Goal: Information Seeking & Learning: Learn about a topic

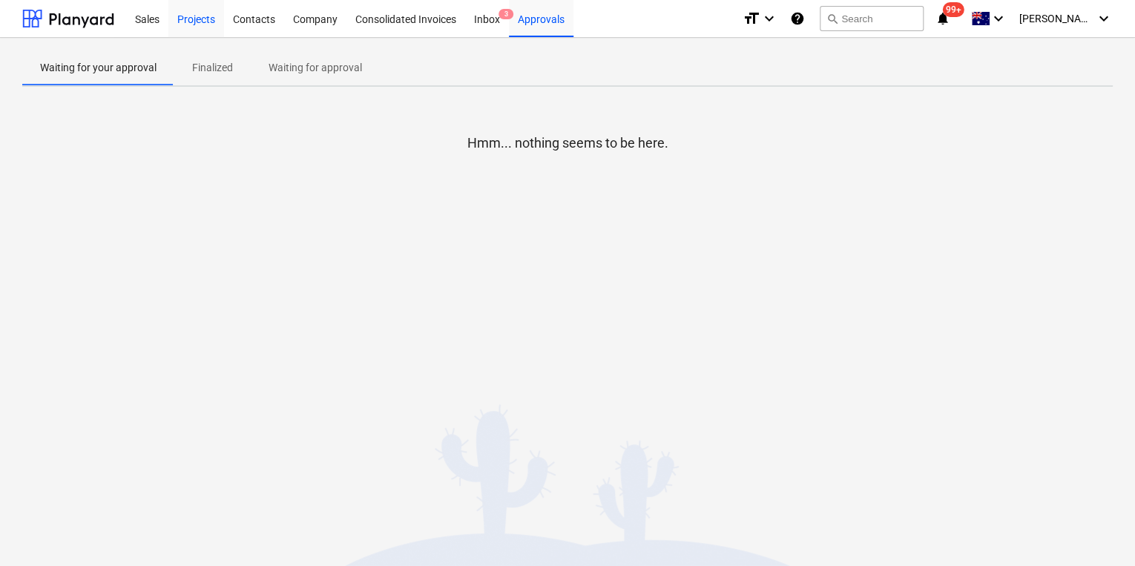
click at [188, 19] on div "Projects" at bounding box center [196, 18] width 56 height 38
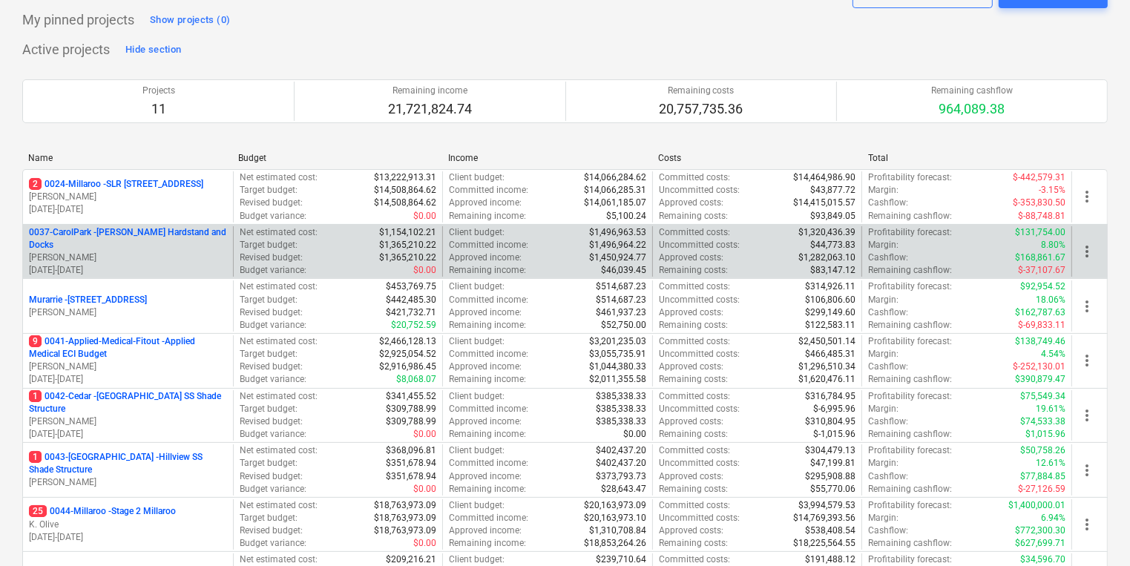
scroll to position [237, 0]
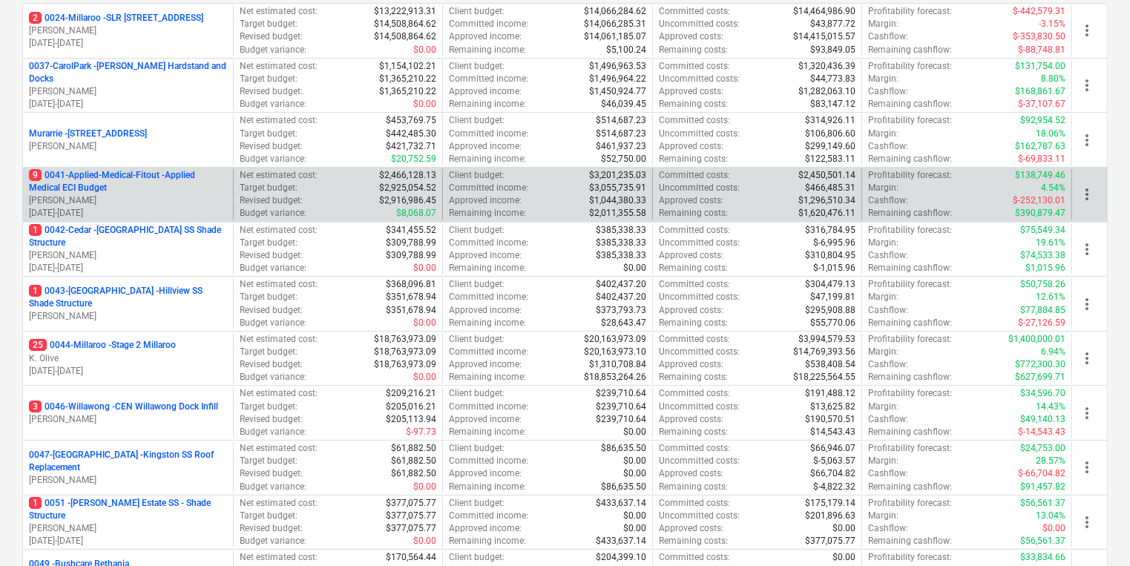
click at [98, 183] on p "9 0041-Applied-Medical-Fitout - Applied Medical ECI Budget" at bounding box center [128, 181] width 198 height 25
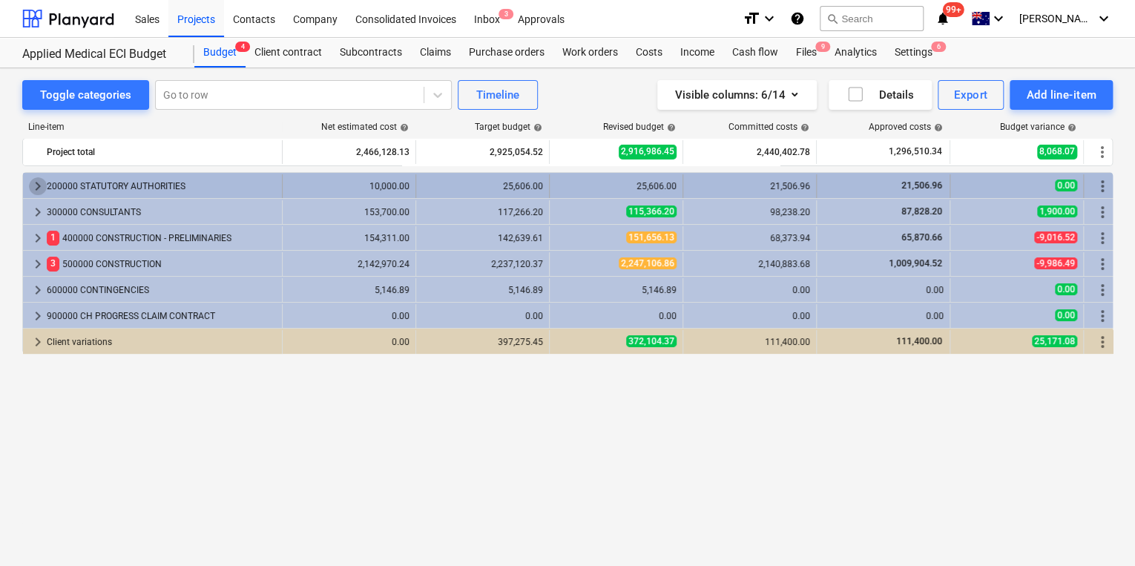
click at [39, 184] on span "keyboard_arrow_right" at bounding box center [38, 186] width 18 height 18
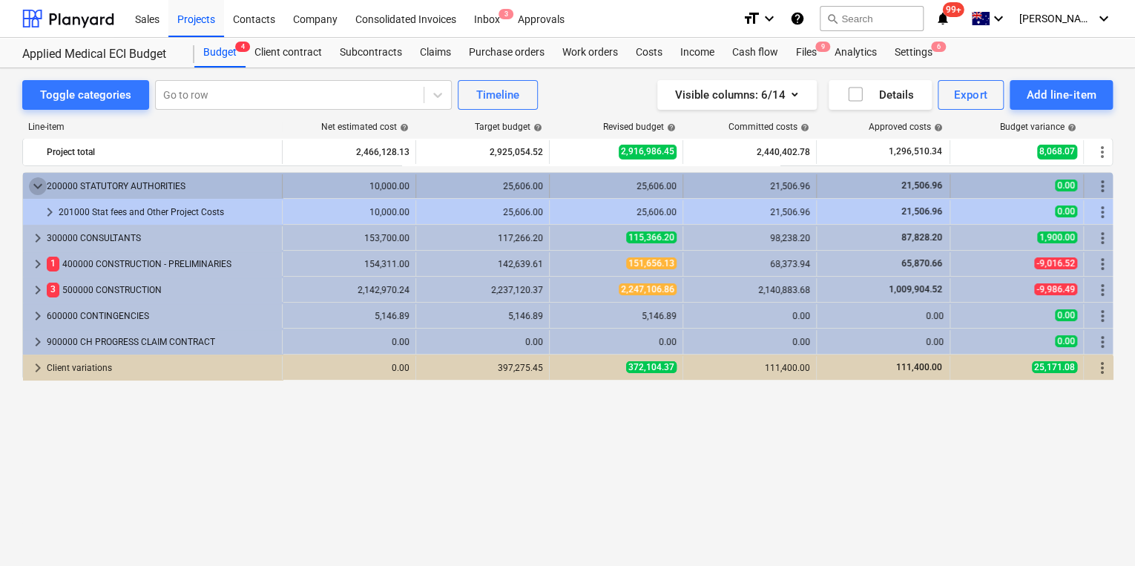
click at [39, 187] on span "keyboard_arrow_down" at bounding box center [38, 186] width 18 height 18
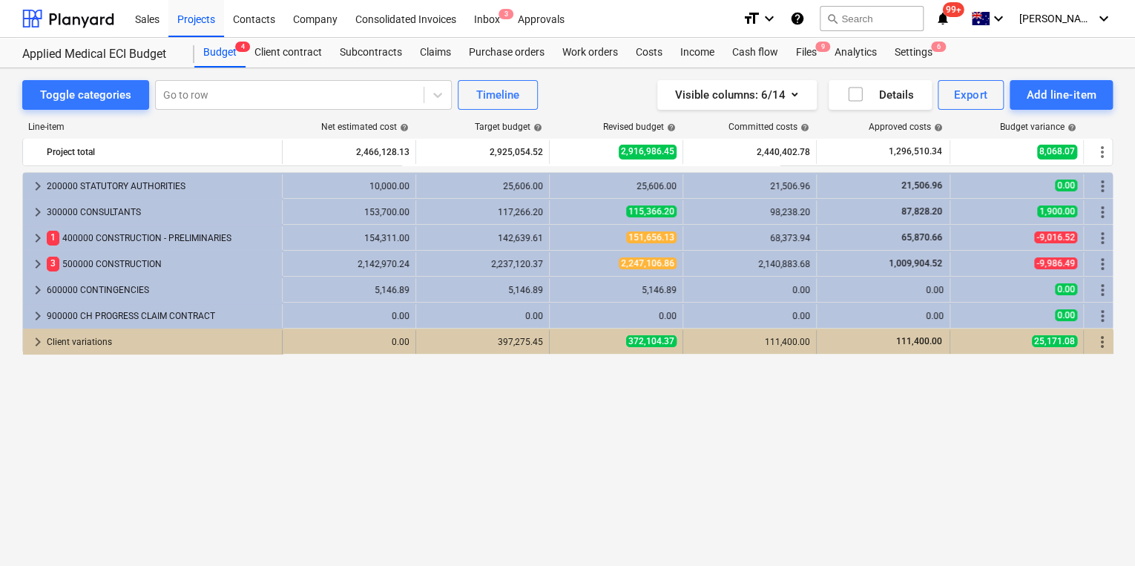
click at [34, 338] on span "keyboard_arrow_right" at bounding box center [38, 342] width 18 height 18
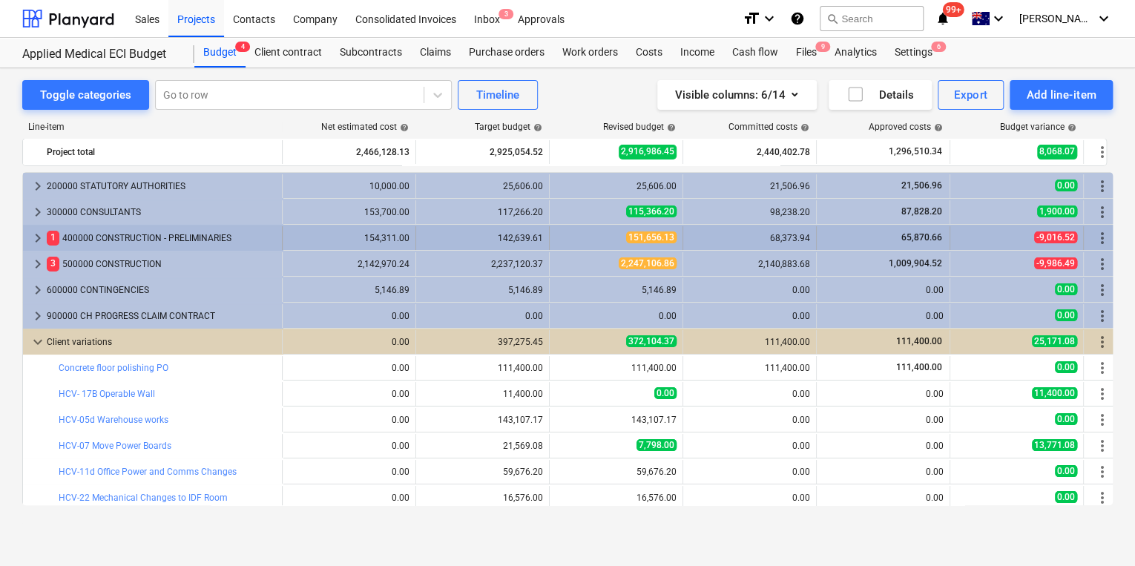
click at [37, 232] on span "keyboard_arrow_right" at bounding box center [38, 238] width 18 height 18
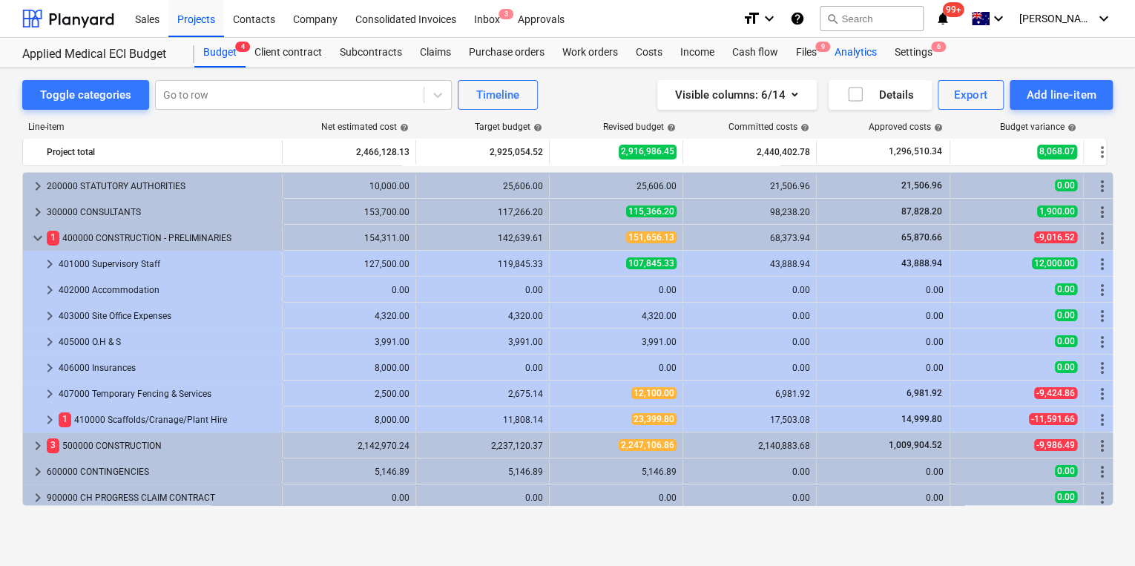
click at [860, 54] on div "Analytics" at bounding box center [856, 53] width 60 height 30
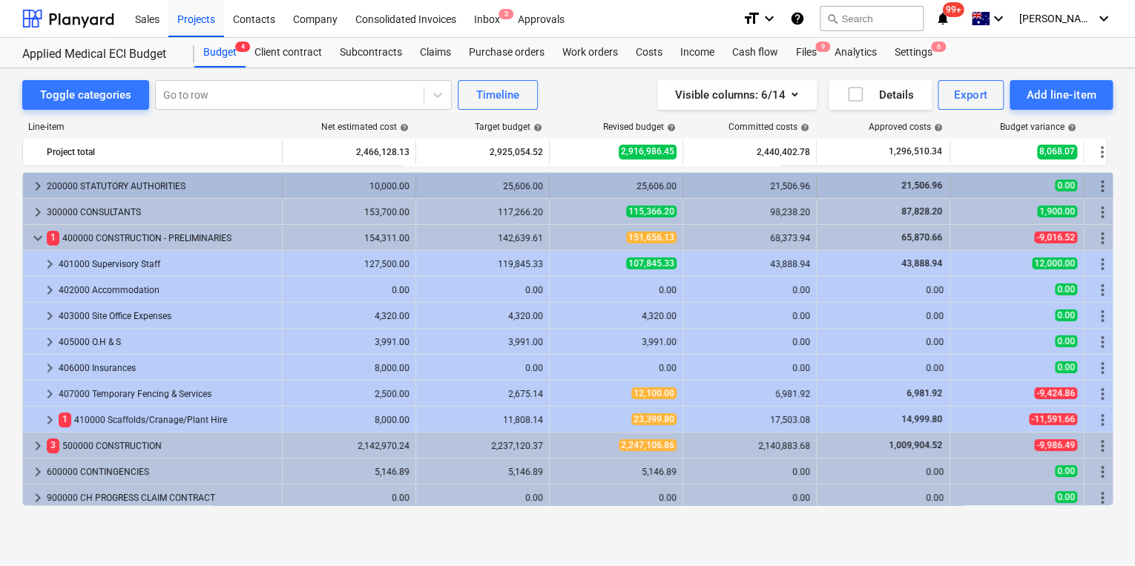
click at [39, 183] on span "keyboard_arrow_right" at bounding box center [38, 186] width 18 height 18
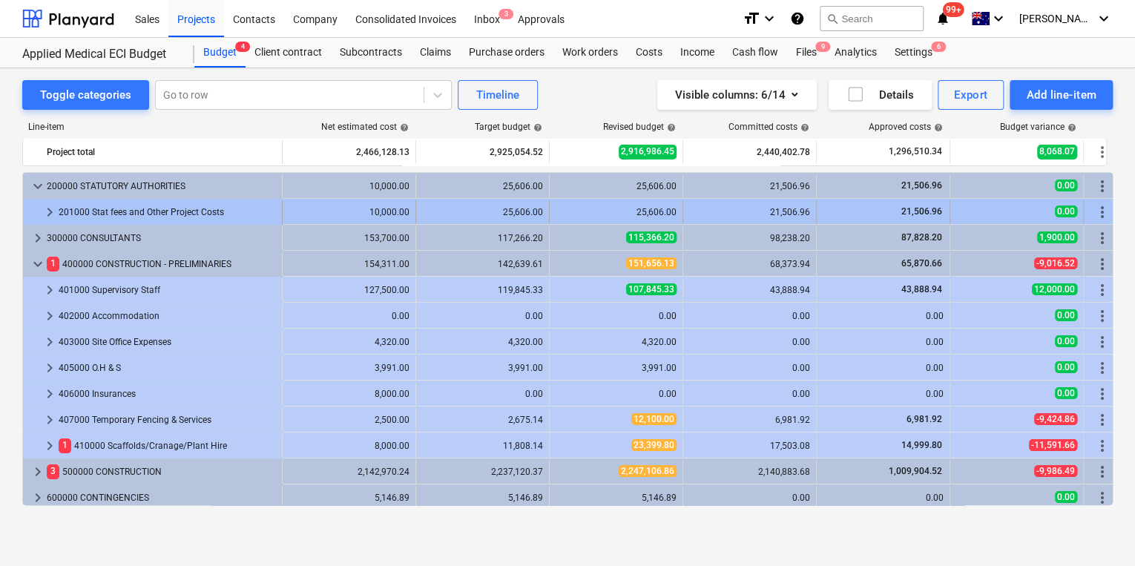
click at [591, 210] on div "25,606.00" at bounding box center [616, 212] width 121 height 10
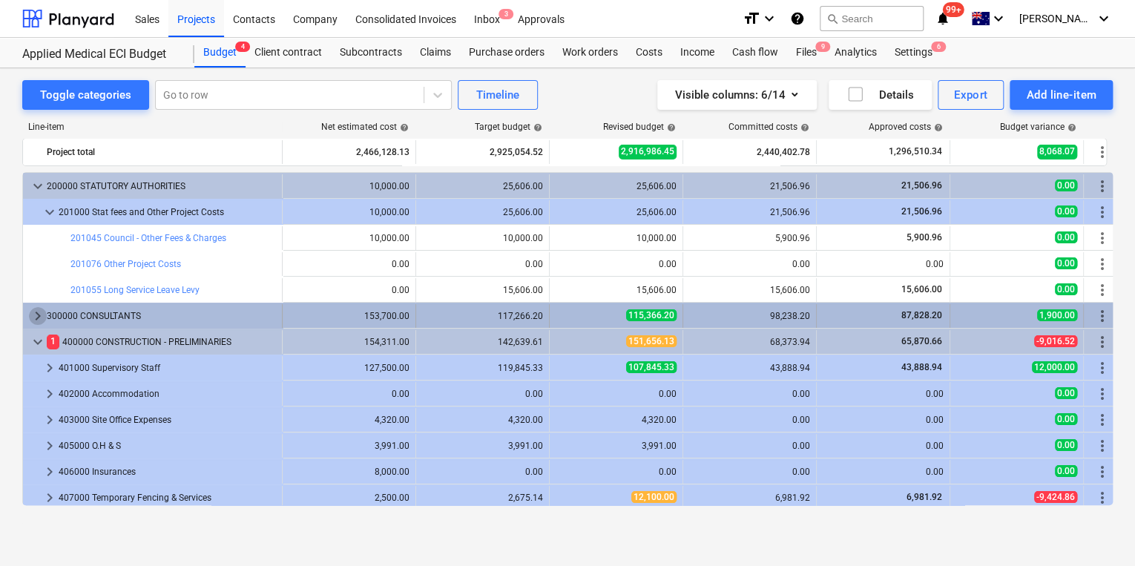
click at [41, 312] on span "keyboard_arrow_right" at bounding box center [38, 316] width 18 height 18
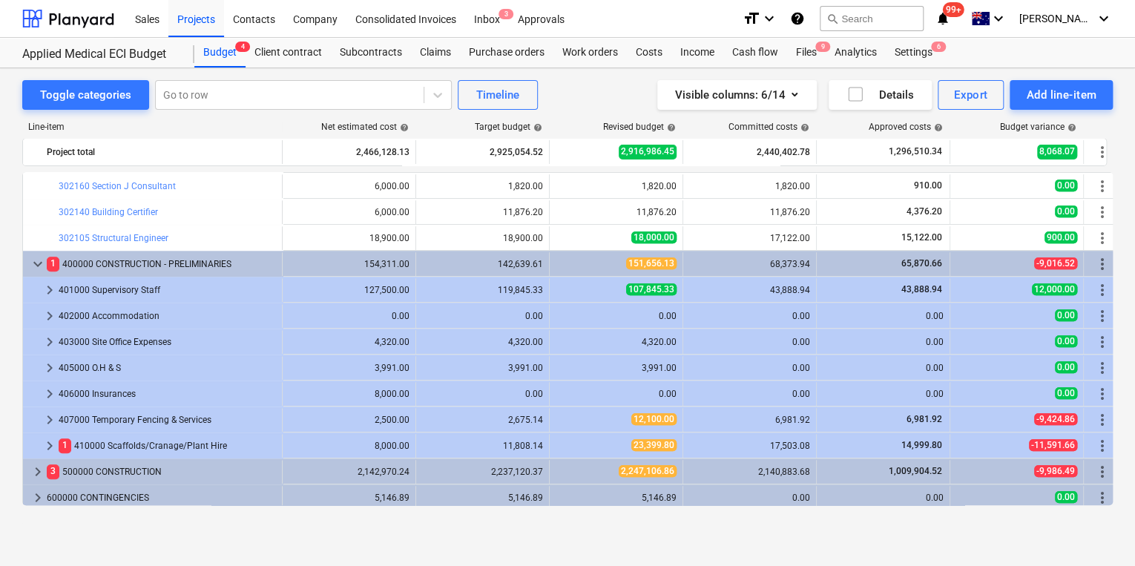
scroll to position [475, 0]
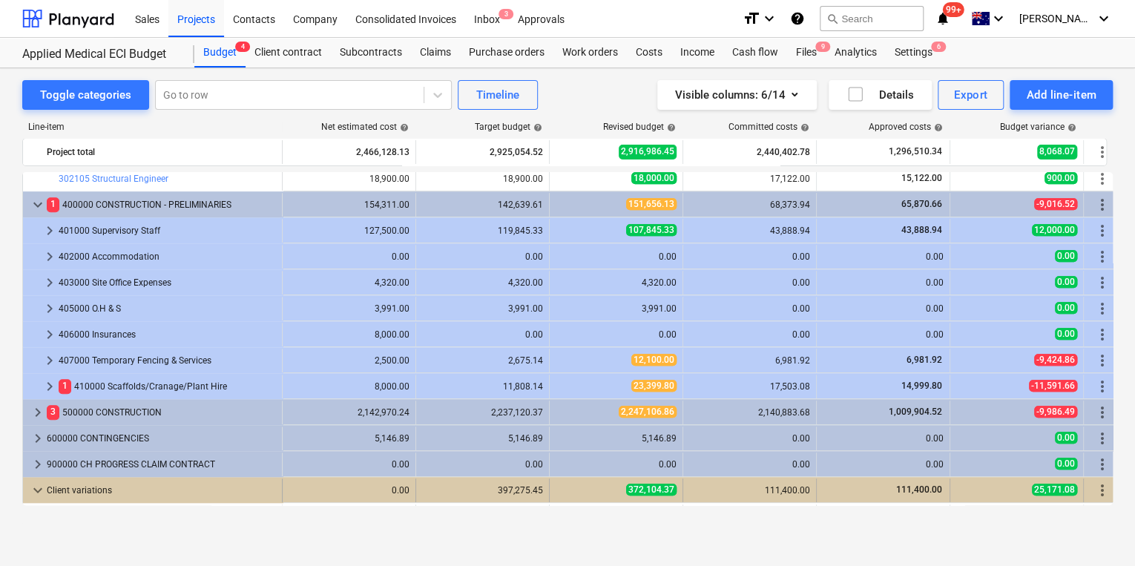
click at [33, 486] on span "keyboard_arrow_down" at bounding box center [38, 491] width 18 height 18
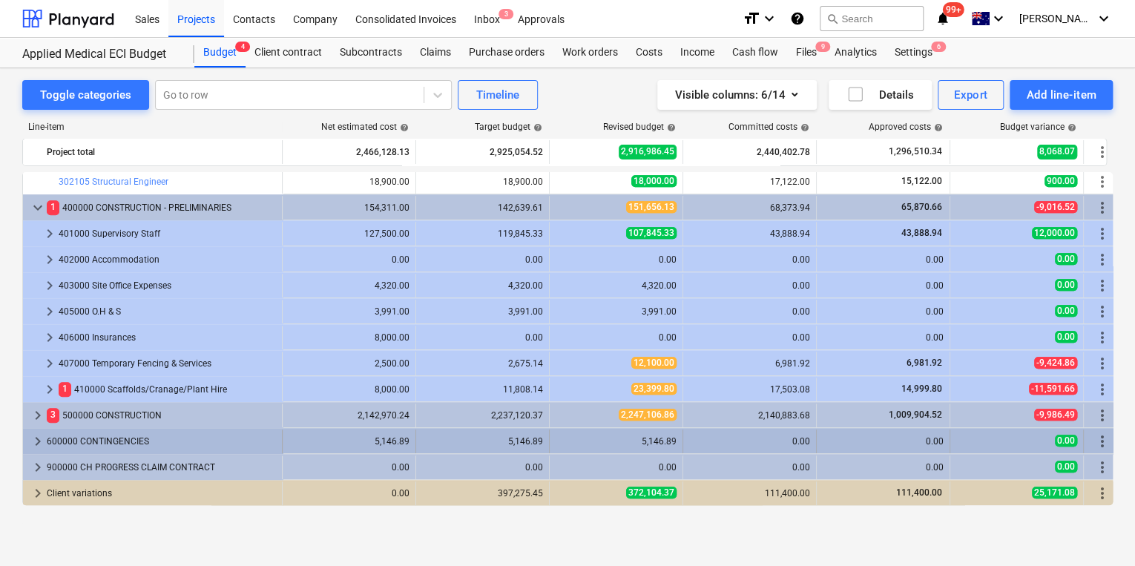
scroll to position [472, 0]
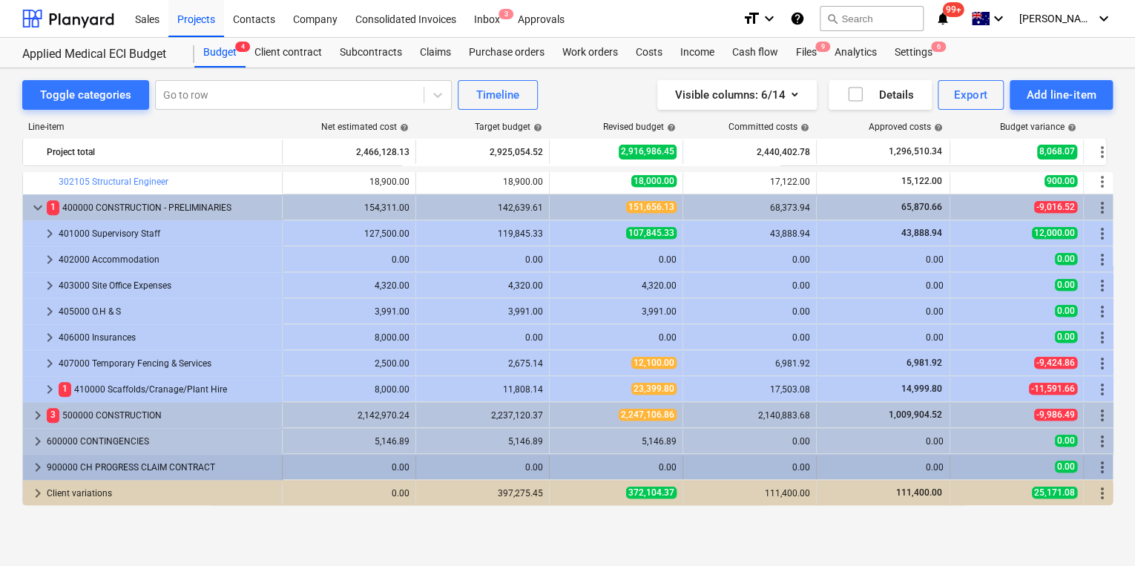
click at [32, 466] on span "keyboard_arrow_right" at bounding box center [38, 468] width 18 height 18
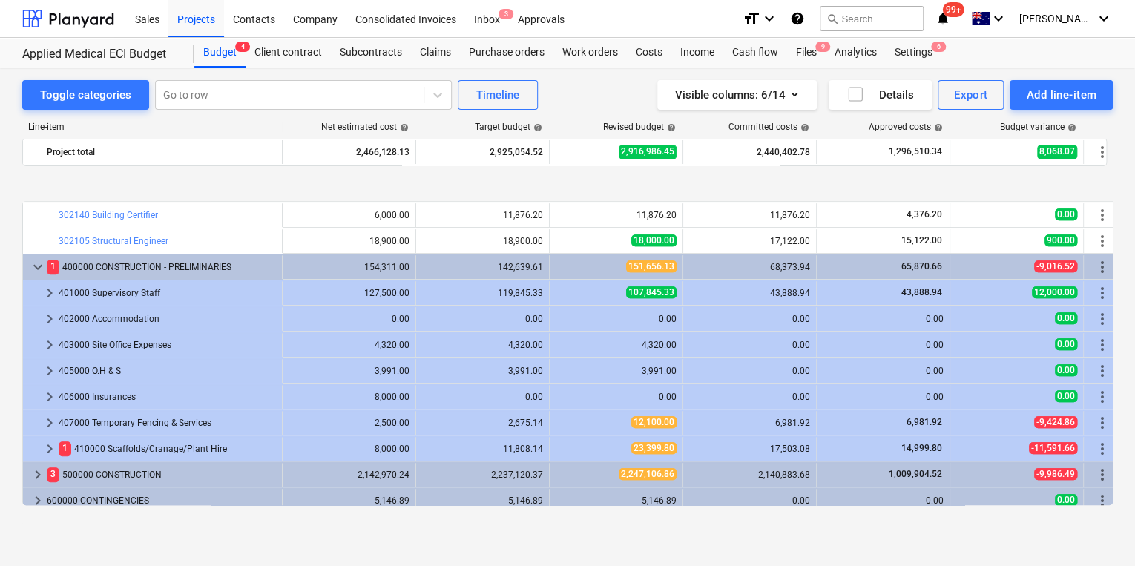
scroll to position [498, 0]
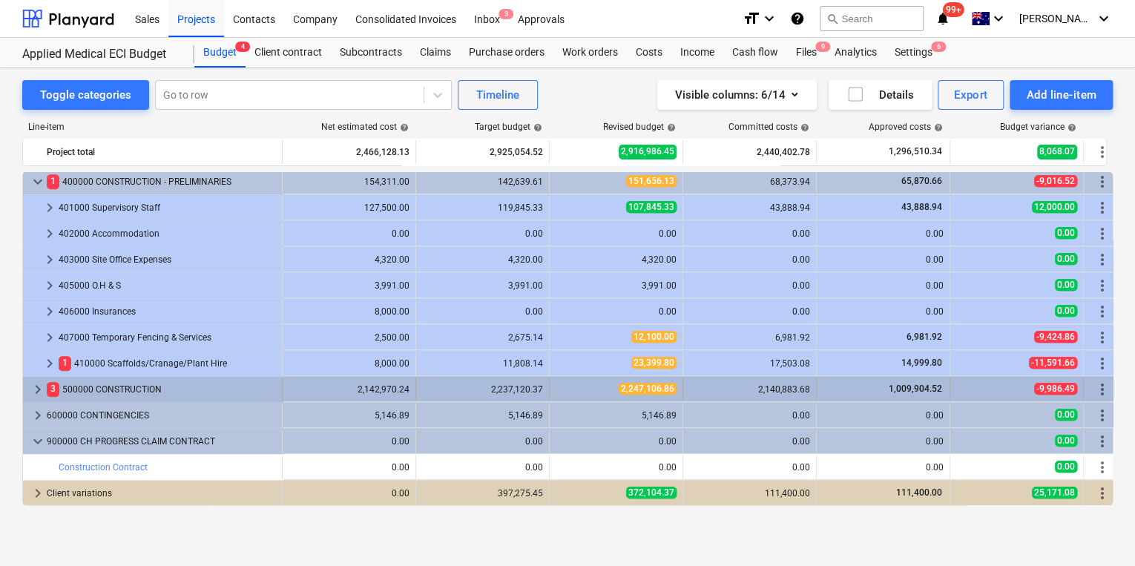
click at [34, 388] on span "keyboard_arrow_right" at bounding box center [38, 390] width 18 height 18
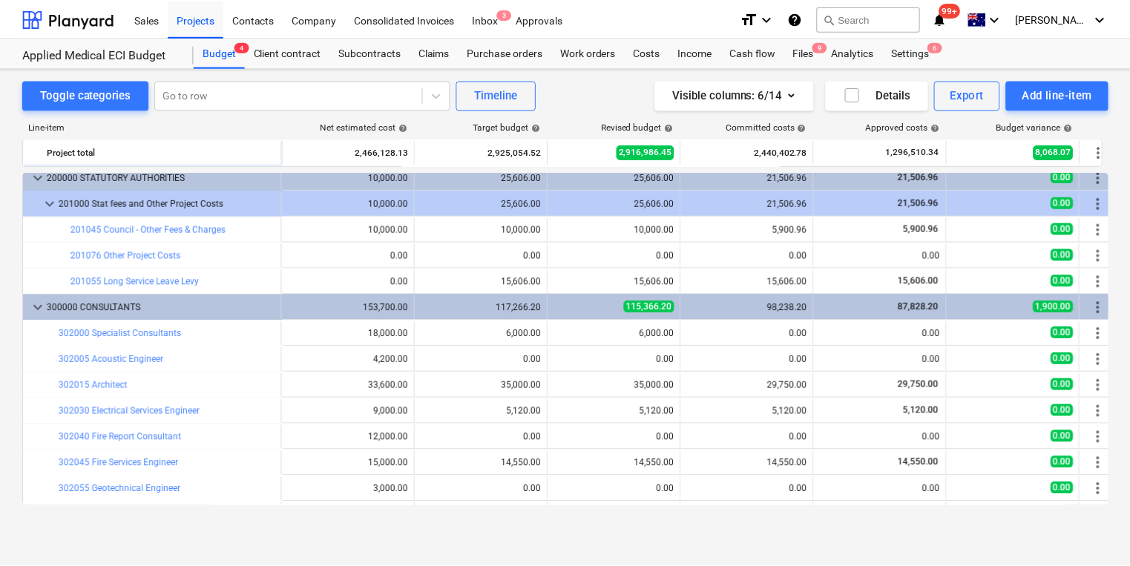
scroll to position [0, 0]
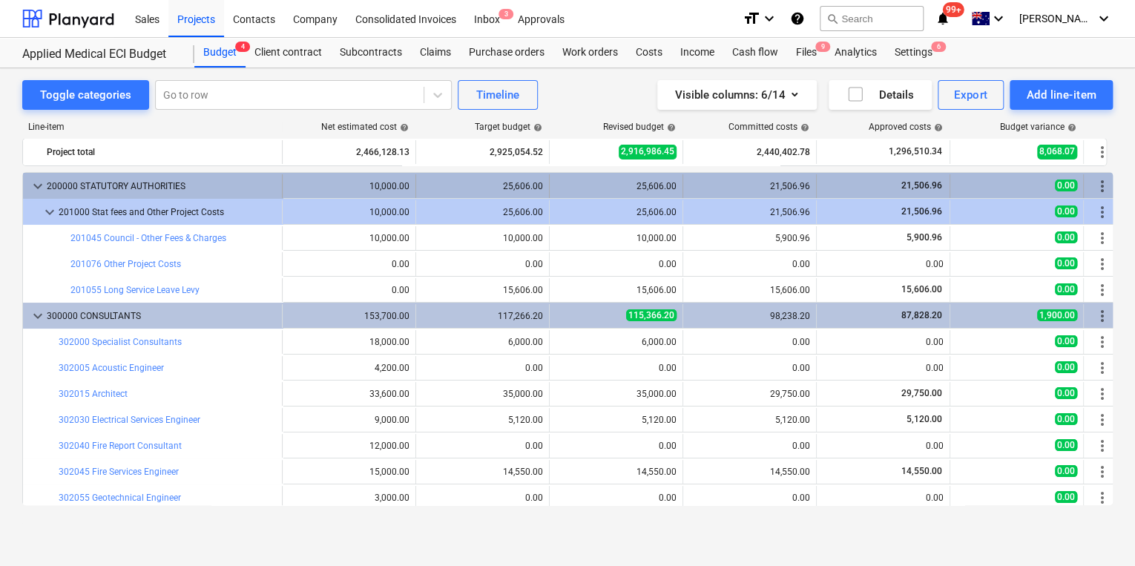
click at [37, 186] on span "keyboard_arrow_down" at bounding box center [38, 186] width 18 height 18
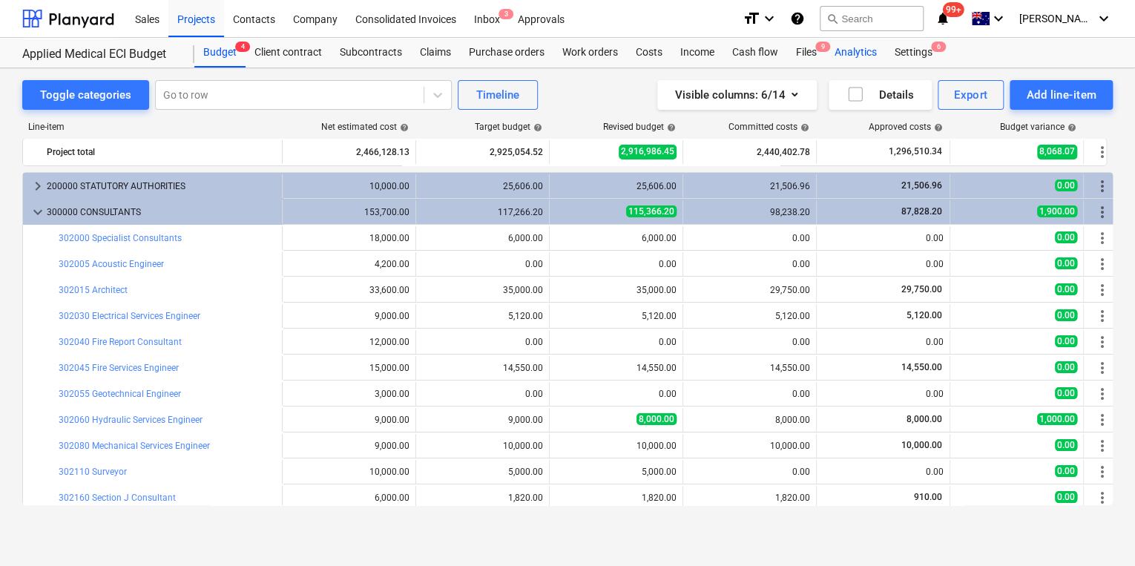
click at [850, 52] on div "Analytics" at bounding box center [856, 53] width 60 height 30
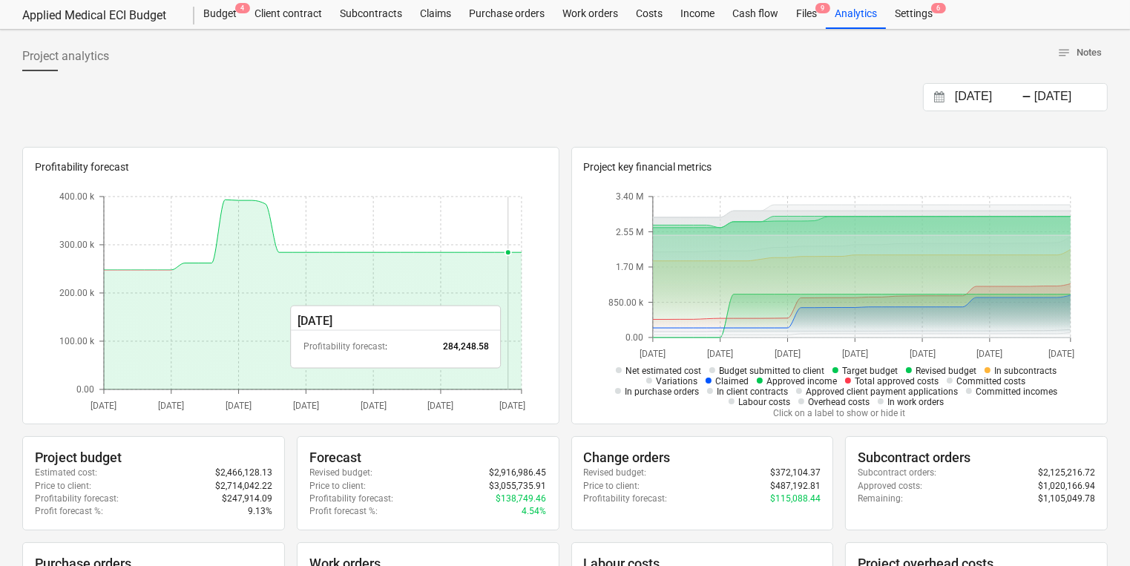
scroll to position [59, 0]
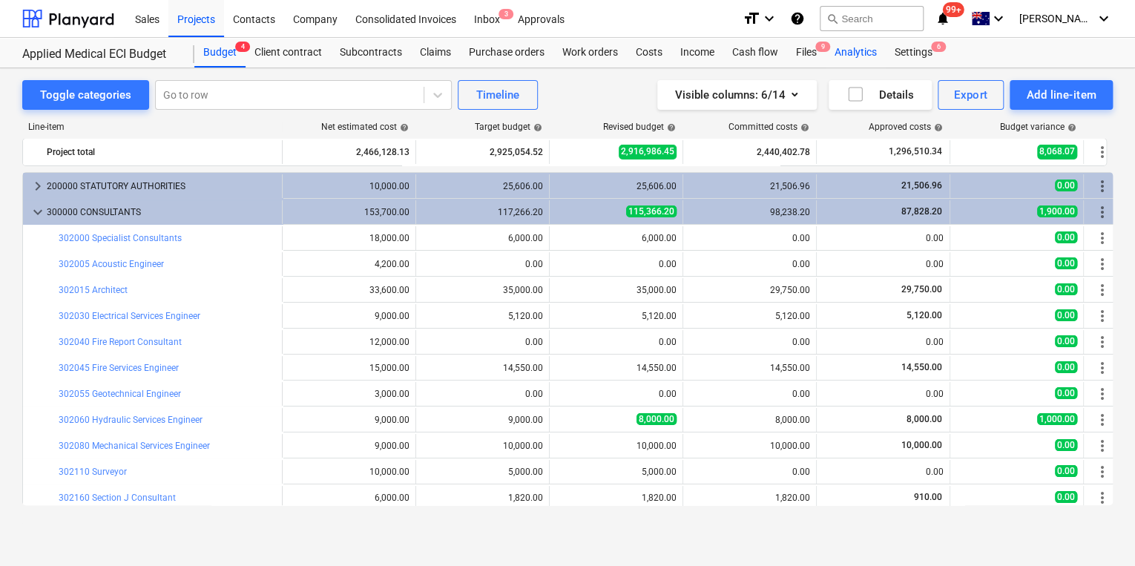
click at [858, 53] on div "Analytics" at bounding box center [856, 53] width 60 height 30
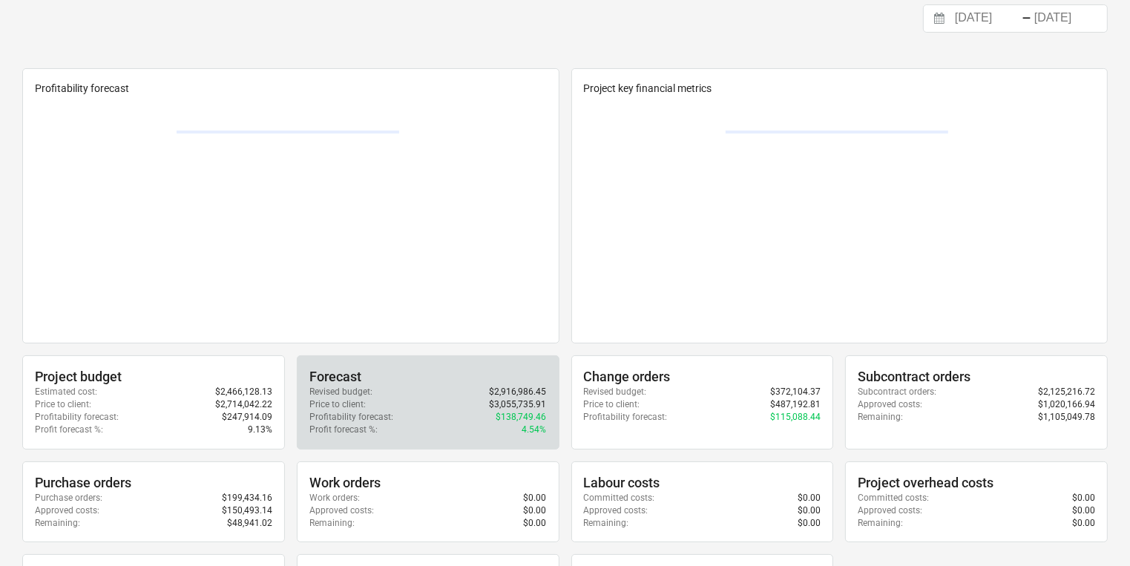
scroll to position [119, 0]
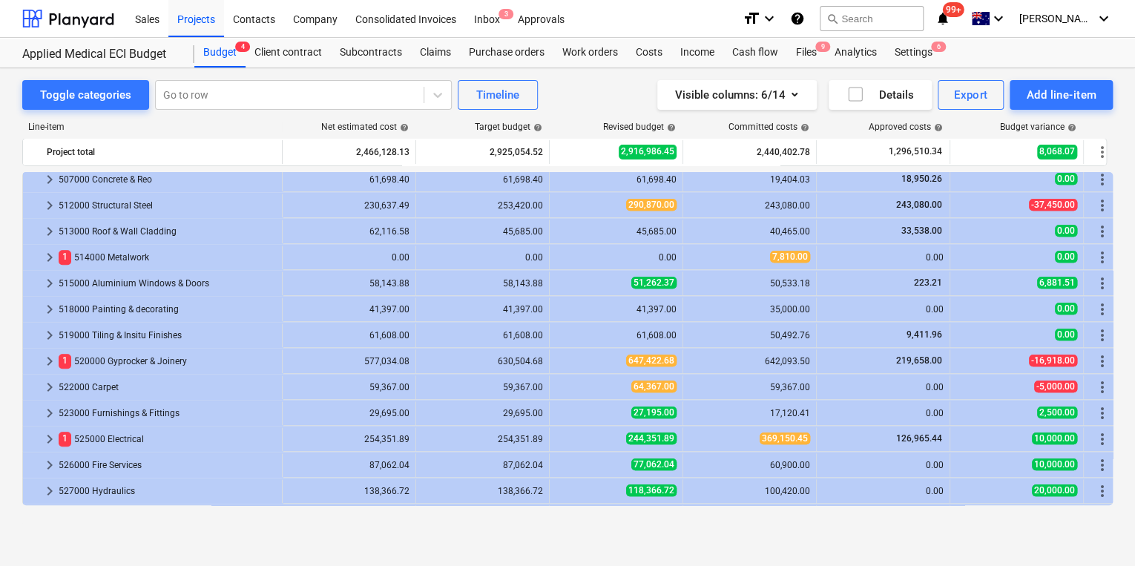
scroll to position [888, 0]
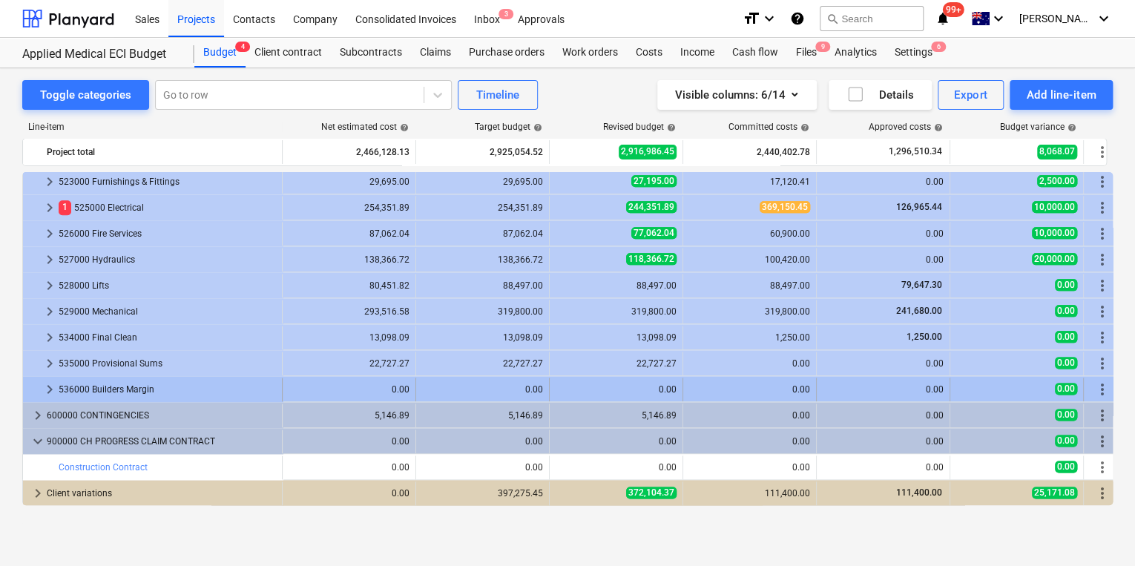
click at [45, 390] on span "keyboard_arrow_right" at bounding box center [50, 390] width 18 height 18
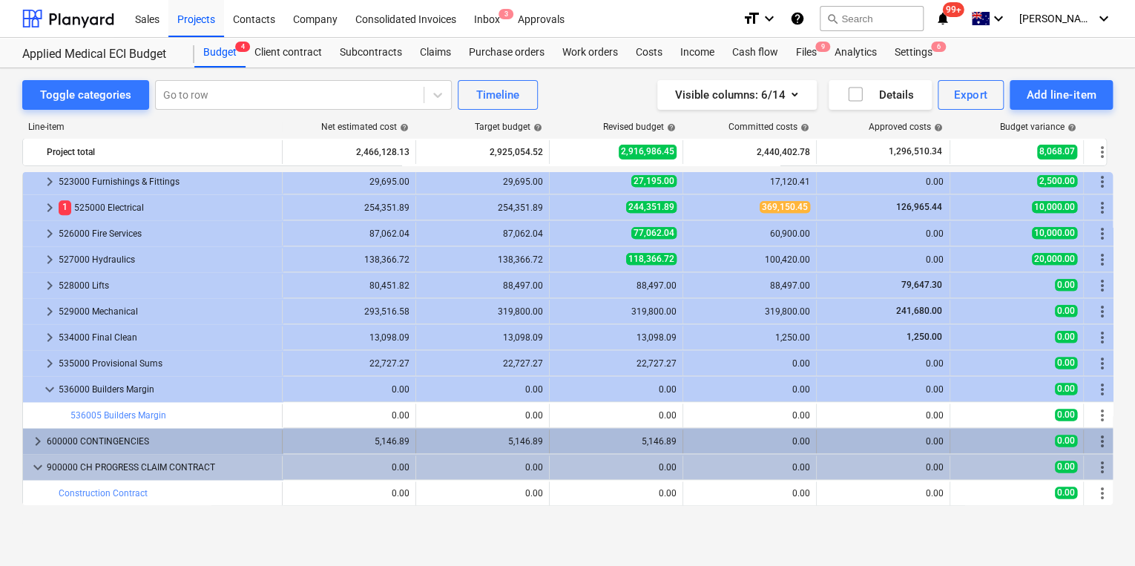
click at [36, 439] on span "keyboard_arrow_right" at bounding box center [38, 442] width 18 height 18
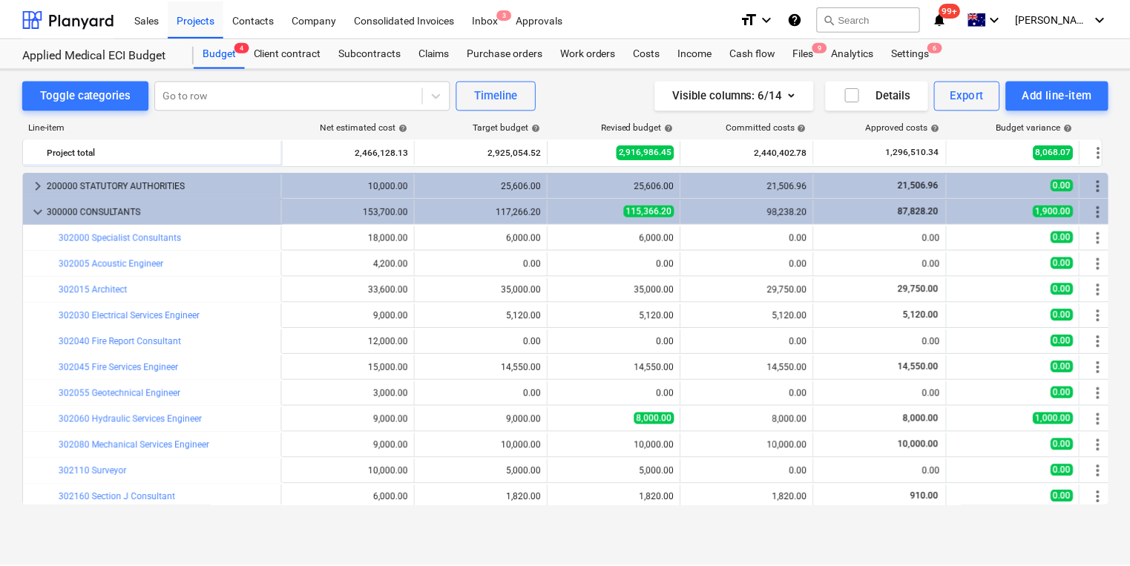
scroll to position [0, 0]
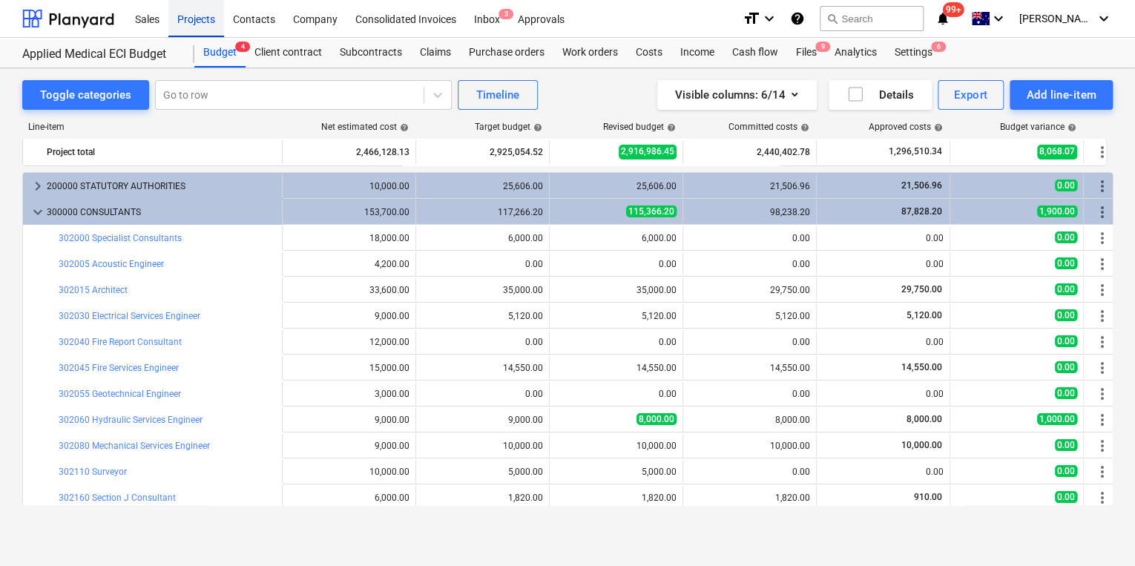
click at [189, 20] on div "Projects" at bounding box center [196, 18] width 56 height 38
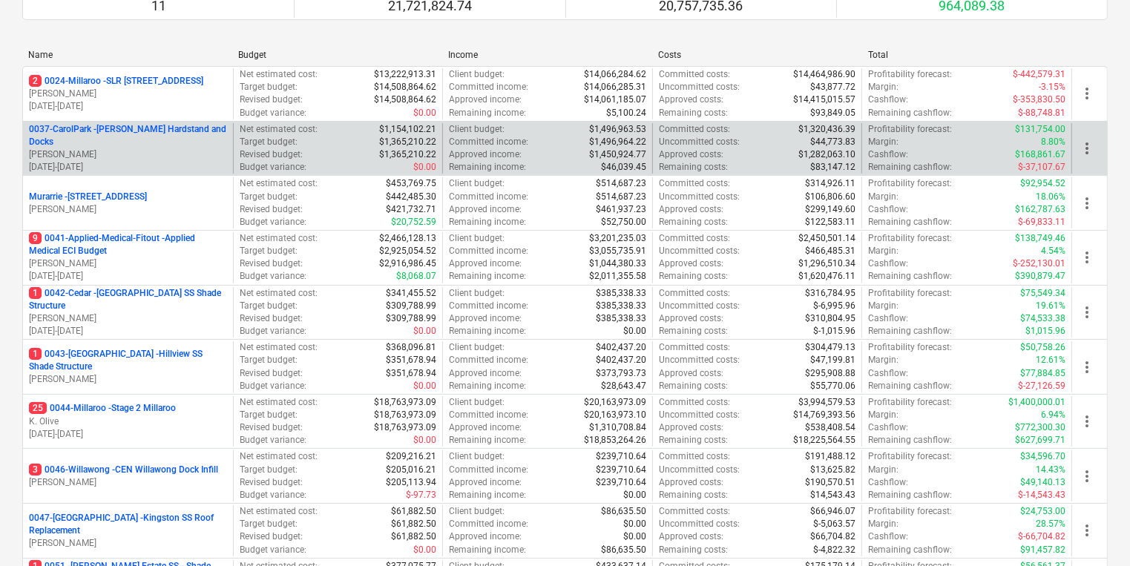
scroll to position [178, 0]
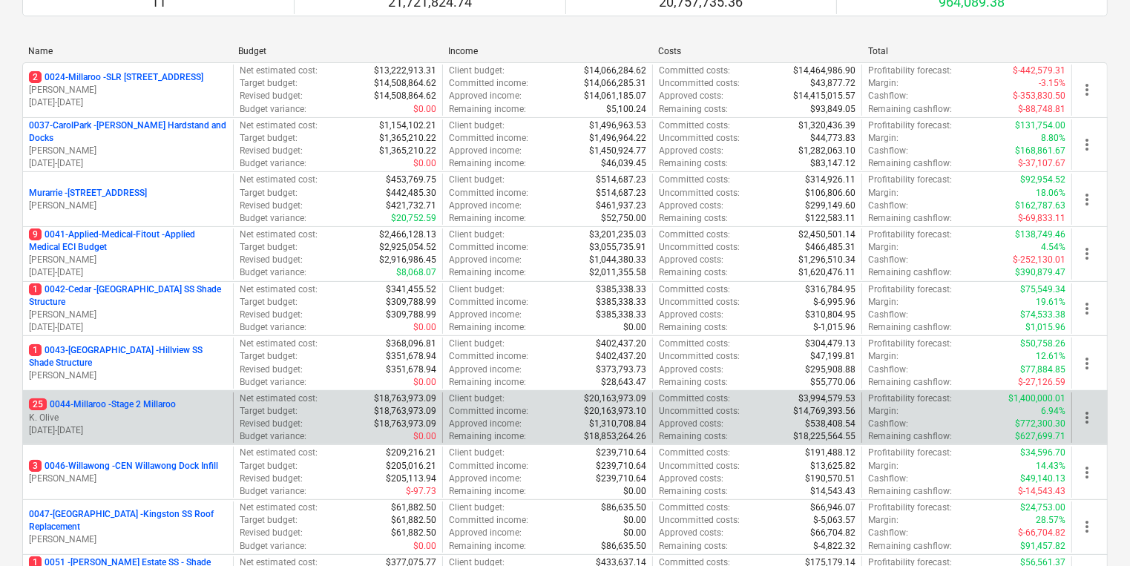
click at [122, 402] on p "25 0044-Millaroo - Stage 2 Millaroo" at bounding box center [102, 404] width 147 height 13
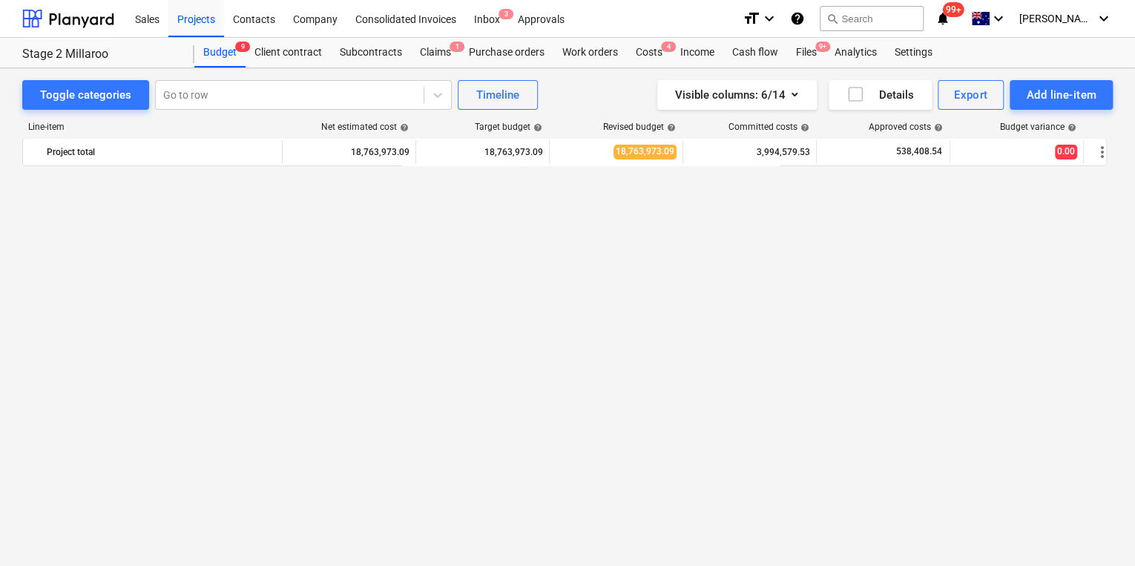
scroll to position [965, 0]
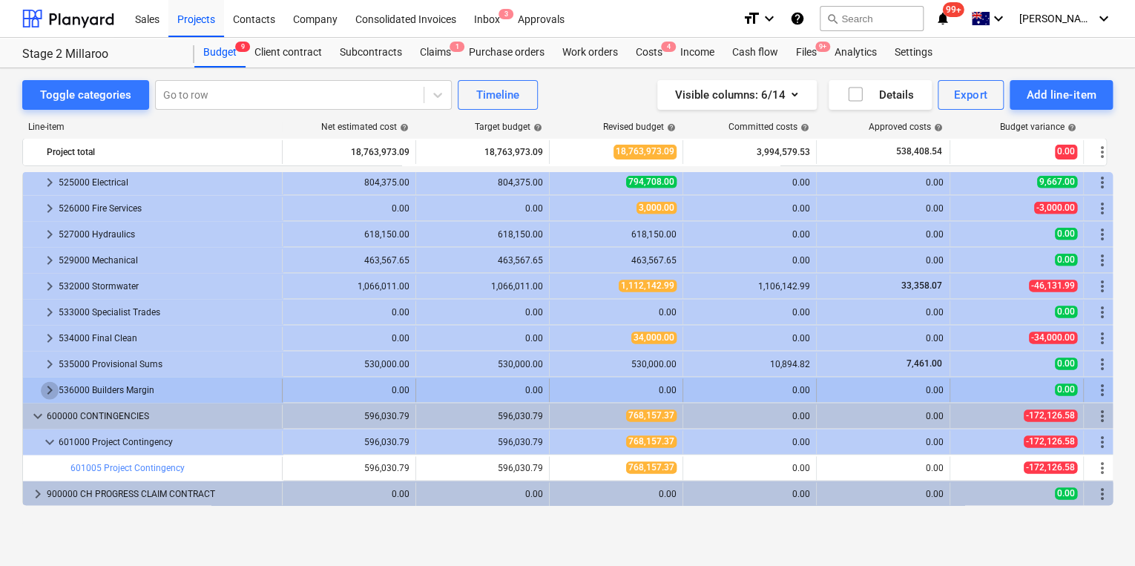
click at [50, 384] on span "keyboard_arrow_right" at bounding box center [50, 390] width 18 height 18
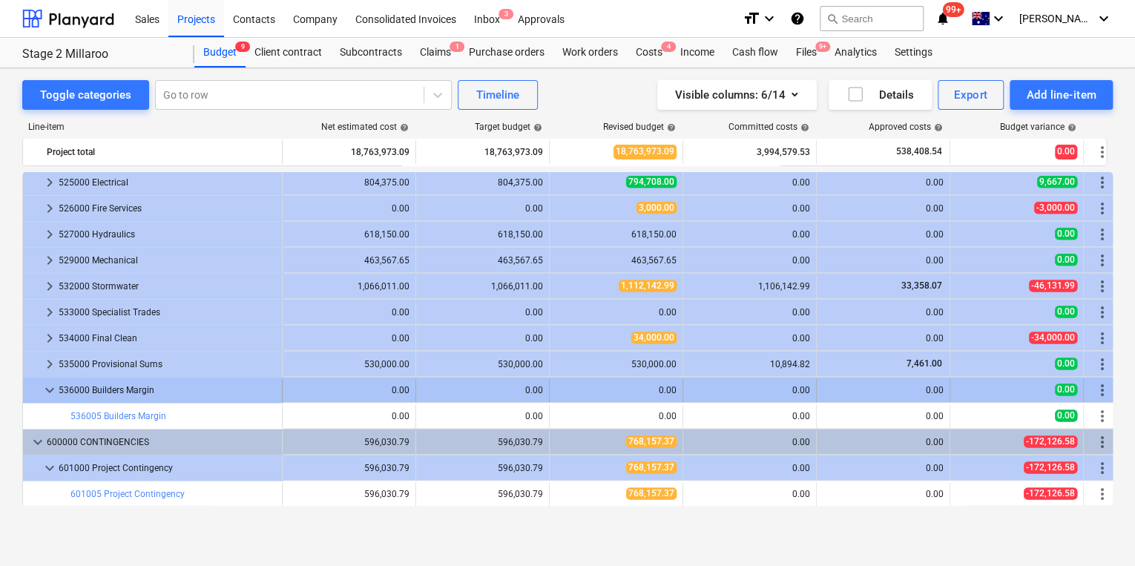
click at [47, 387] on span "keyboard_arrow_down" at bounding box center [50, 390] width 18 height 18
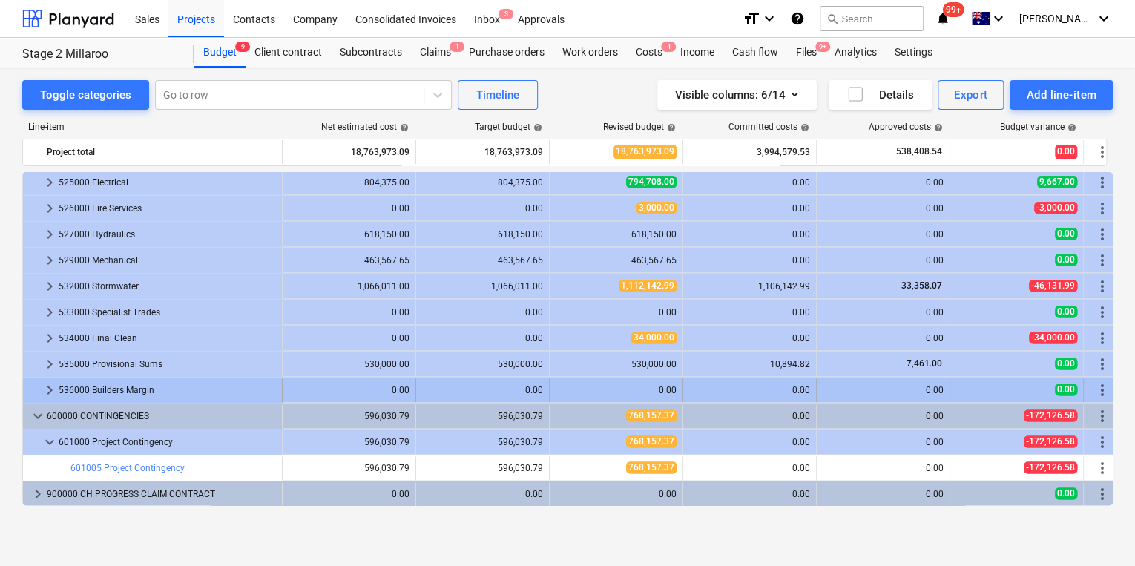
click at [51, 388] on span "keyboard_arrow_right" at bounding box center [50, 390] width 18 height 18
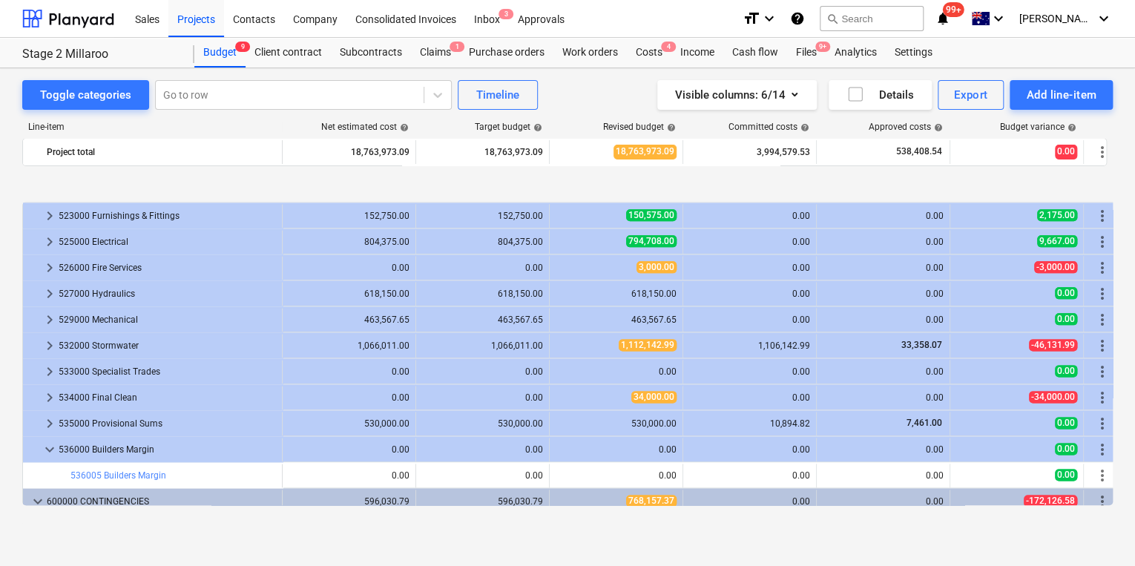
scroll to position [991, 0]
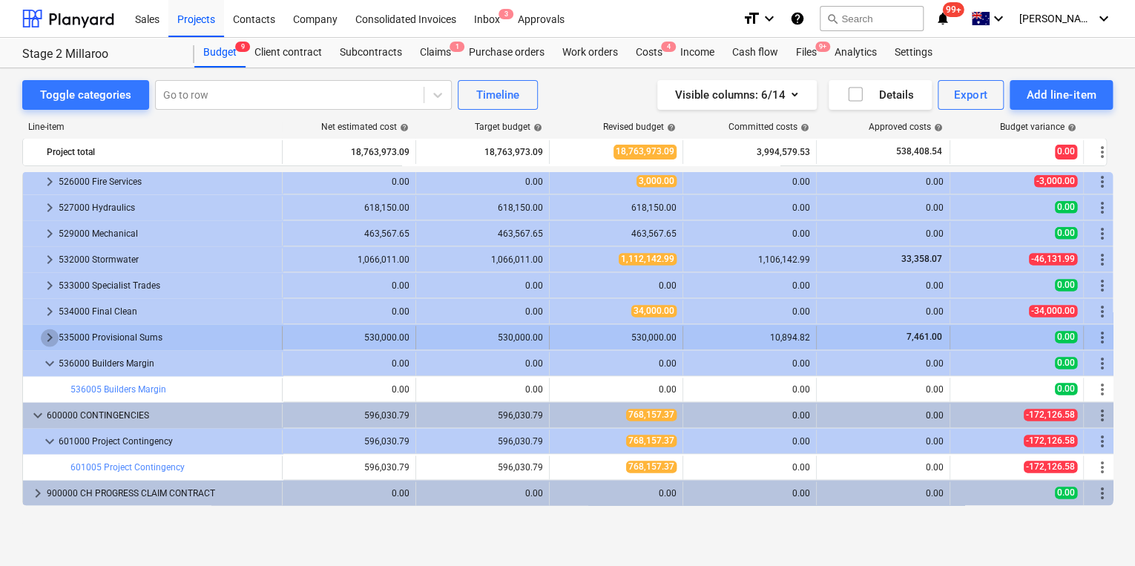
click at [50, 335] on span "keyboard_arrow_right" at bounding box center [50, 338] width 18 height 18
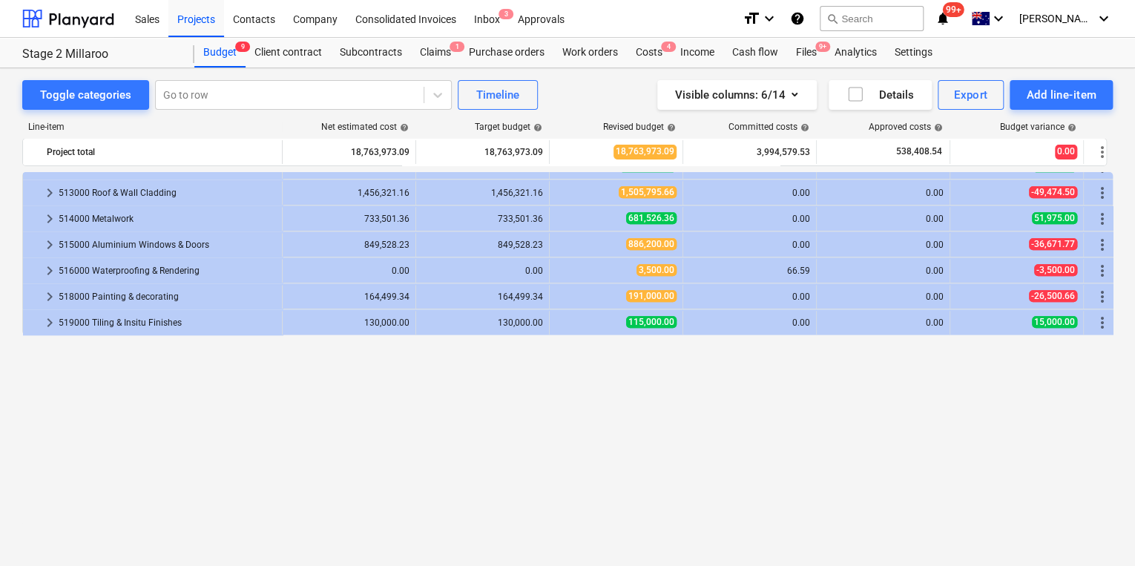
scroll to position [483, 0]
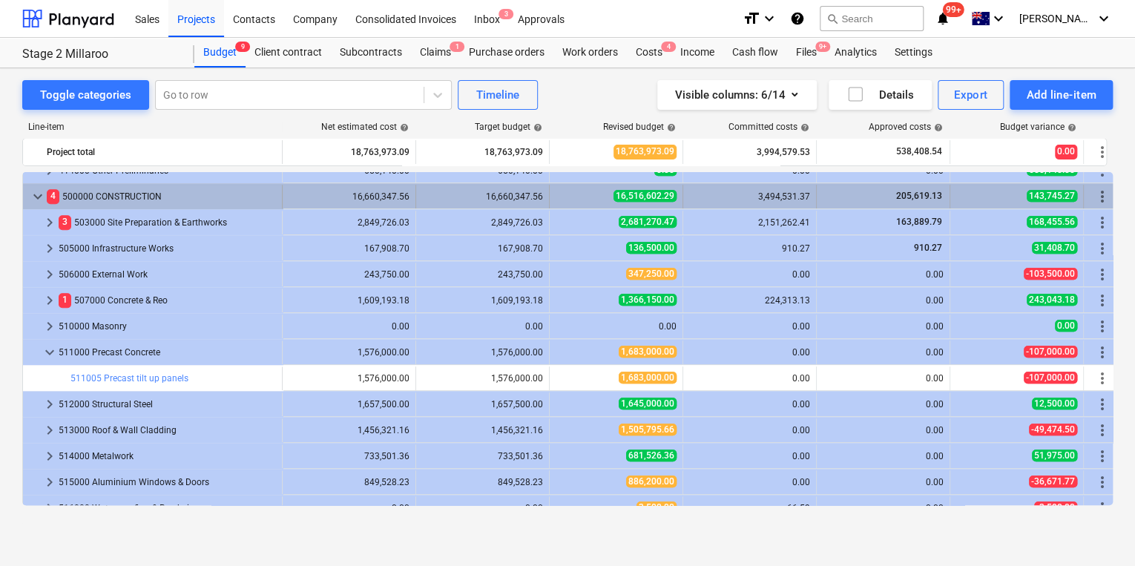
click at [35, 195] on span "keyboard_arrow_down" at bounding box center [38, 197] width 18 height 18
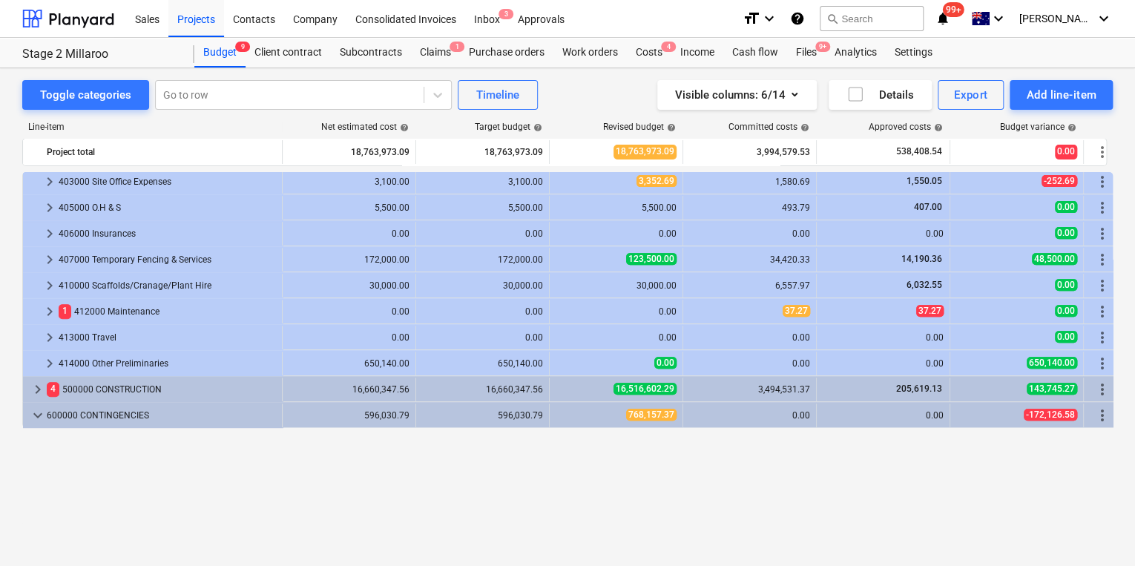
scroll to position [112, 0]
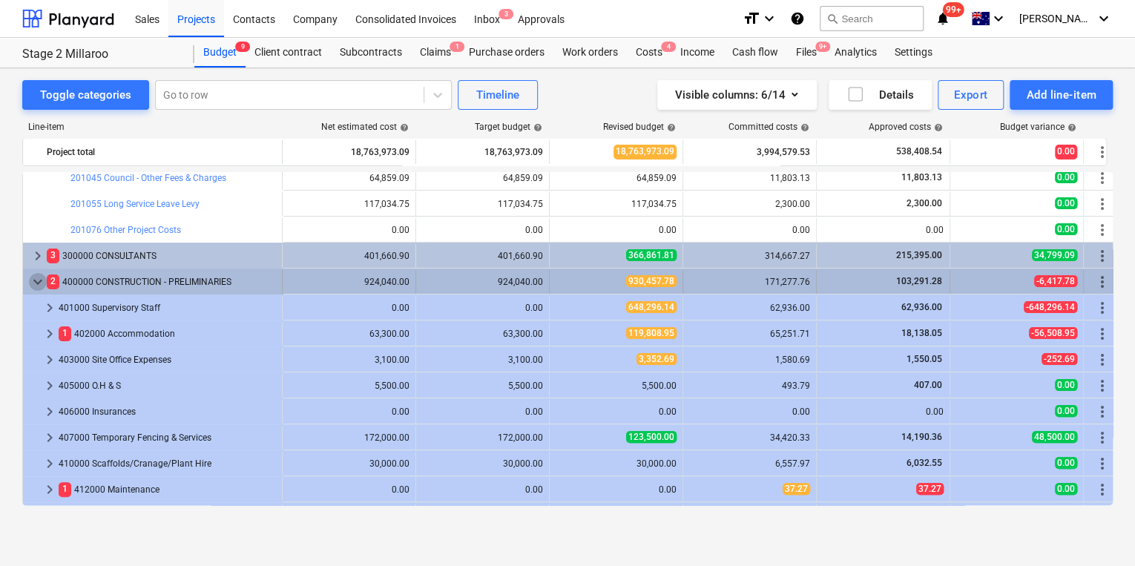
click at [36, 280] on span "keyboard_arrow_down" at bounding box center [38, 282] width 18 height 18
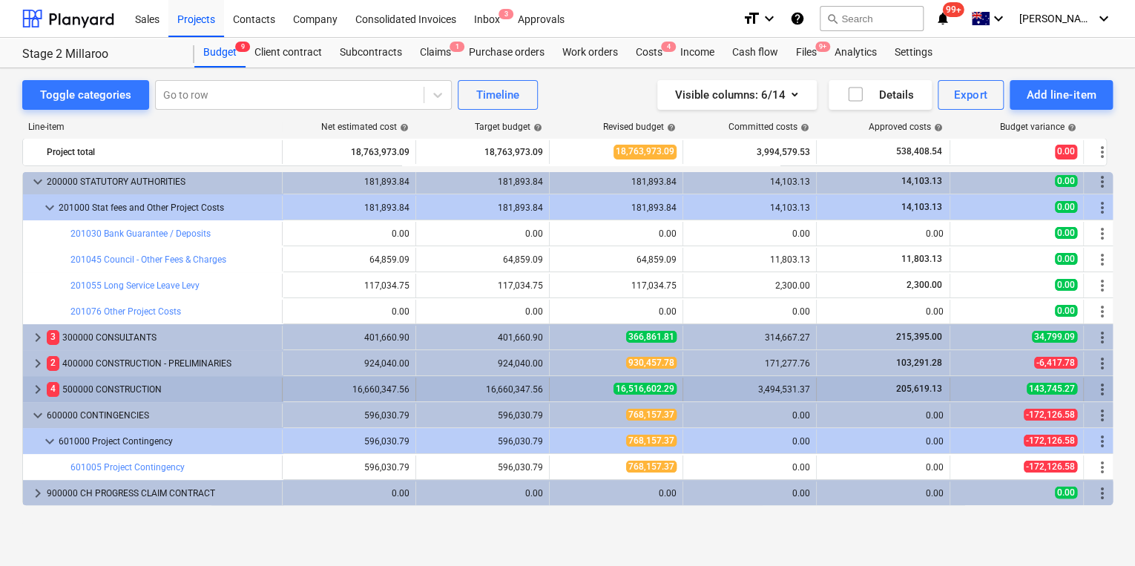
click at [36, 385] on span "keyboard_arrow_right" at bounding box center [38, 390] width 18 height 18
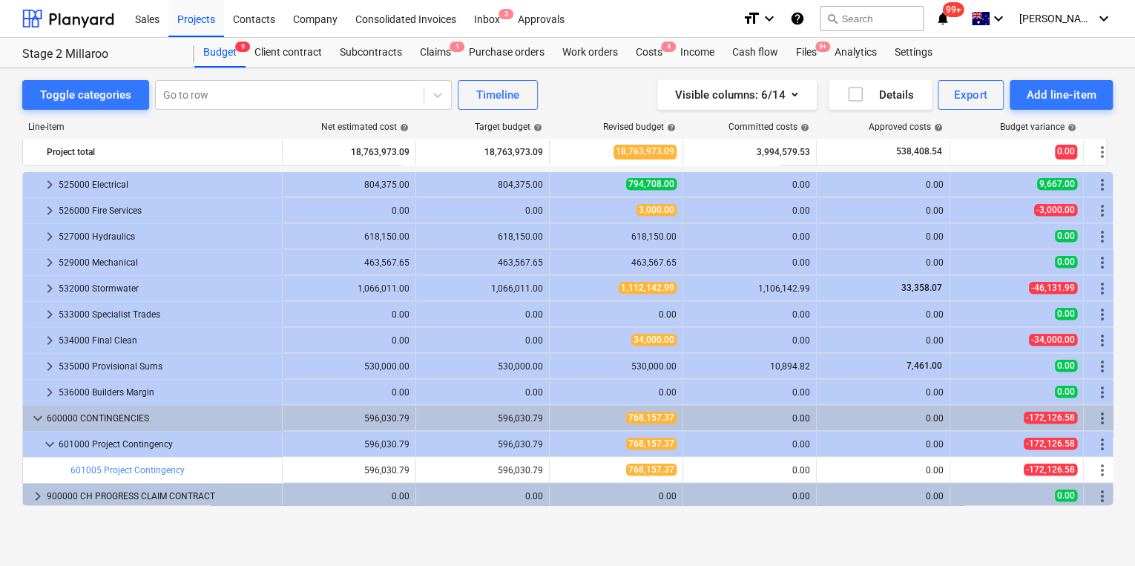
scroll to position [680, 0]
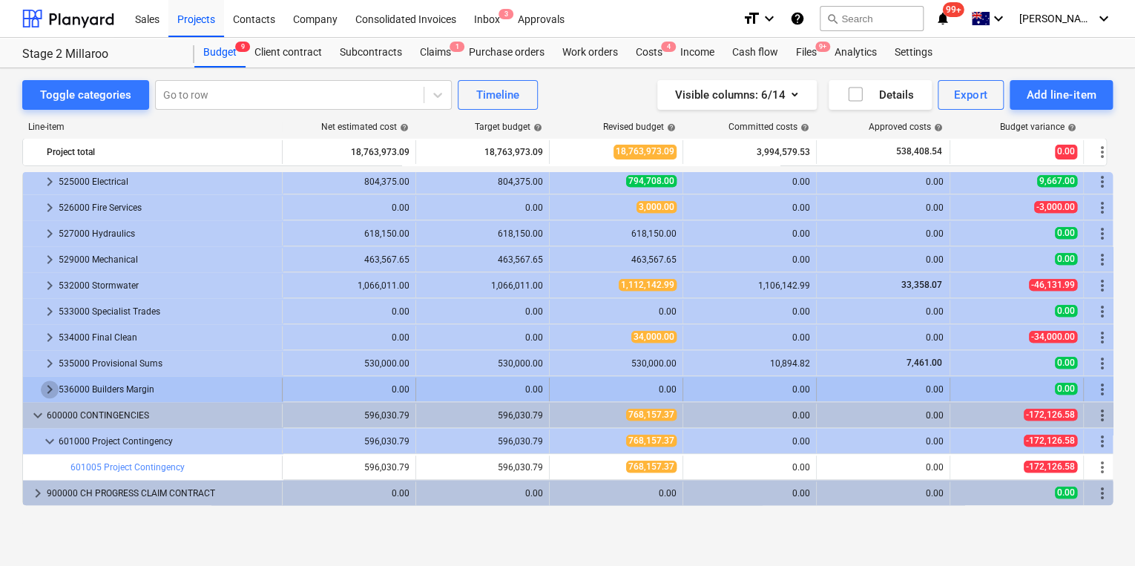
click at [50, 386] on span "keyboard_arrow_right" at bounding box center [50, 390] width 18 height 18
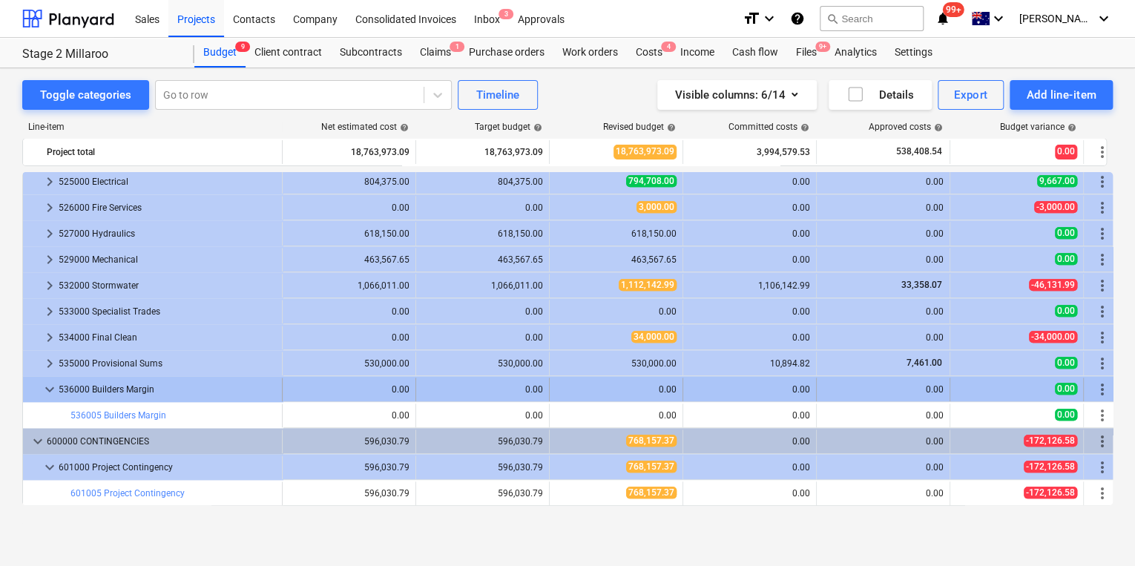
click at [399, 385] on div "0.00" at bounding box center [349, 389] width 121 height 10
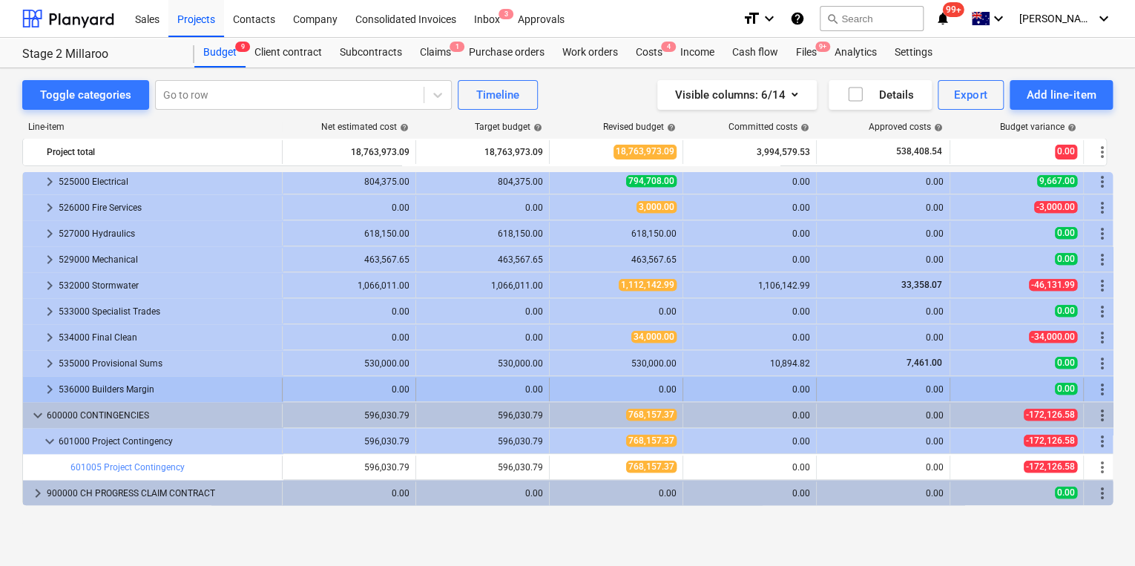
click at [51, 389] on span "keyboard_arrow_right" at bounding box center [50, 390] width 18 height 18
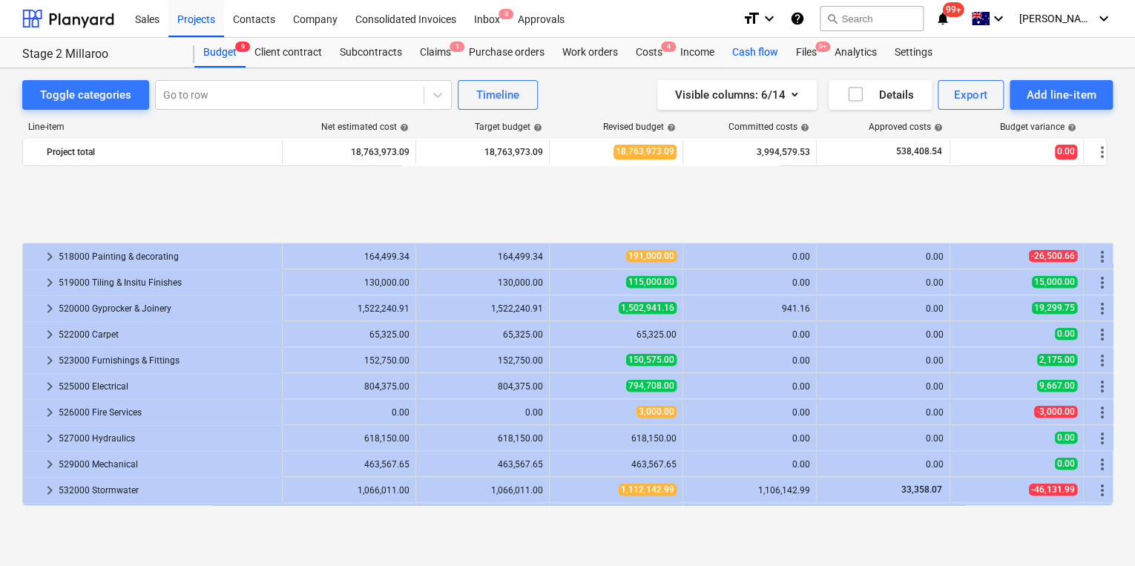
scroll to position [706, 0]
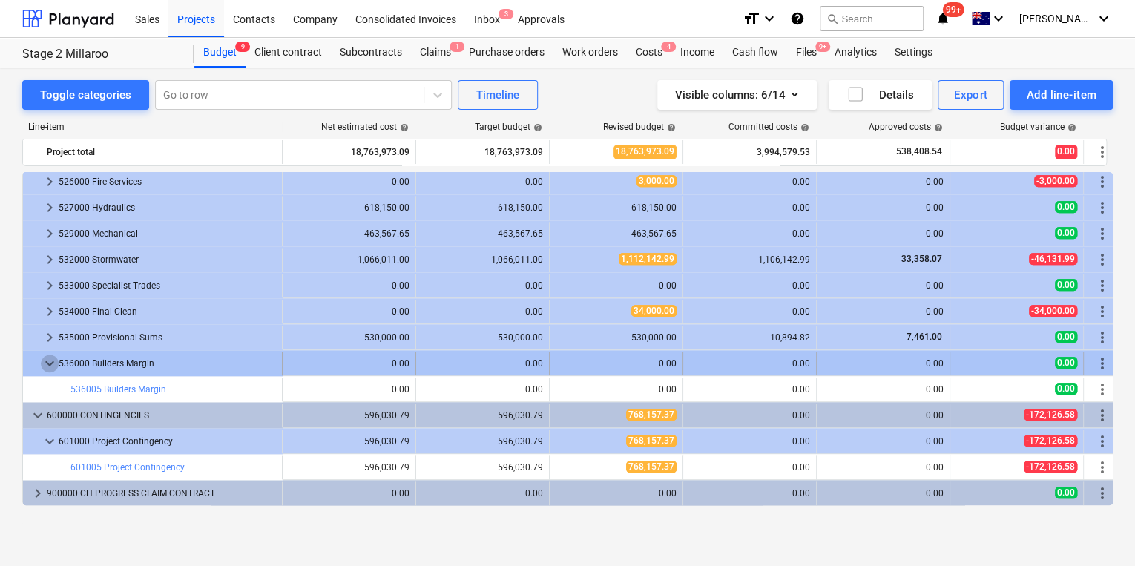
click at [45, 363] on span "keyboard_arrow_down" at bounding box center [50, 364] width 18 height 18
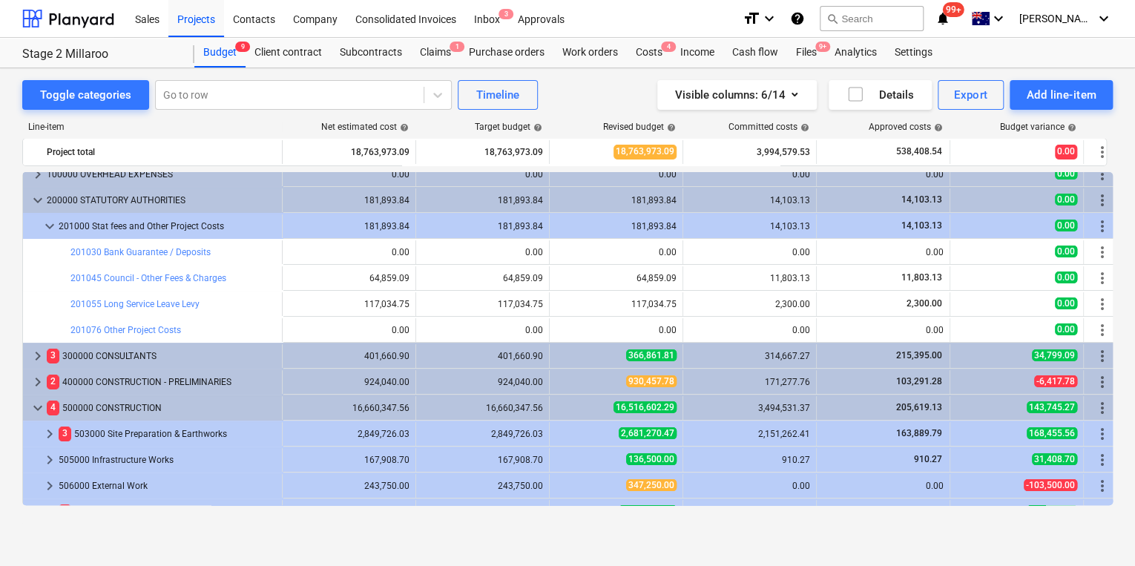
scroll to position [0, 0]
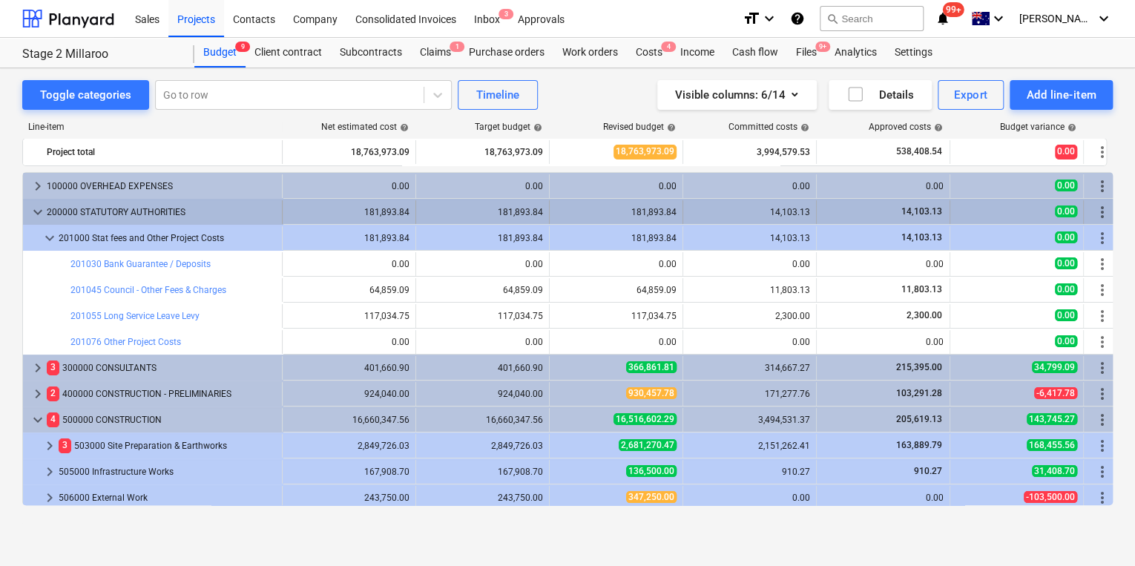
click at [37, 211] on span "keyboard_arrow_down" at bounding box center [38, 212] width 18 height 18
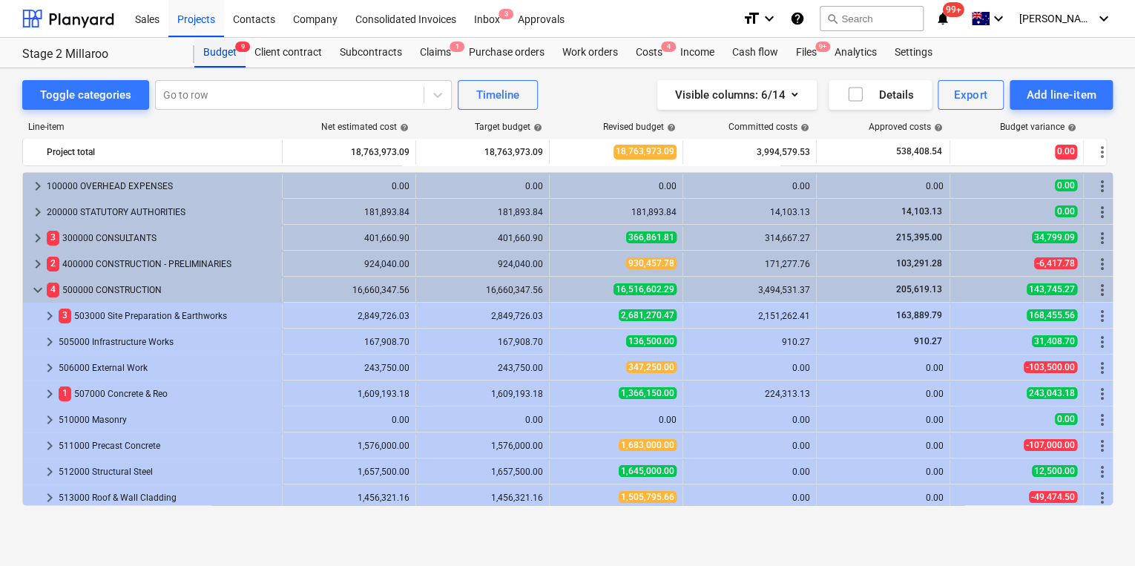
click at [226, 50] on div "Budget 9" at bounding box center [219, 53] width 51 height 30
click at [212, 49] on div "Budget 9" at bounding box center [219, 53] width 51 height 30
click at [214, 52] on div "Budget 9" at bounding box center [219, 53] width 51 height 30
click at [277, 52] on div "Client contract" at bounding box center [288, 53] width 85 height 30
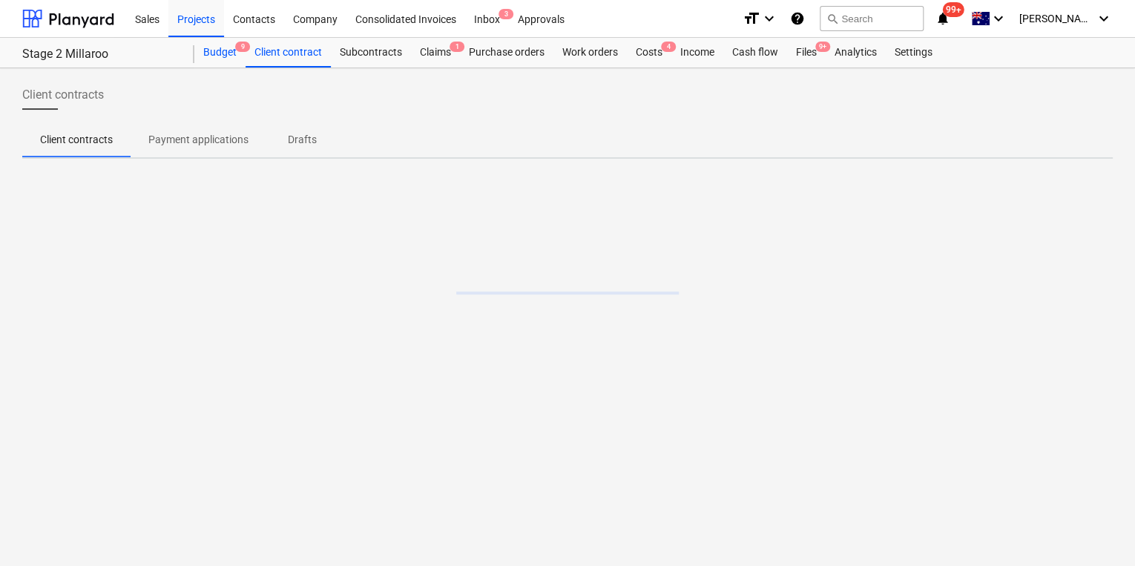
click at [226, 56] on div "Budget 9" at bounding box center [219, 53] width 51 height 30
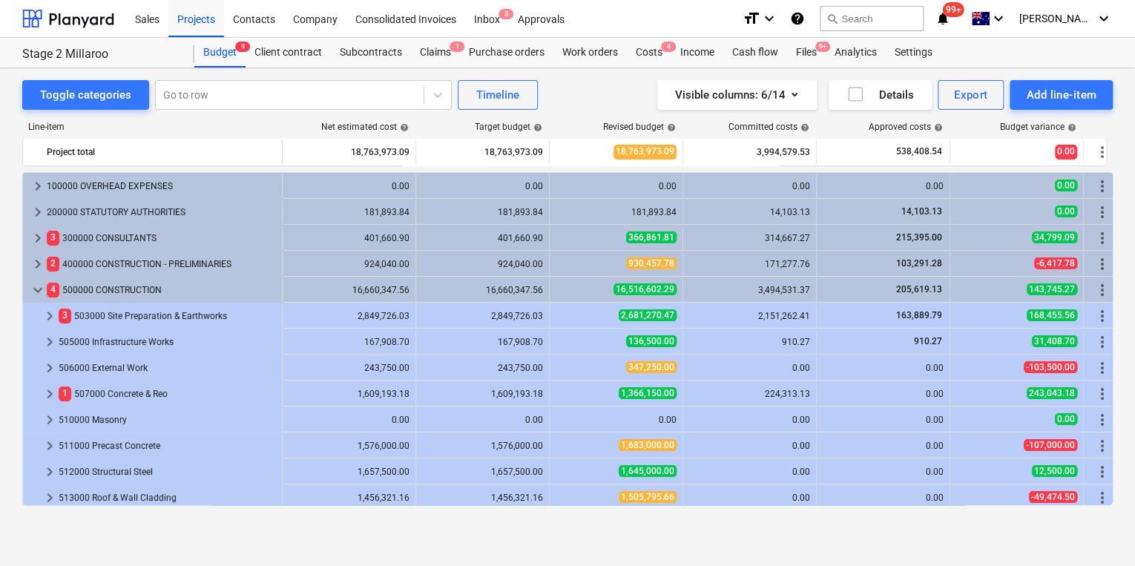
scroll to position [59, 0]
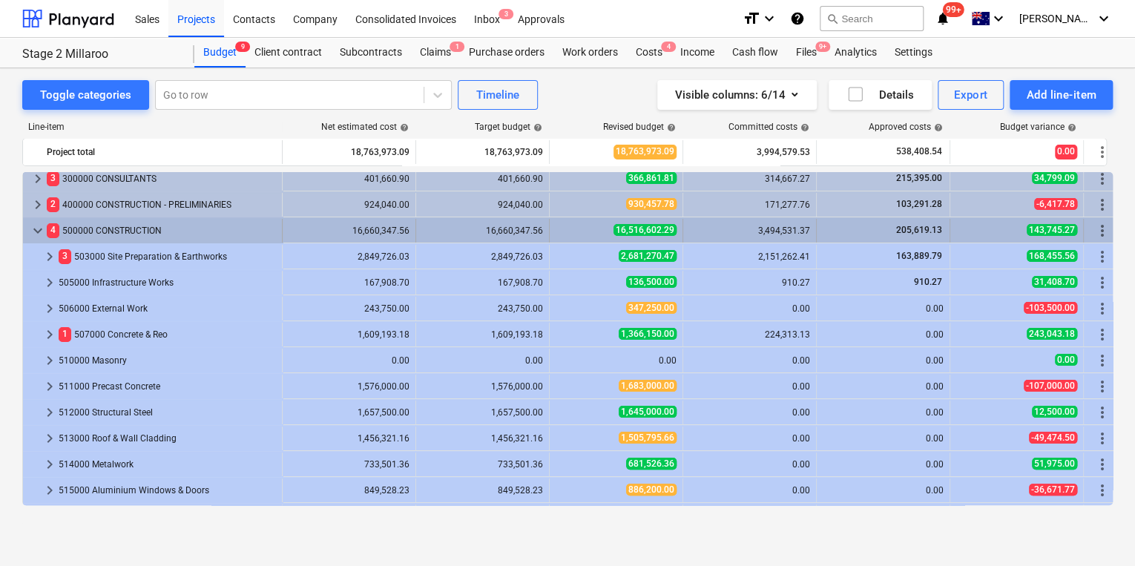
click at [39, 232] on span "keyboard_arrow_down" at bounding box center [38, 231] width 18 height 18
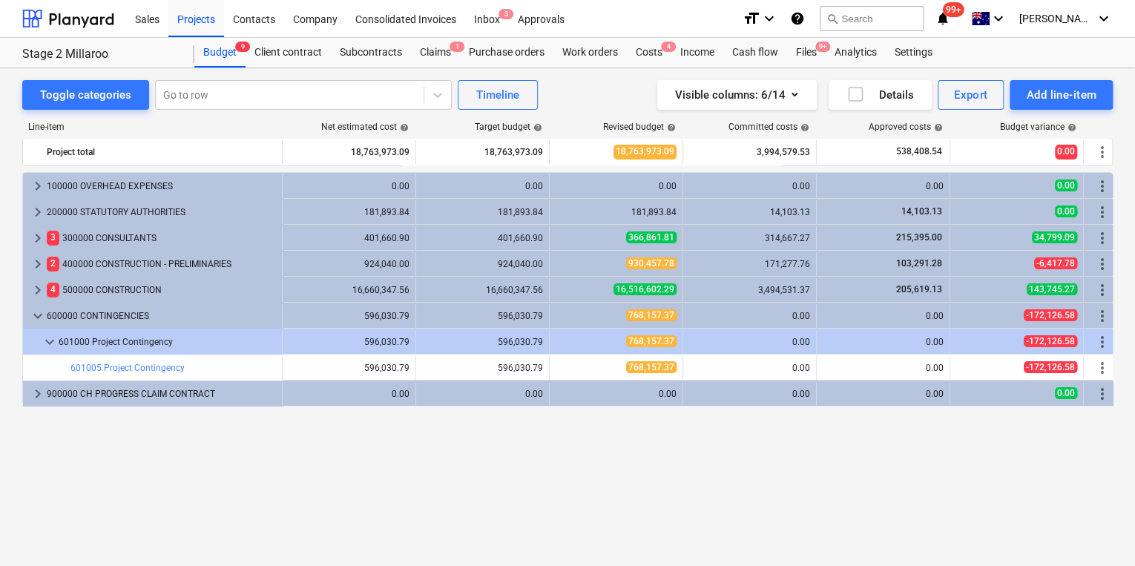
scroll to position [0, 0]
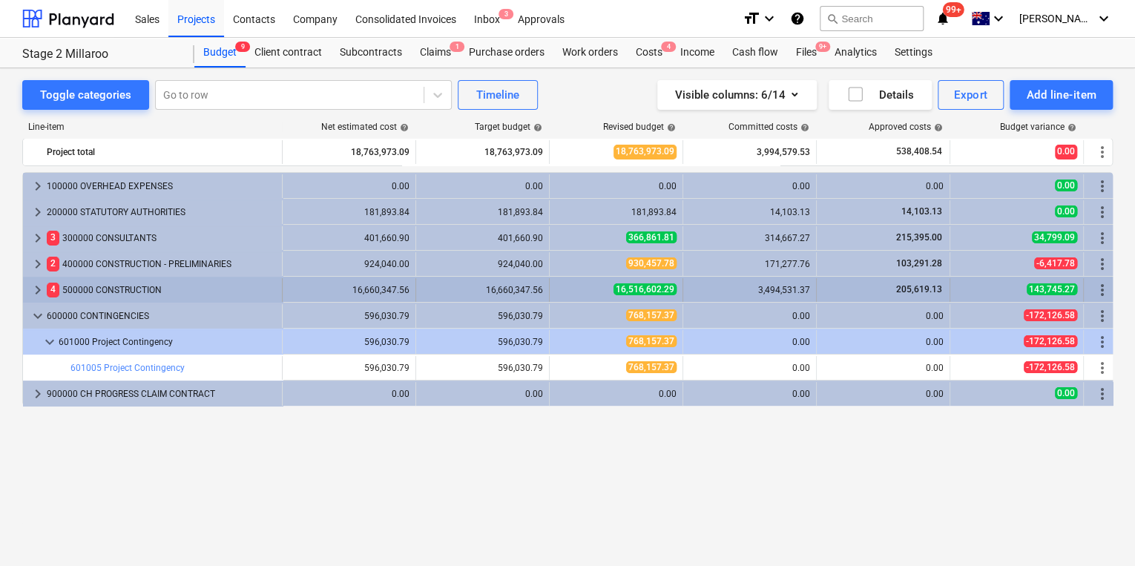
click at [34, 288] on span "keyboard_arrow_right" at bounding box center [38, 290] width 18 height 18
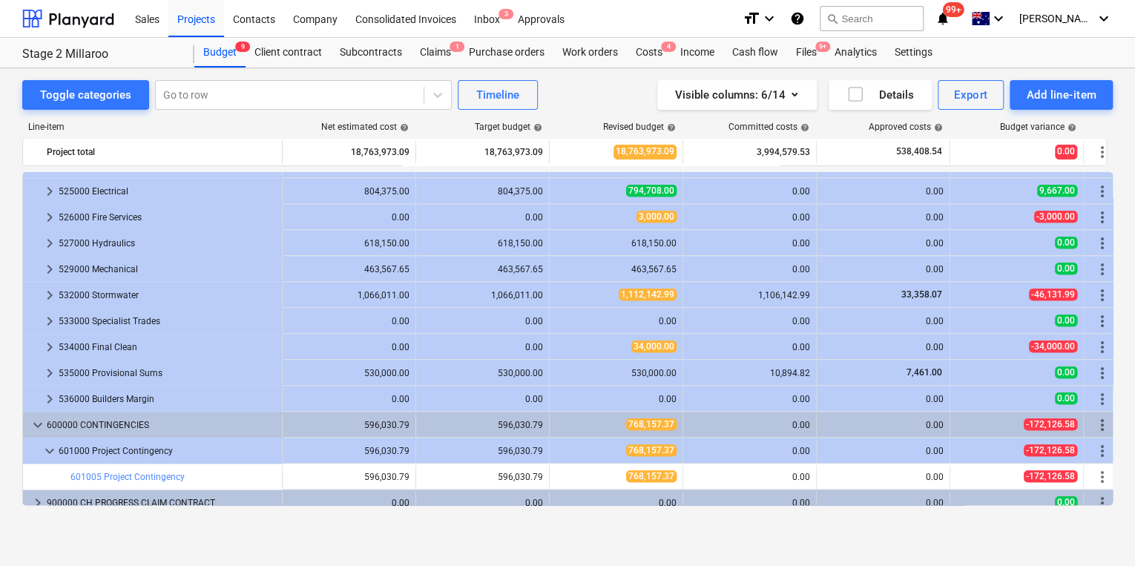
scroll to position [550, 0]
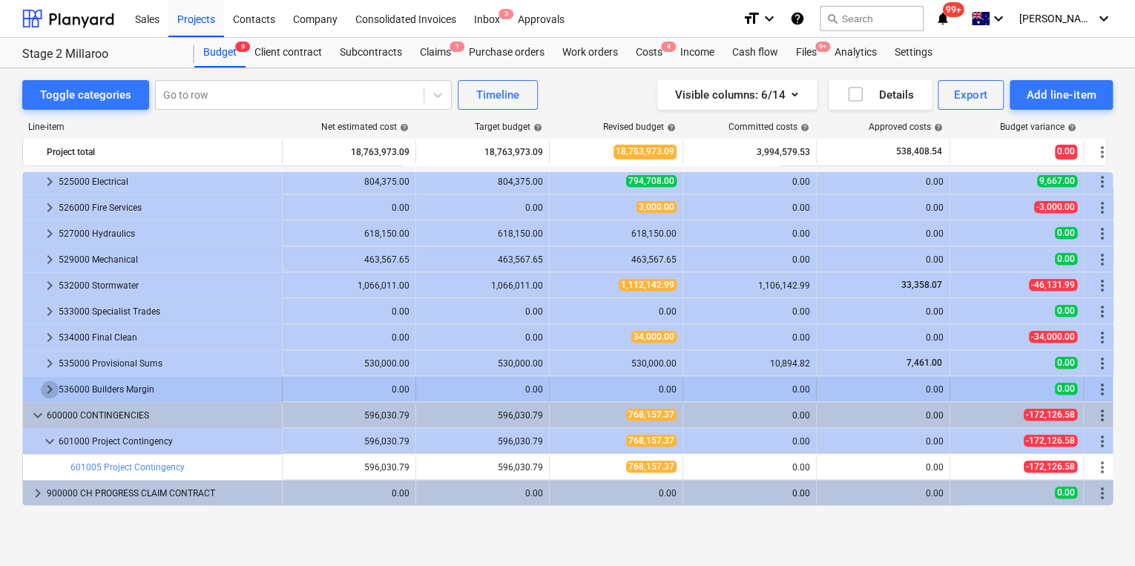
click at [42, 387] on span "keyboard_arrow_right" at bounding box center [50, 390] width 18 height 18
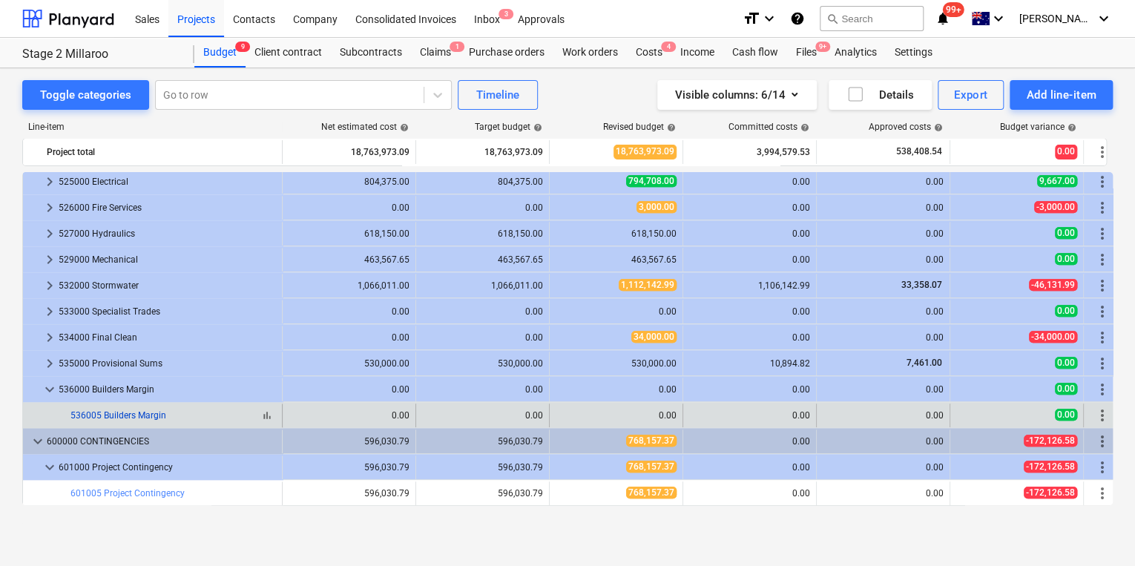
click at [135, 416] on link "536005 Builders Margin" at bounding box center [118, 415] width 96 height 10
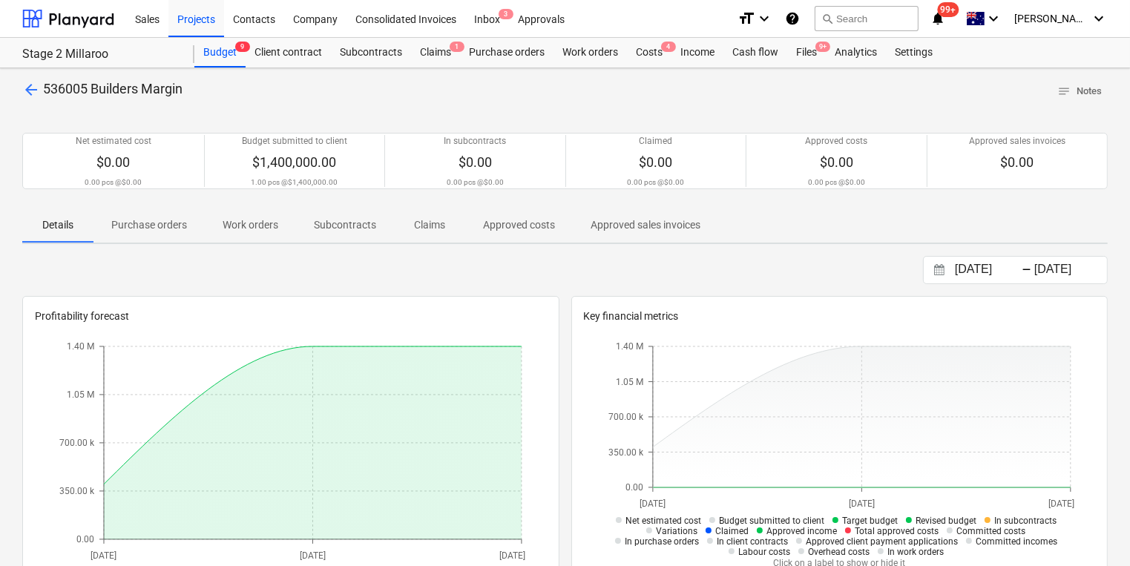
click at [34, 85] on span "arrow_back" at bounding box center [31, 90] width 18 height 18
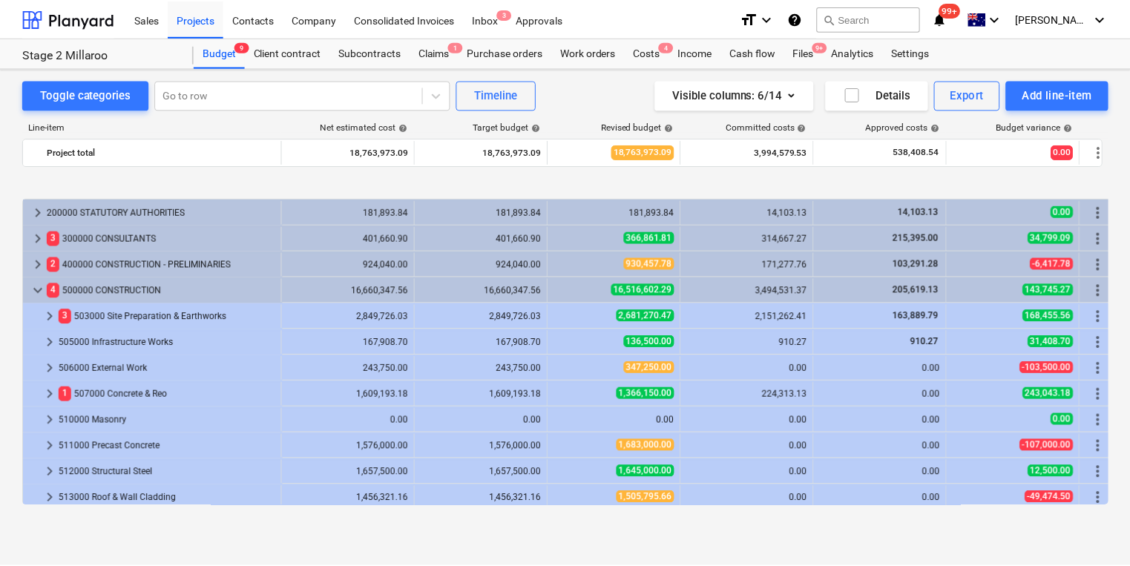
scroll to position [549, 0]
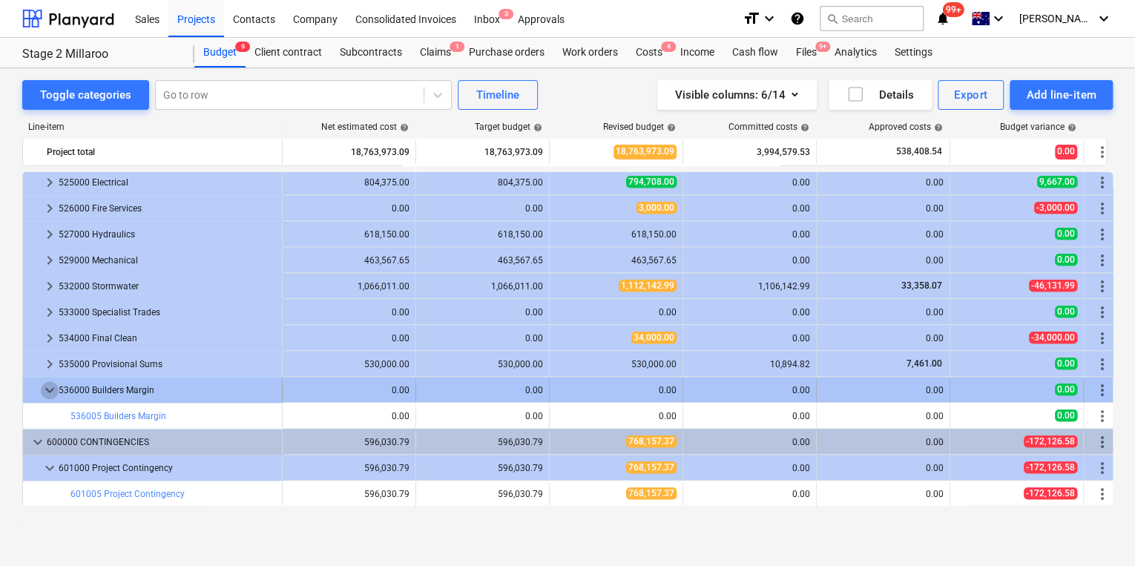
click at [47, 386] on span "keyboard_arrow_down" at bounding box center [50, 390] width 18 height 18
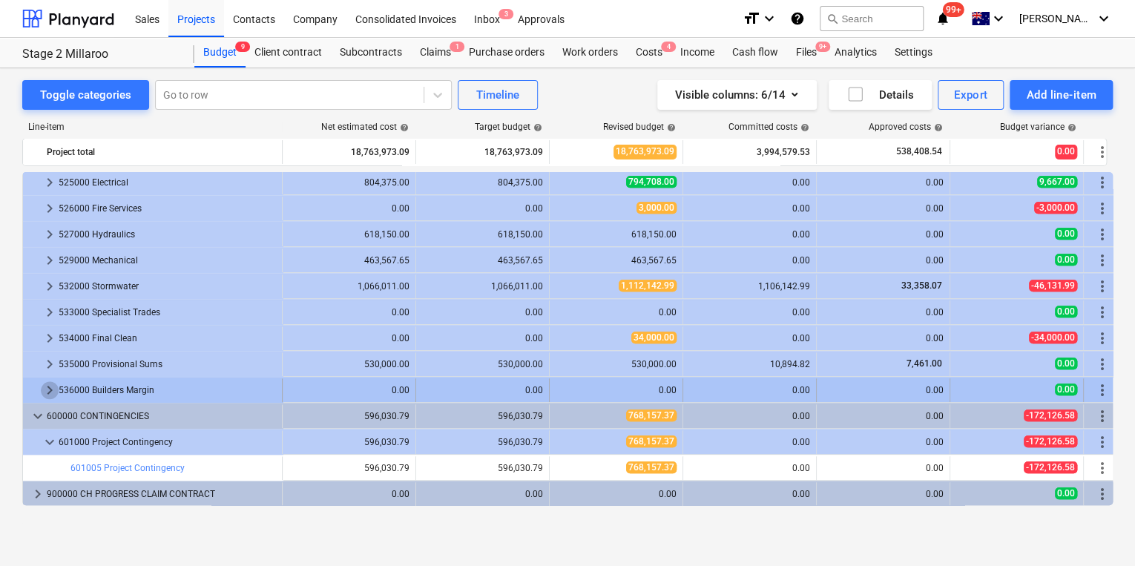
click at [49, 387] on span "keyboard_arrow_right" at bounding box center [50, 390] width 18 height 18
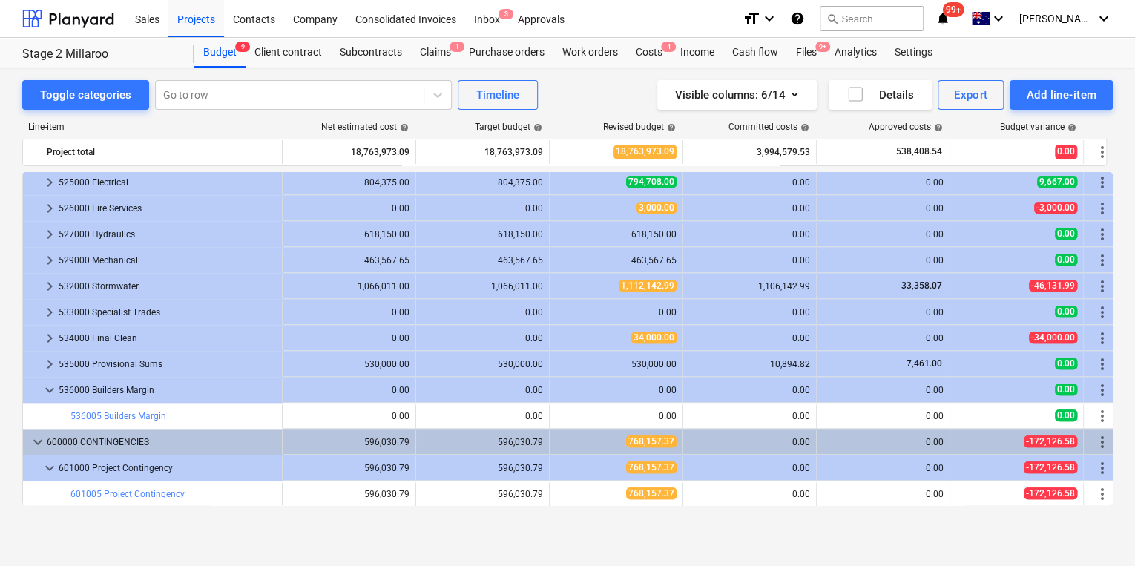
click at [49, 387] on span "keyboard_arrow_down" at bounding box center [50, 390] width 18 height 18
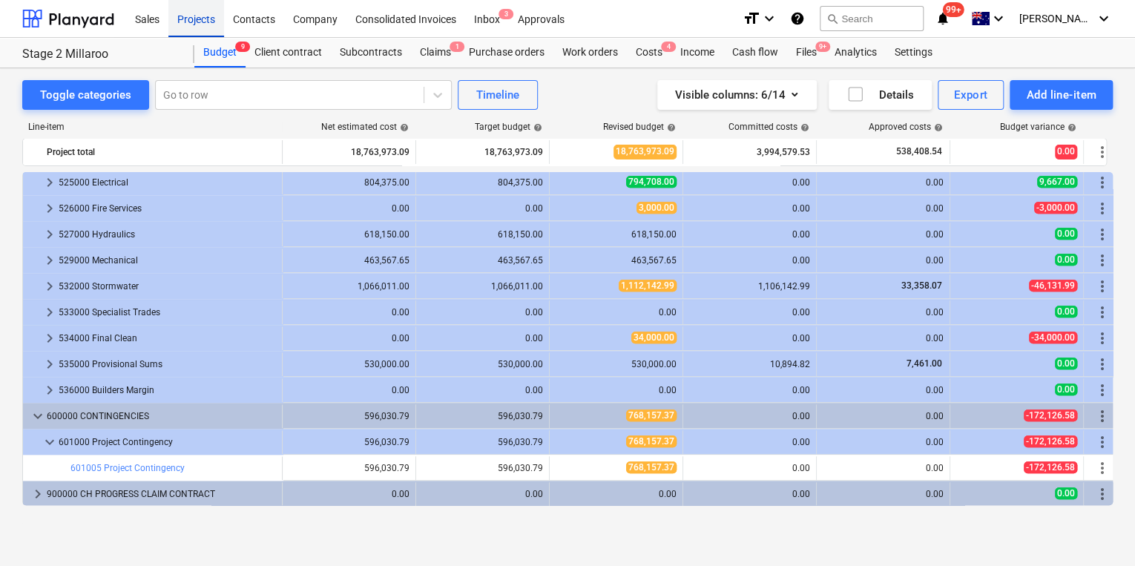
click at [184, 15] on div "Projects" at bounding box center [196, 18] width 56 height 38
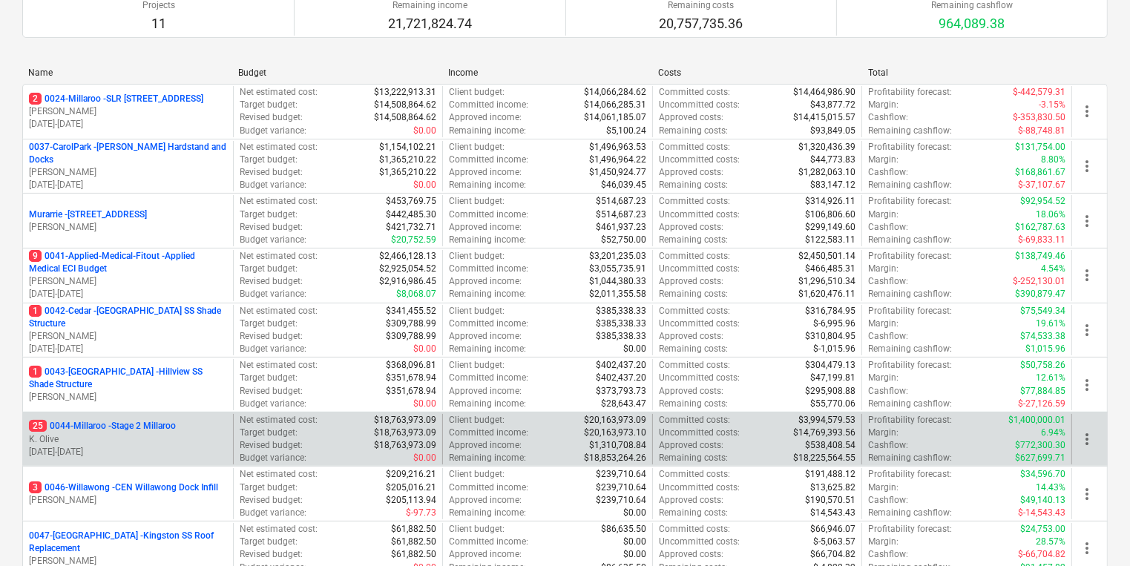
scroll to position [178, 0]
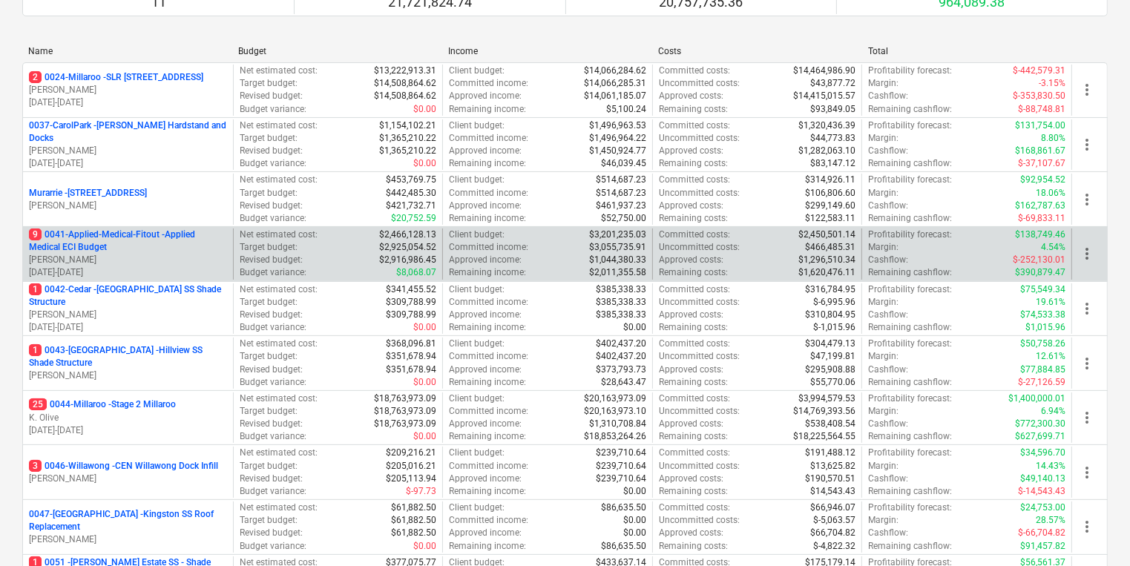
click at [116, 240] on p "9 0041-Applied-Medical-Fitout - Applied Medical ECI Budget" at bounding box center [128, 241] width 198 height 25
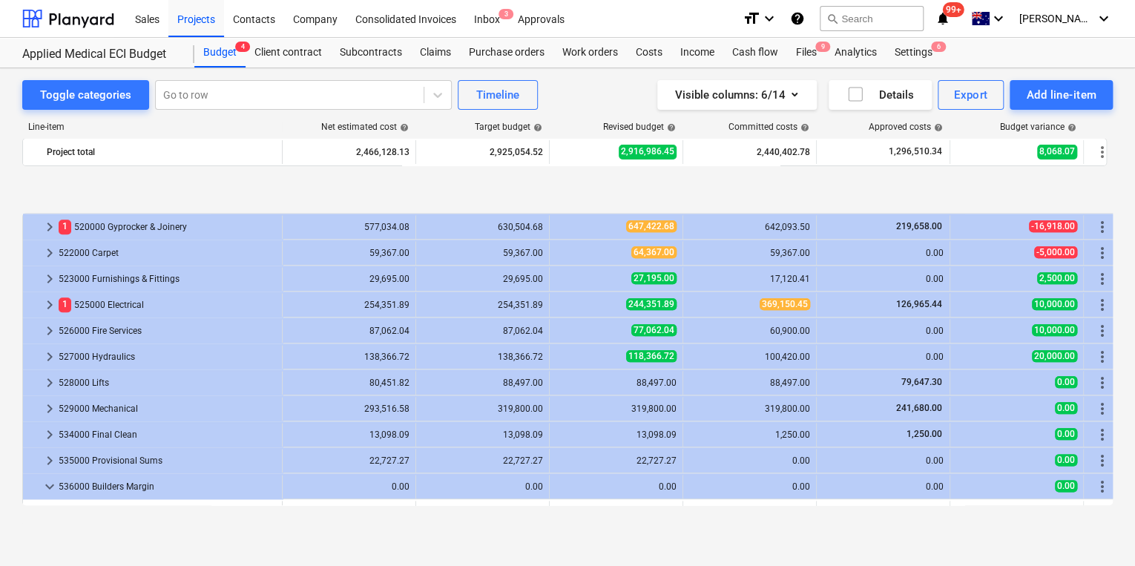
scroll to position [939, 0]
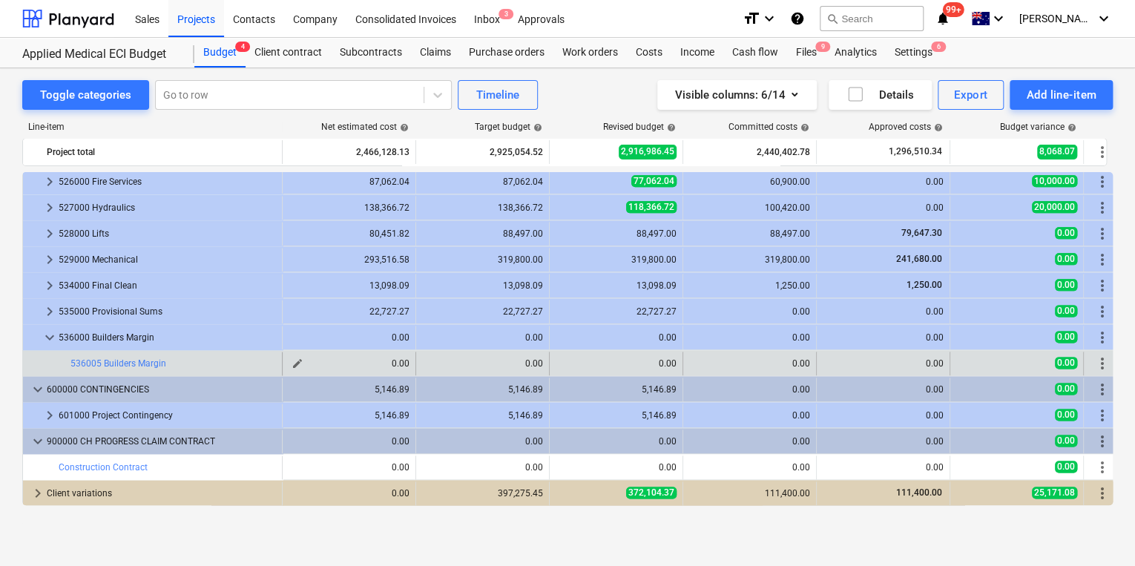
click at [306, 365] on div "0.00" at bounding box center [349, 363] width 121 height 10
click at [159, 365] on link "536005 Builders Margin" at bounding box center [118, 363] width 96 height 10
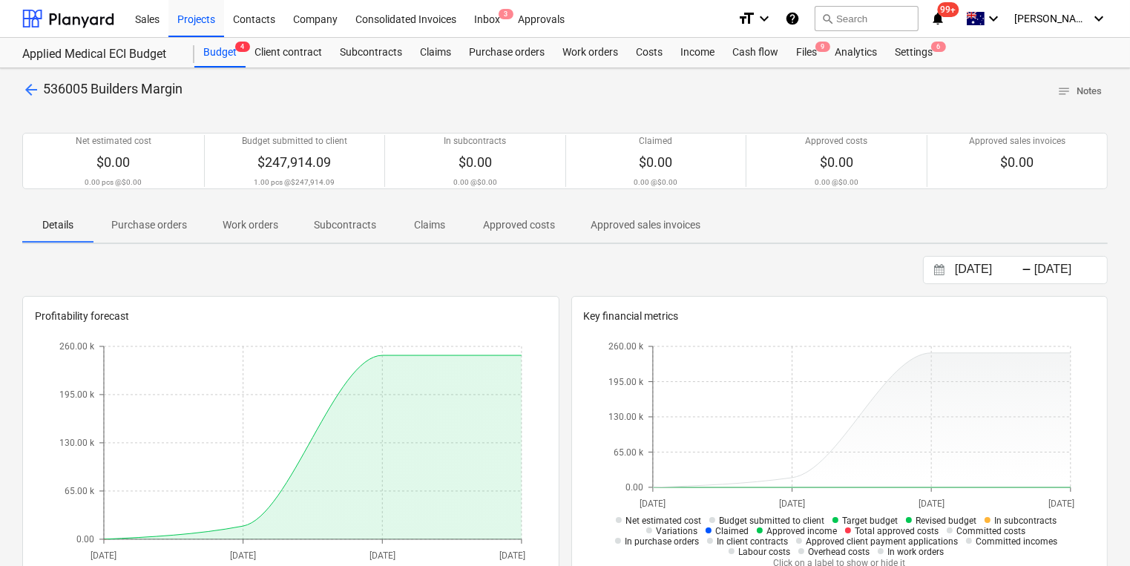
click at [27, 87] on span "arrow_back" at bounding box center [31, 90] width 18 height 18
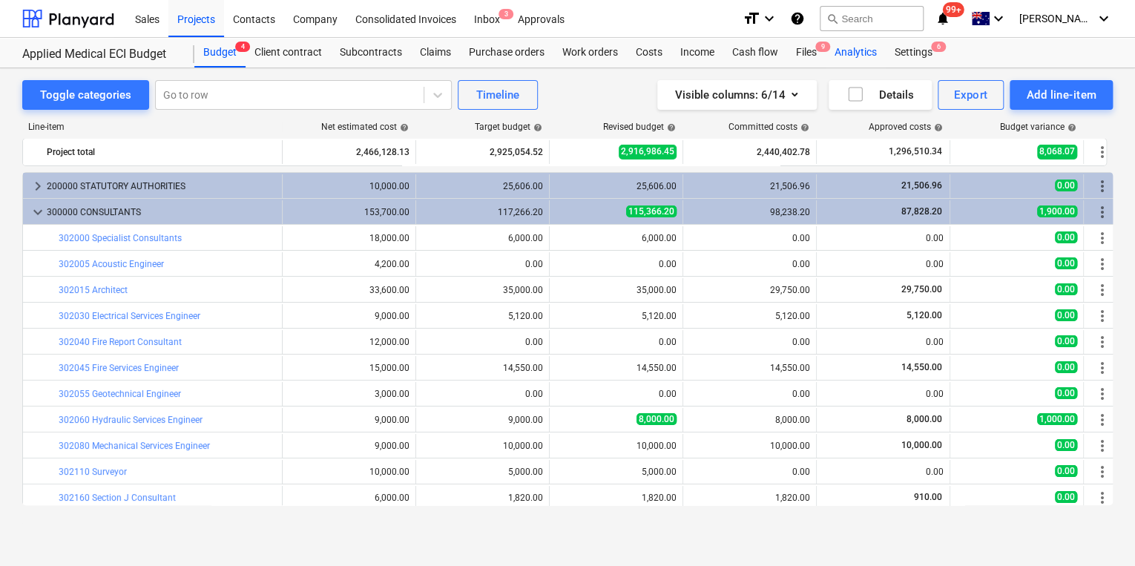
click at [867, 50] on div "Analytics" at bounding box center [856, 53] width 60 height 30
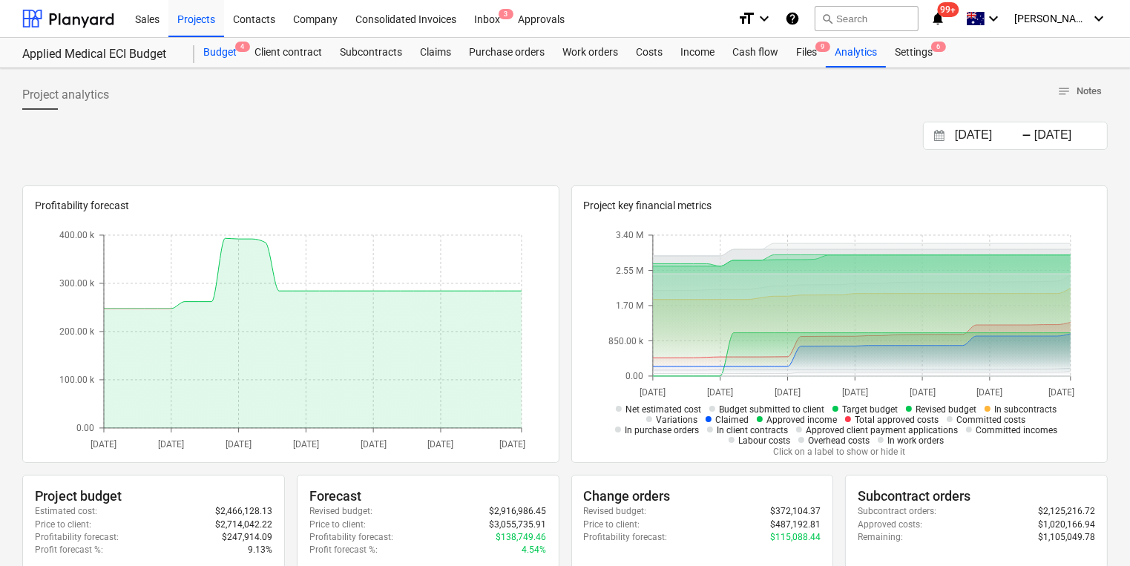
click at [211, 52] on div "Budget 4" at bounding box center [219, 53] width 51 height 30
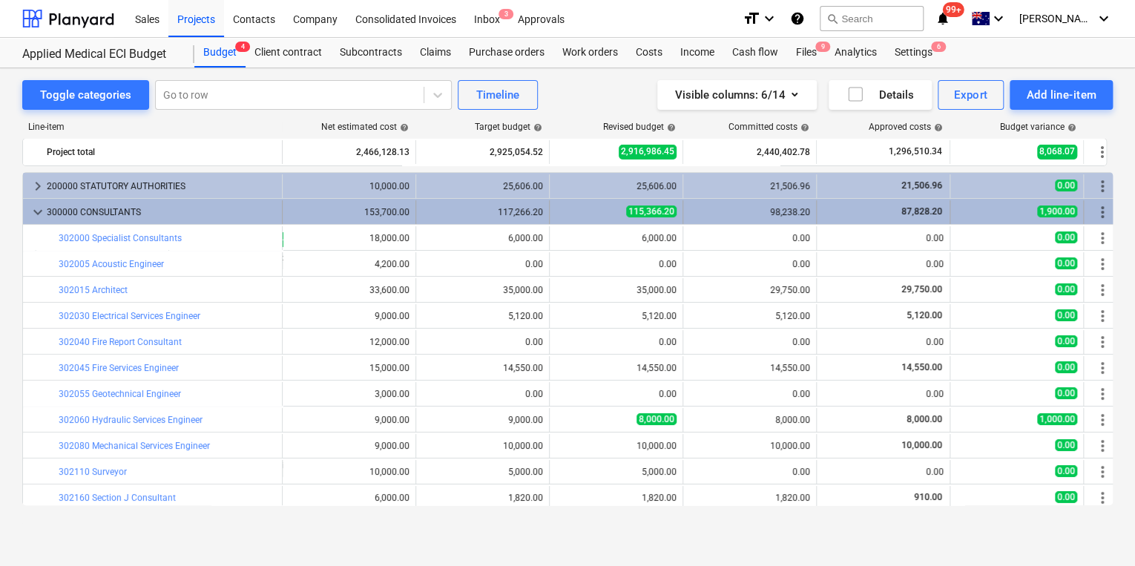
click at [39, 211] on span "keyboard_arrow_down" at bounding box center [38, 212] width 18 height 18
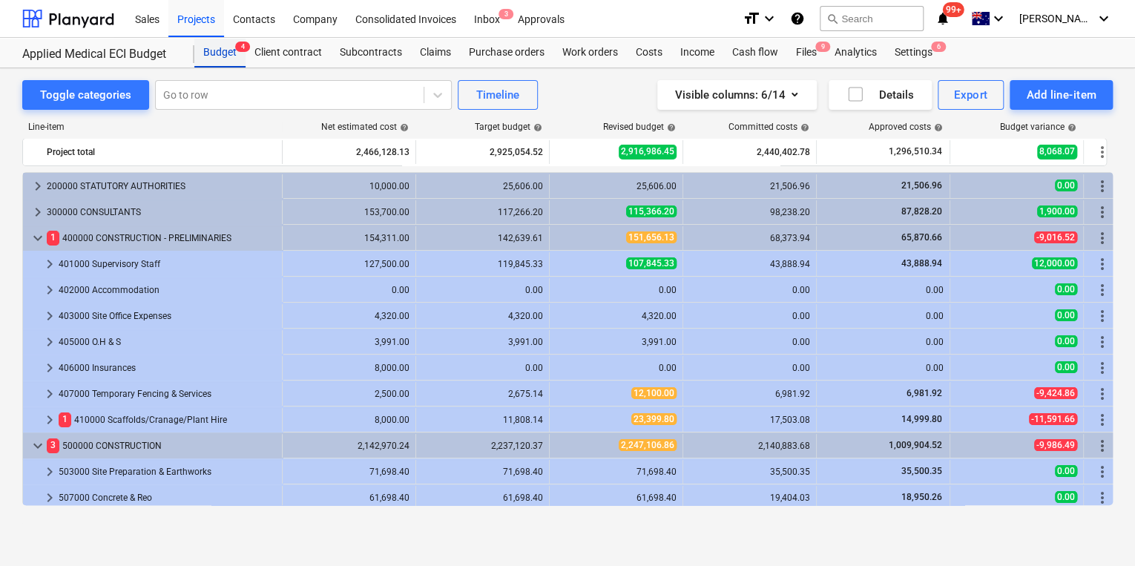
click at [218, 50] on div "Budget 4" at bounding box center [219, 53] width 51 height 30
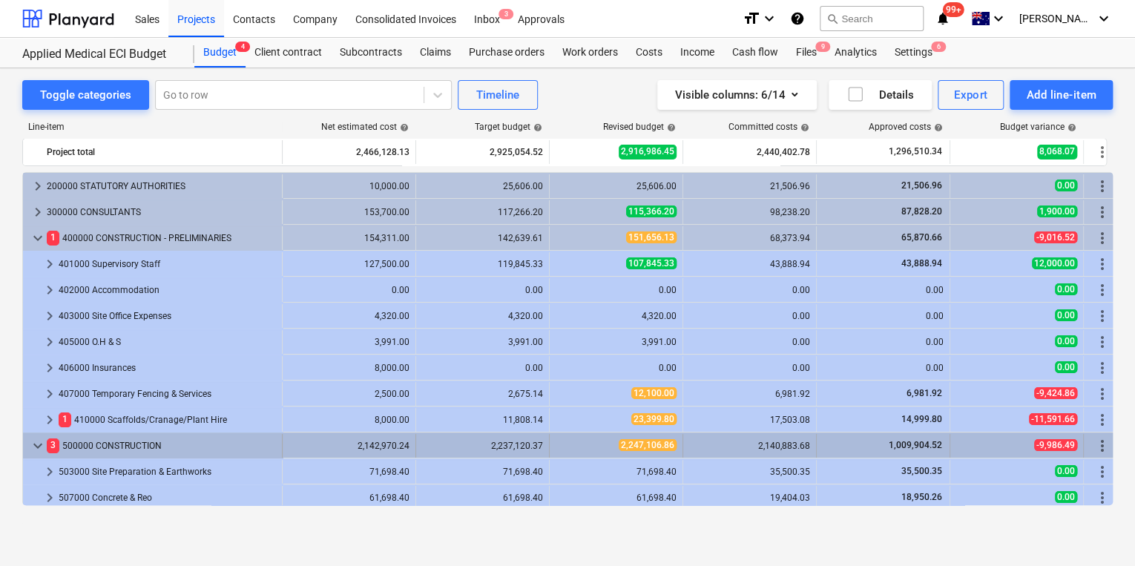
click at [39, 442] on span "keyboard_arrow_down" at bounding box center [38, 446] width 18 height 18
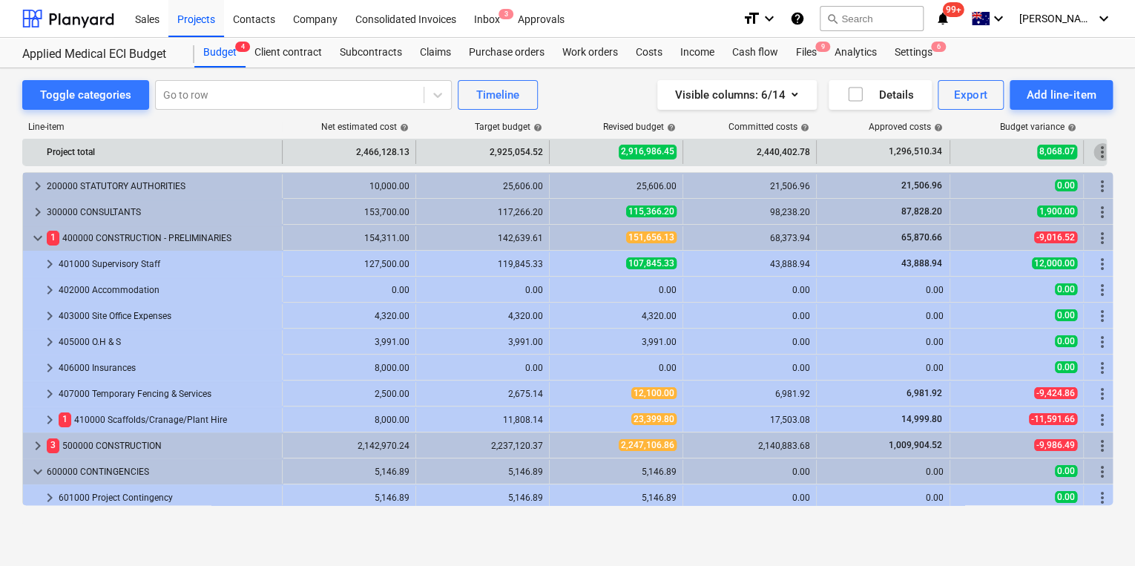
click at [1104, 149] on span "more_vert" at bounding box center [1103, 152] width 18 height 18
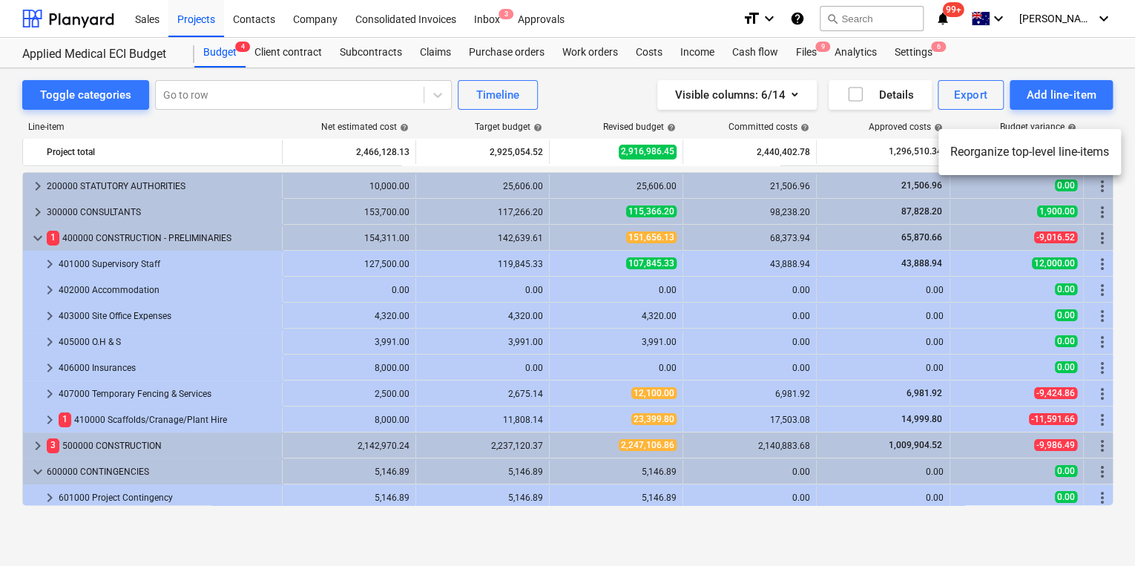
click at [1125, 107] on div at bounding box center [567, 283] width 1135 height 566
click at [53, 260] on span "keyboard_arrow_right" at bounding box center [50, 264] width 18 height 18
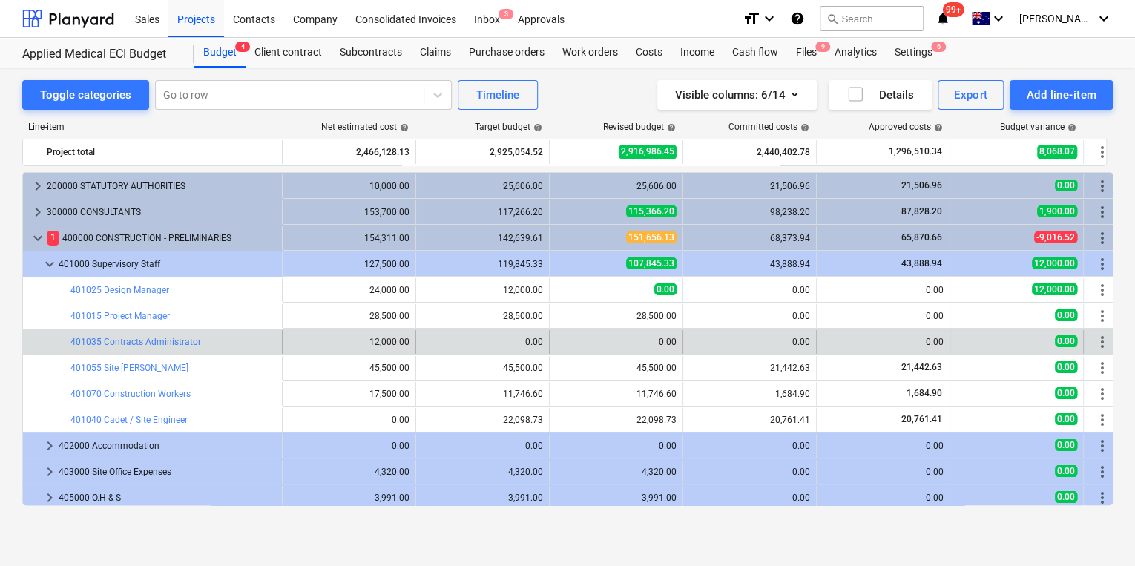
drag, startPoint x: 190, startPoint y: 343, endPoint x: 165, endPoint y: 350, distance: 26.3
click at [165, 350] on div "bar_chart 401035 Contracts Administrator" at bounding box center [173, 342] width 206 height 24
click at [166, 341] on link "401035 Contracts Administrator" at bounding box center [135, 342] width 131 height 10
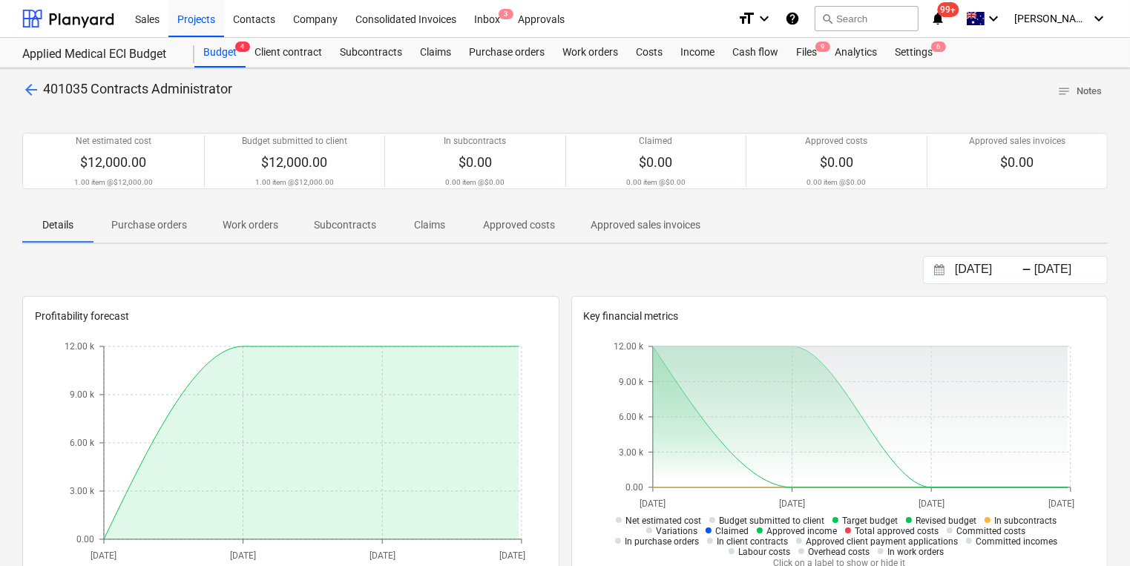
click at [24, 86] on span "arrow_back" at bounding box center [31, 90] width 18 height 18
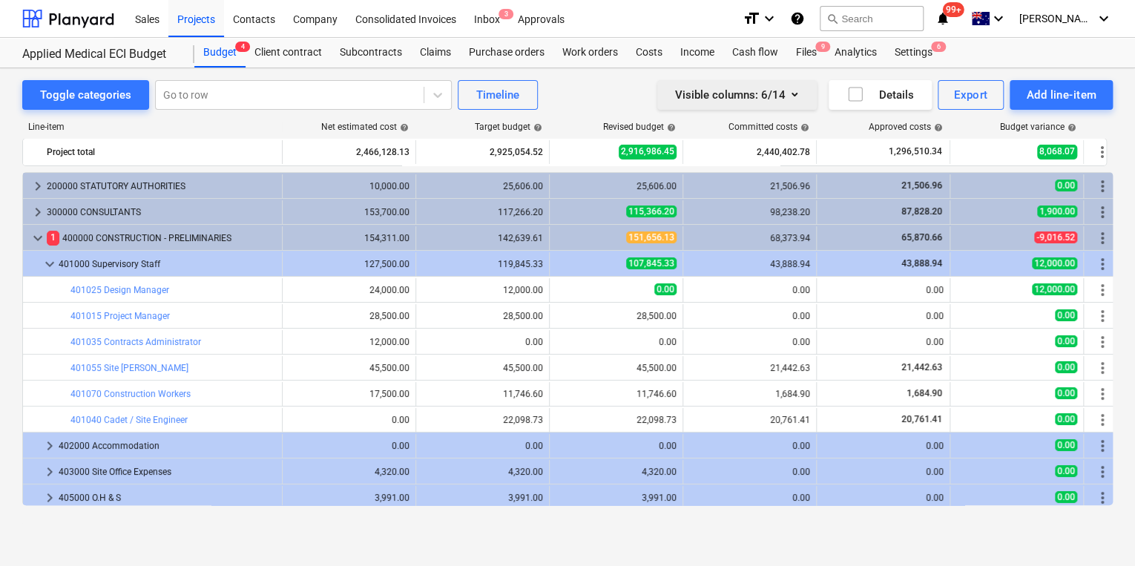
click at [797, 95] on icon "button" at bounding box center [795, 94] width 18 height 18
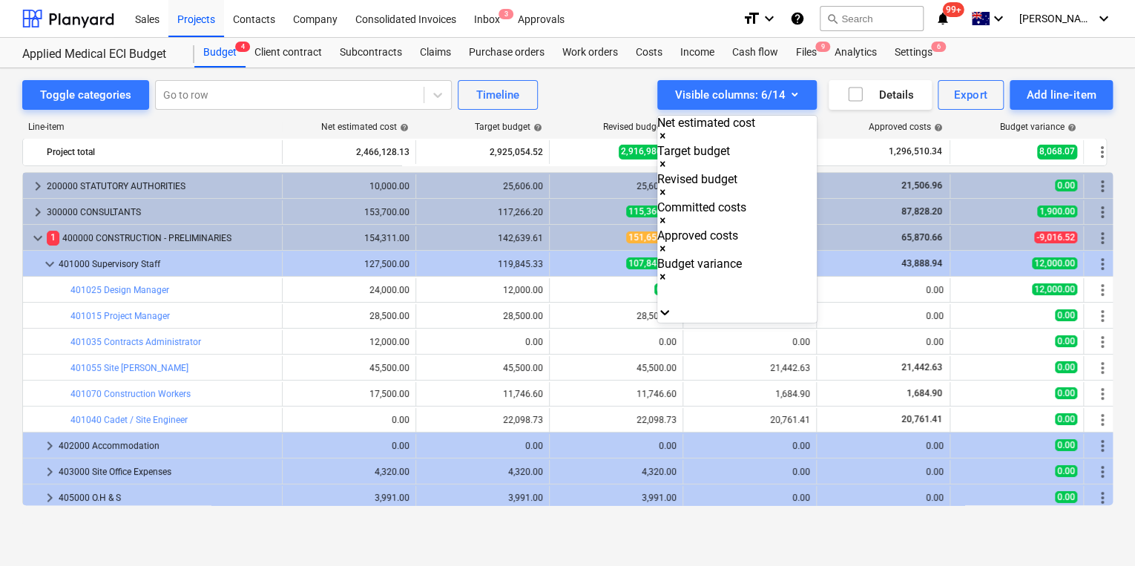
click at [712, 565] on div "Budget submitted to client" at bounding box center [567, 572] width 1135 height 12
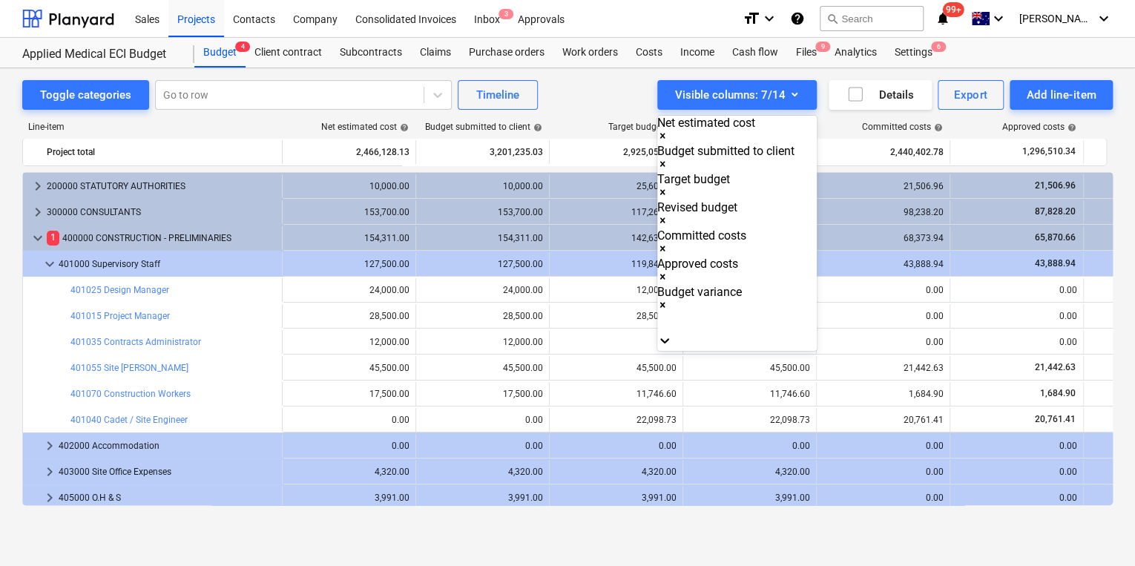
click at [589, 98] on div at bounding box center [567, 283] width 1135 height 566
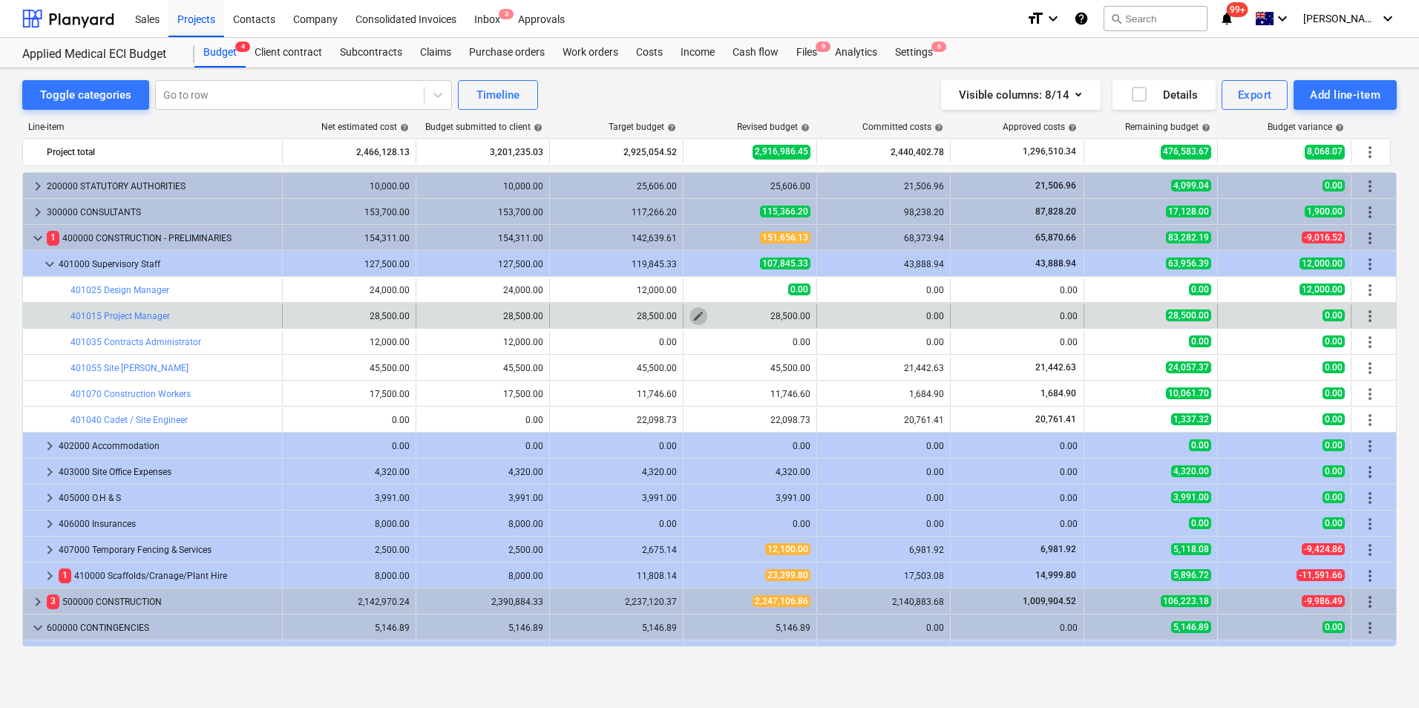
click at [698, 312] on span "edit" at bounding box center [698, 316] width 12 height 12
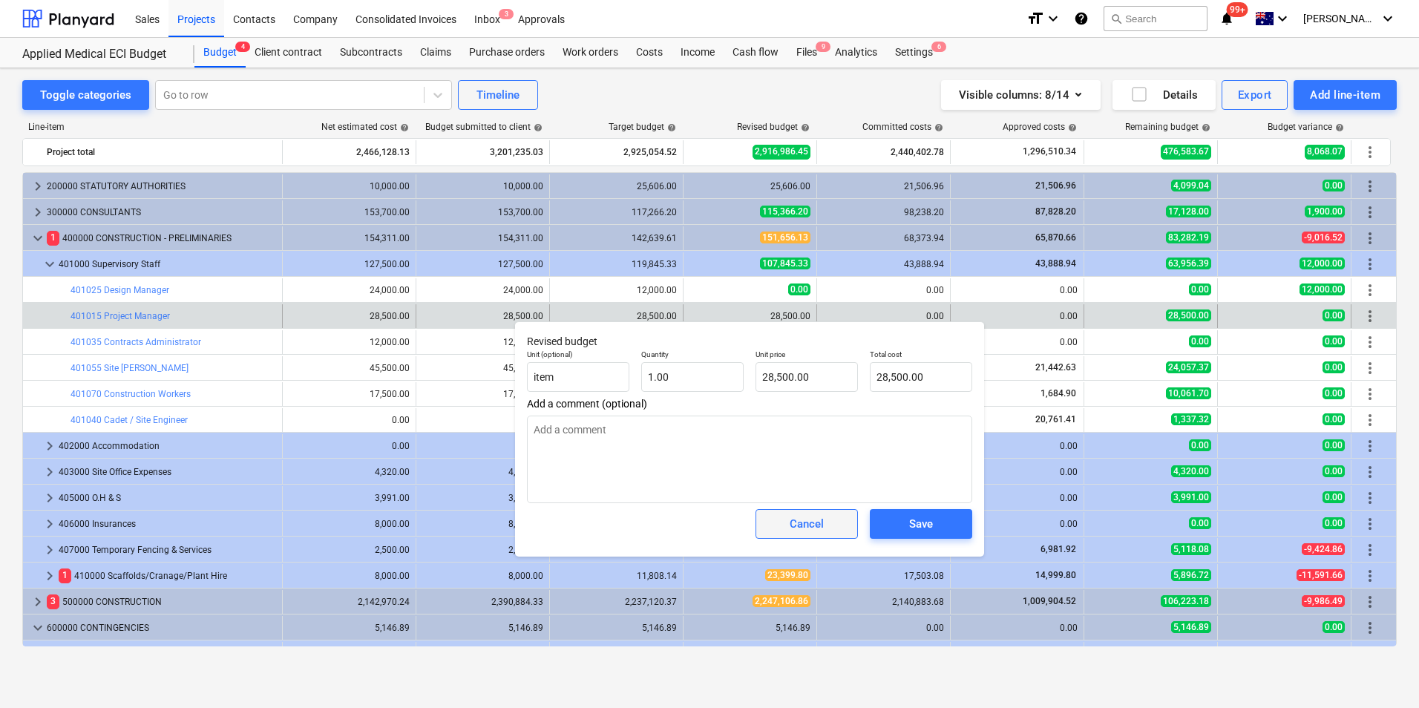
click at [832, 521] on span "Cancel" at bounding box center [806, 523] width 65 height 19
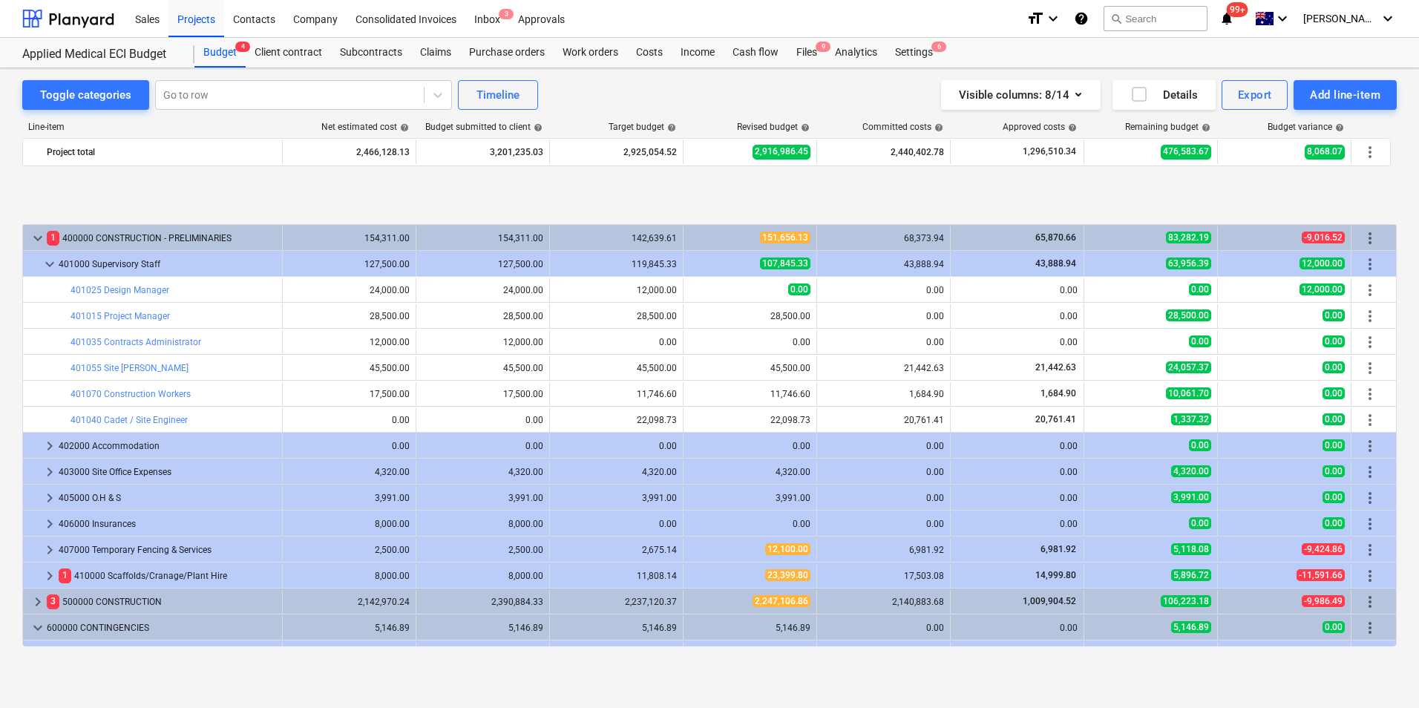
scroll to position [97, 0]
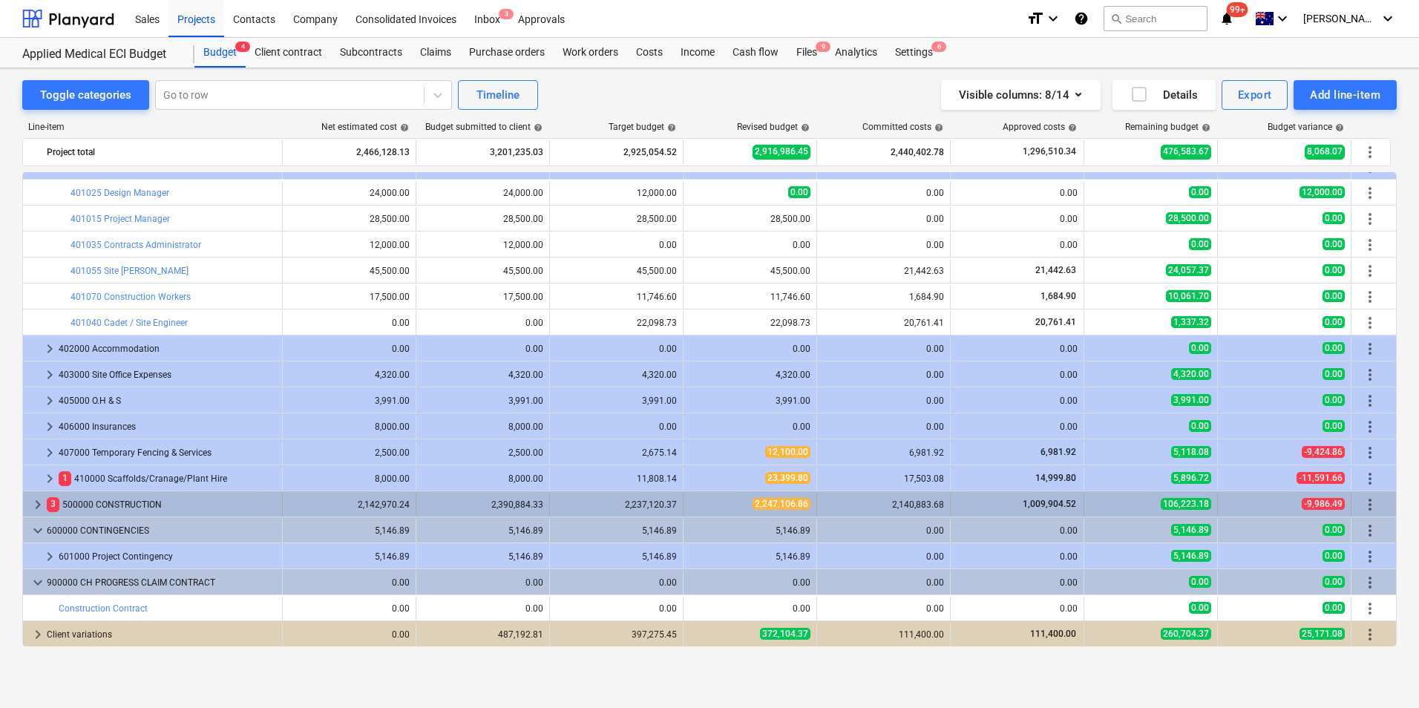
click at [35, 508] on span "keyboard_arrow_right" at bounding box center [38, 505] width 18 height 18
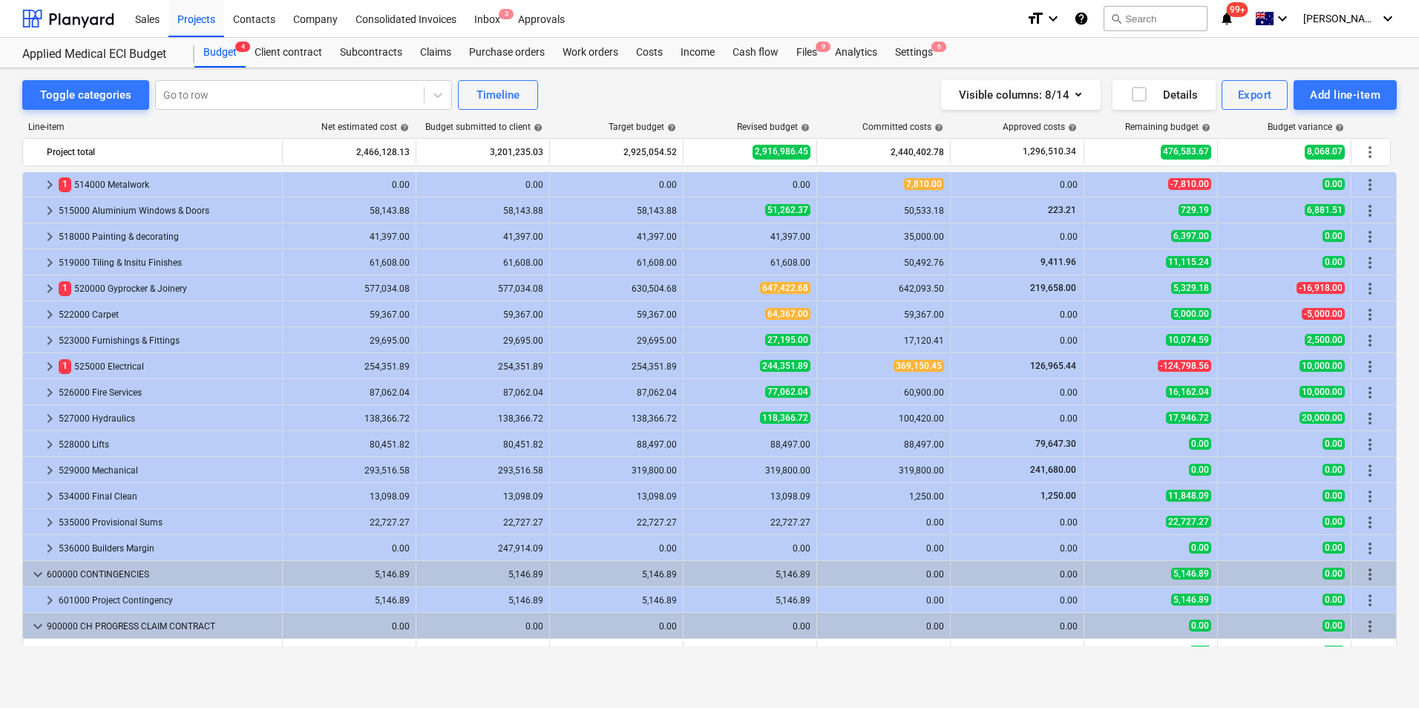
scroll to position [591, 0]
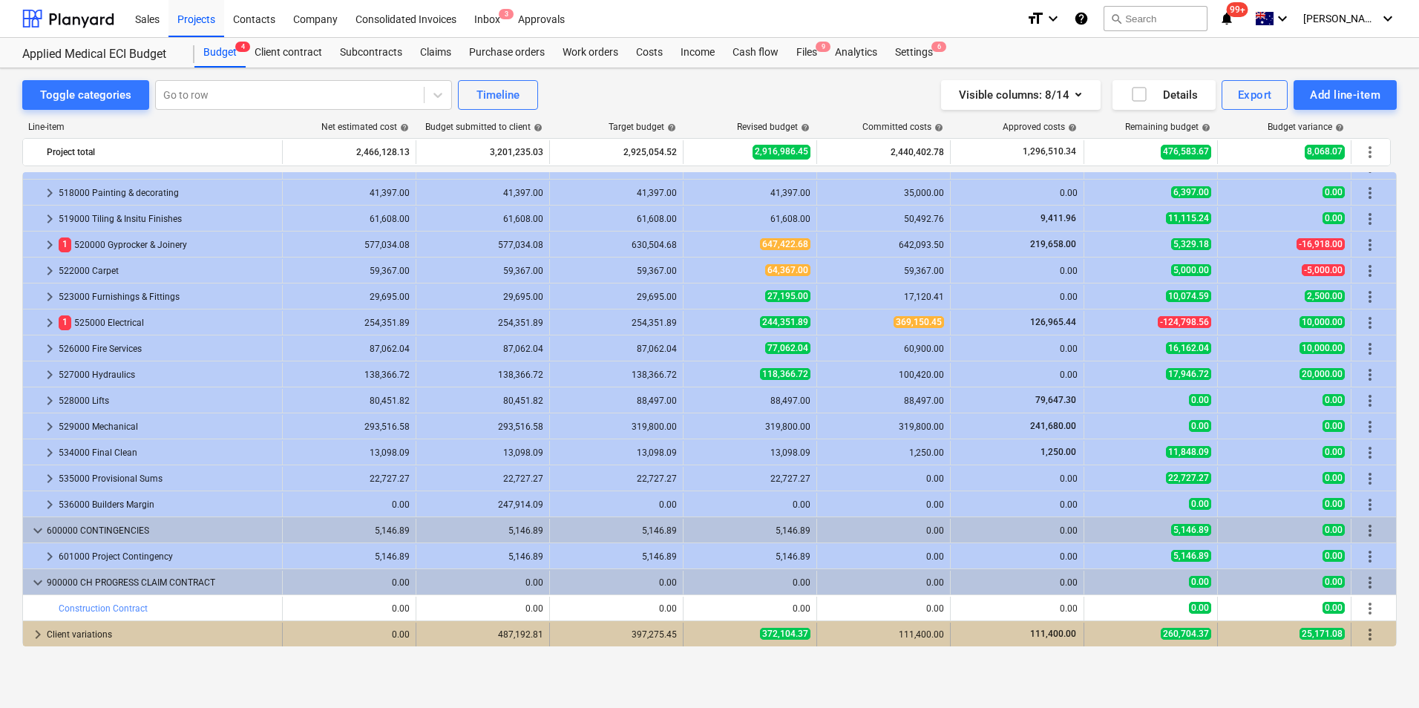
click at [43, 565] on span "keyboard_arrow_right" at bounding box center [38, 635] width 18 height 18
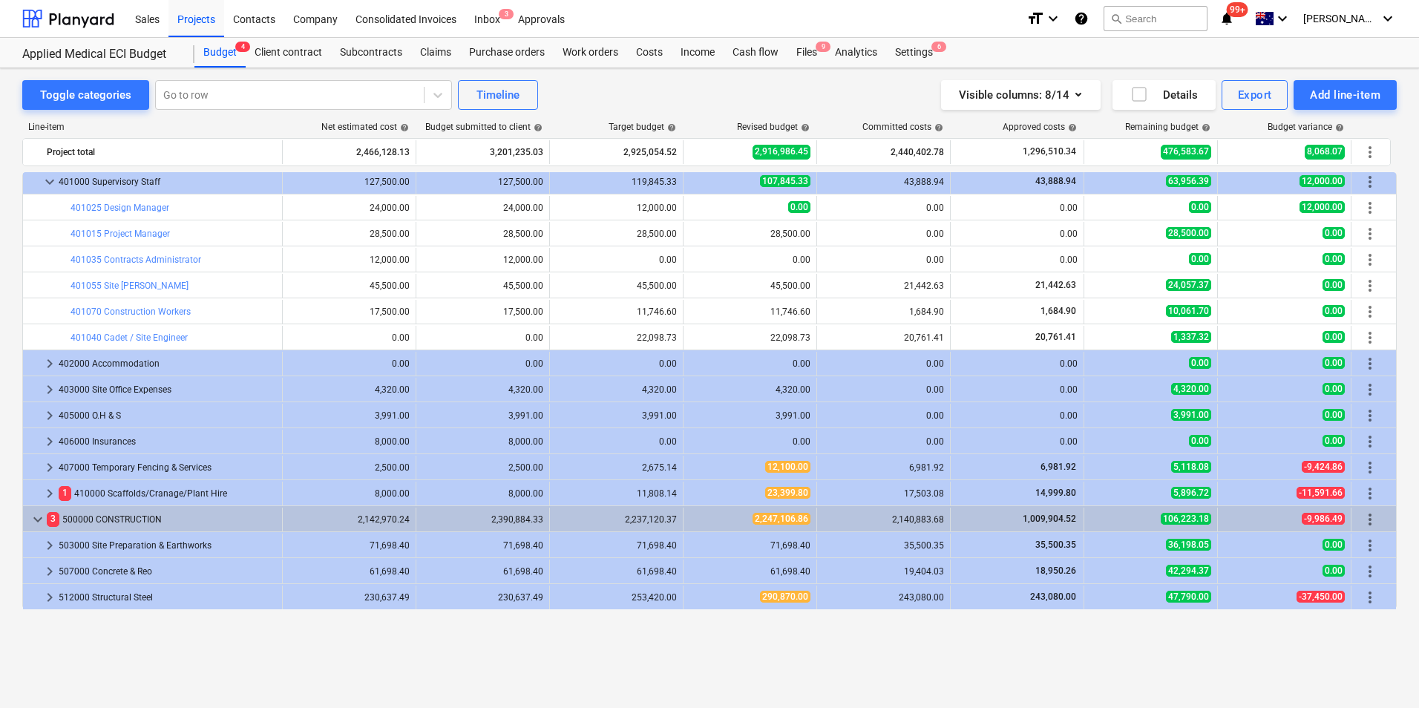
scroll to position [0, 0]
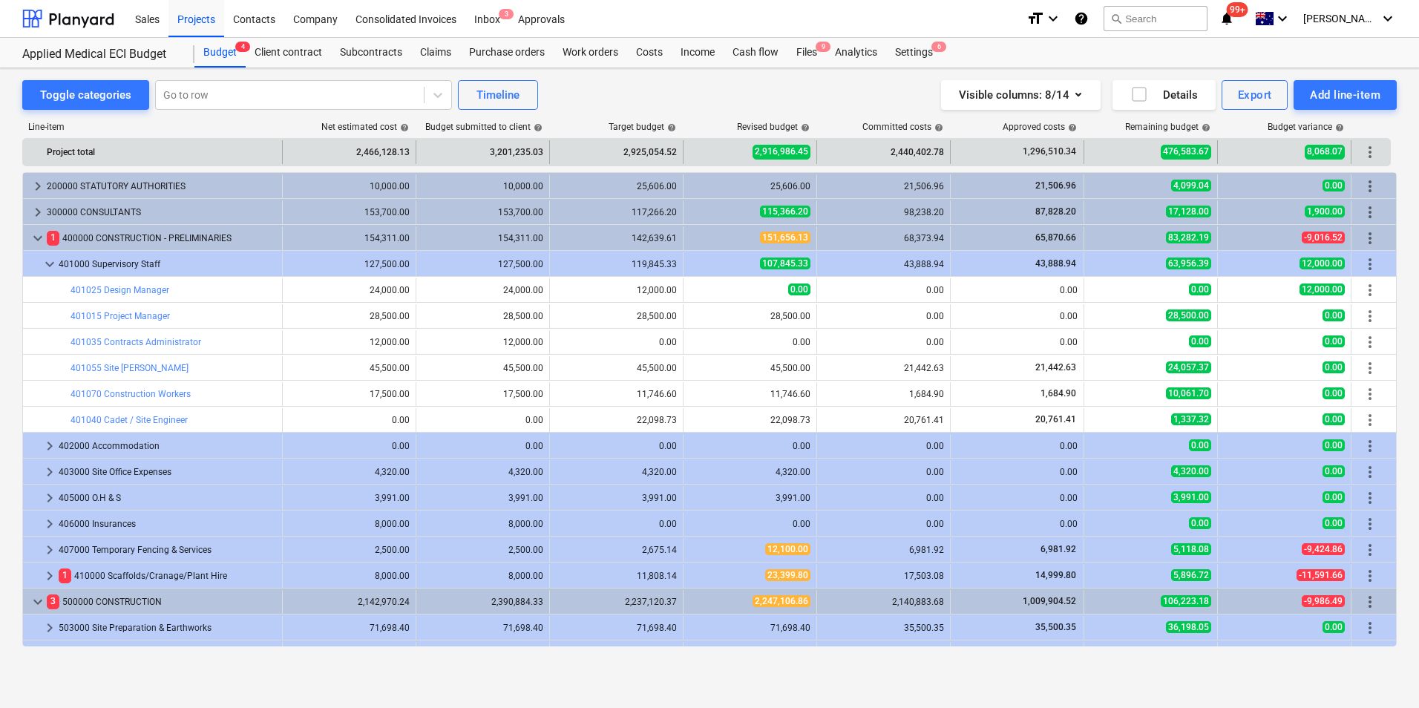
click at [1135, 156] on div "476,583.67" at bounding box center [1150, 152] width 121 height 24
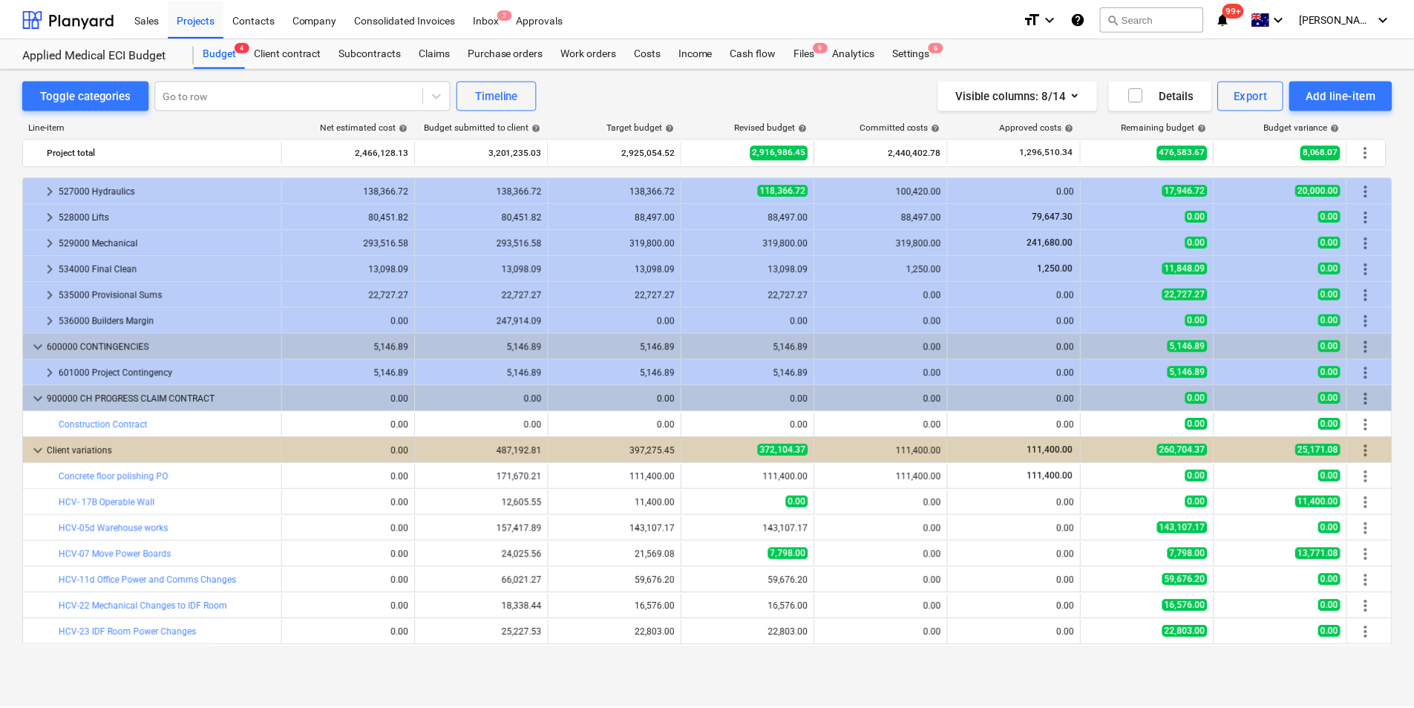
scroll to position [824, 0]
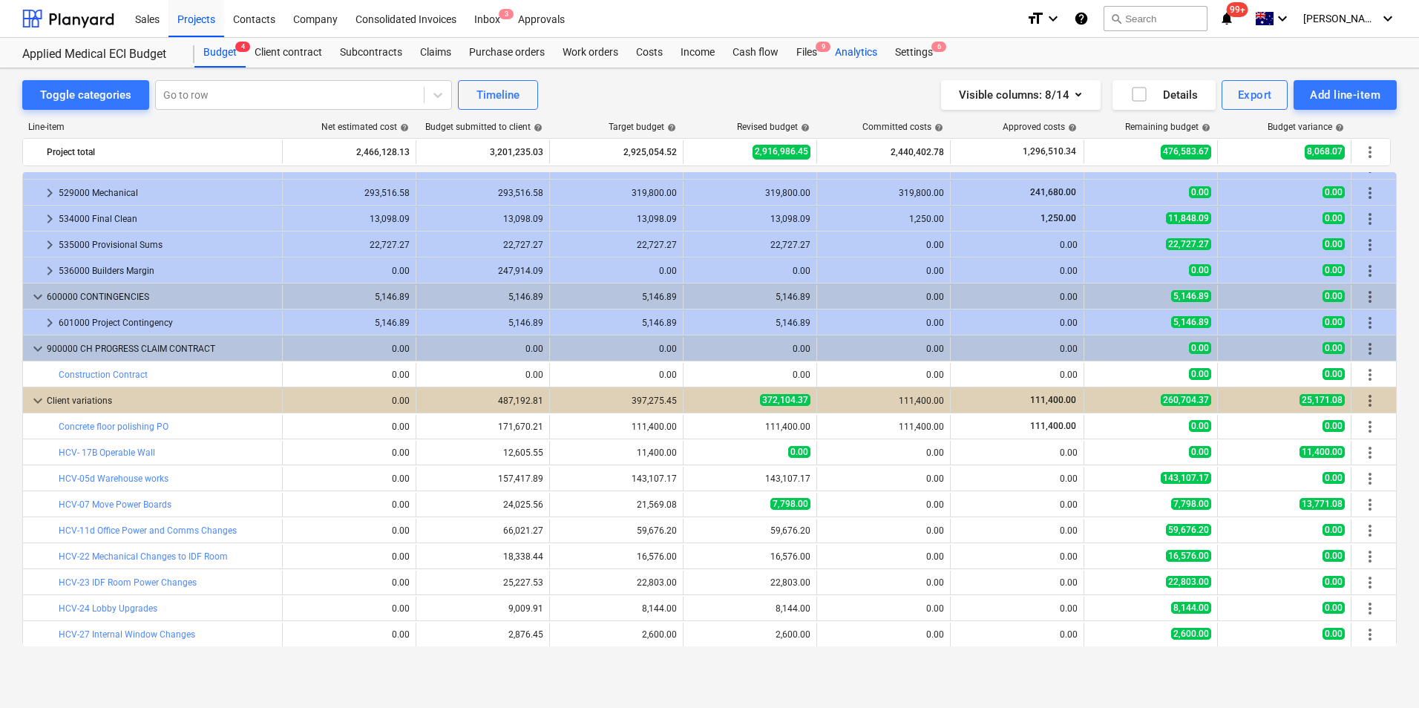
click at [856, 53] on div "Analytics" at bounding box center [856, 53] width 60 height 30
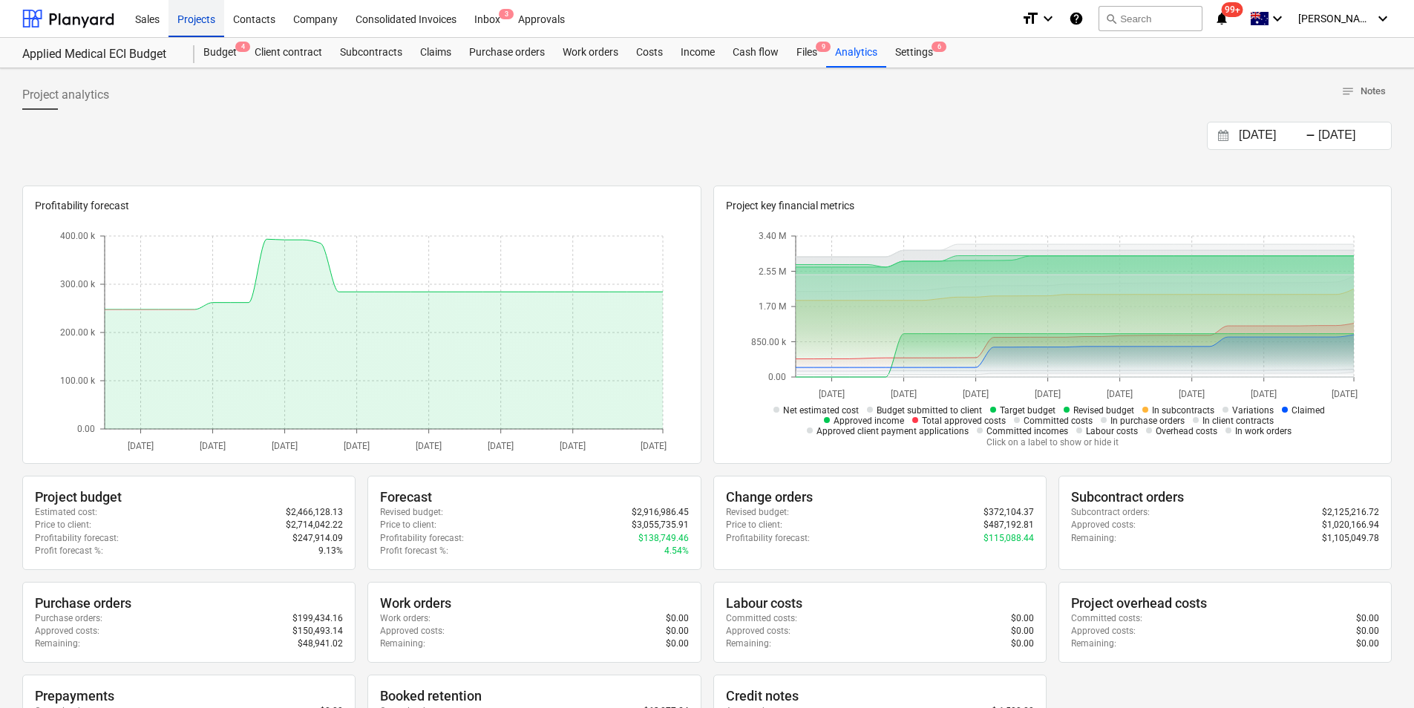
click at [189, 16] on div "Projects" at bounding box center [196, 18] width 56 height 38
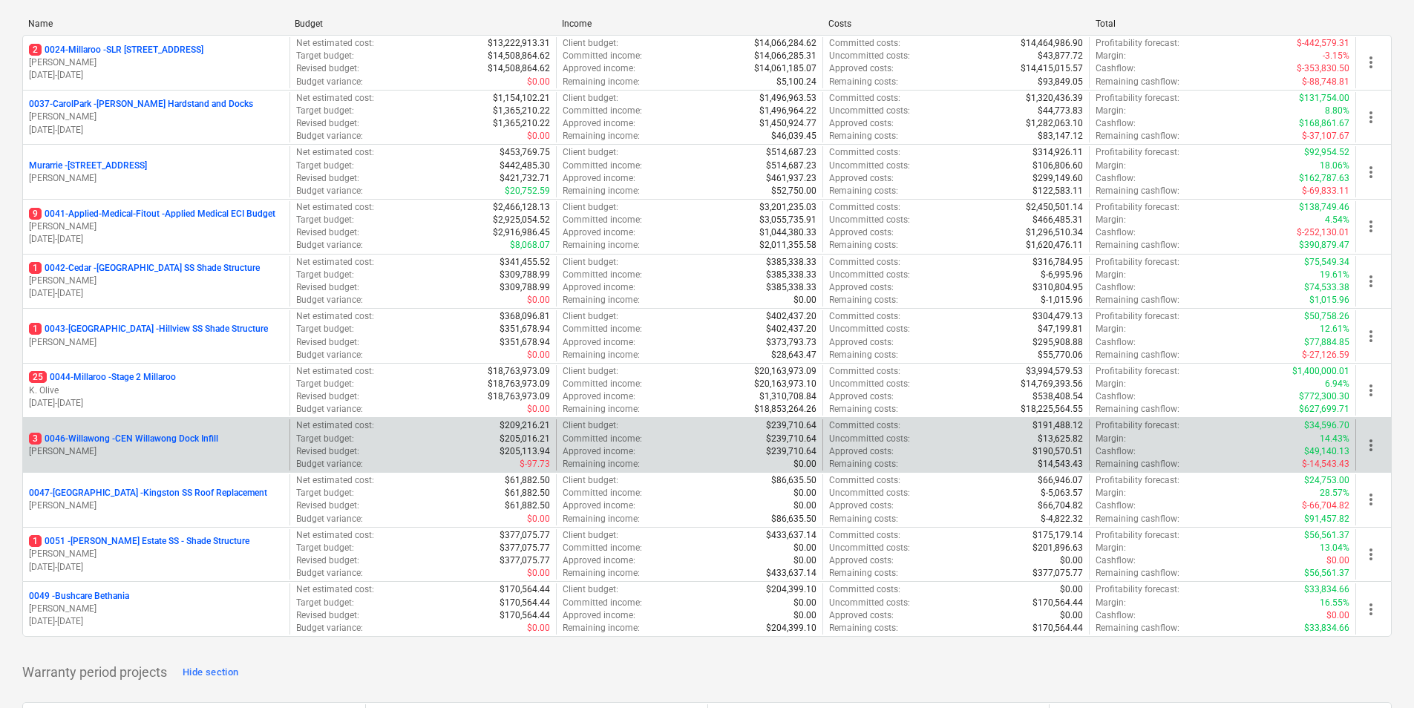
scroll to position [223, 0]
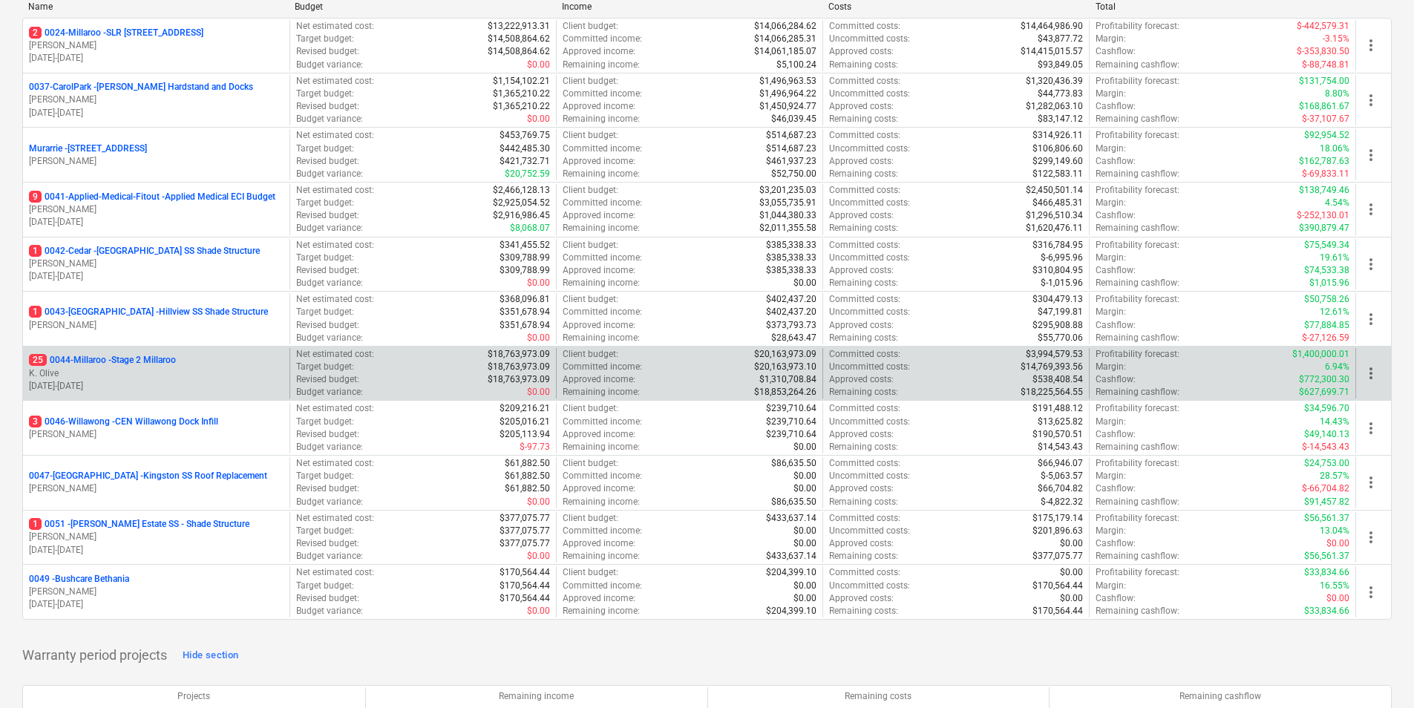
click at [142, 361] on p "25 0044-Millaroo - Stage 2 Millaroo" at bounding box center [102, 360] width 147 height 13
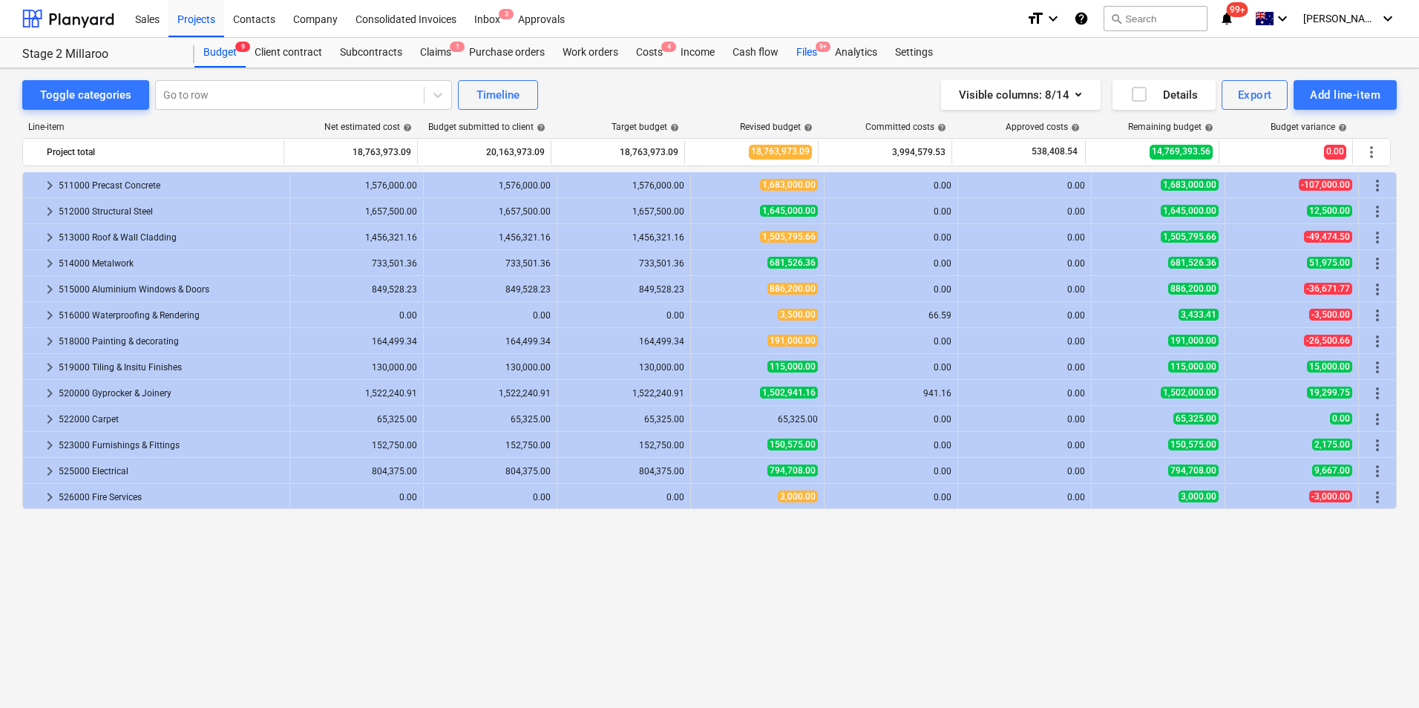
scroll to position [38, 0]
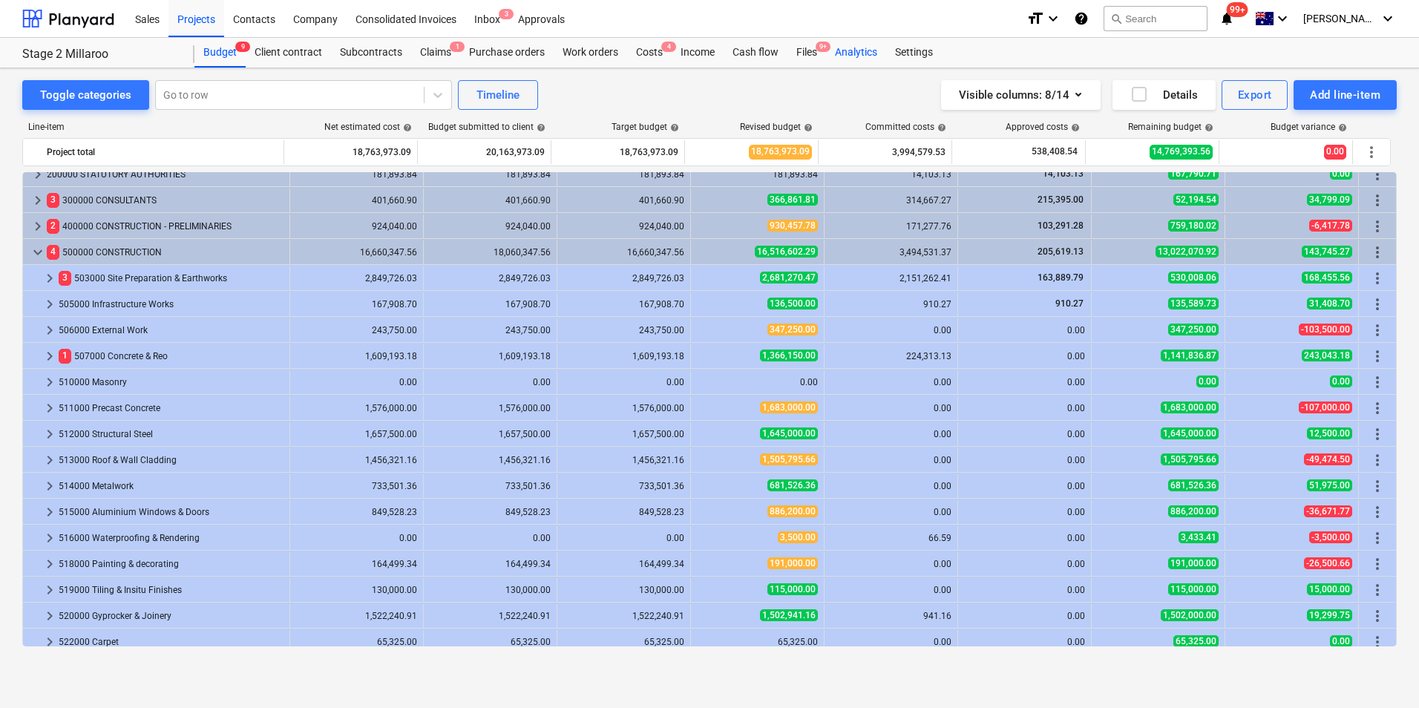
click at [843, 53] on div "Analytics" at bounding box center [856, 53] width 60 height 30
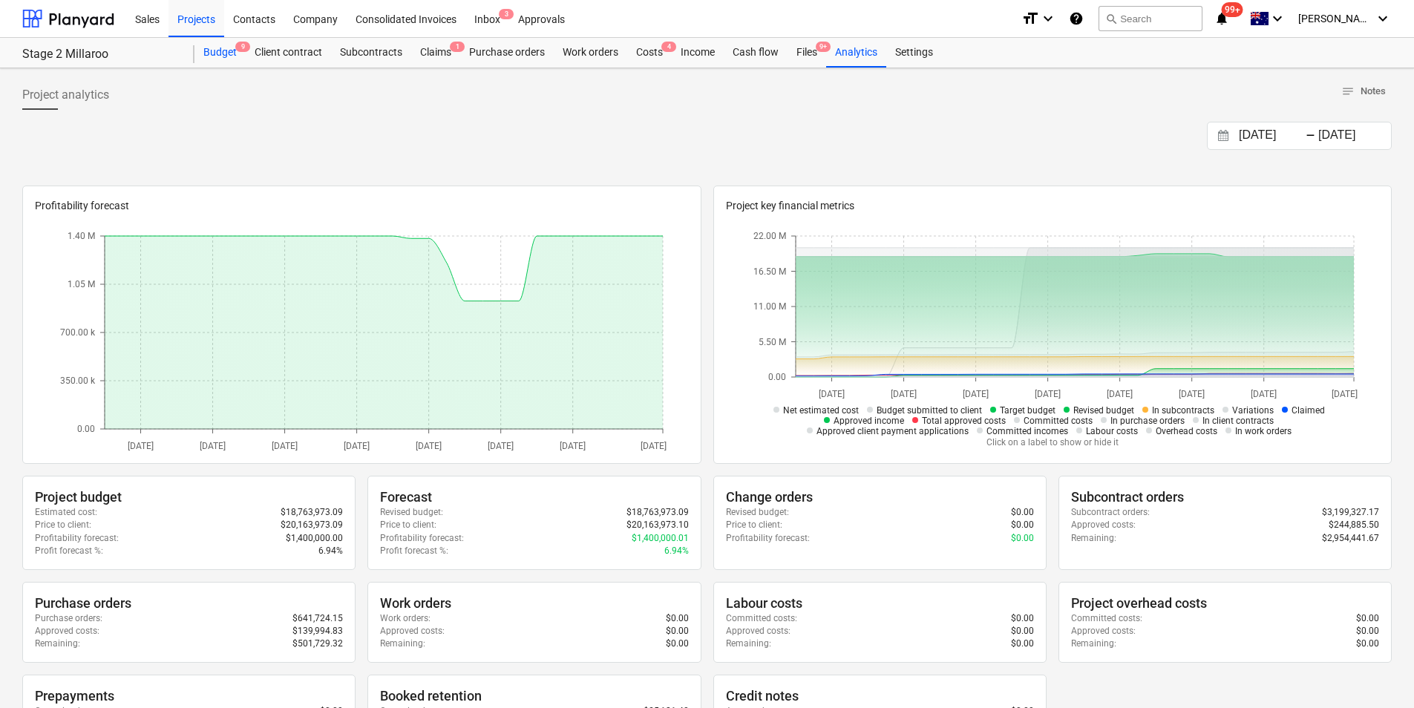
click at [236, 56] on div "Budget 9" at bounding box center [219, 53] width 51 height 30
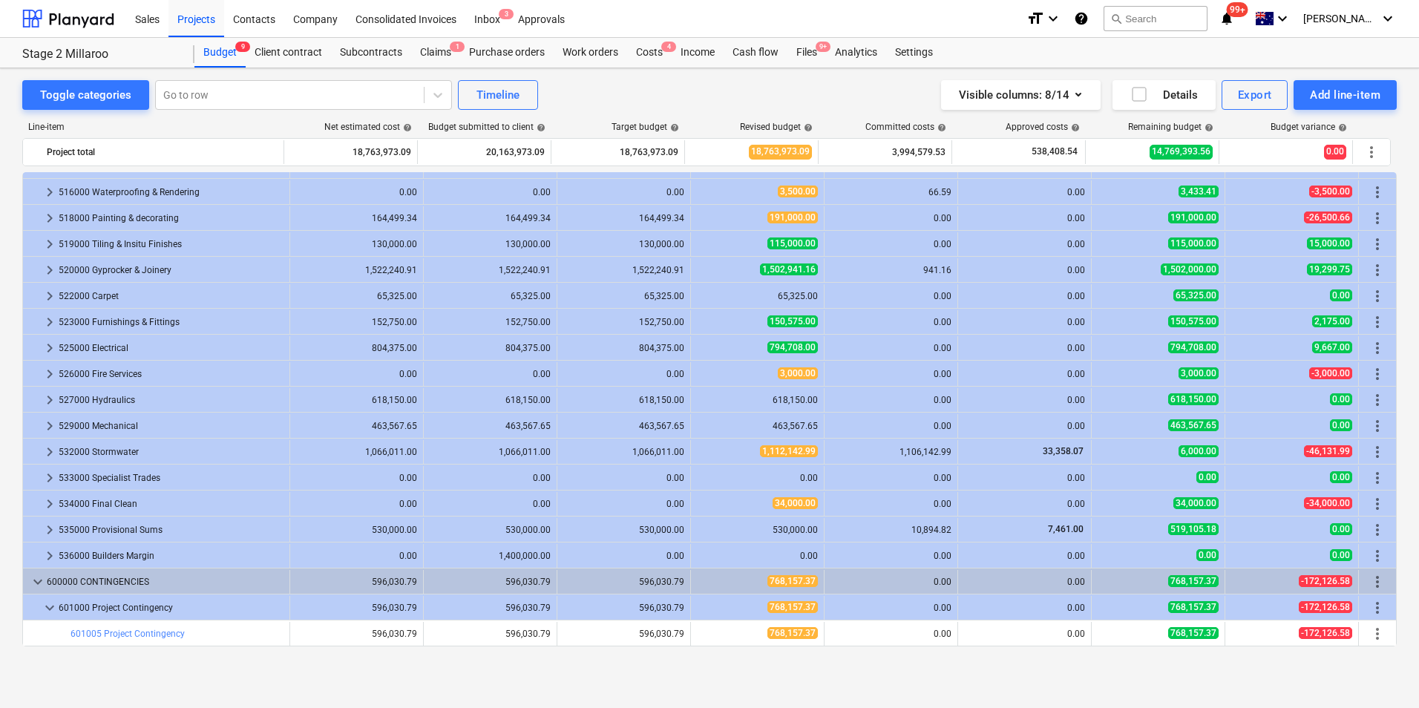
scroll to position [409, 0]
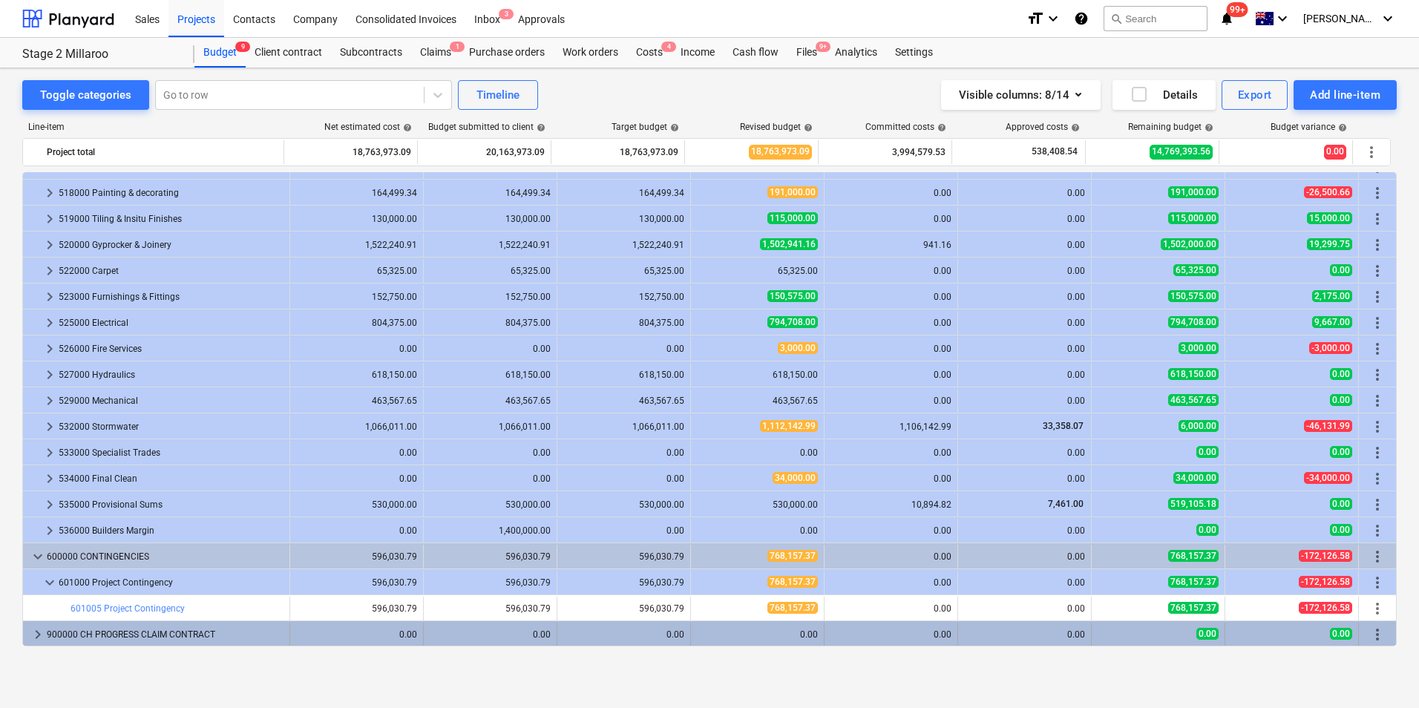
click at [38, 565] on span "keyboard_arrow_right" at bounding box center [38, 635] width 18 height 18
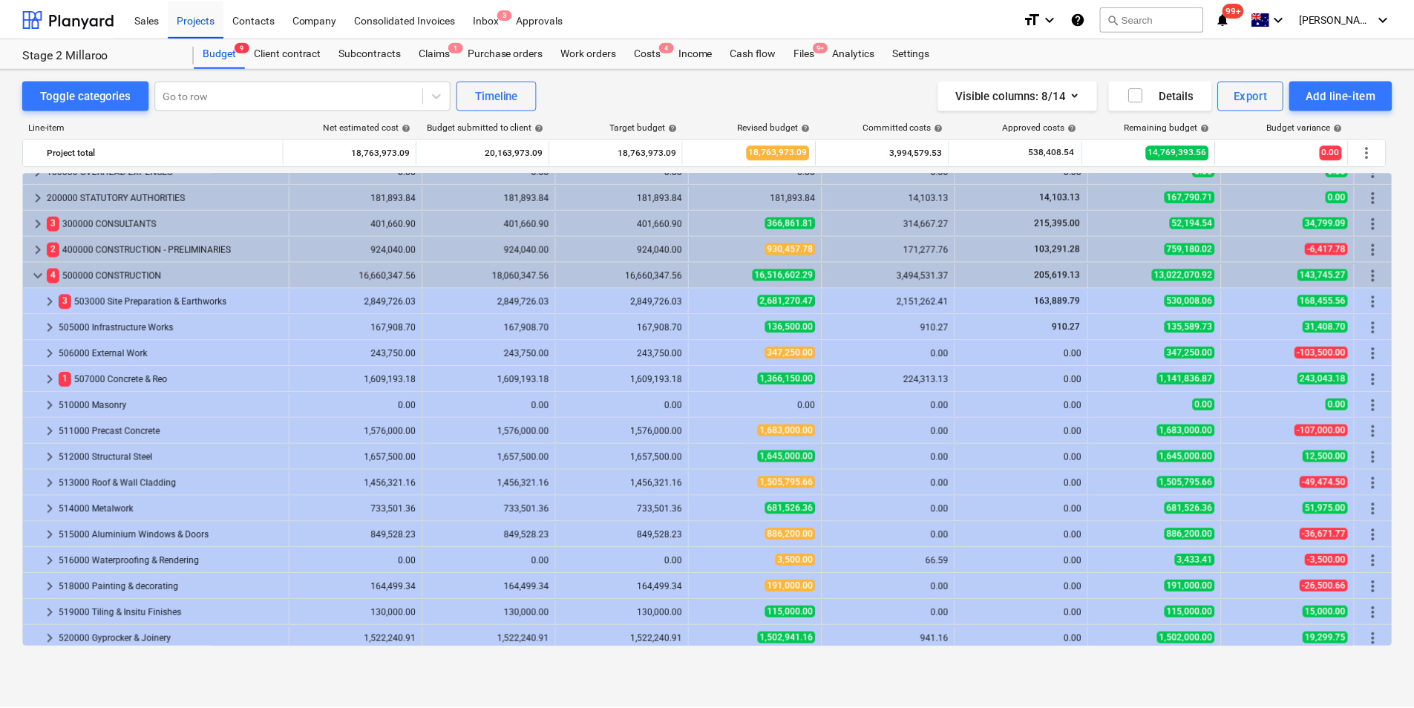
scroll to position [0, 0]
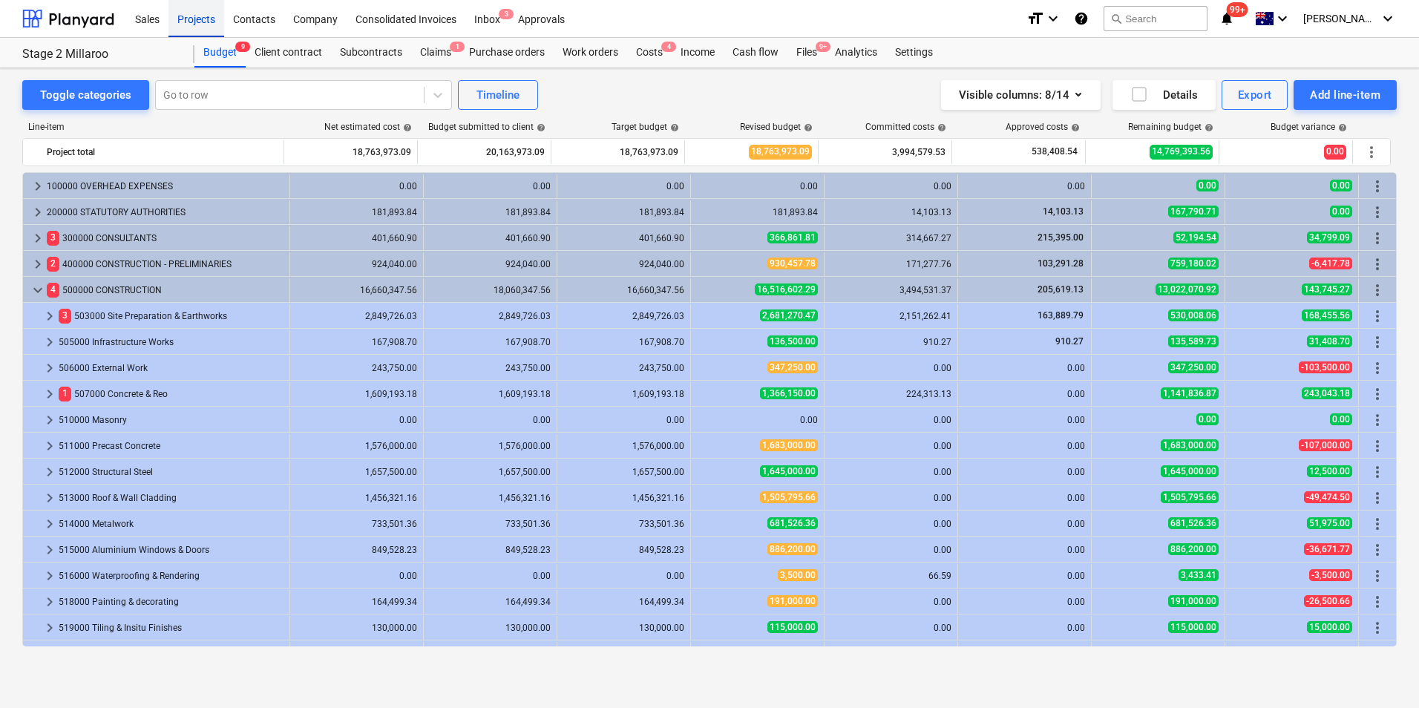
click at [200, 22] on div "Projects" at bounding box center [196, 18] width 56 height 38
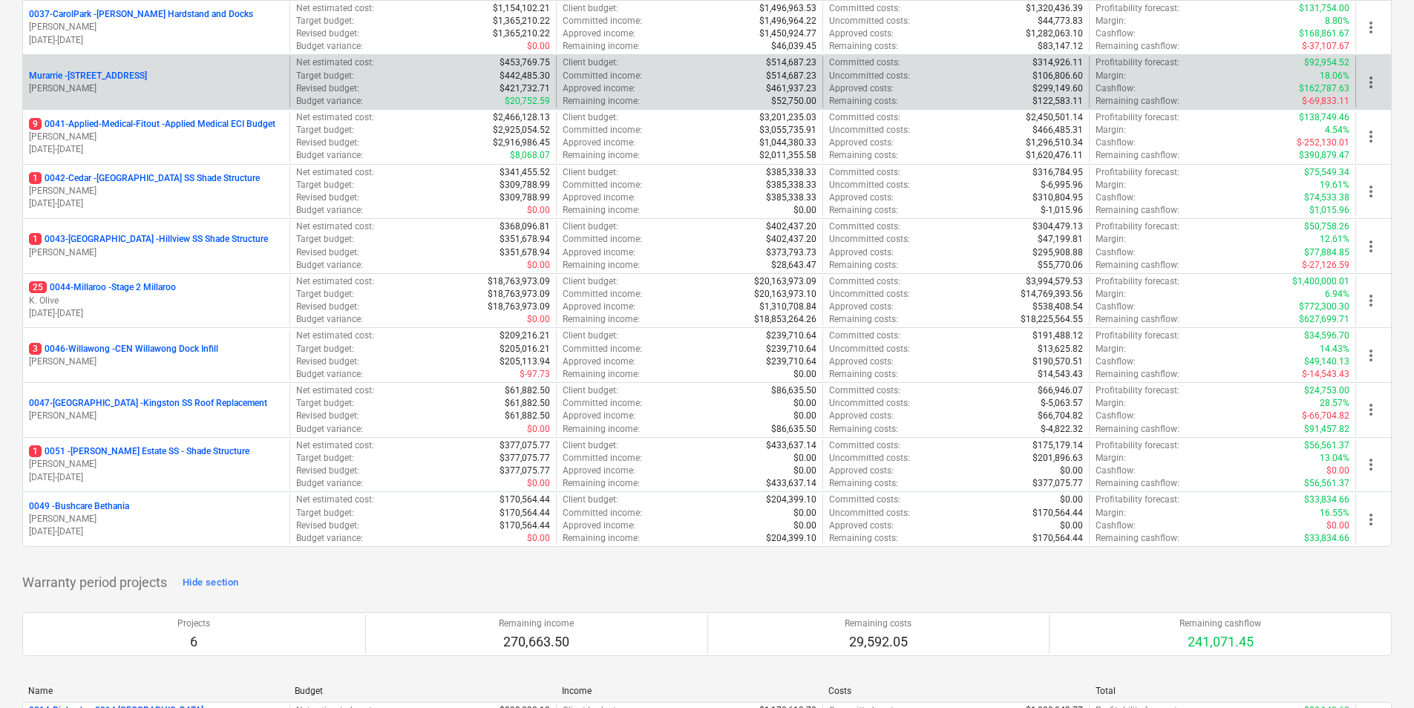
scroll to position [297, 0]
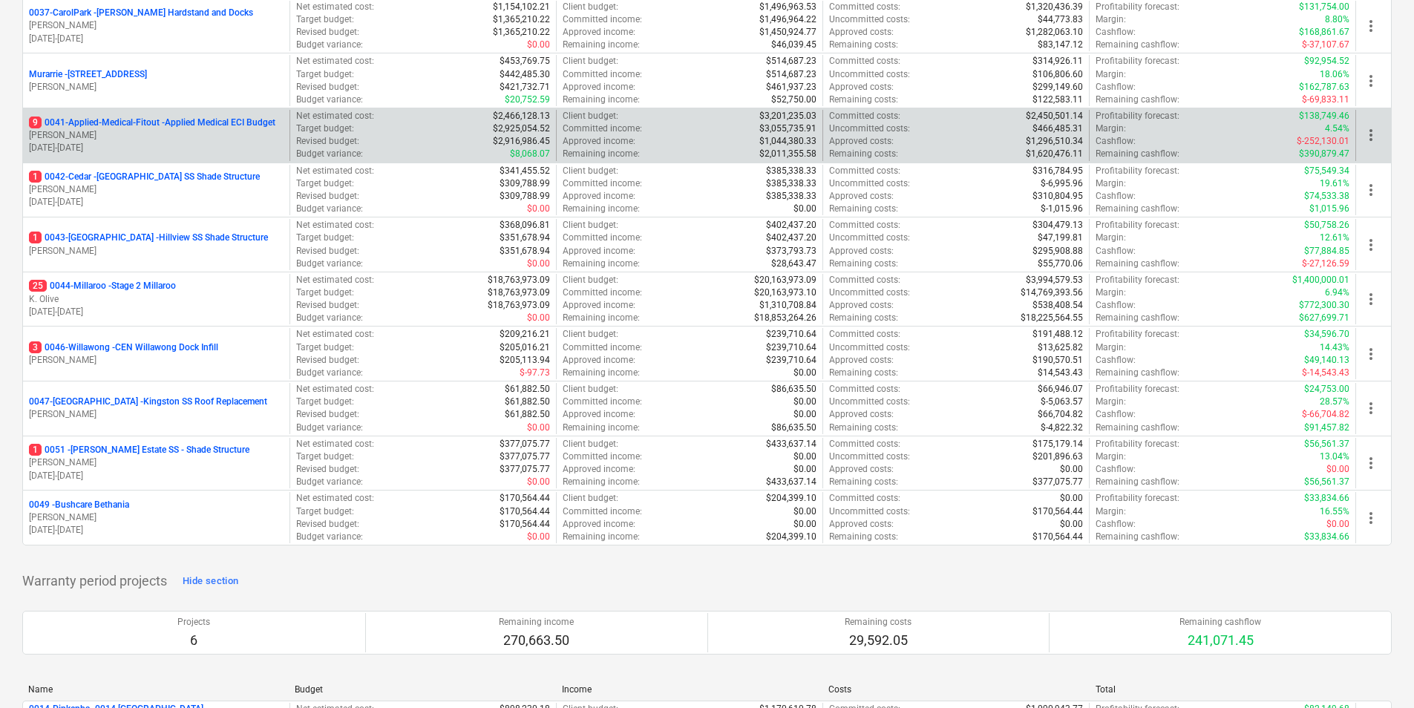
click at [103, 122] on p "9 0041-Applied-Medical-Fitout - Applied Medical ECI Budget" at bounding box center [152, 123] width 246 height 13
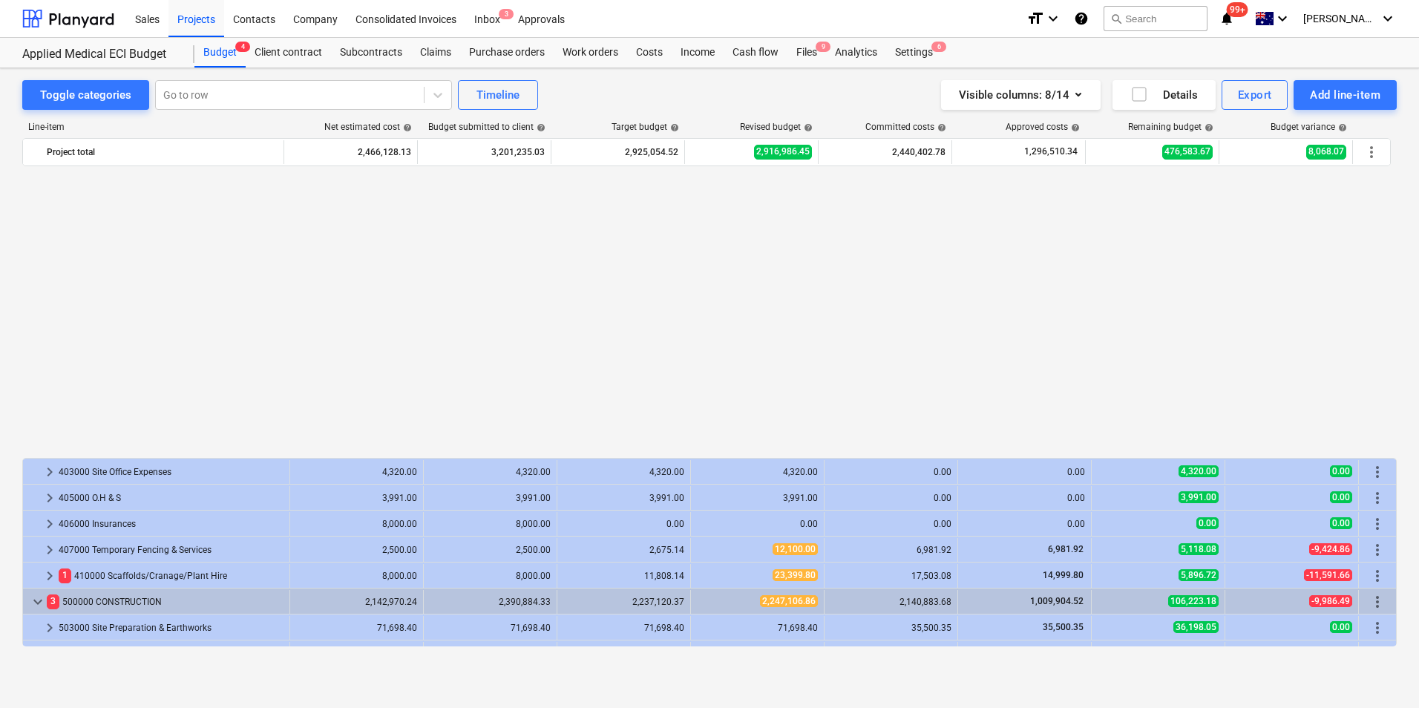
scroll to position [824, 0]
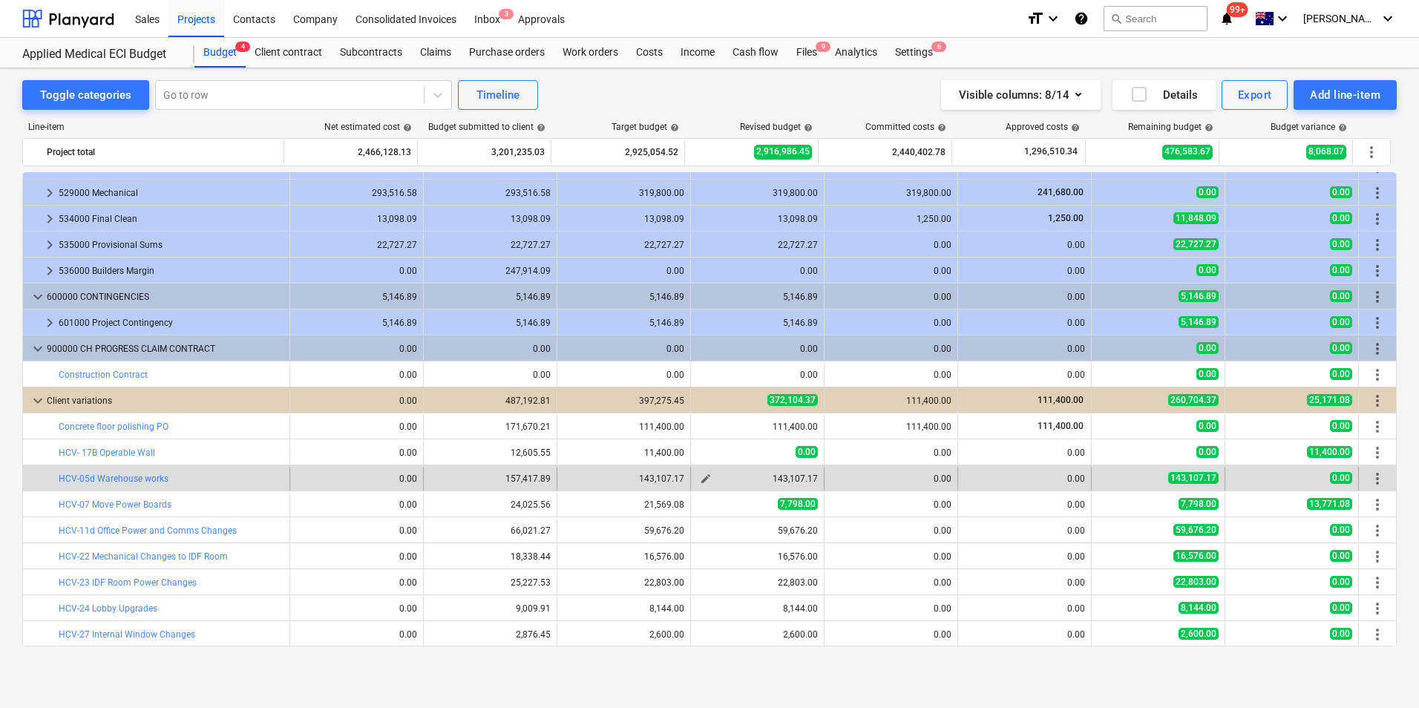
click at [700, 479] on span "edit" at bounding box center [706, 479] width 12 height 12
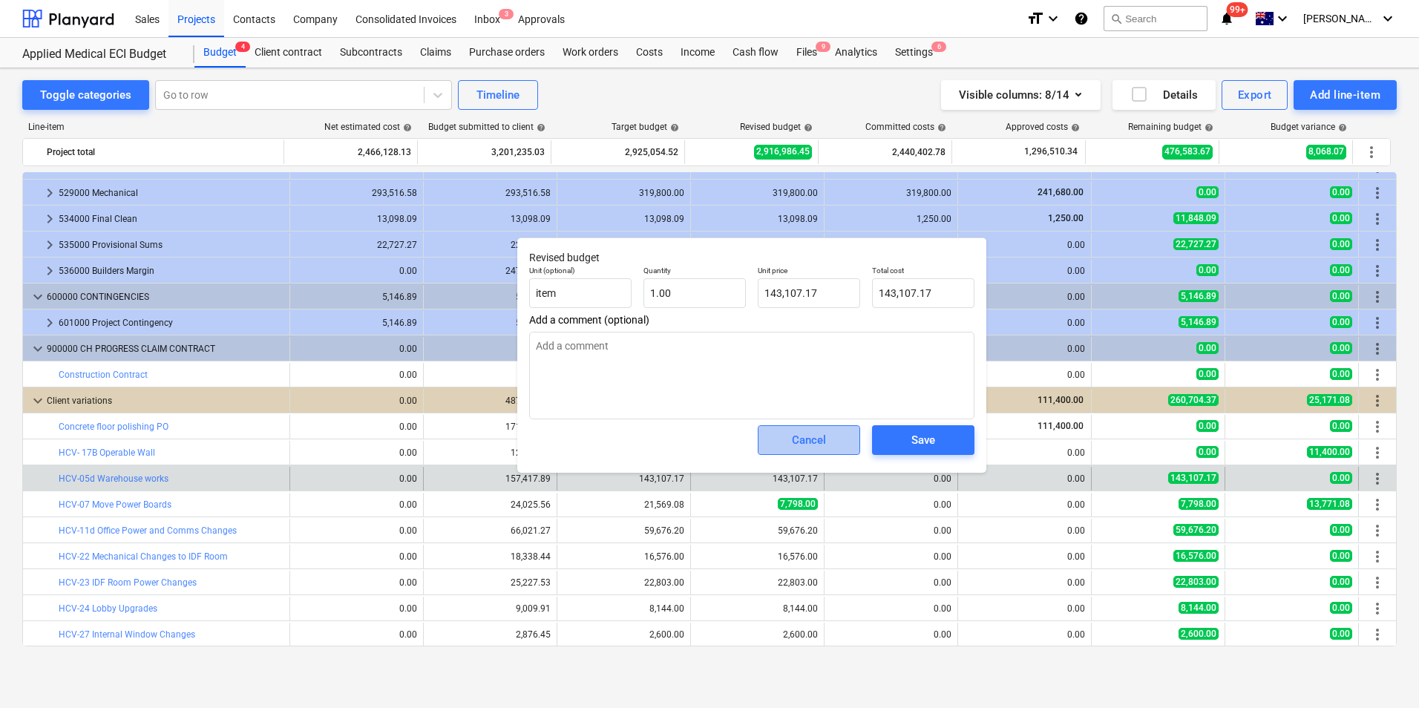
click at [781, 451] on button "Cancel" at bounding box center [809, 440] width 102 height 30
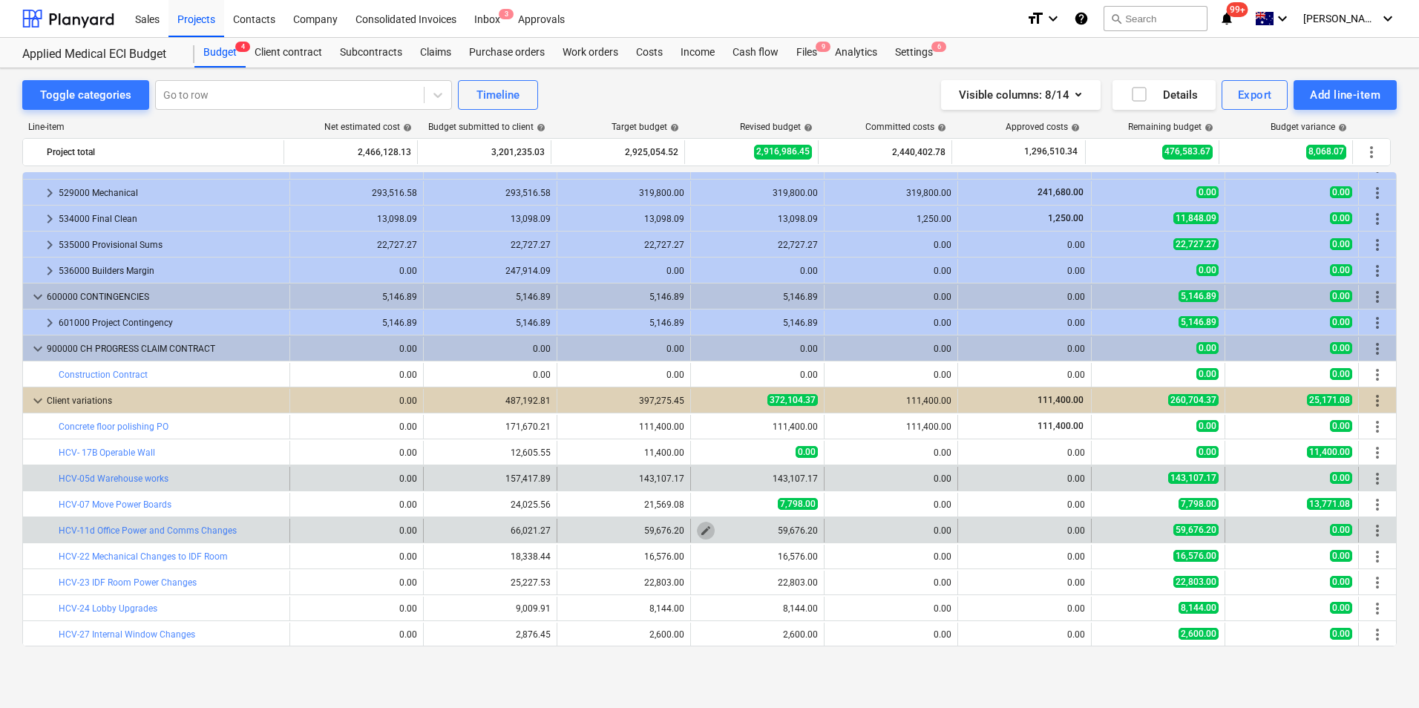
click at [700, 530] on span "edit" at bounding box center [706, 531] width 12 height 12
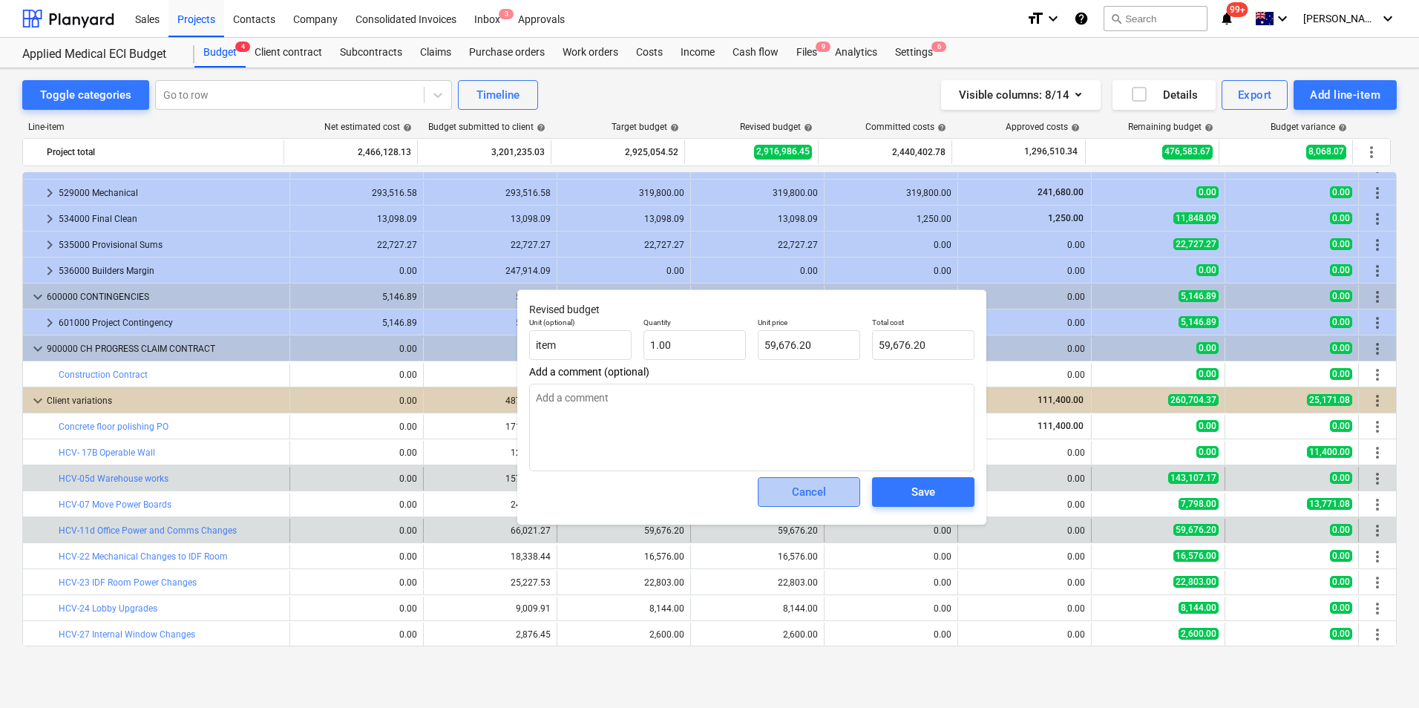
click at [798, 493] on div "Cancel" at bounding box center [809, 491] width 34 height 19
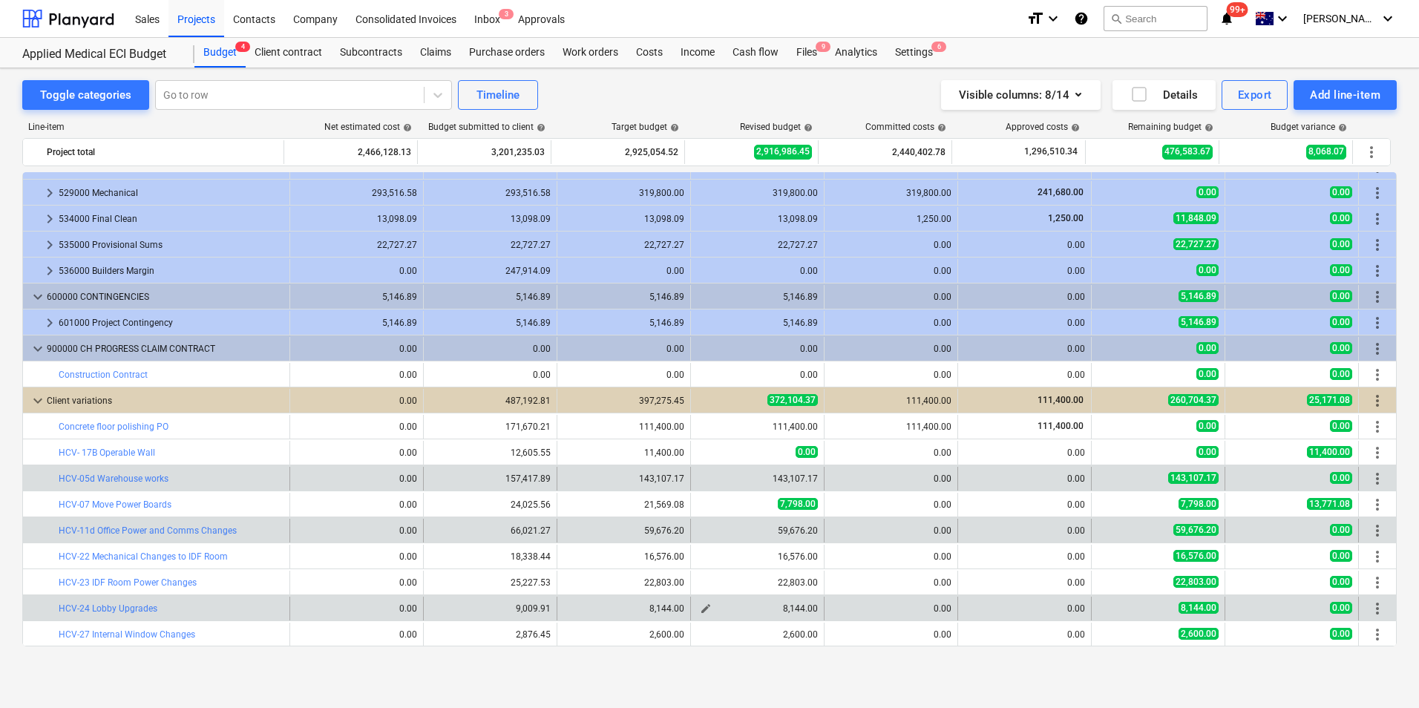
click at [700, 565] on span "edit" at bounding box center [706, 609] width 12 height 12
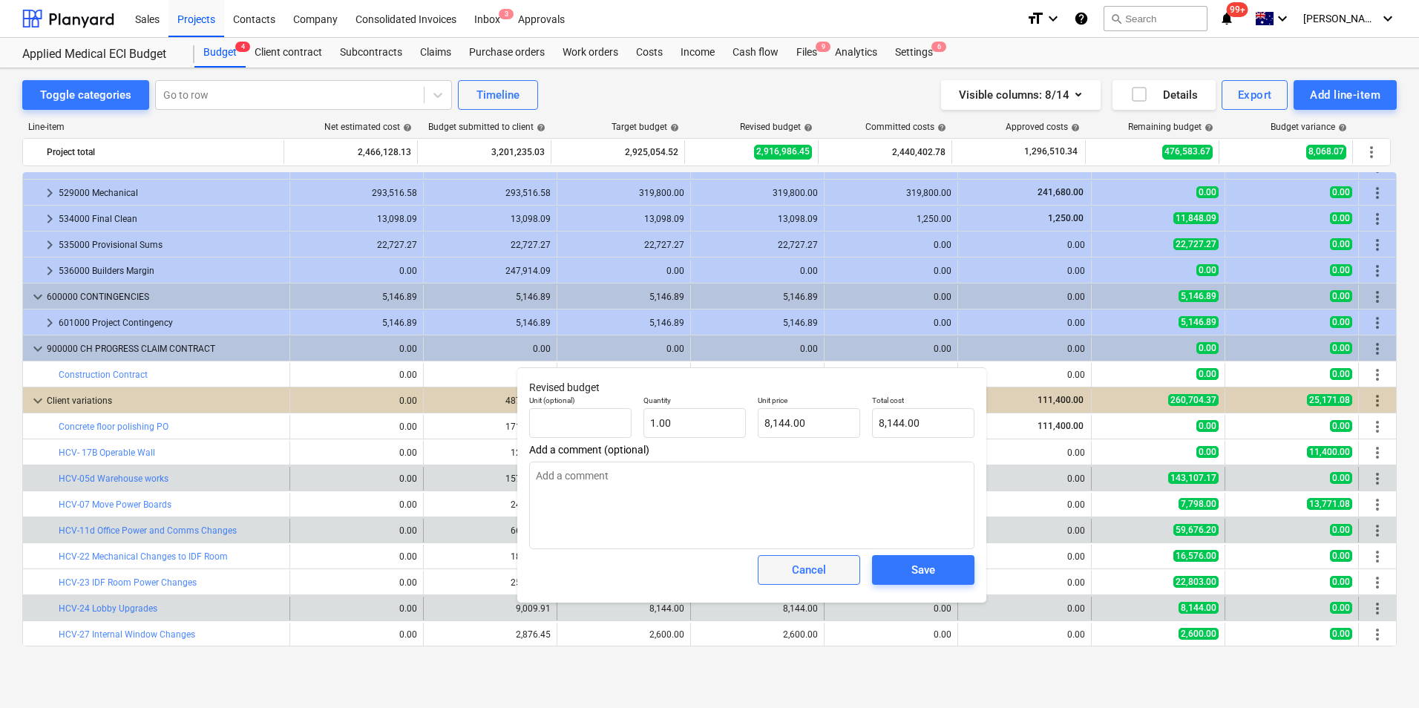
click at [785, 565] on span "Cancel" at bounding box center [808, 569] width 65 height 19
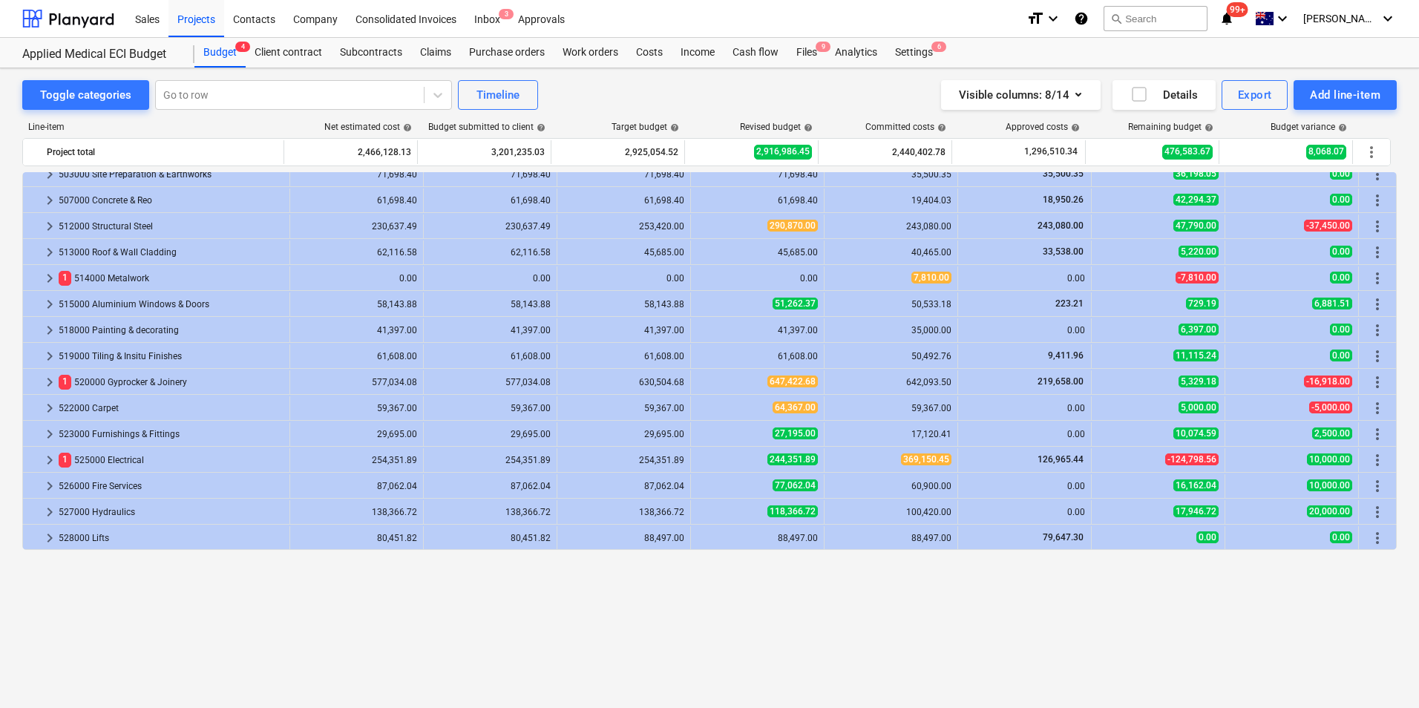
scroll to position [305, 0]
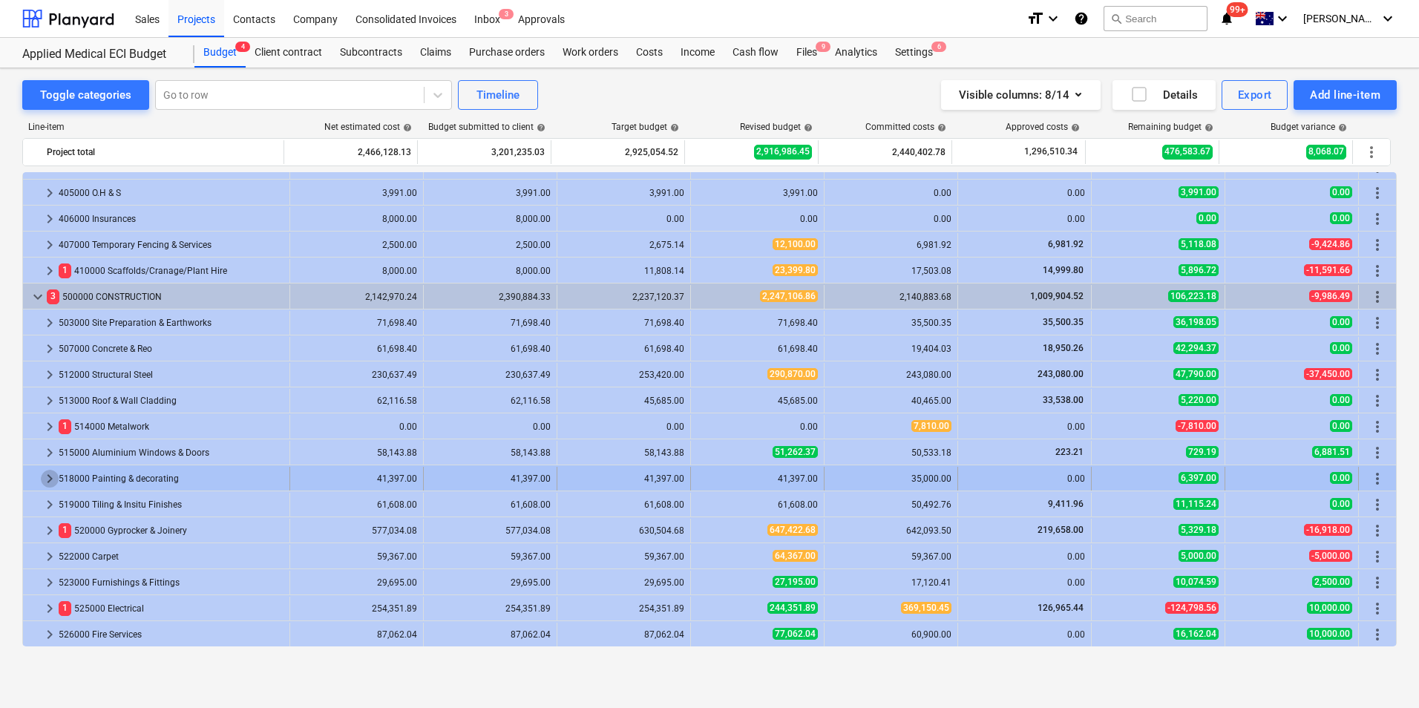
click at [45, 473] on span "keyboard_arrow_right" at bounding box center [50, 479] width 18 height 18
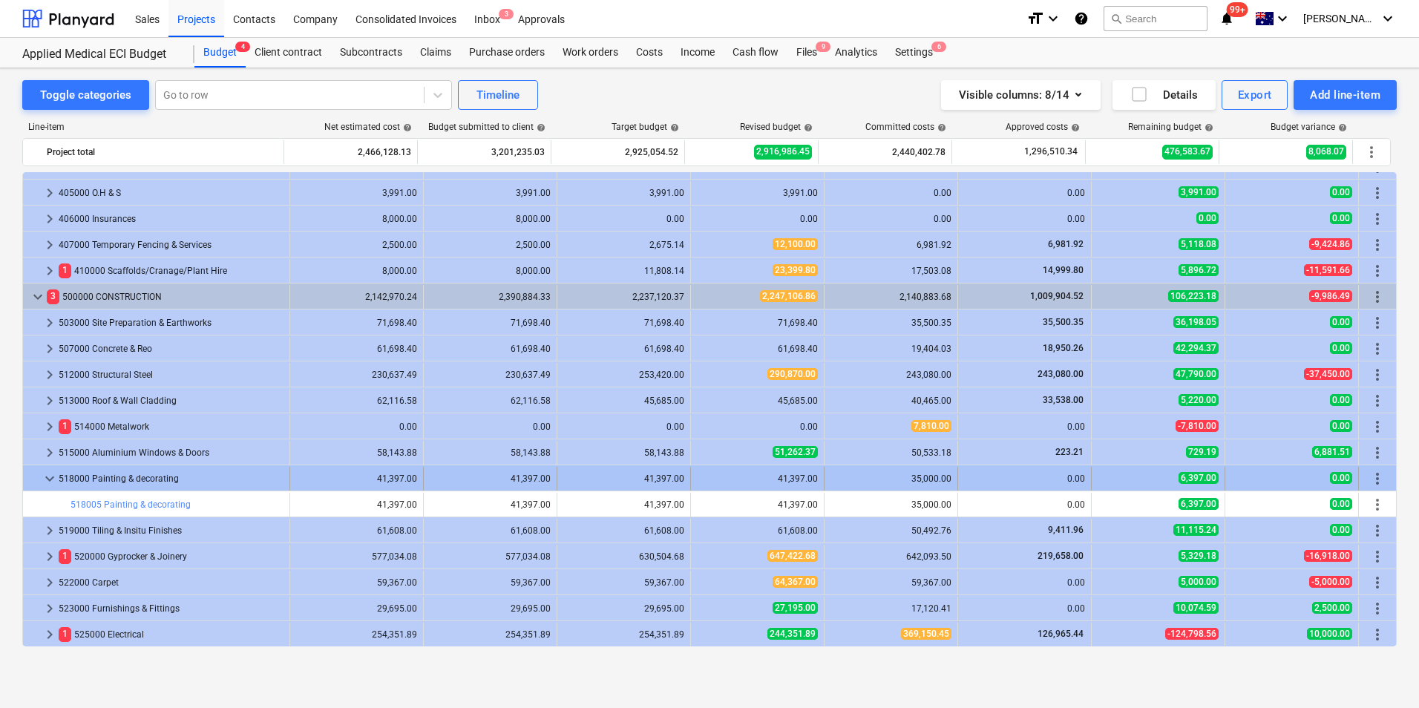
click at [45, 473] on span "keyboard_arrow_down" at bounding box center [50, 479] width 18 height 18
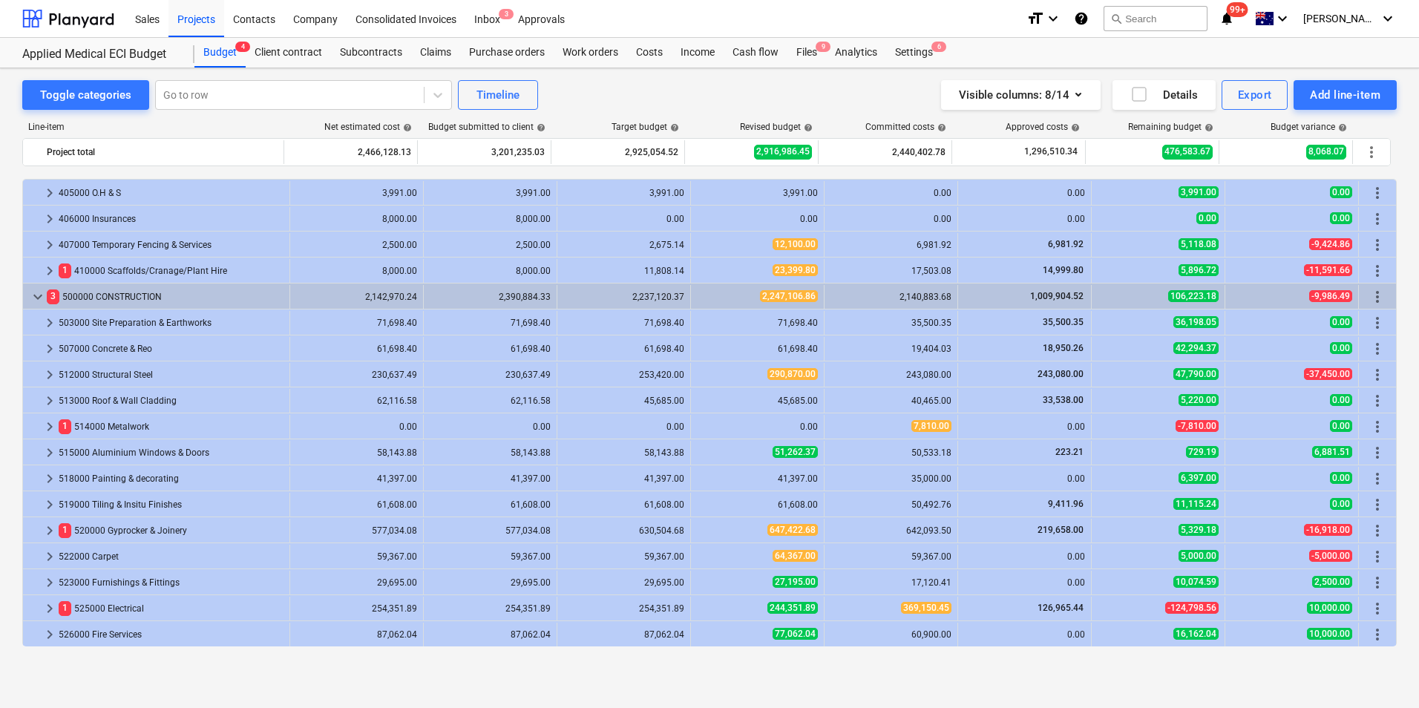
scroll to position [453, 0]
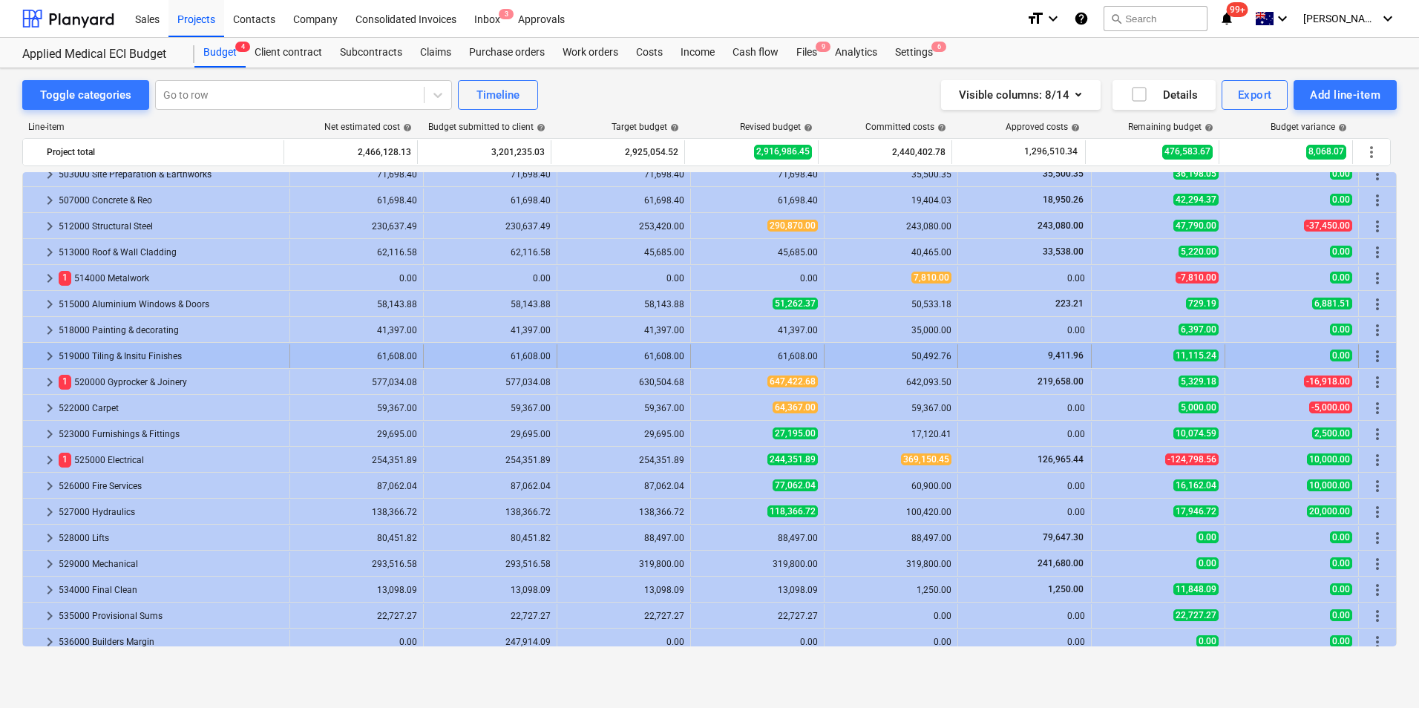
click at [49, 357] on span "keyboard_arrow_right" at bounding box center [50, 356] width 18 height 18
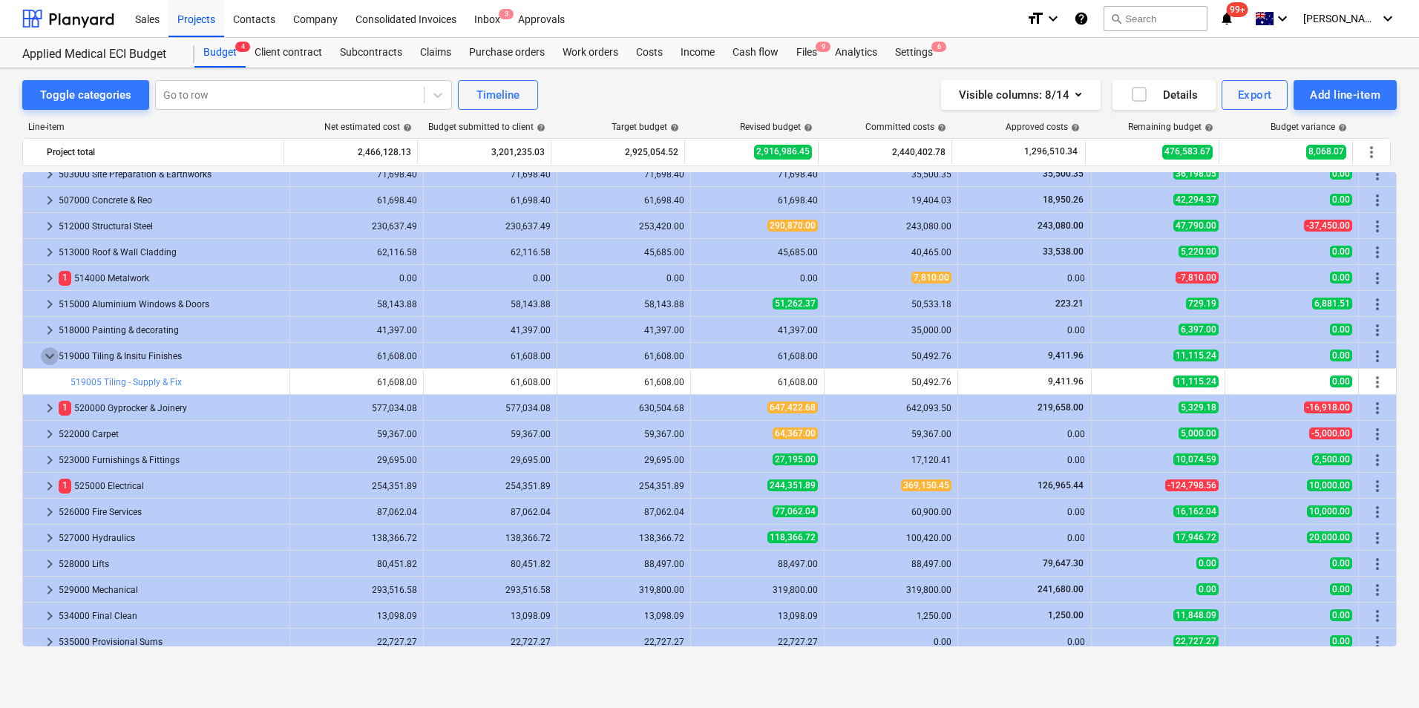
click at [49, 357] on span "keyboard_arrow_down" at bounding box center [50, 356] width 18 height 18
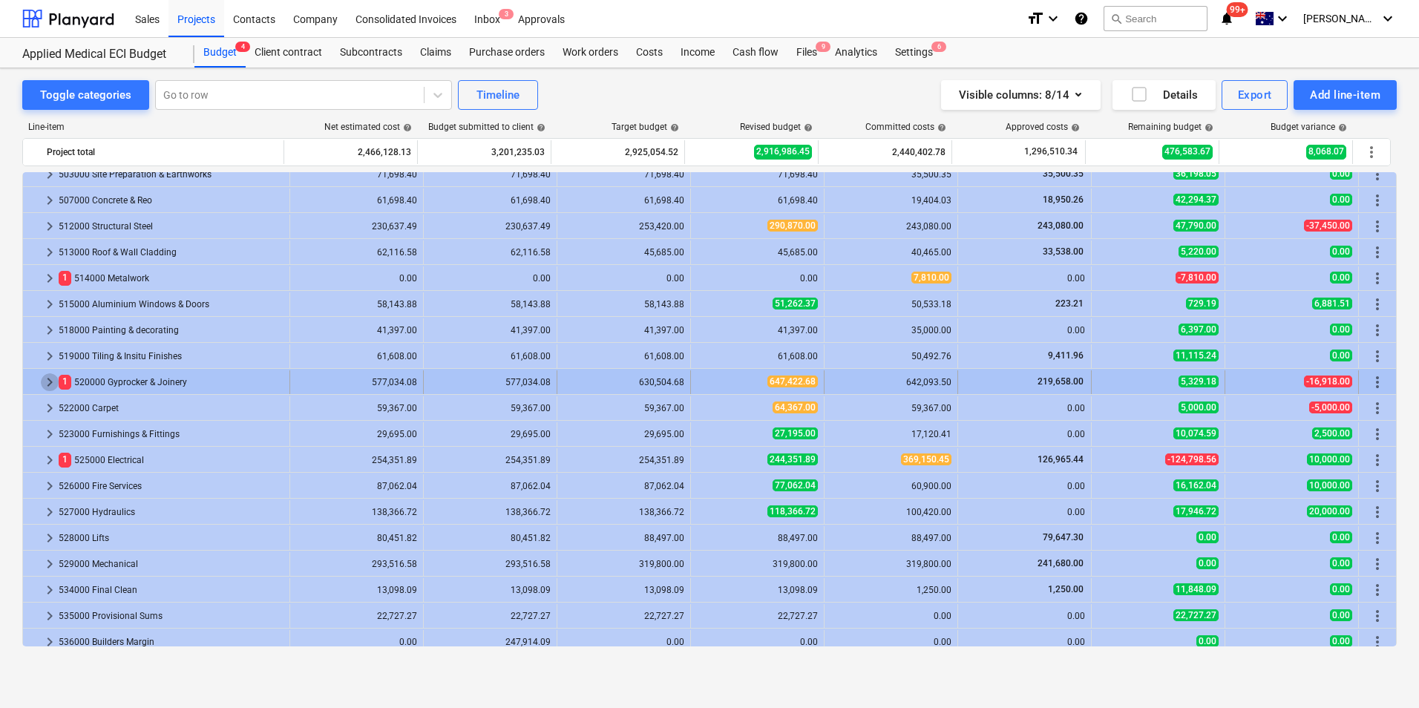
click at [49, 381] on span "keyboard_arrow_right" at bounding box center [50, 382] width 18 height 18
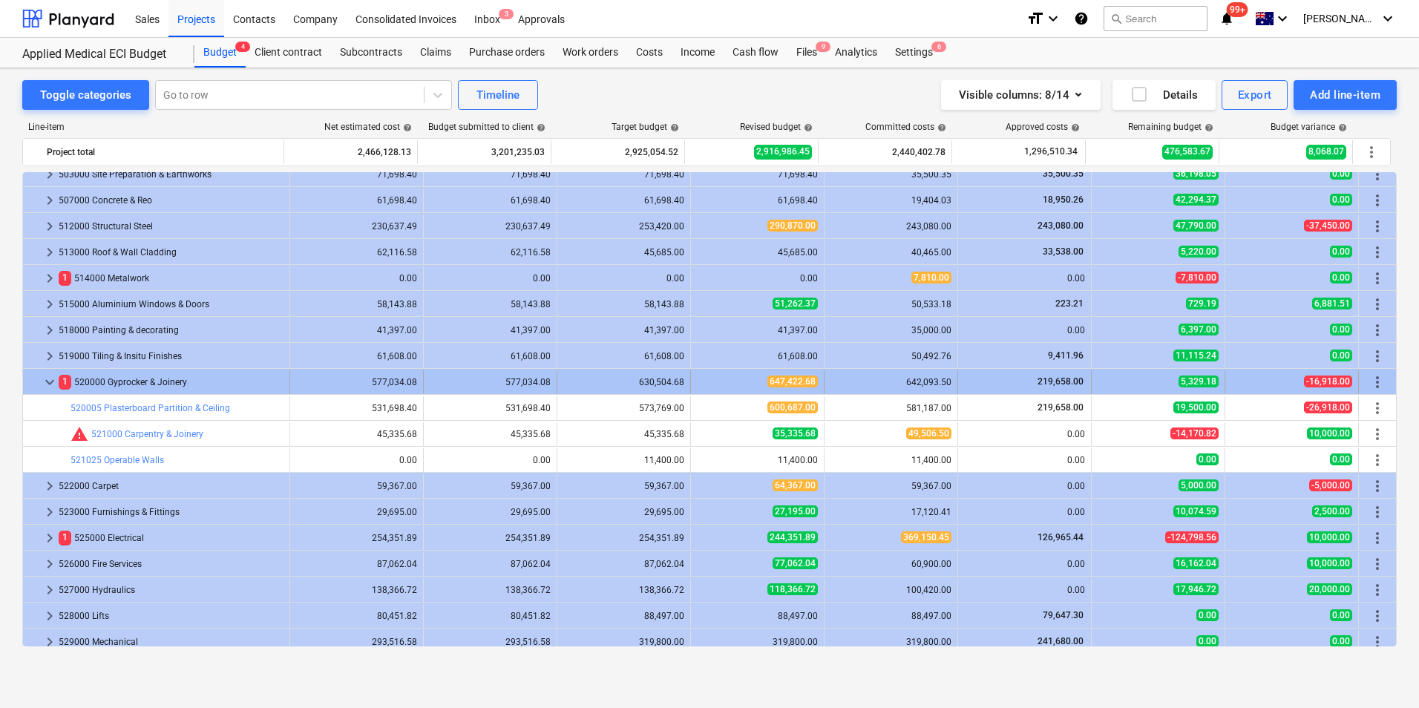
click at [47, 381] on span "keyboard_arrow_down" at bounding box center [50, 382] width 18 height 18
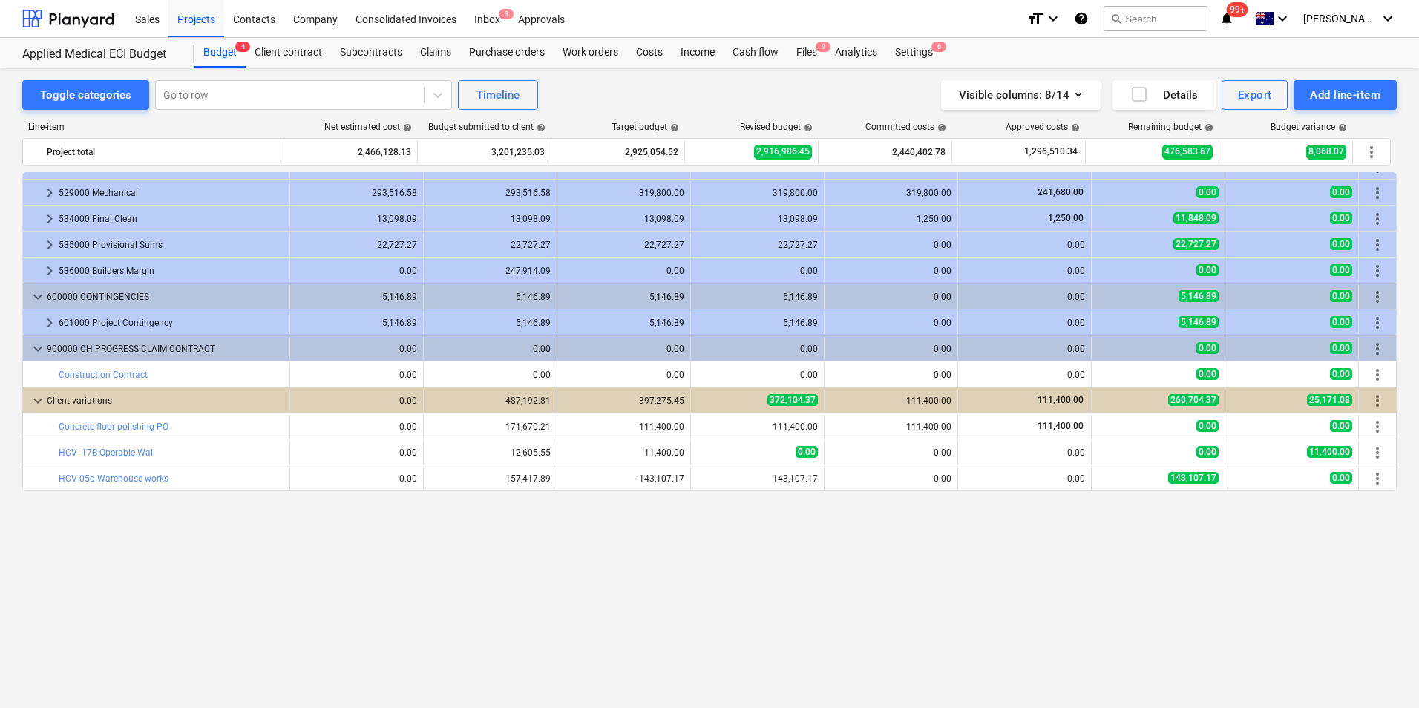
scroll to position [528, 0]
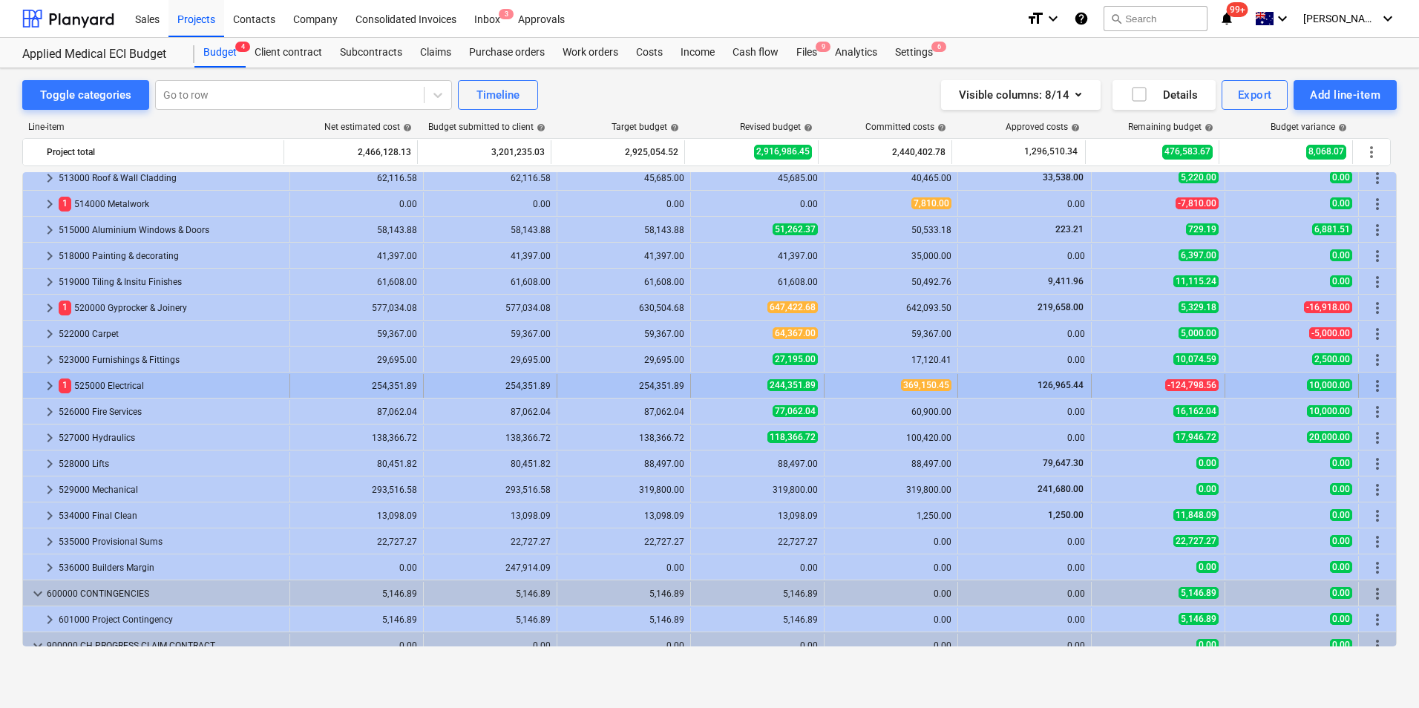
click at [40, 381] on div at bounding box center [35, 386] width 12 height 24
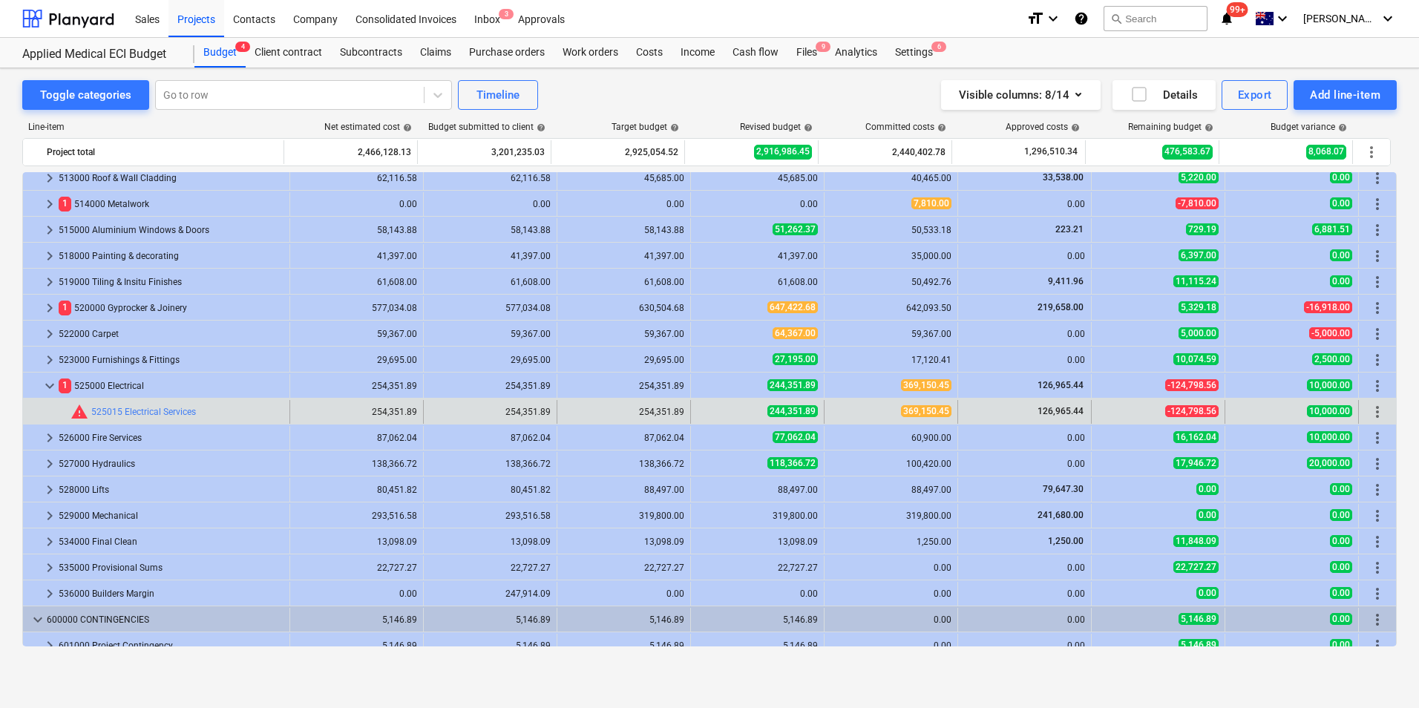
click at [1118, 412] on div "-124,798.56" at bounding box center [1158, 411] width 121 height 13
click at [904, 416] on span "369,150.45" at bounding box center [926, 411] width 50 height 12
click at [842, 415] on div "369,150.45" at bounding box center [890, 411] width 121 height 13
click at [697, 413] on button "edit" at bounding box center [706, 412] width 18 height 18
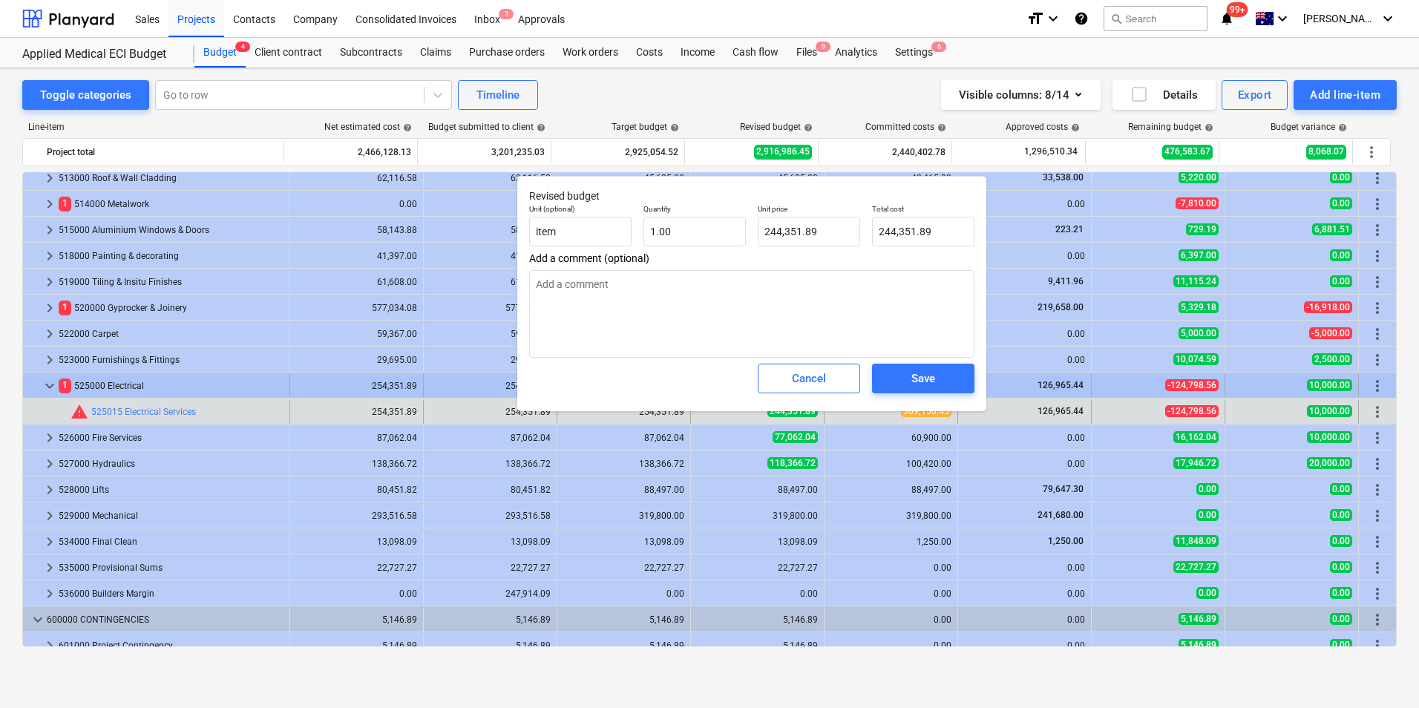
click at [772, 382] on button "Cancel" at bounding box center [809, 379] width 102 height 30
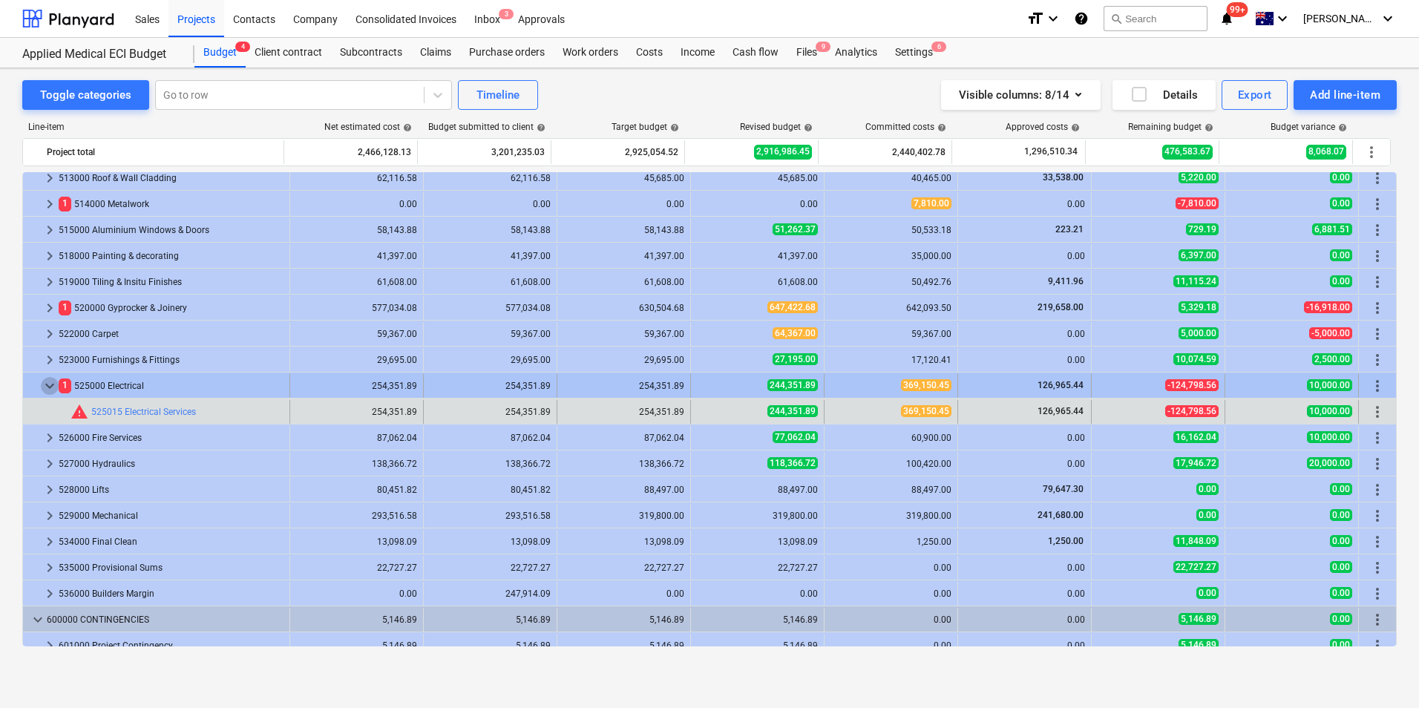
click at [53, 386] on span "keyboard_arrow_down" at bounding box center [50, 386] width 18 height 18
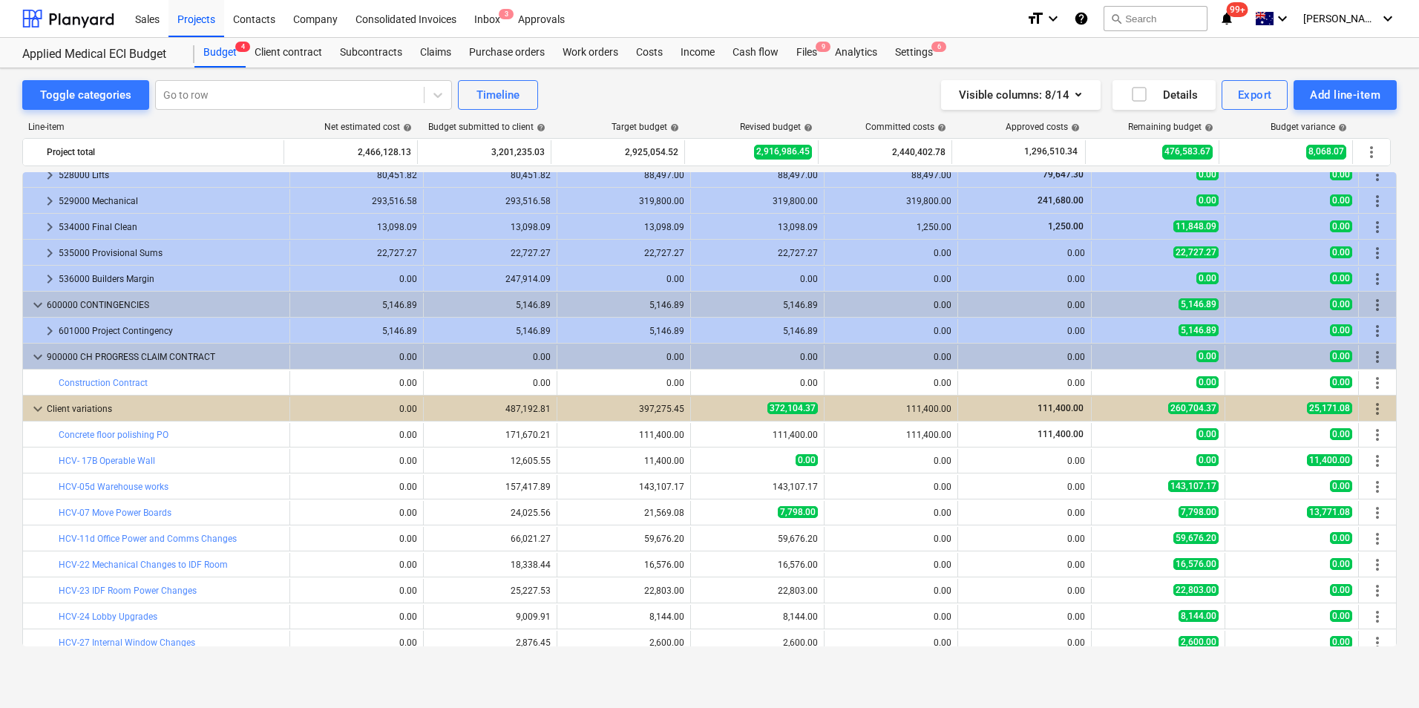
scroll to position [824, 0]
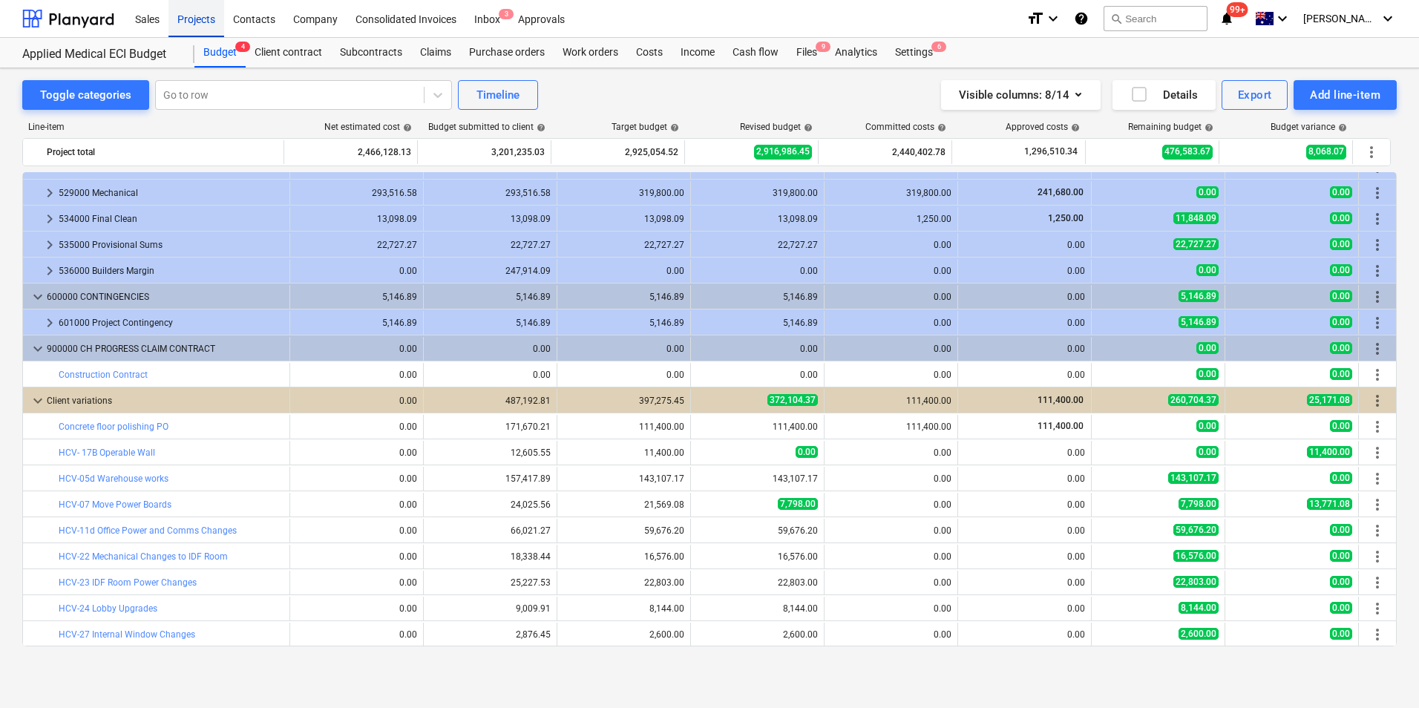
drag, startPoint x: 174, startPoint y: 23, endPoint x: 181, endPoint y: 22, distance: 7.5
click at [174, 23] on div "Projects" at bounding box center [196, 18] width 56 height 38
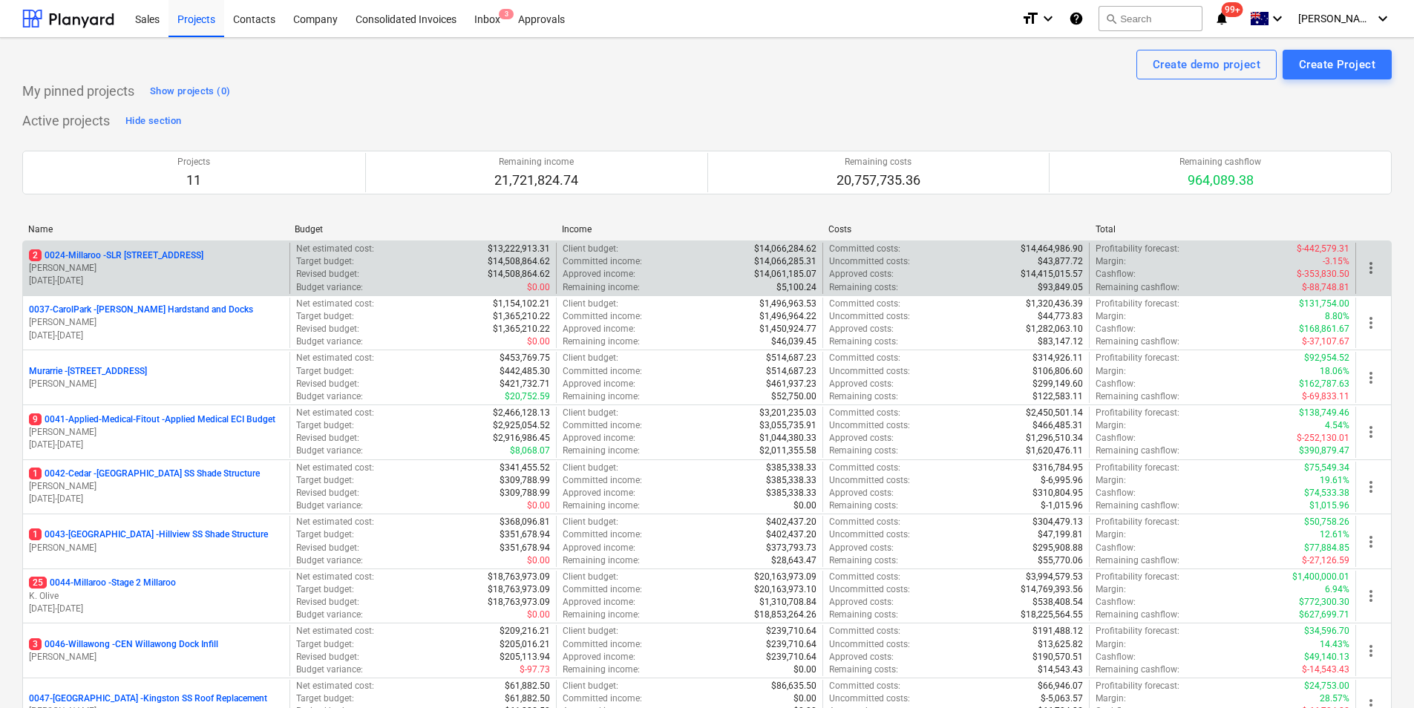
click at [131, 257] on p "2 0024-Millaroo - SLR [STREET_ADDRESS]" at bounding box center [116, 255] width 174 height 13
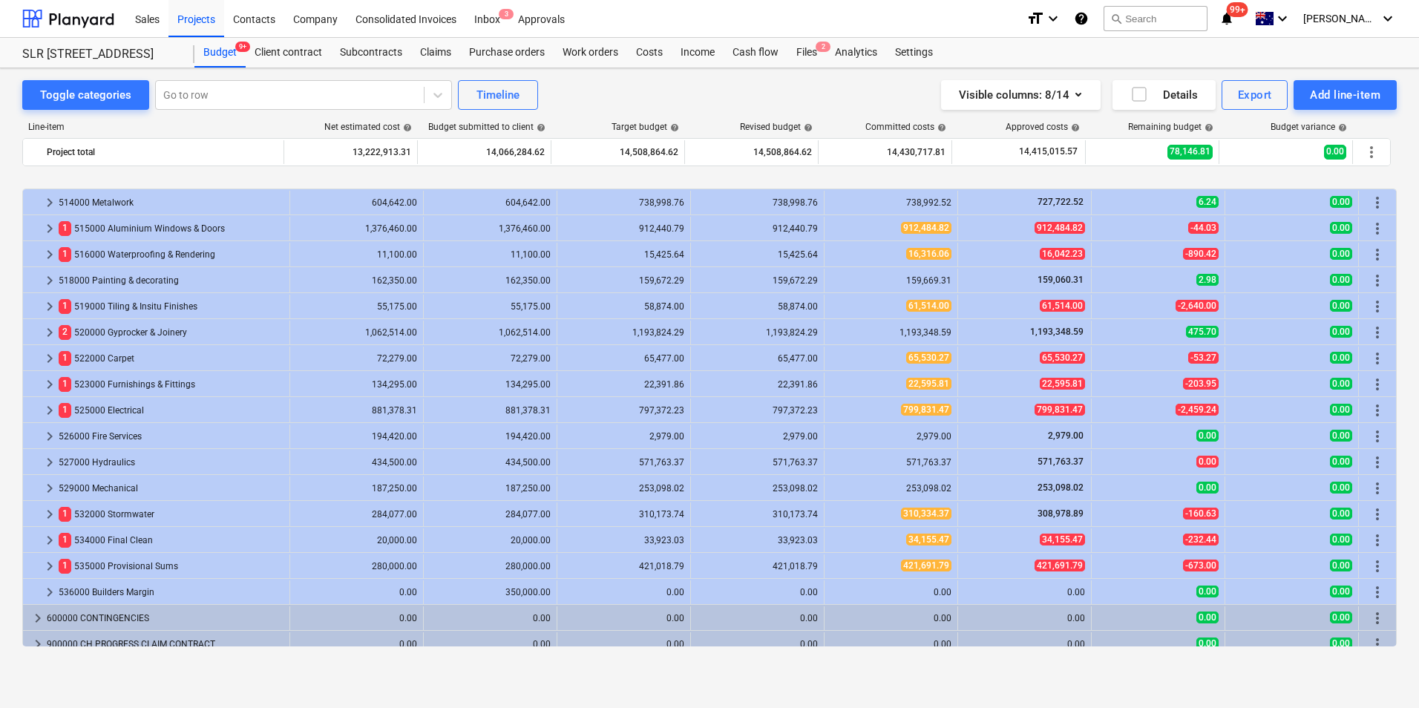
scroll to position [539, 0]
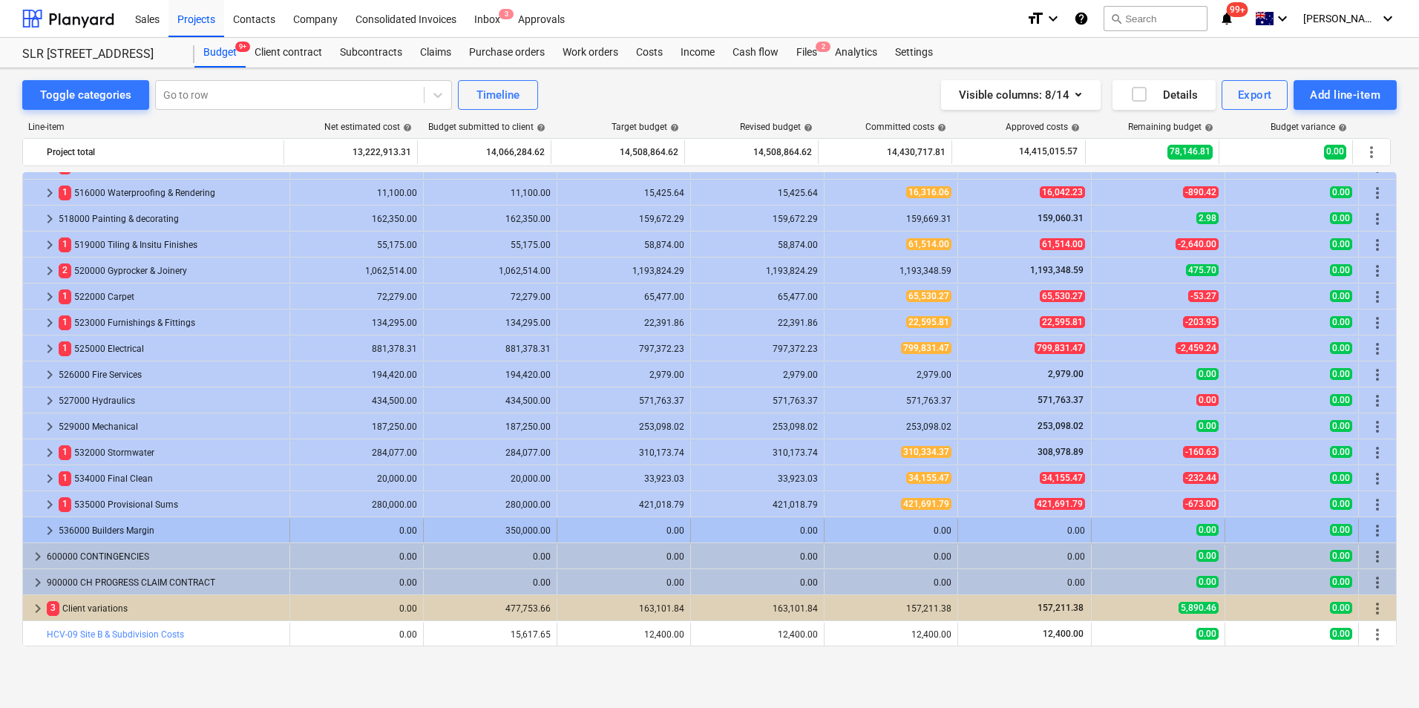
click at [50, 528] on span "keyboard_arrow_right" at bounding box center [50, 531] width 18 height 18
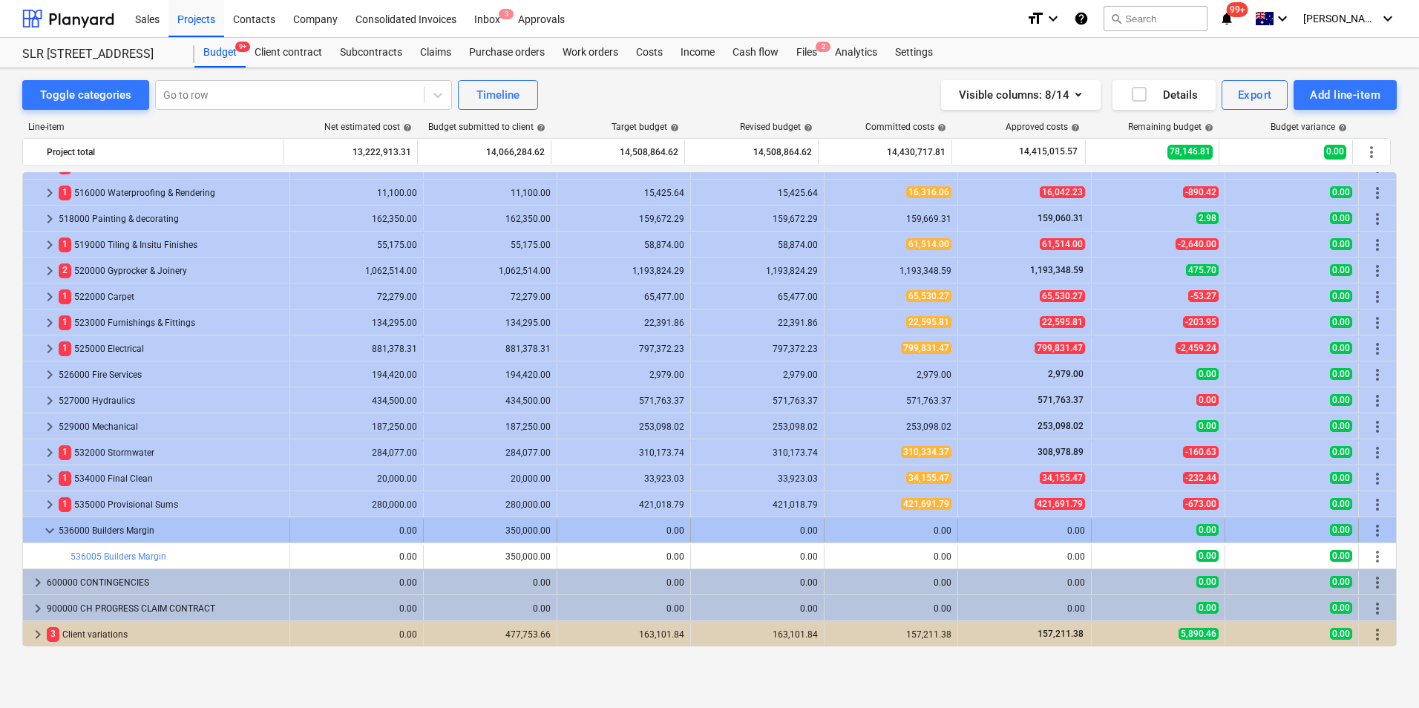
click at [48, 534] on span "keyboard_arrow_down" at bounding box center [50, 531] width 18 height 18
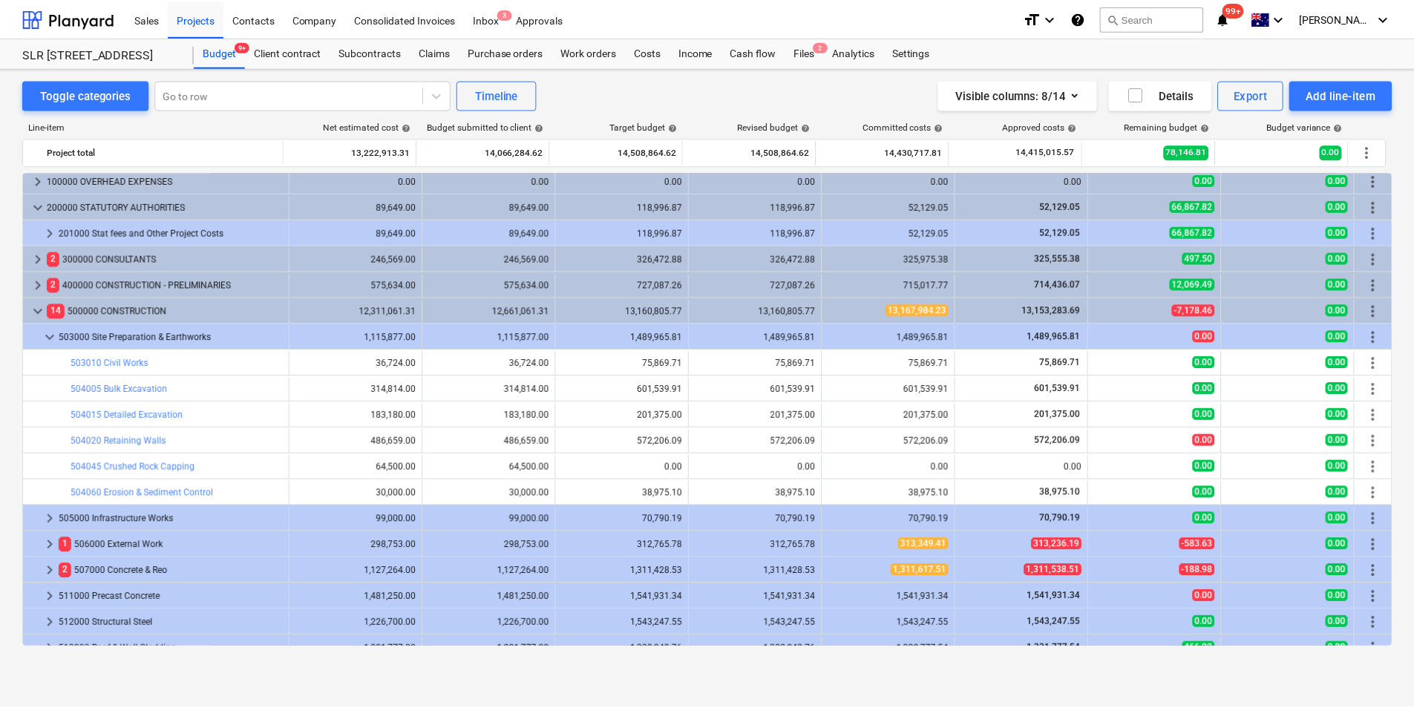
scroll to position [0, 0]
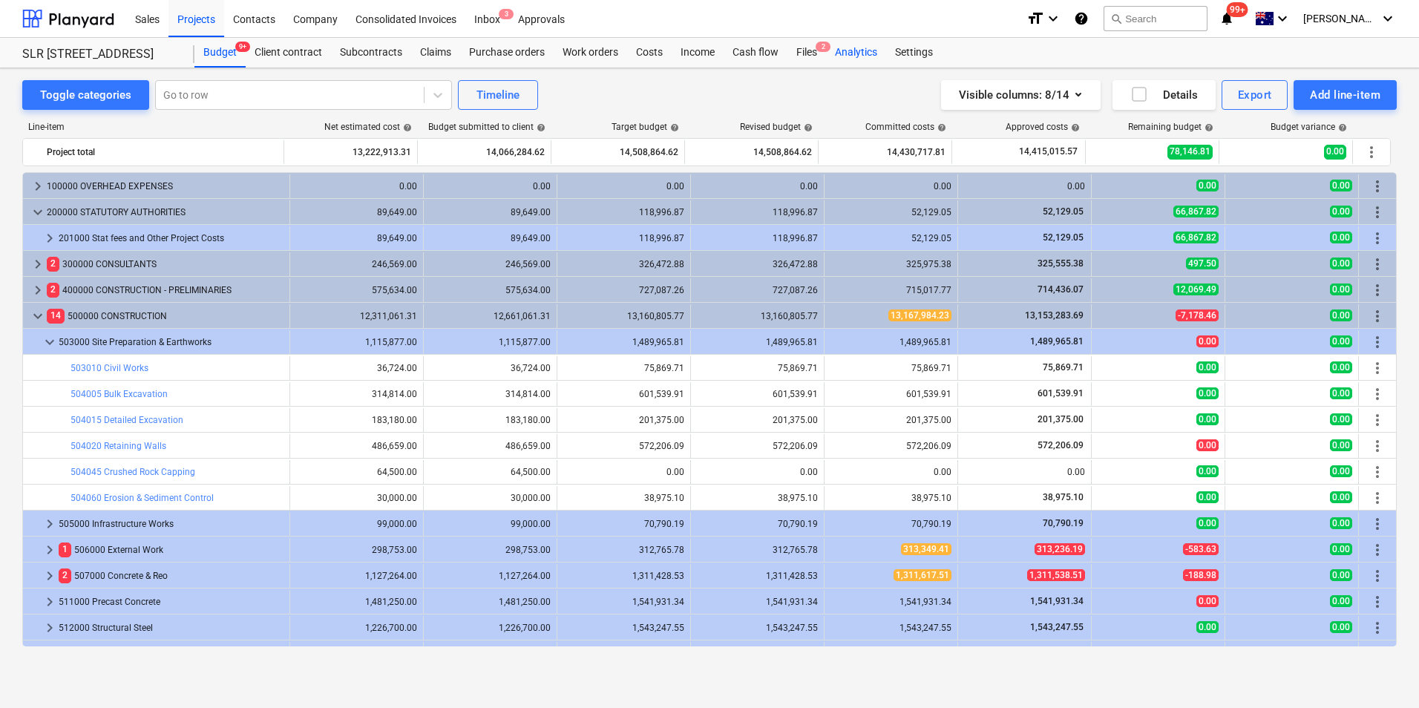
click at [862, 51] on div "Analytics" at bounding box center [856, 53] width 60 height 30
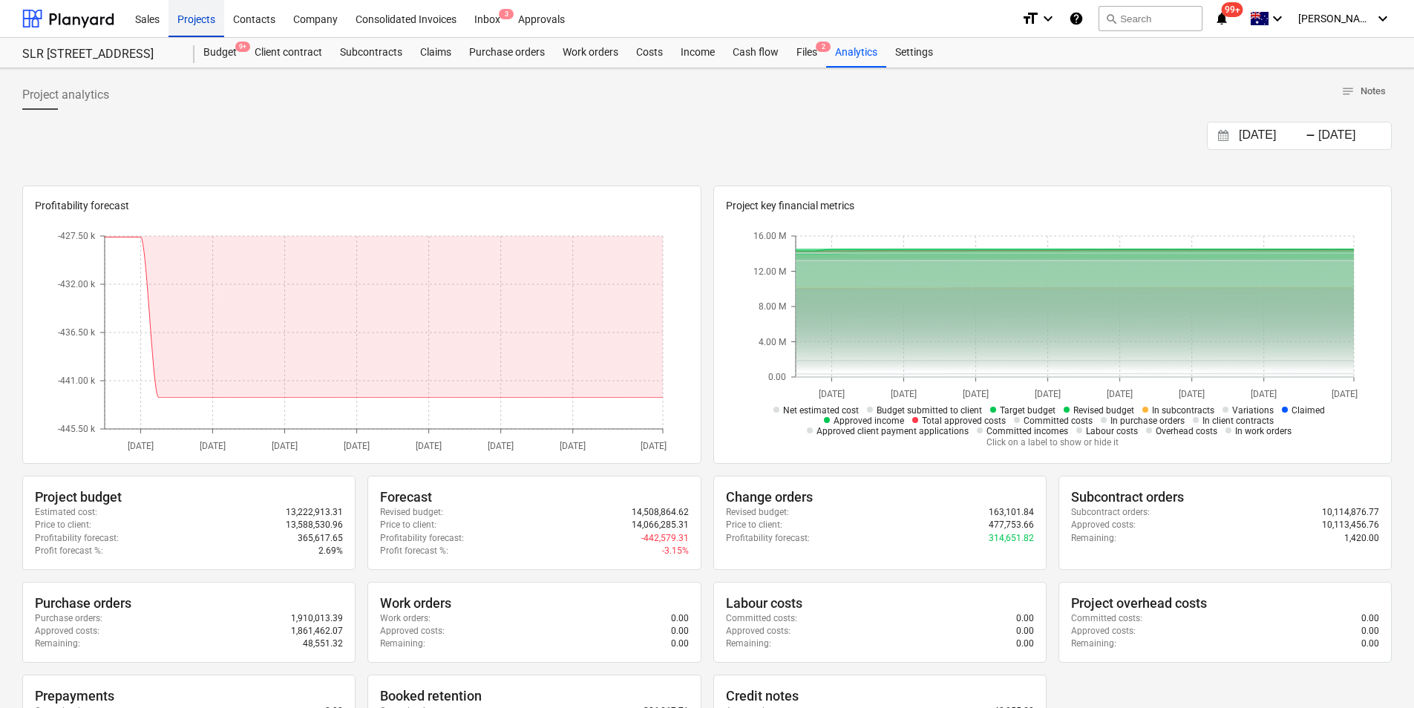
click at [194, 19] on div "Projects" at bounding box center [196, 18] width 56 height 38
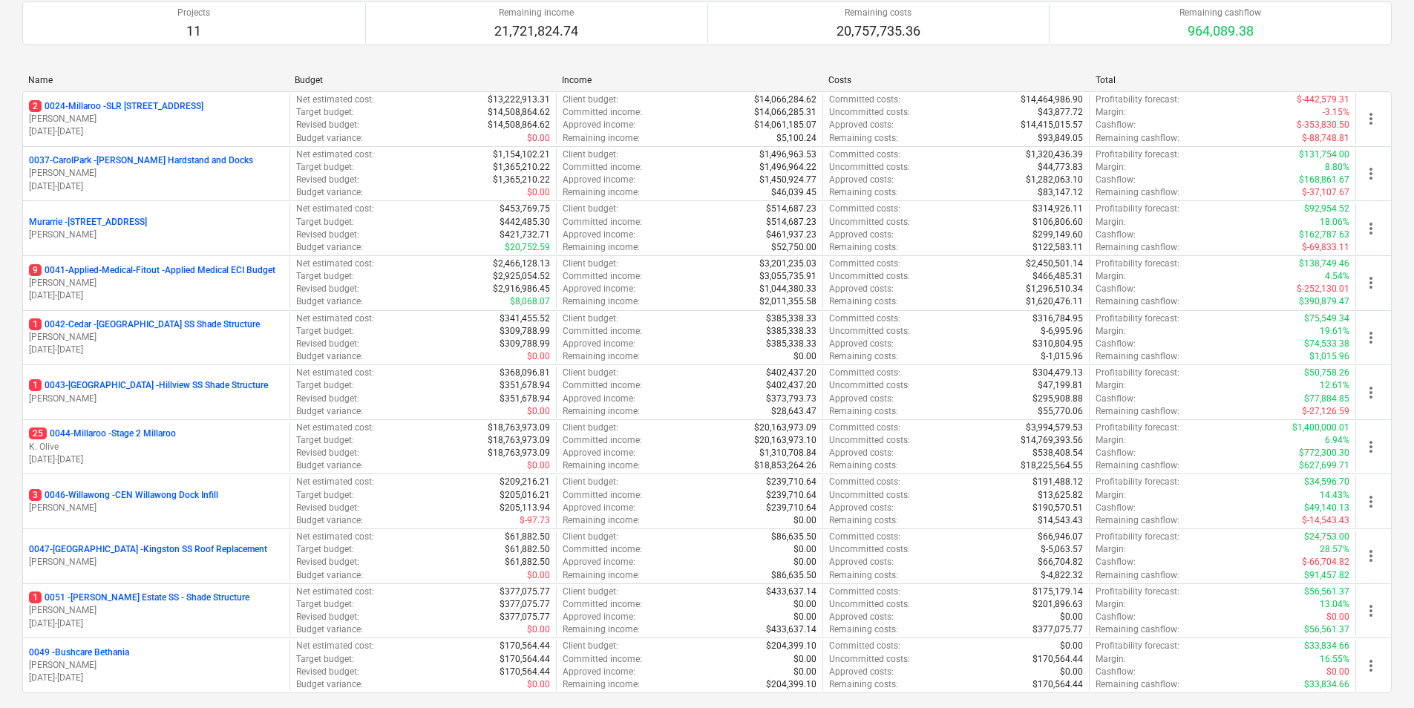
scroll to position [148, 0]
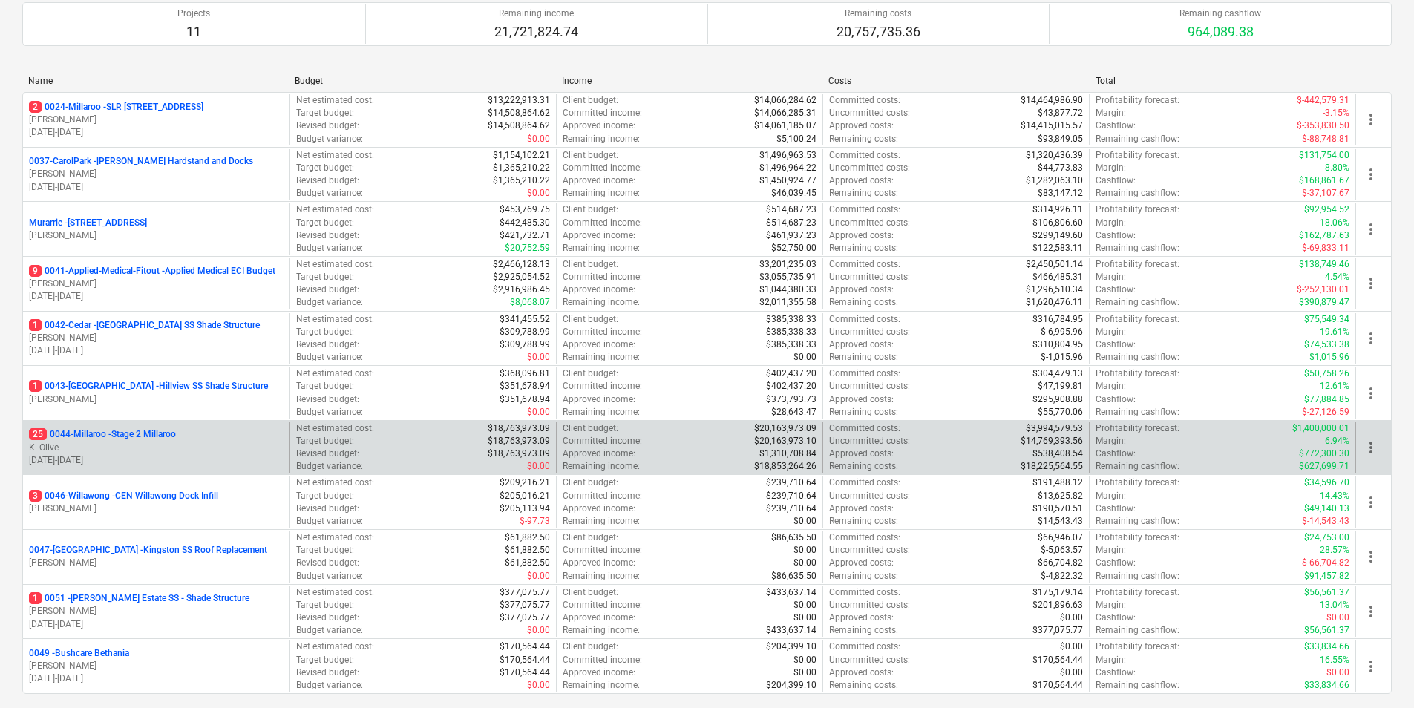
click at [120, 436] on p "25 0044-Millaroo - Stage 2 Millaroo" at bounding box center [102, 434] width 147 height 13
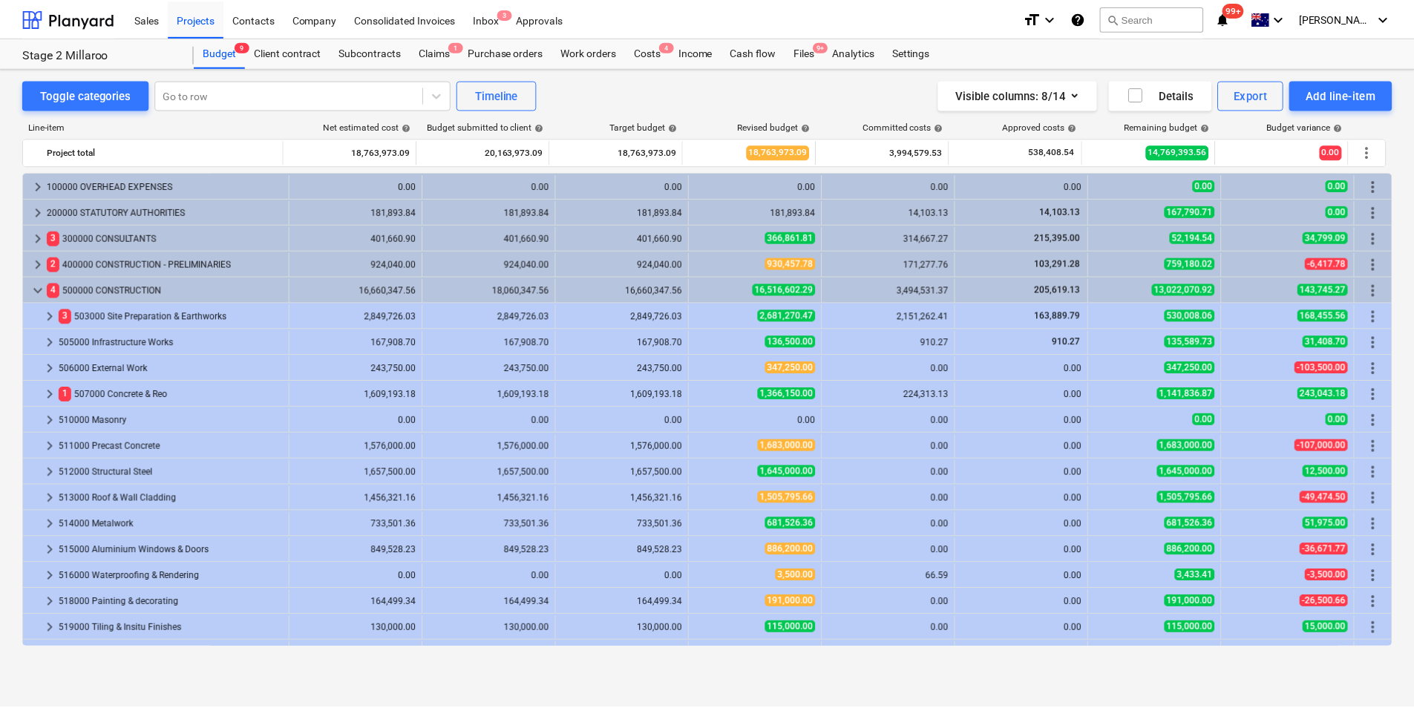
scroll to position [461, 0]
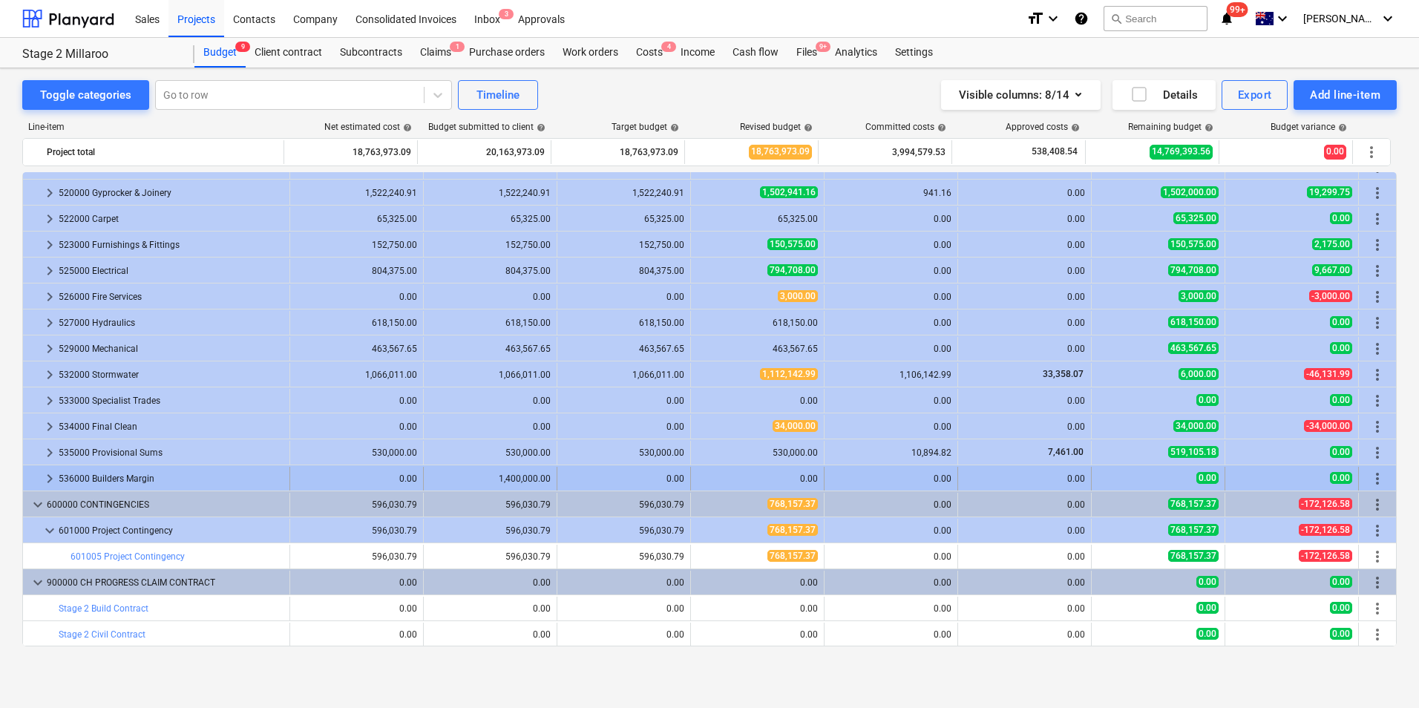
click at [50, 474] on span "keyboard_arrow_right" at bounding box center [50, 479] width 18 height 18
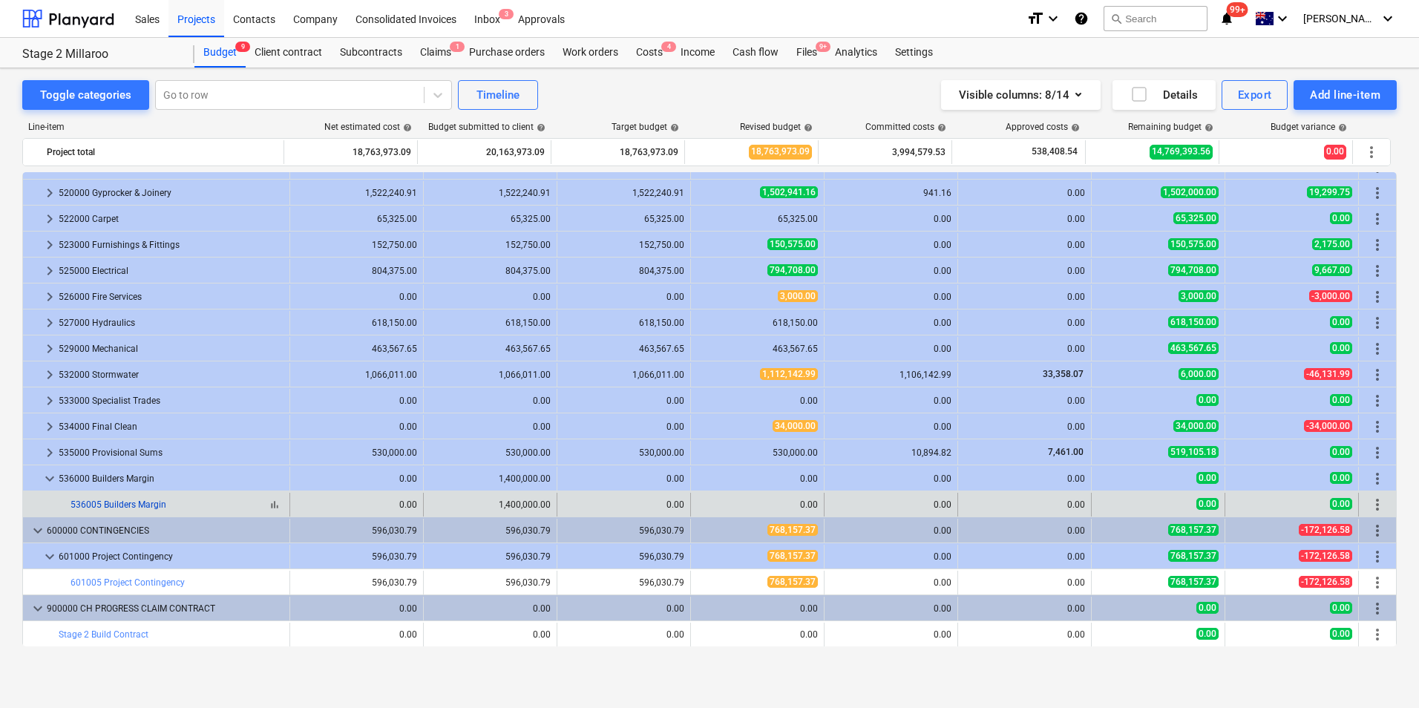
click at [137, 500] on link "536005 Builders Margin" at bounding box center [118, 504] width 96 height 10
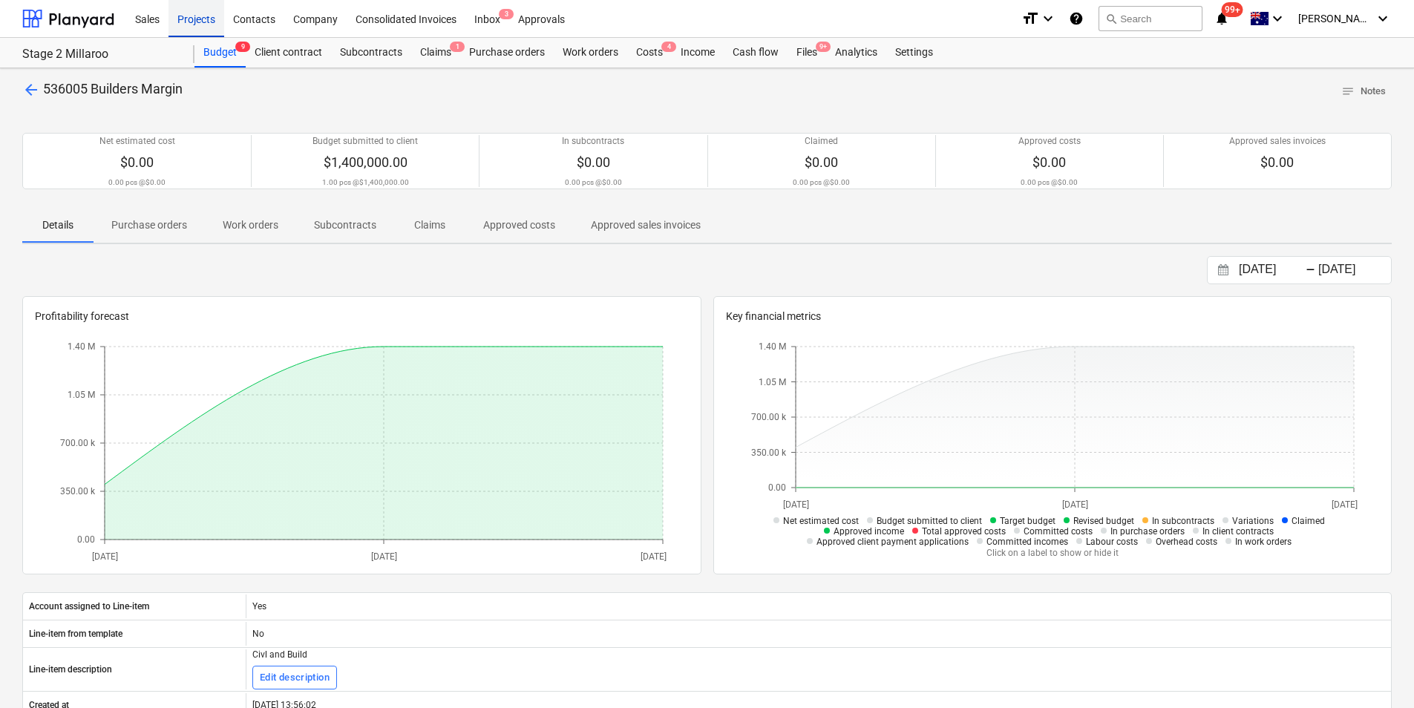
click at [198, 22] on div "Projects" at bounding box center [196, 18] width 56 height 38
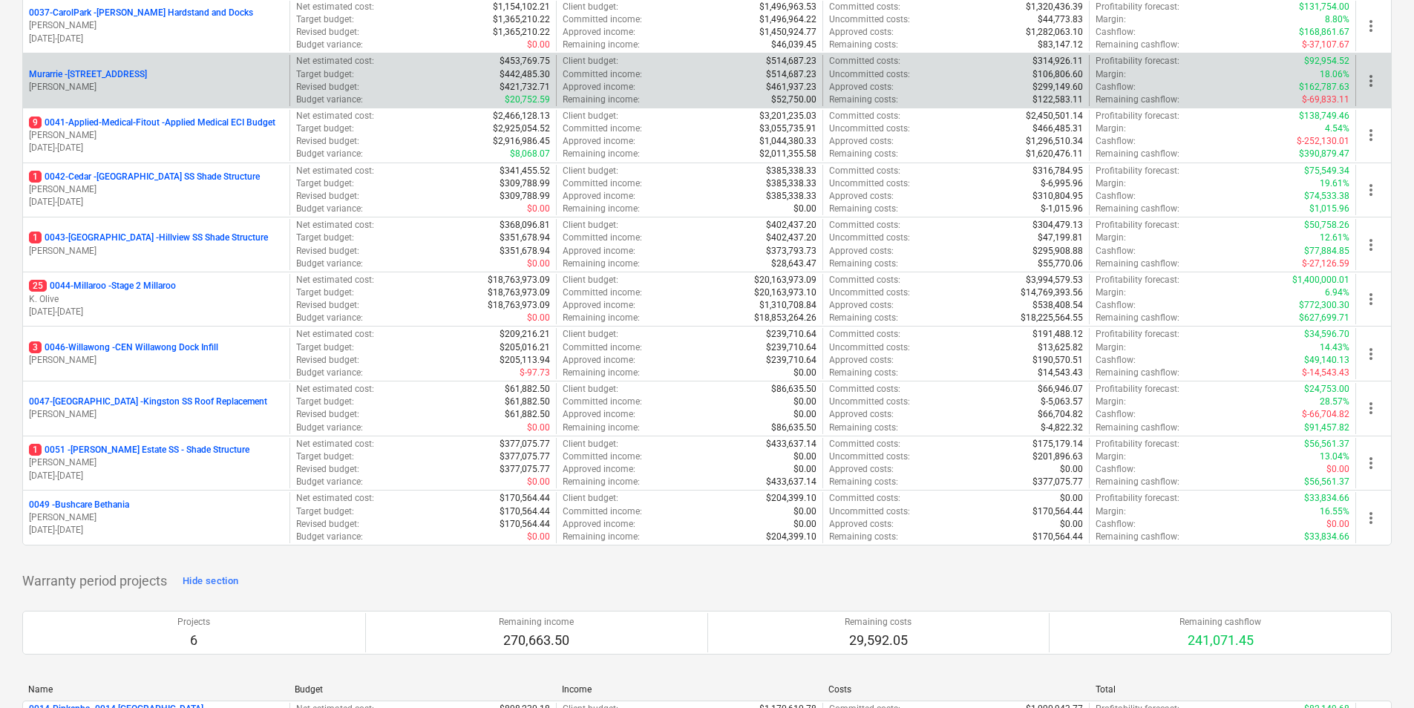
scroll to position [148, 0]
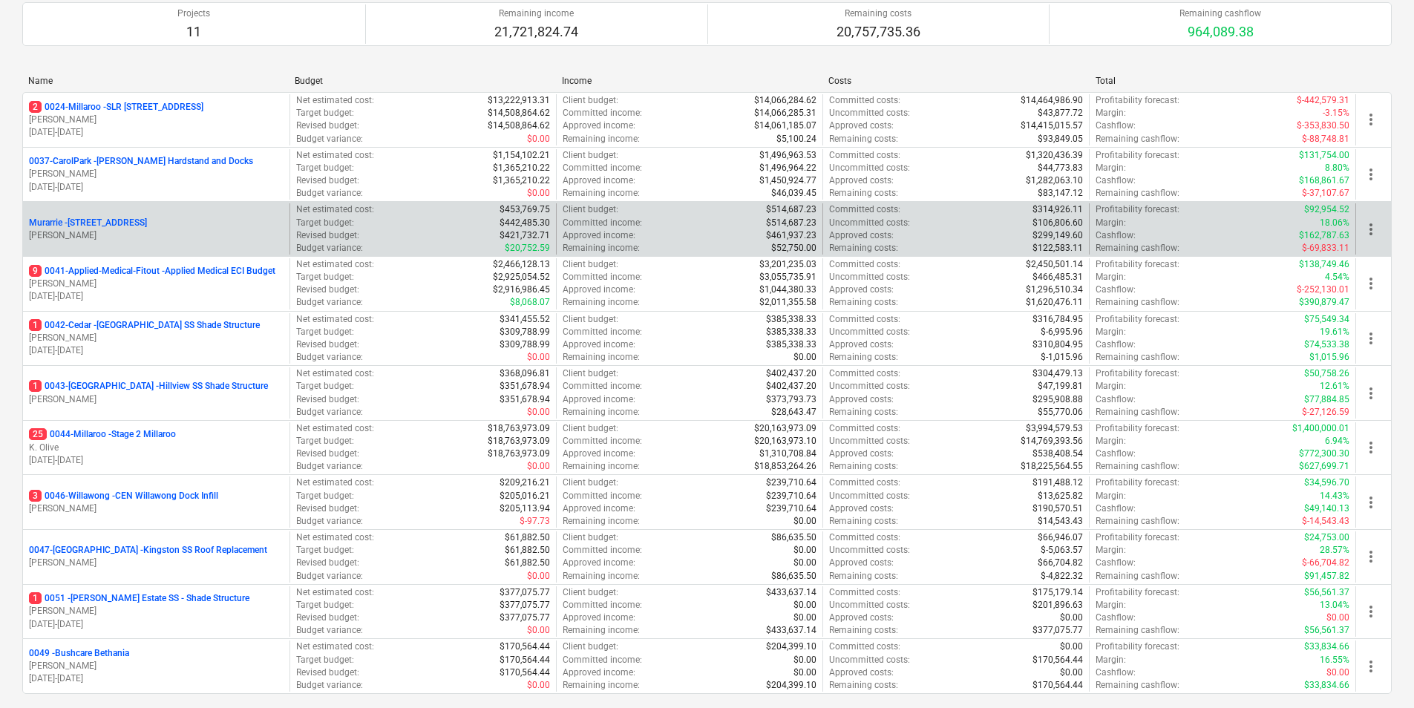
click at [130, 103] on p "2 0024-Millaroo - SLR [STREET_ADDRESS]" at bounding box center [116, 107] width 174 height 13
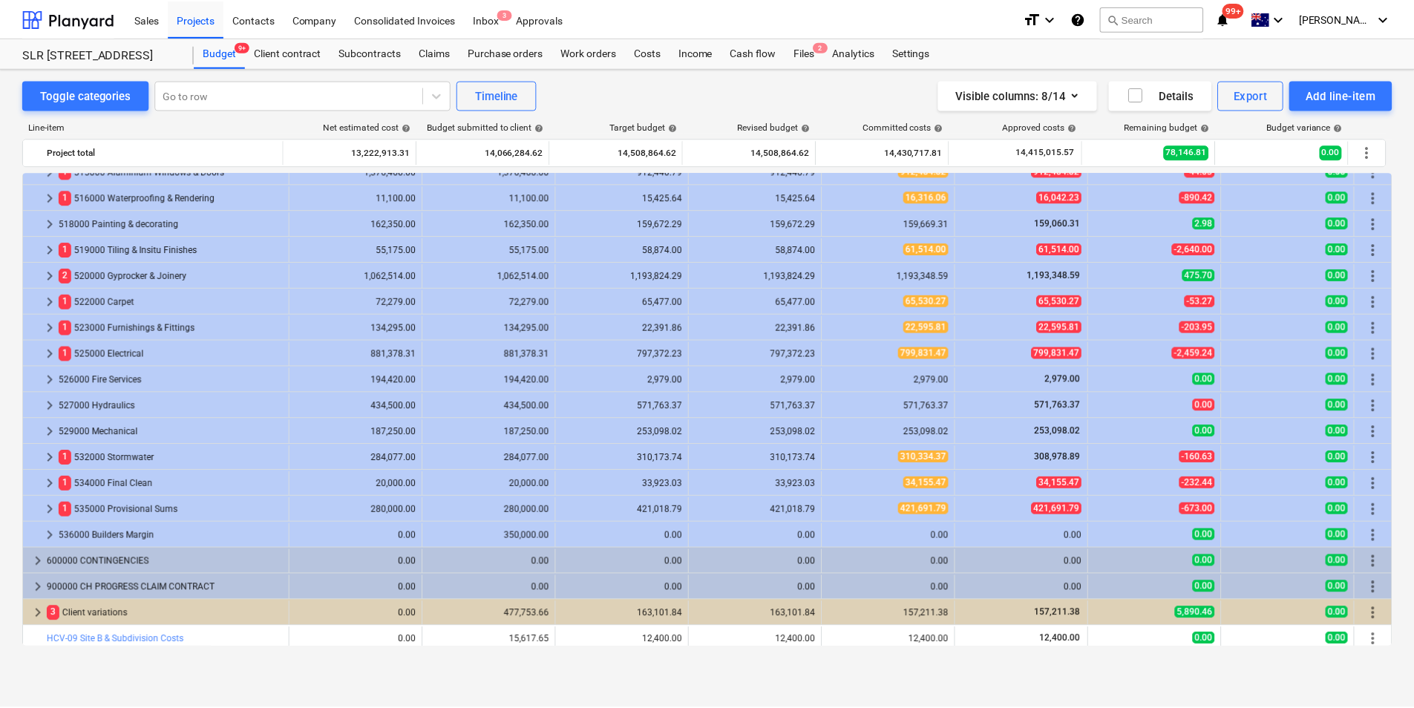
scroll to position [539, 0]
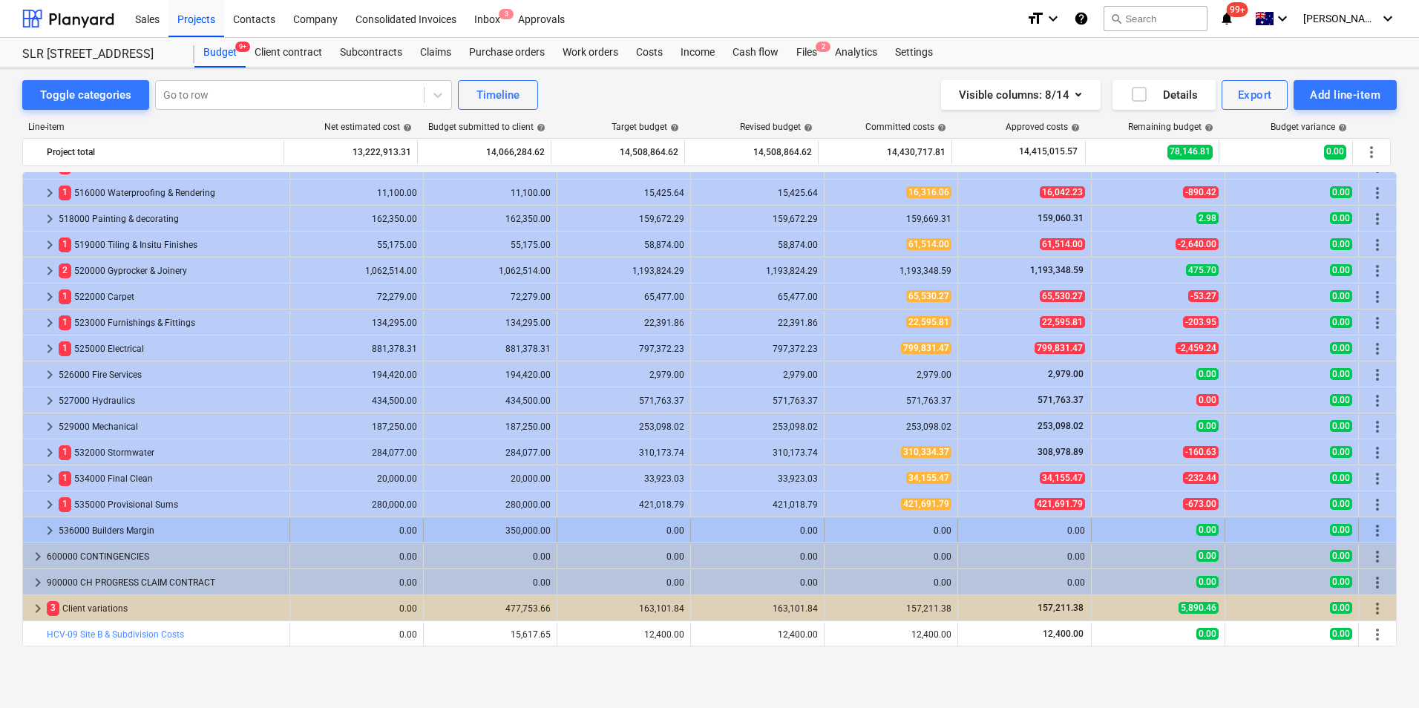
click at [45, 522] on span "keyboard_arrow_right" at bounding box center [50, 531] width 18 height 18
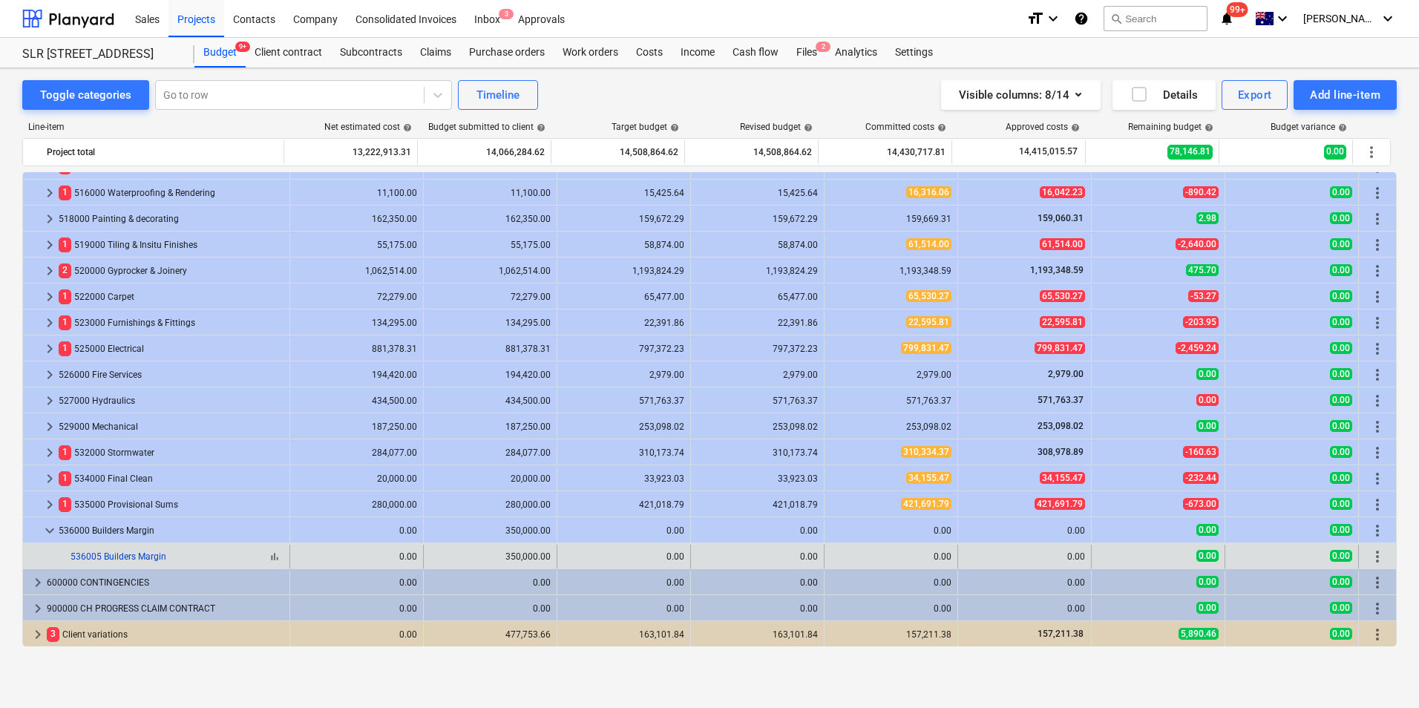
click at [163, 554] on link "536005 Builders Margin" at bounding box center [118, 556] width 96 height 10
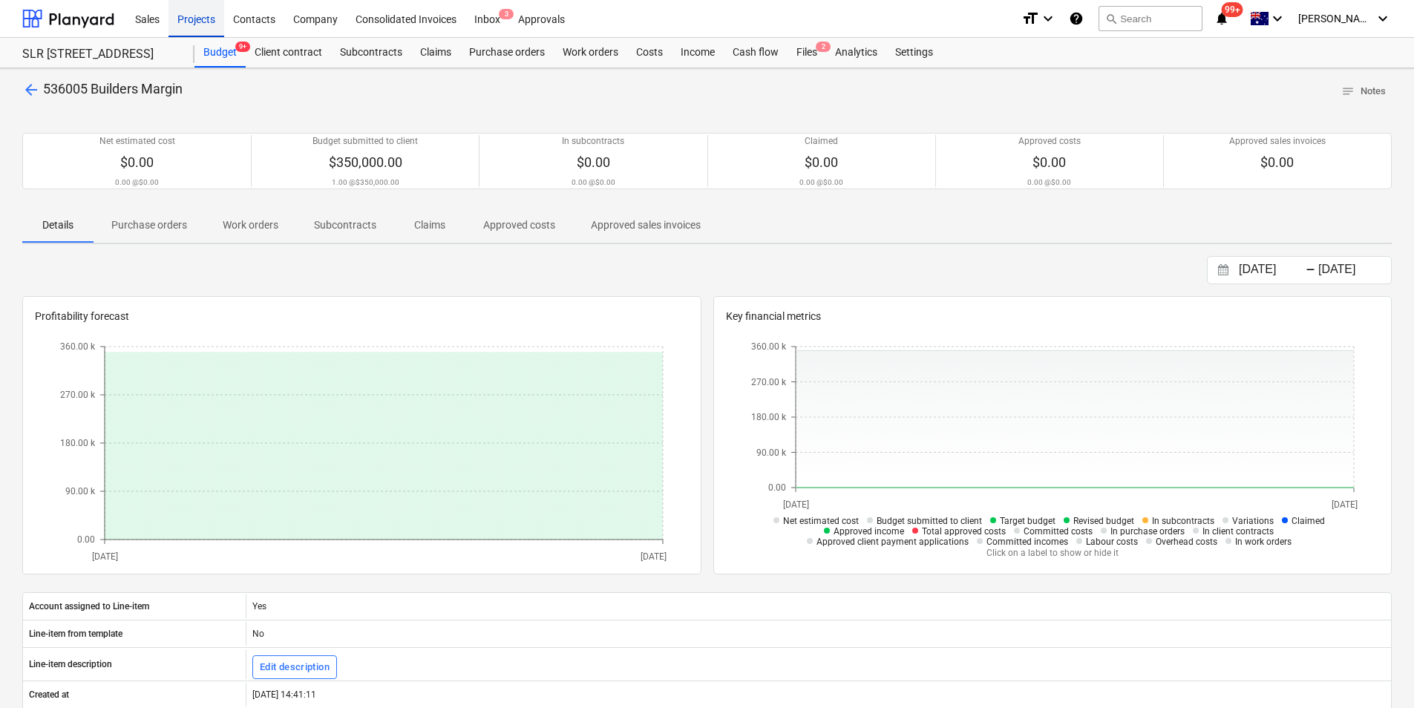
click at [203, 22] on div "Projects" at bounding box center [196, 18] width 56 height 38
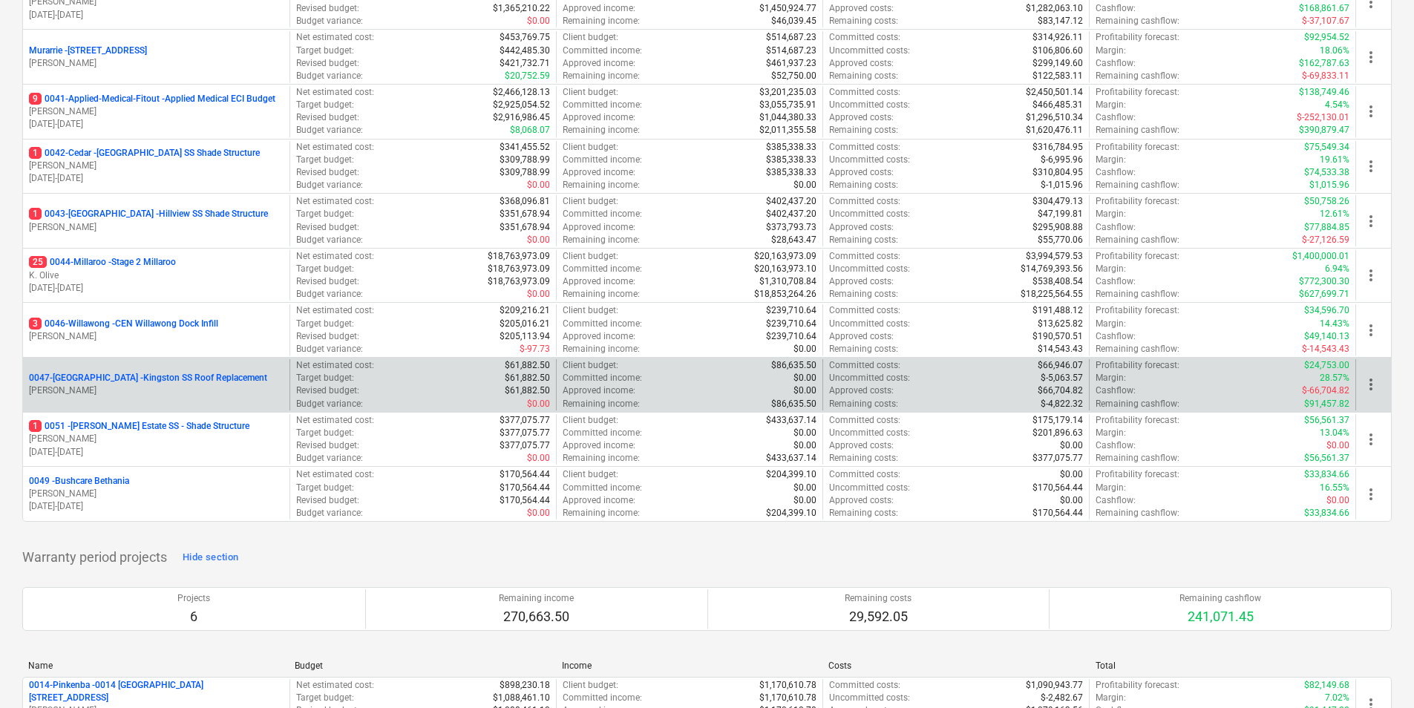
scroll to position [297, 0]
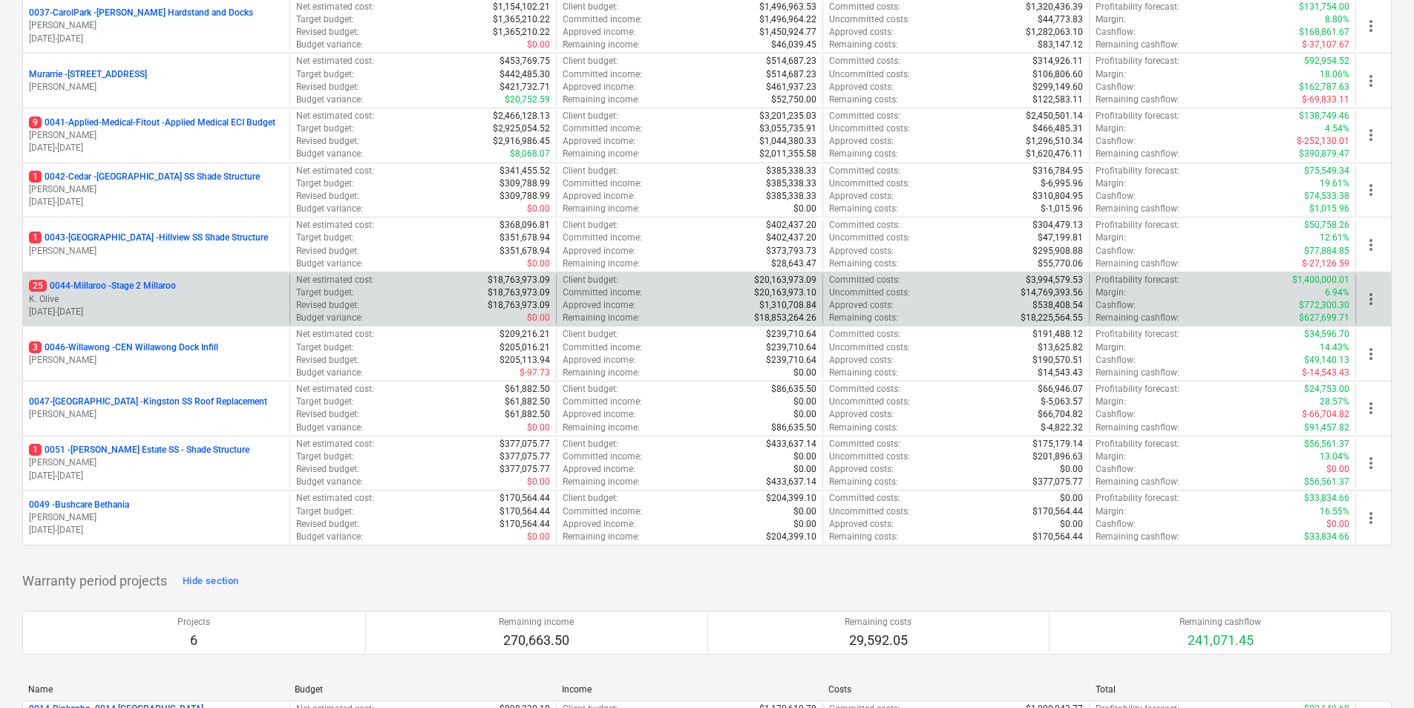
click at [117, 285] on p "25 0044-Millaroo - Stage 2 Millaroo" at bounding box center [102, 286] width 147 height 13
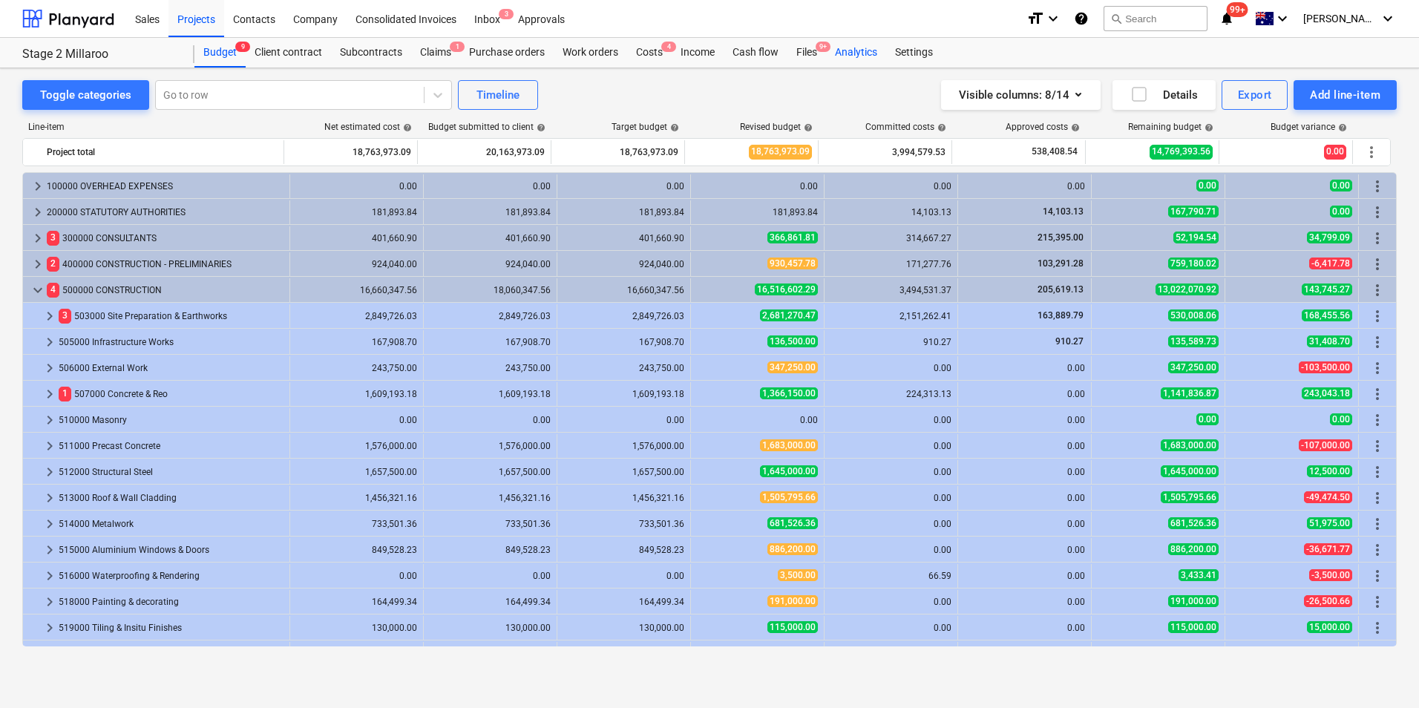
click at [847, 50] on div "Analytics" at bounding box center [856, 53] width 60 height 30
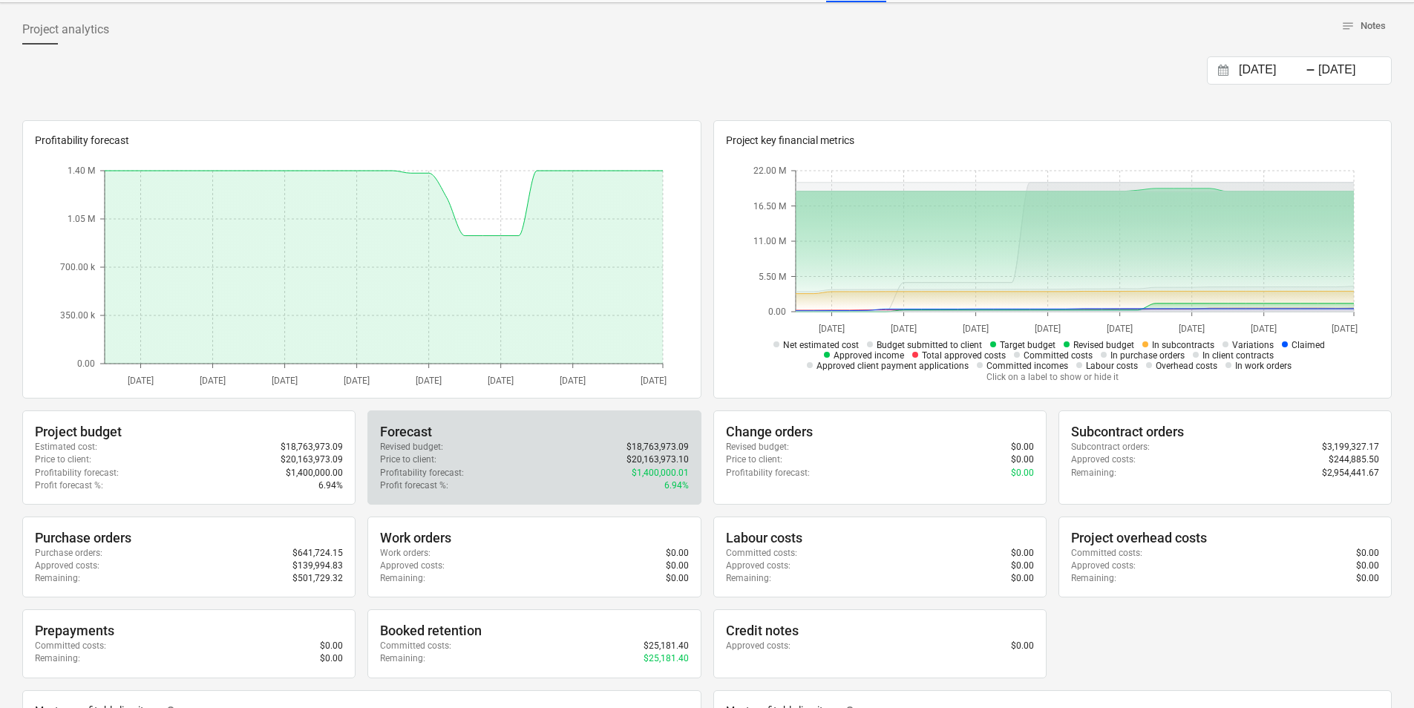
scroll to position [148, 0]
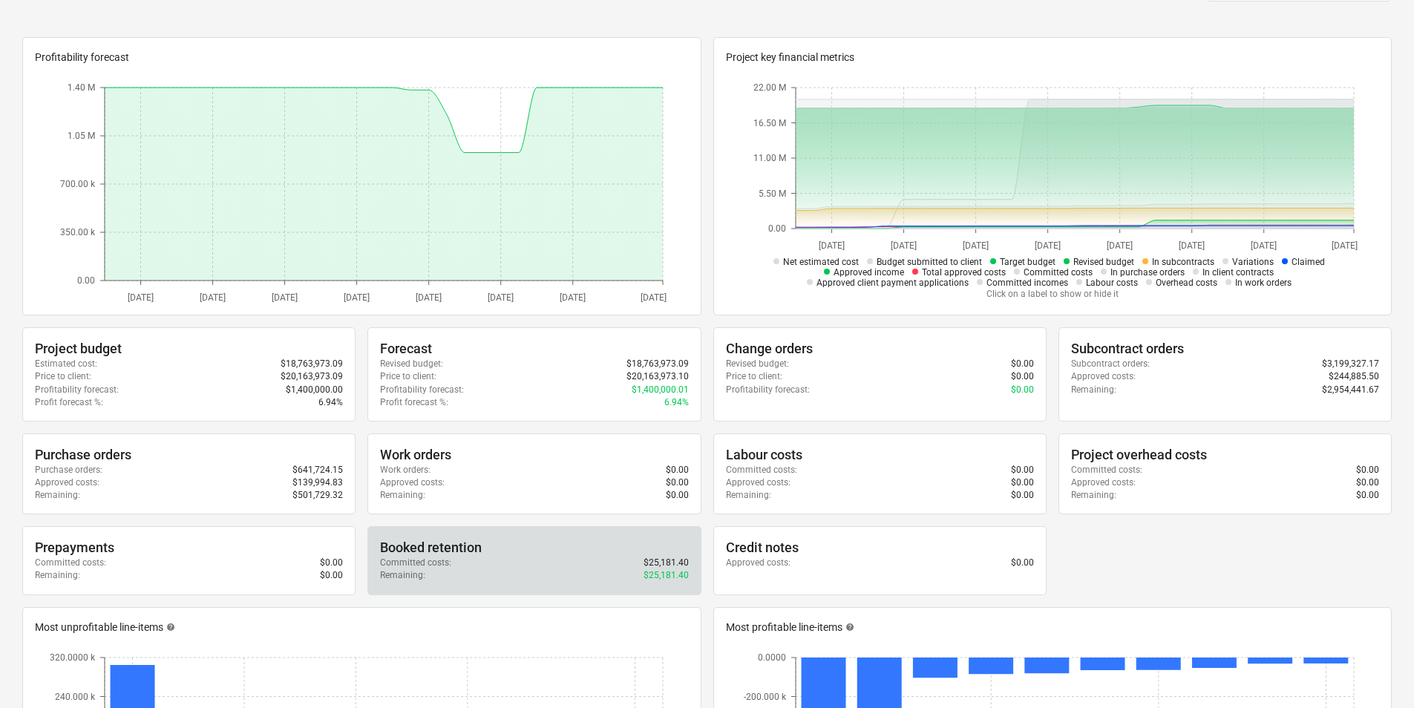
click at [671, 565] on p "$25,181.40" at bounding box center [665, 575] width 45 height 13
click at [617, 565] on div "Remaining : $25,181.40" at bounding box center [534, 575] width 308 height 13
click at [455, 565] on div "Committed costs : $25,181.40" at bounding box center [534, 563] width 308 height 13
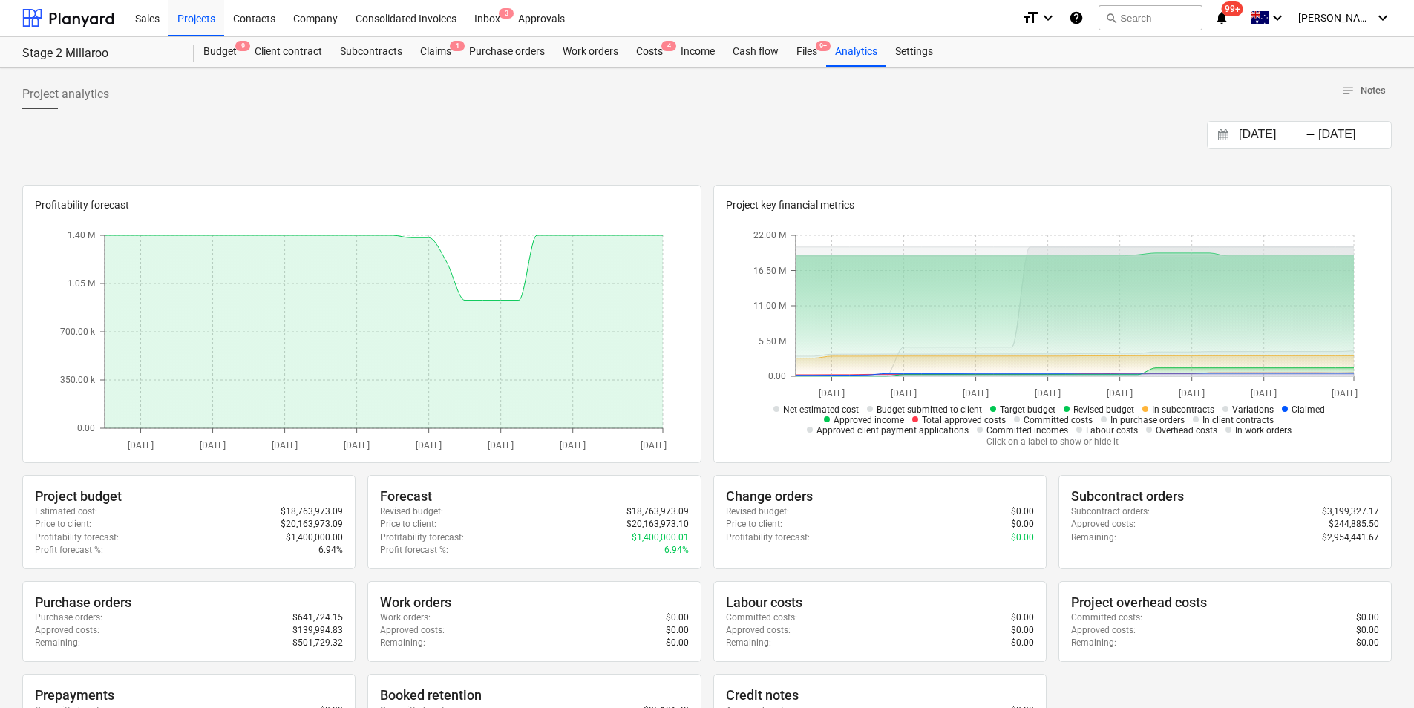
scroll to position [0, 0]
click at [182, 20] on div "Projects" at bounding box center [196, 18] width 56 height 38
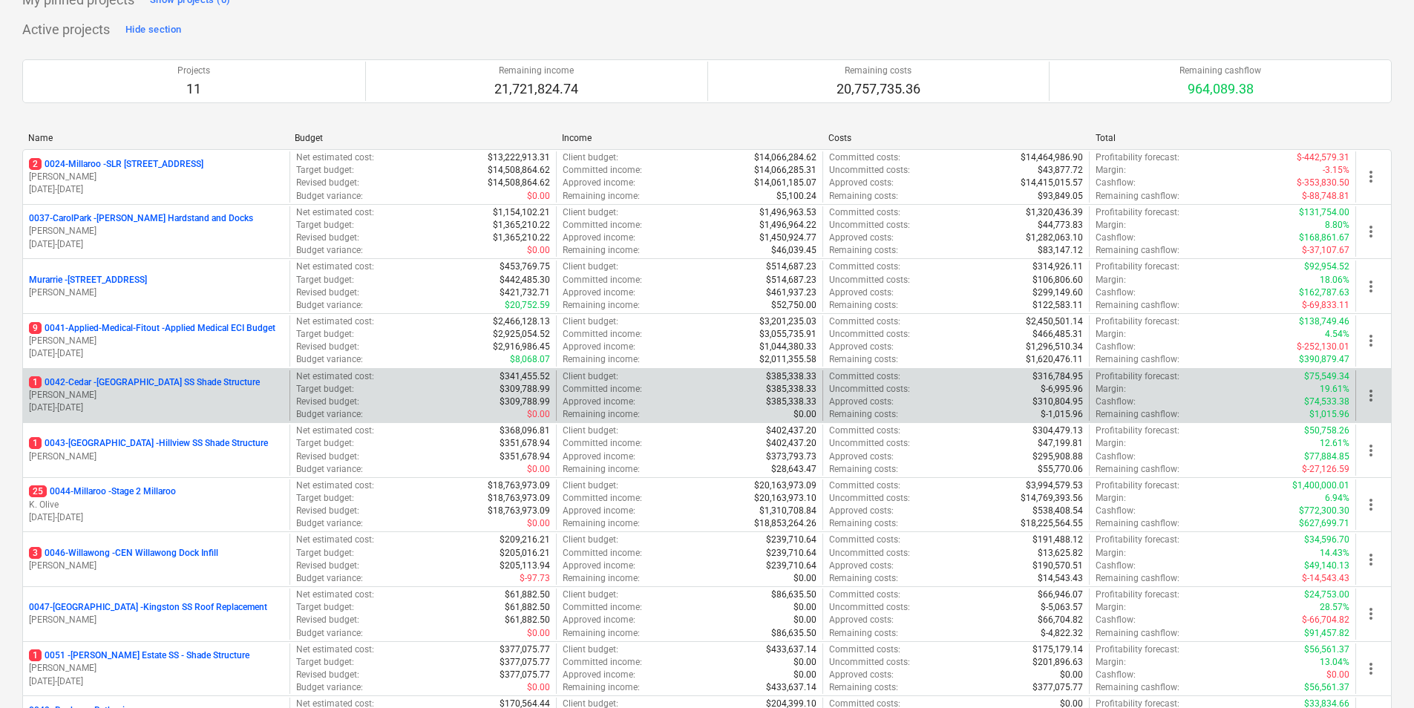
scroll to position [297, 0]
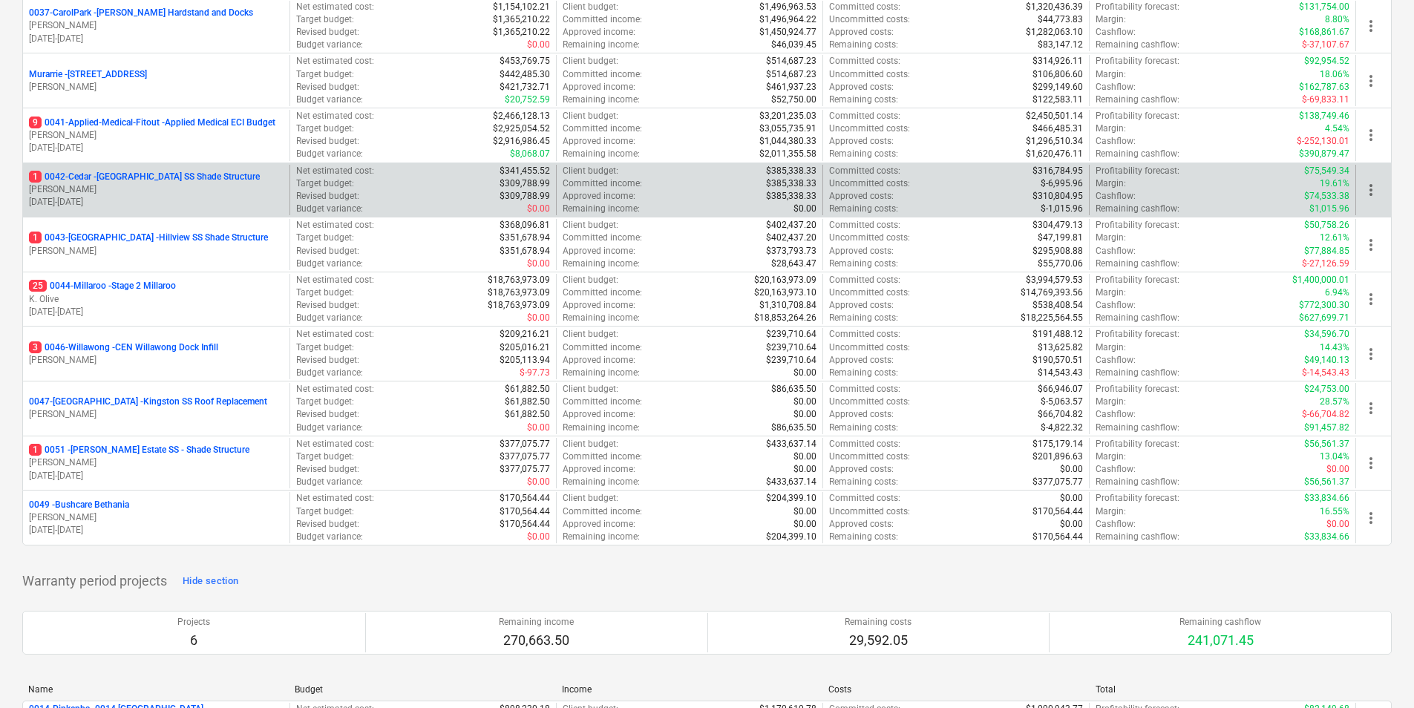
click at [137, 175] on p "1 0042-Cedar - [GEOGRAPHIC_DATA] SS Shade Structure" at bounding box center [144, 177] width 231 height 13
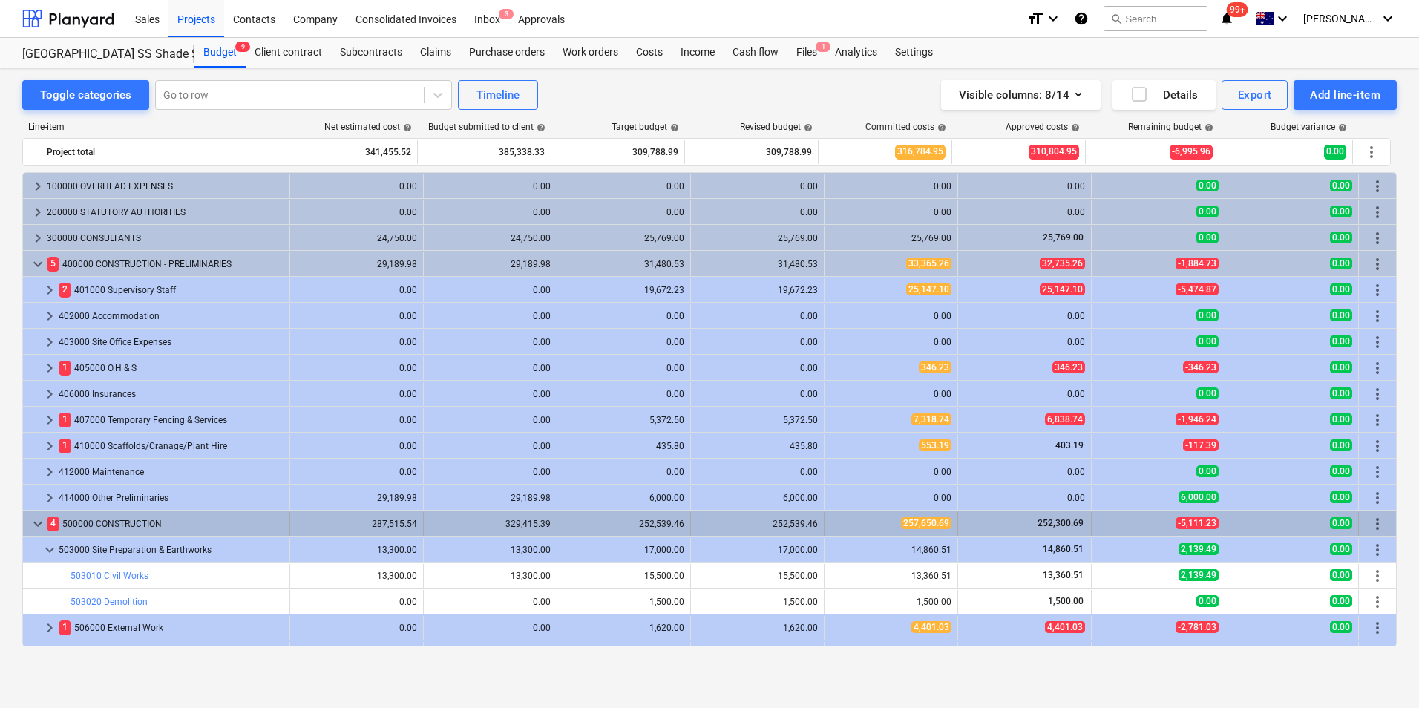
click at [37, 524] on span "keyboard_arrow_down" at bounding box center [38, 524] width 18 height 18
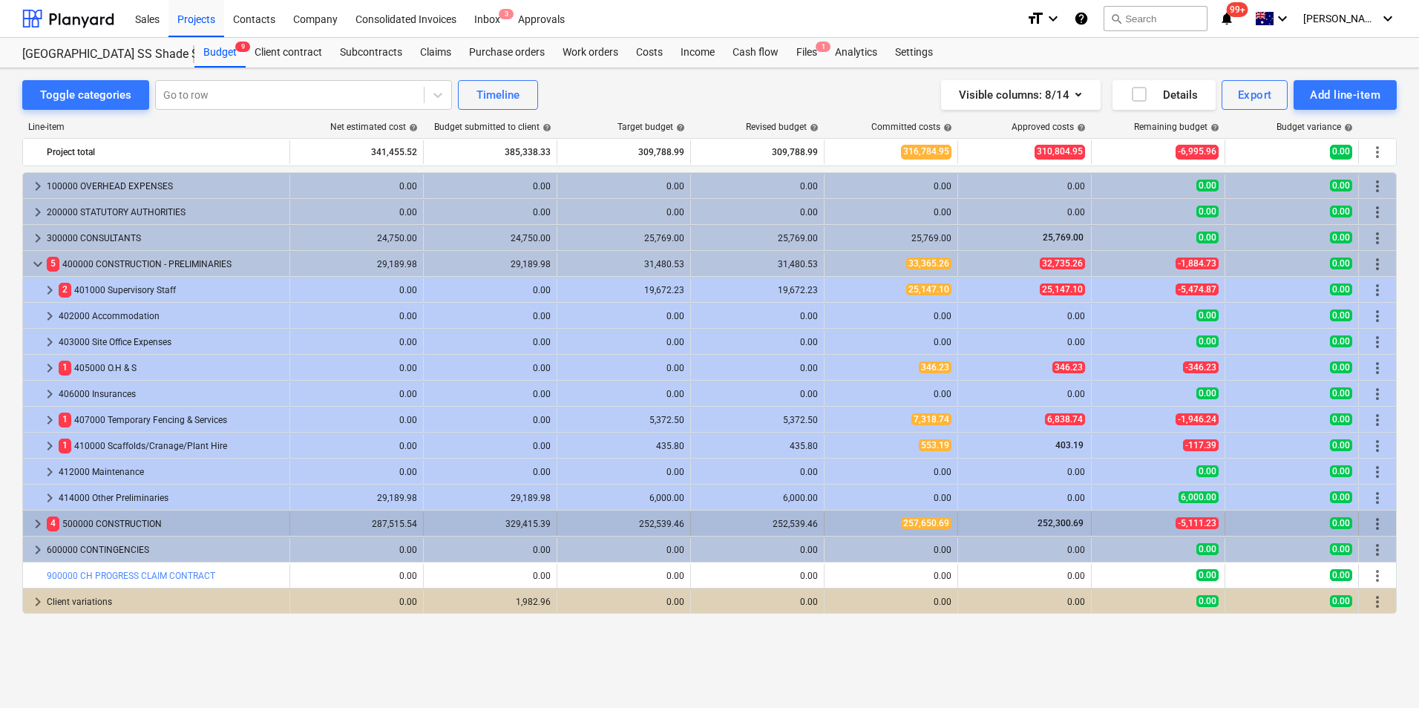
click at [38, 524] on span "keyboard_arrow_right" at bounding box center [38, 524] width 18 height 18
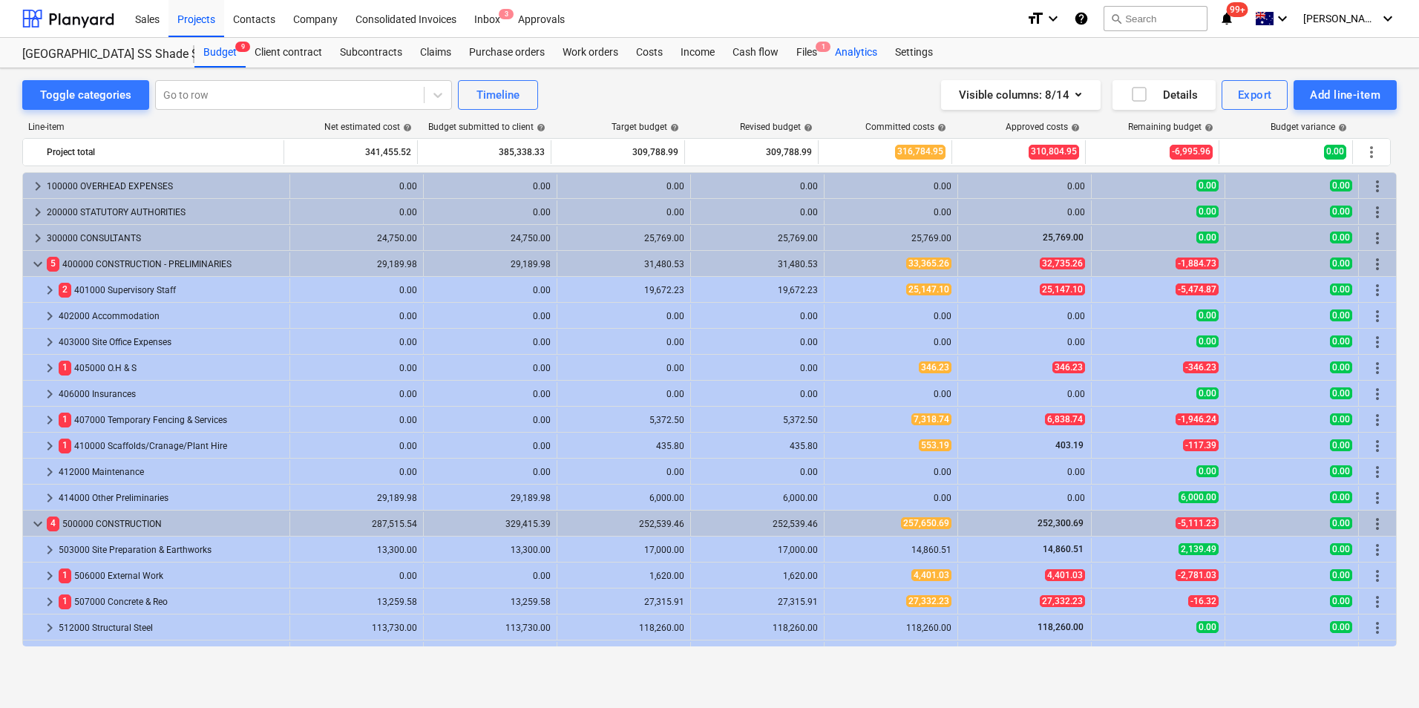
click at [859, 46] on div "Analytics" at bounding box center [856, 53] width 60 height 30
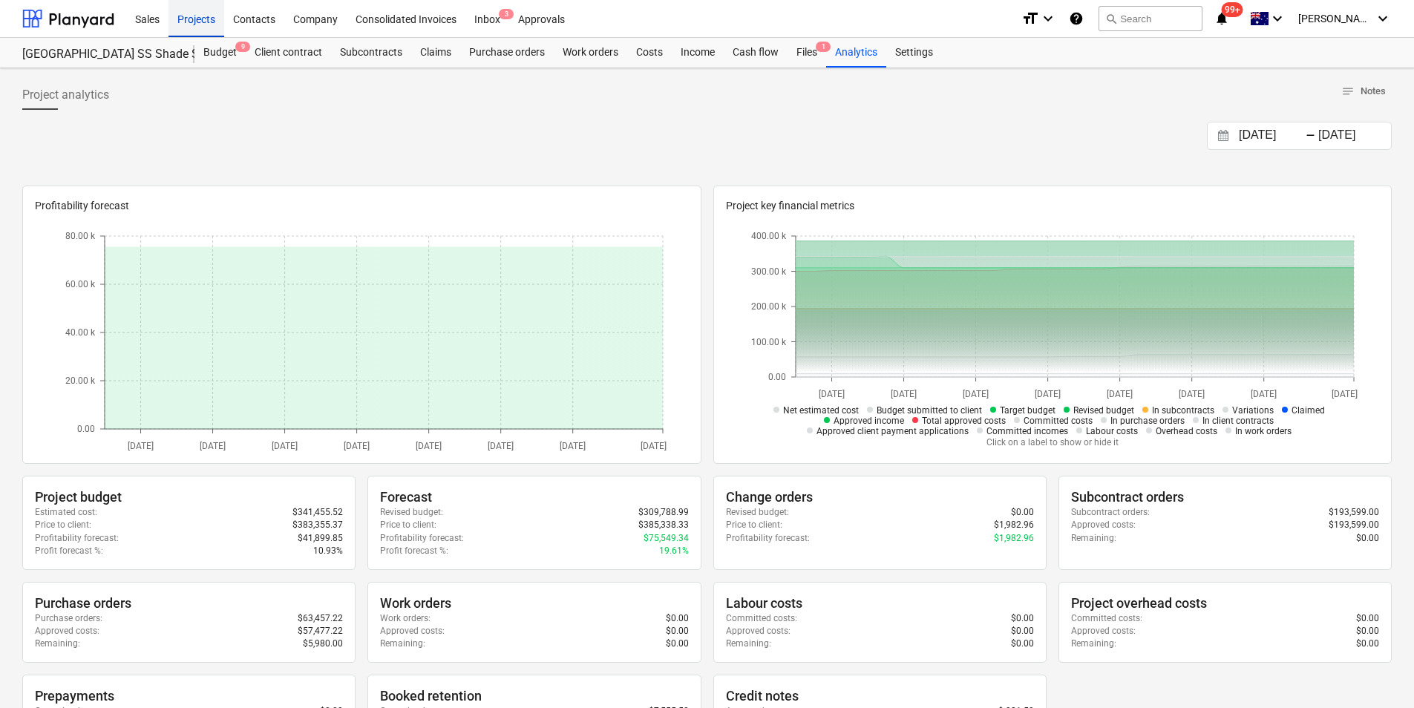
click at [201, 22] on div "Projects" at bounding box center [196, 18] width 56 height 38
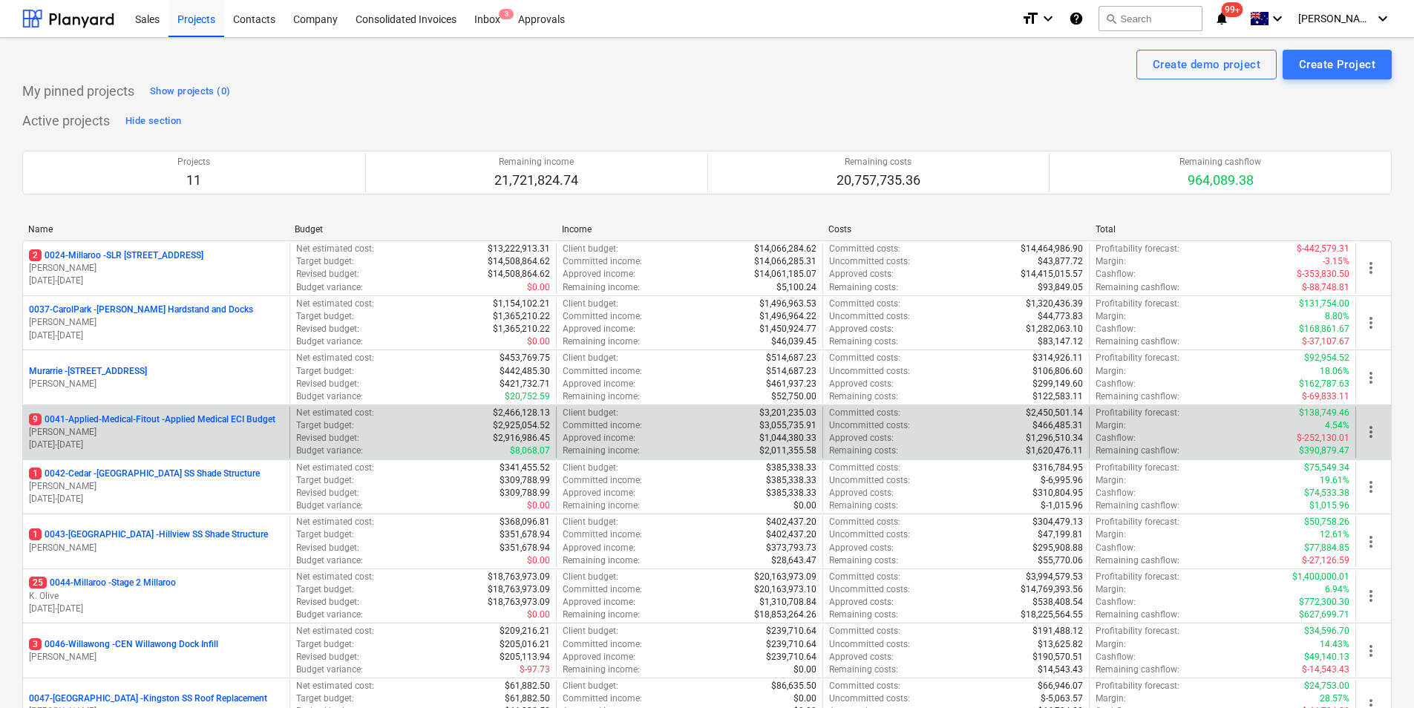
click at [127, 421] on p "9 0041-Applied-Medical-Fitout - Applied Medical ECI Budget" at bounding box center [152, 419] width 246 height 13
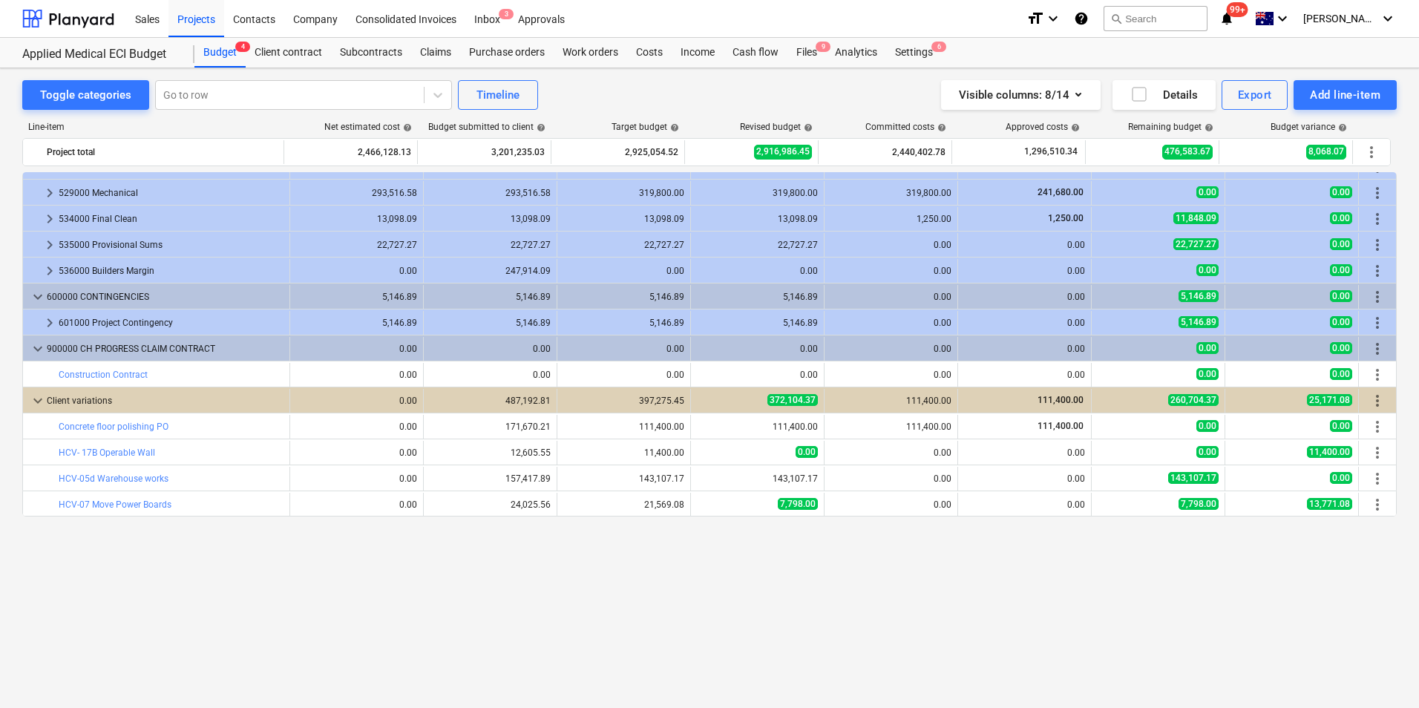
scroll to position [602, 0]
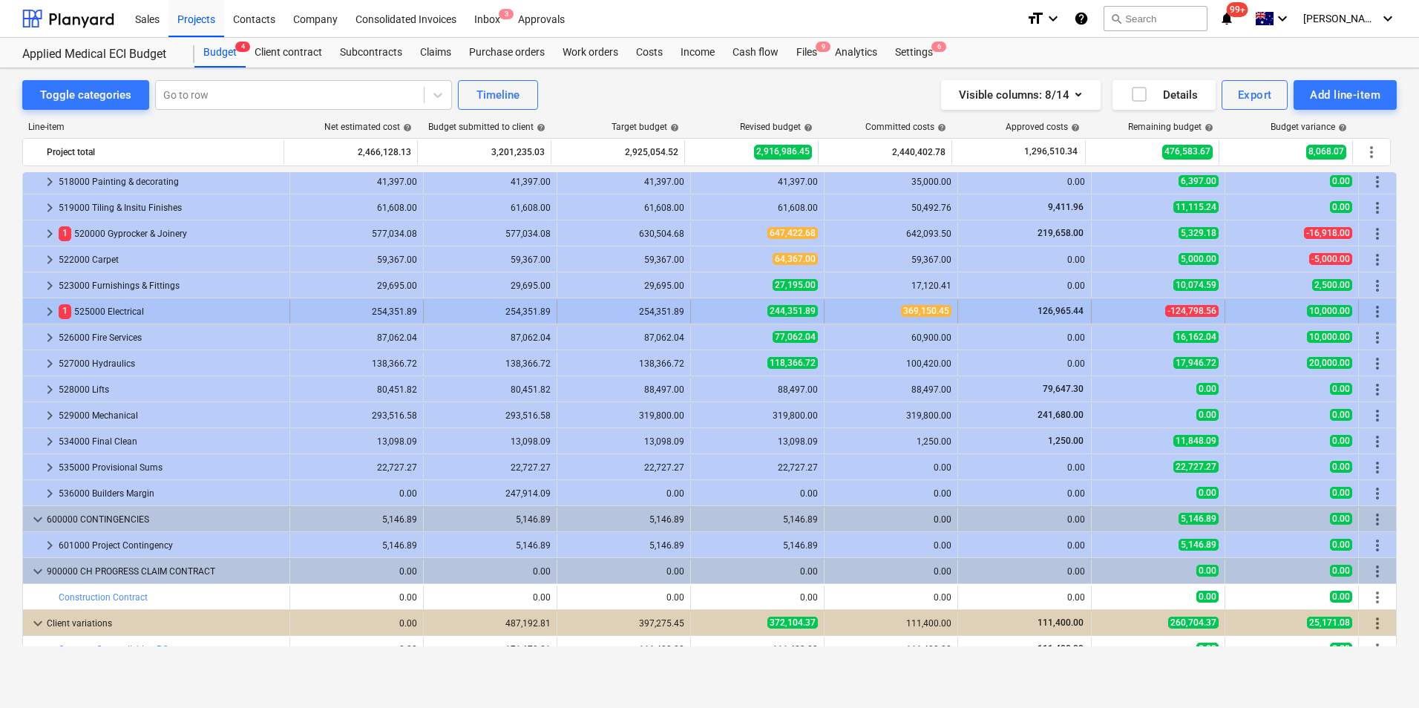
click at [1001, 309] on div "126,965.44" at bounding box center [1024, 311] width 121 height 13
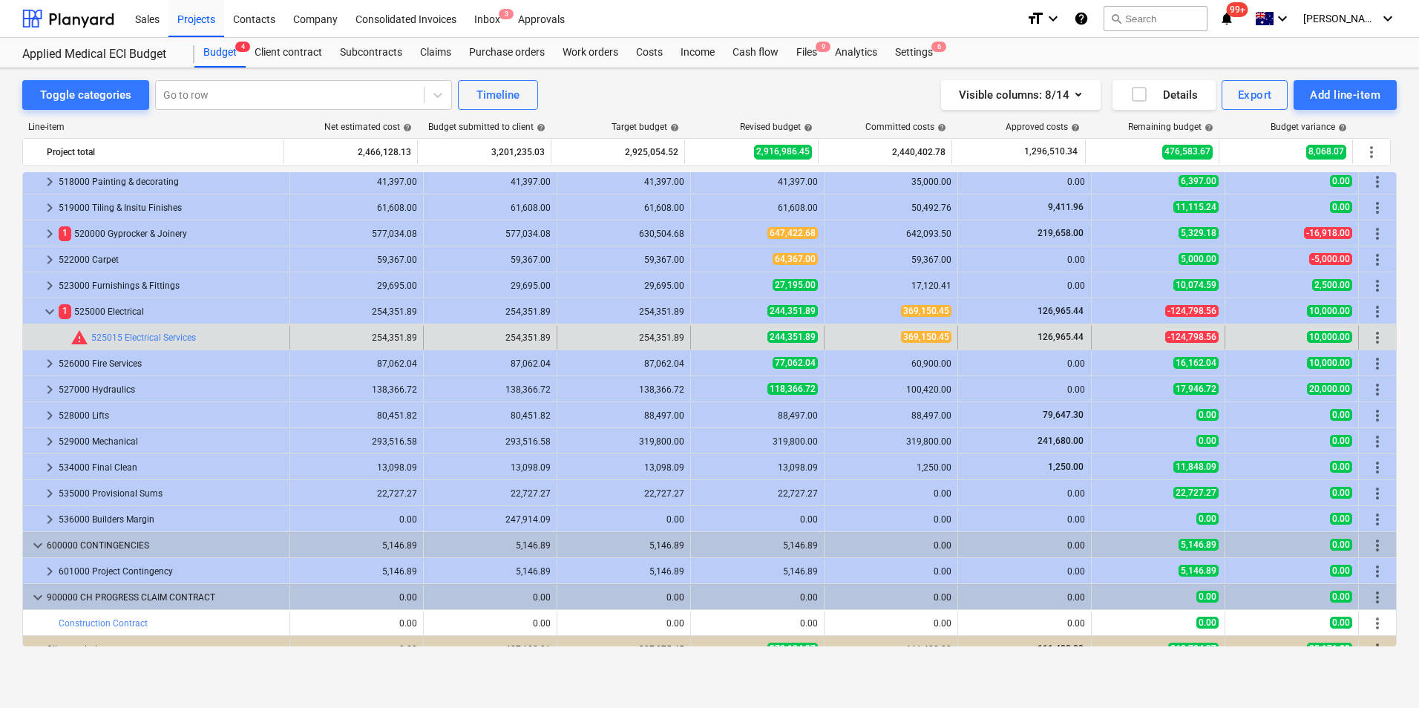
click at [967, 341] on div "126,965.44" at bounding box center [1024, 337] width 121 height 13
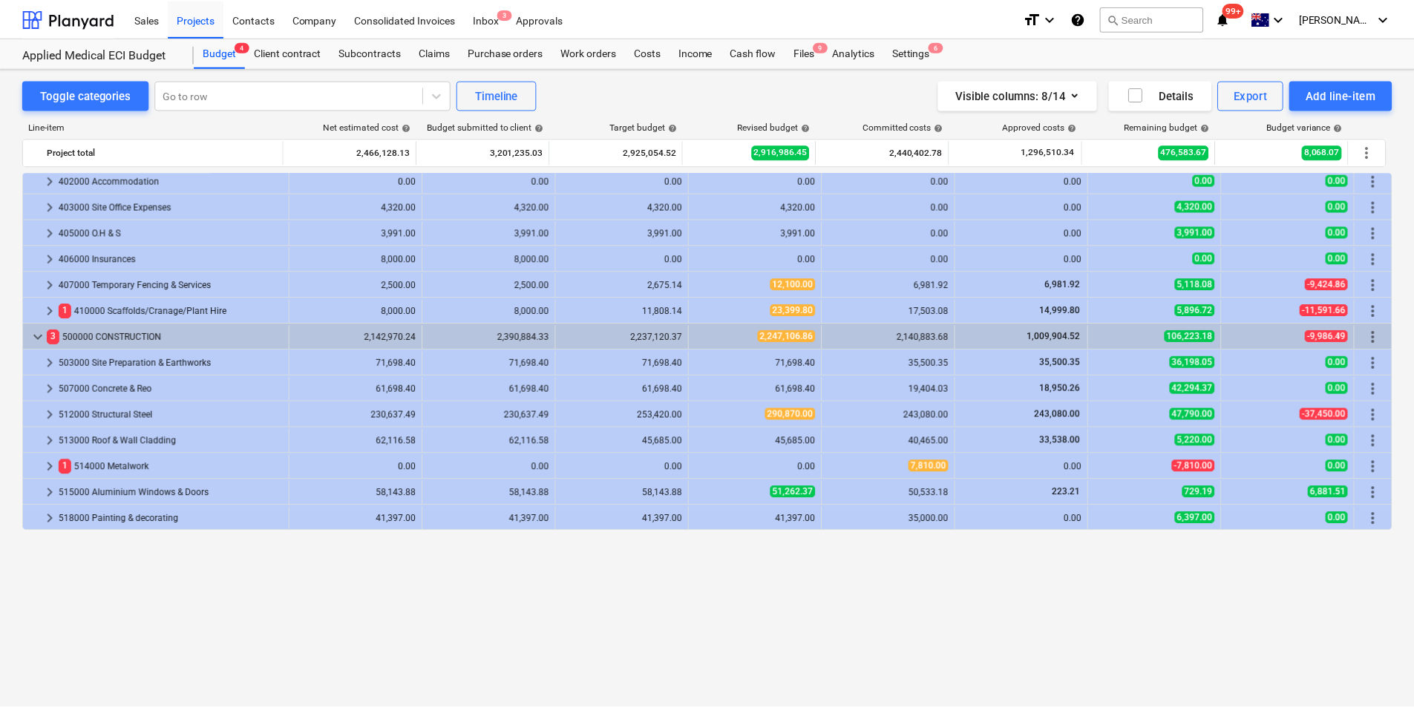
scroll to position [0, 0]
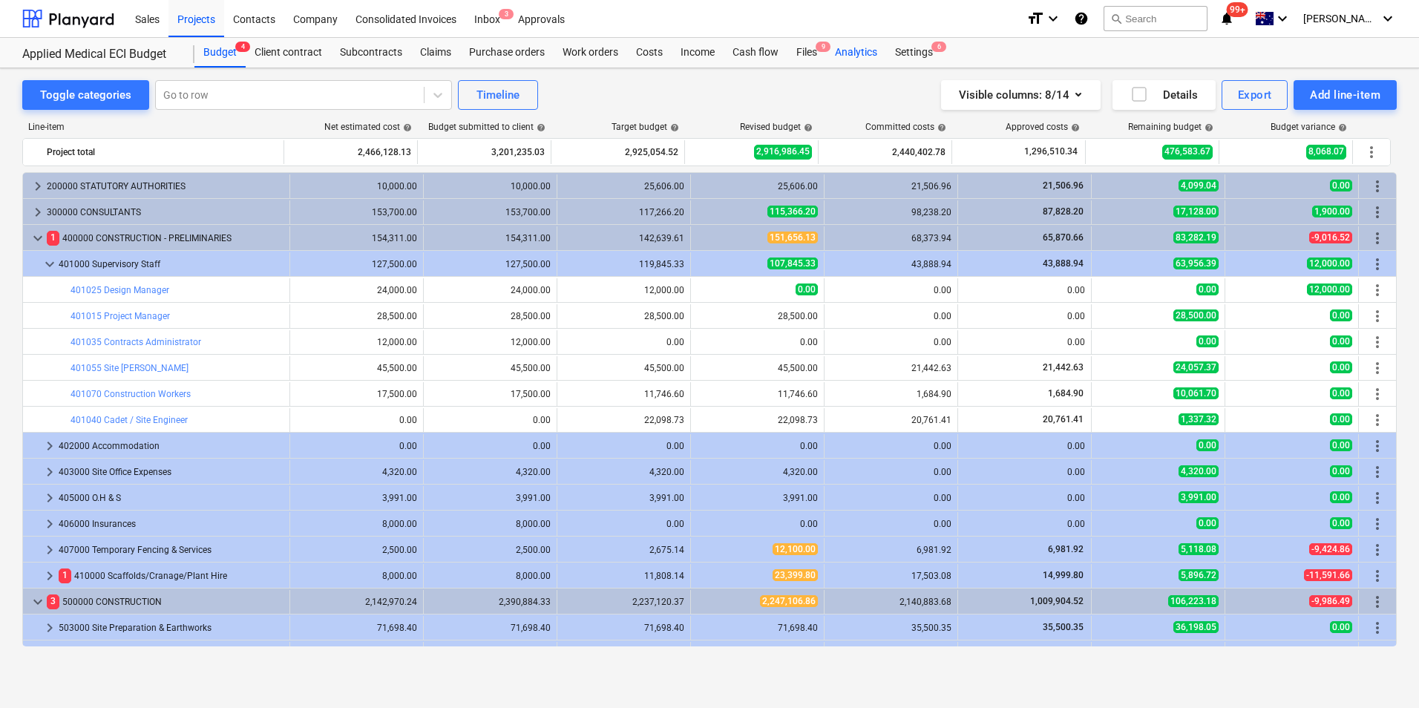
click at [858, 53] on div "Analytics" at bounding box center [856, 53] width 60 height 30
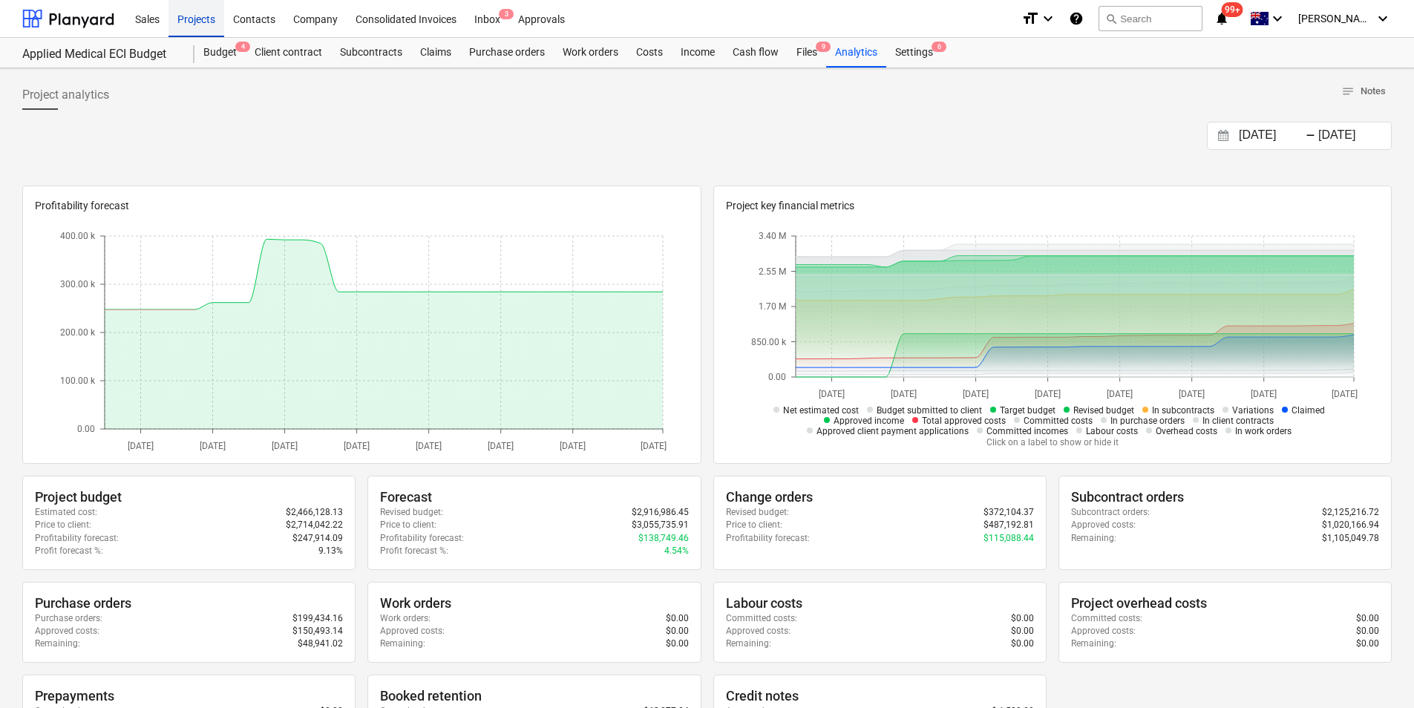
click at [204, 19] on div "Projects" at bounding box center [196, 18] width 56 height 38
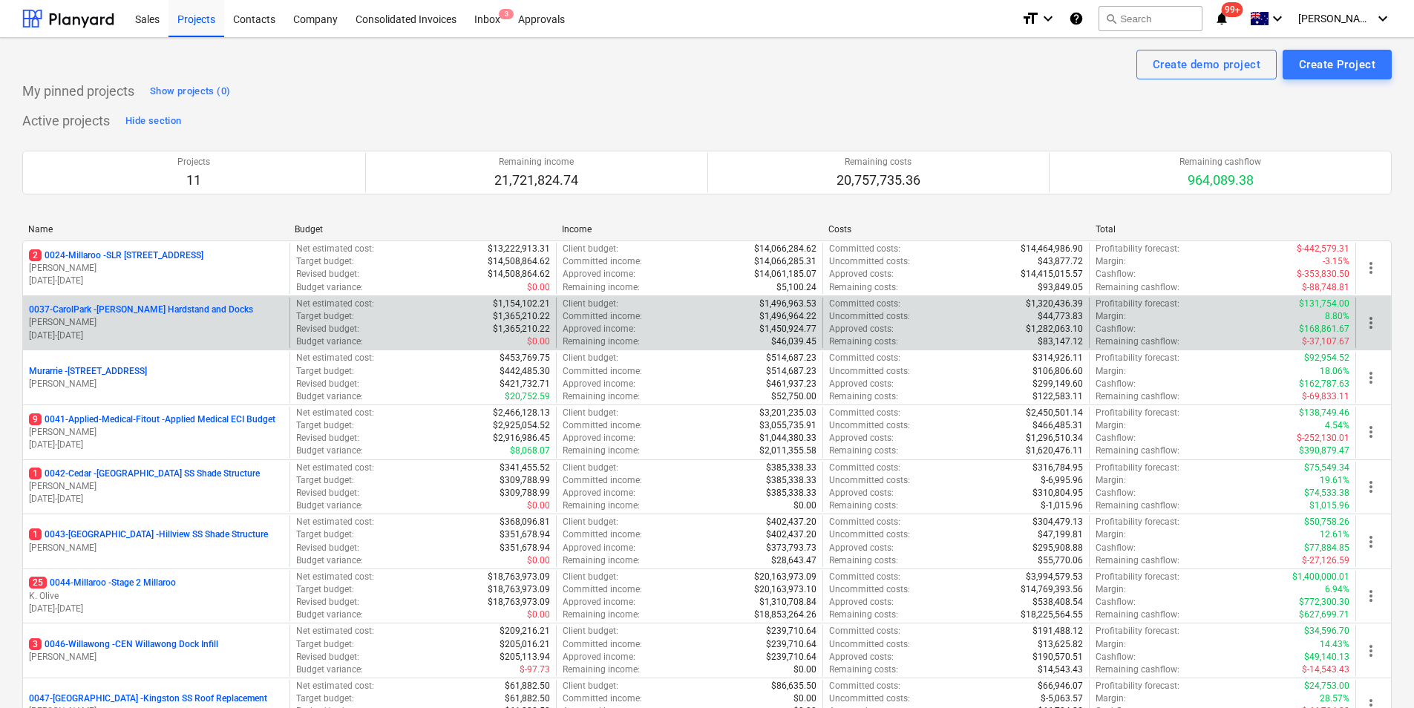
click at [145, 309] on p "0037-CarolPark - [PERSON_NAME] Hardstand and Docks" at bounding box center [141, 310] width 224 height 13
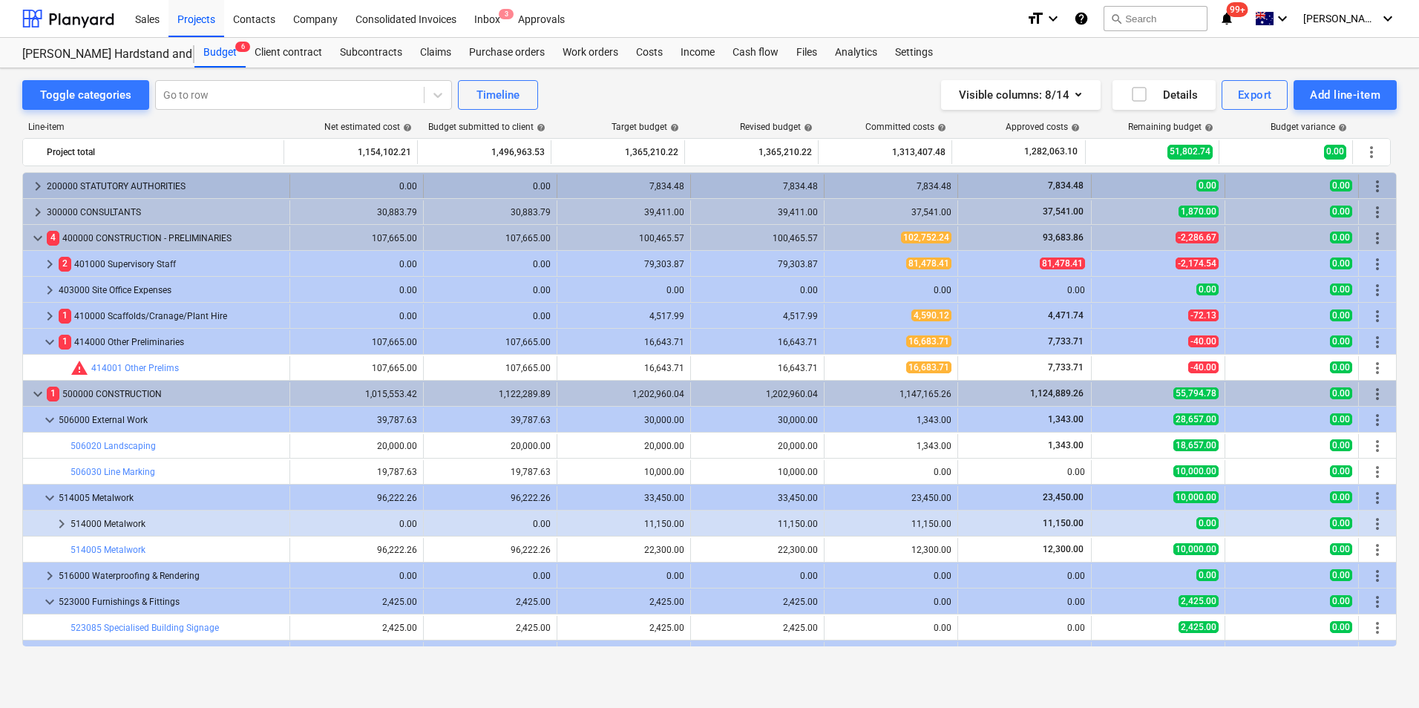
click at [32, 183] on span "keyboard_arrow_right" at bounding box center [38, 186] width 18 height 18
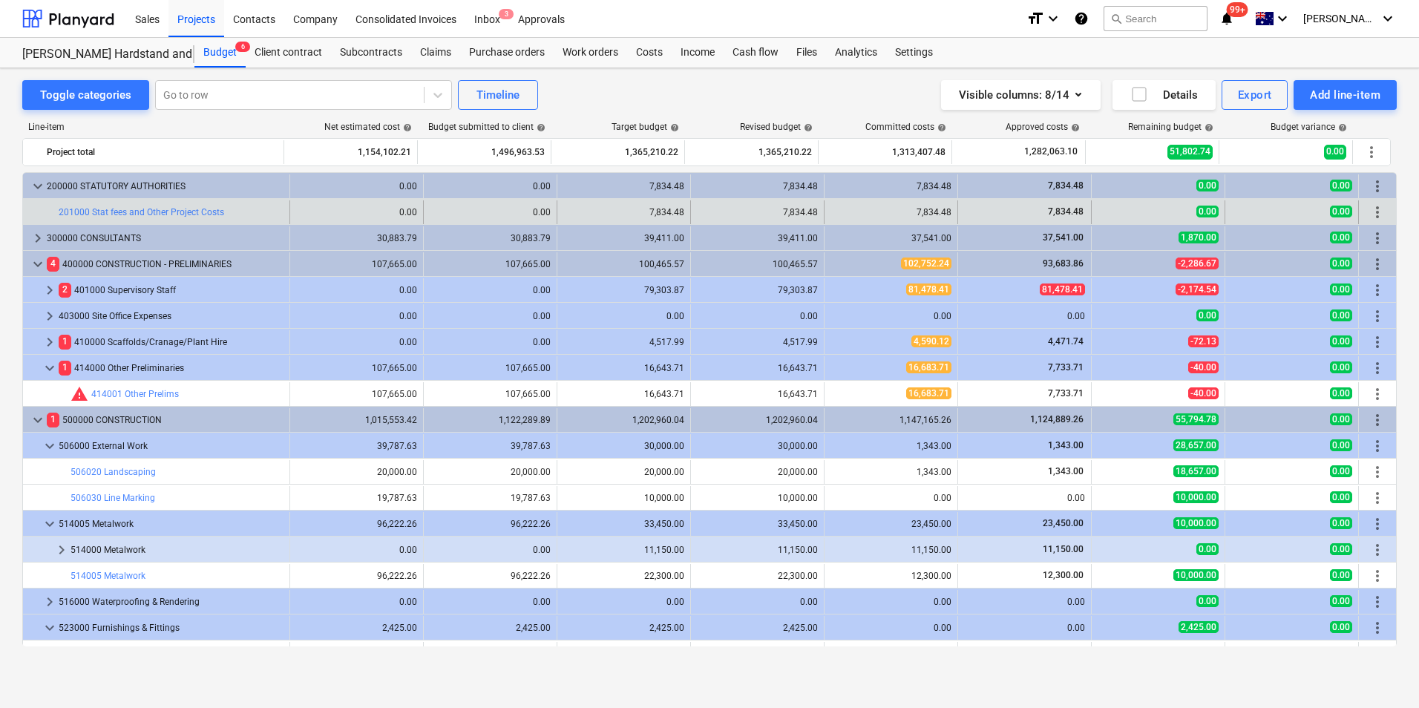
click at [691, 215] on div "edit 7,834.48" at bounding box center [758, 212] width 134 height 24
click at [700, 211] on span "edit" at bounding box center [706, 212] width 12 height 12
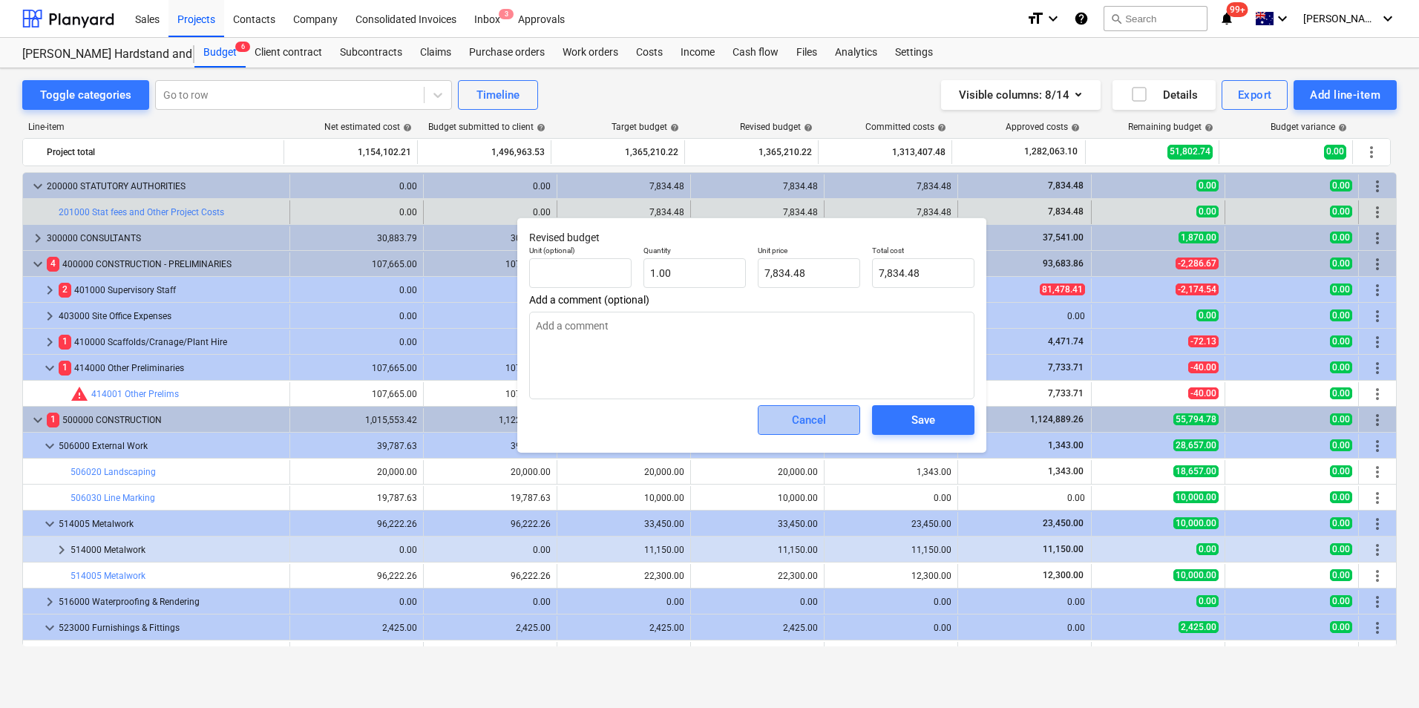
click at [776, 414] on span "Cancel" at bounding box center [808, 419] width 65 height 19
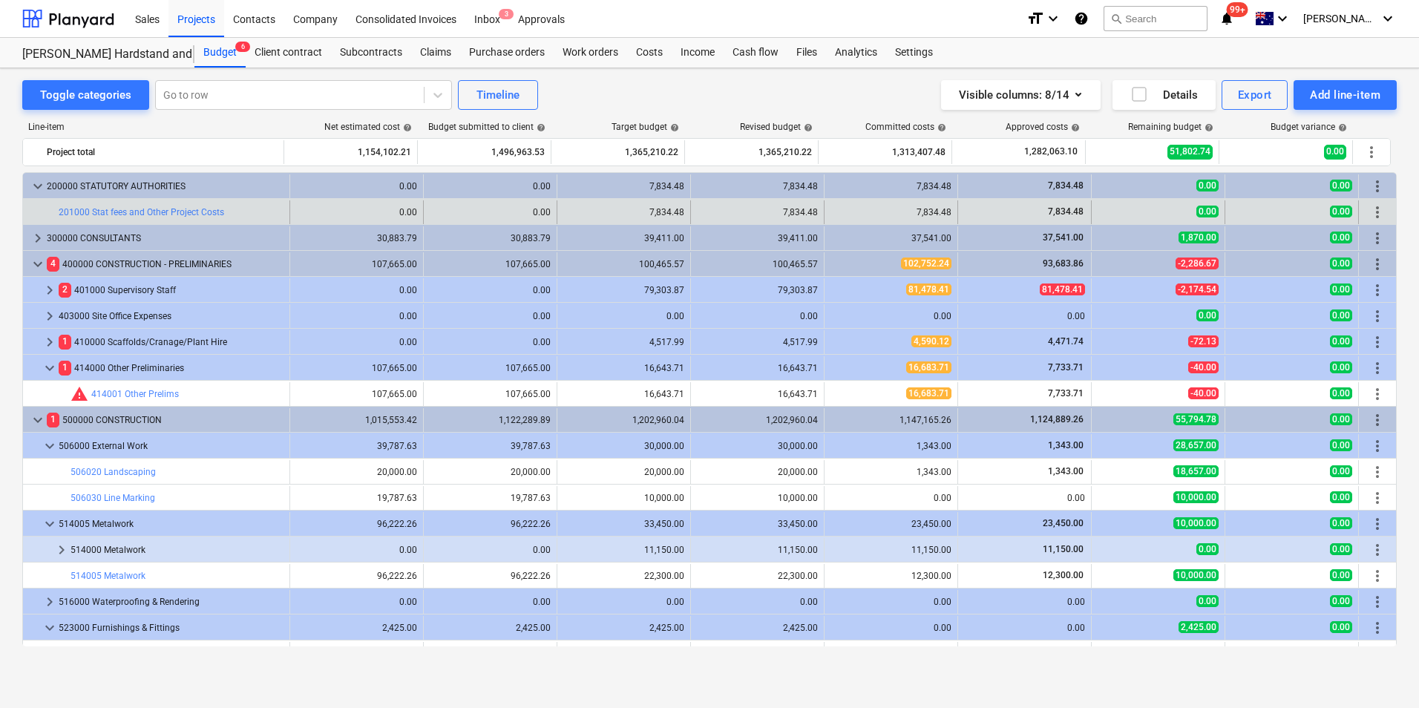
click at [919, 211] on div "7,834.48" at bounding box center [890, 212] width 121 height 10
click at [193, 212] on link "201000 Stat fees and Other Project Costs" at bounding box center [141, 212] width 165 height 10
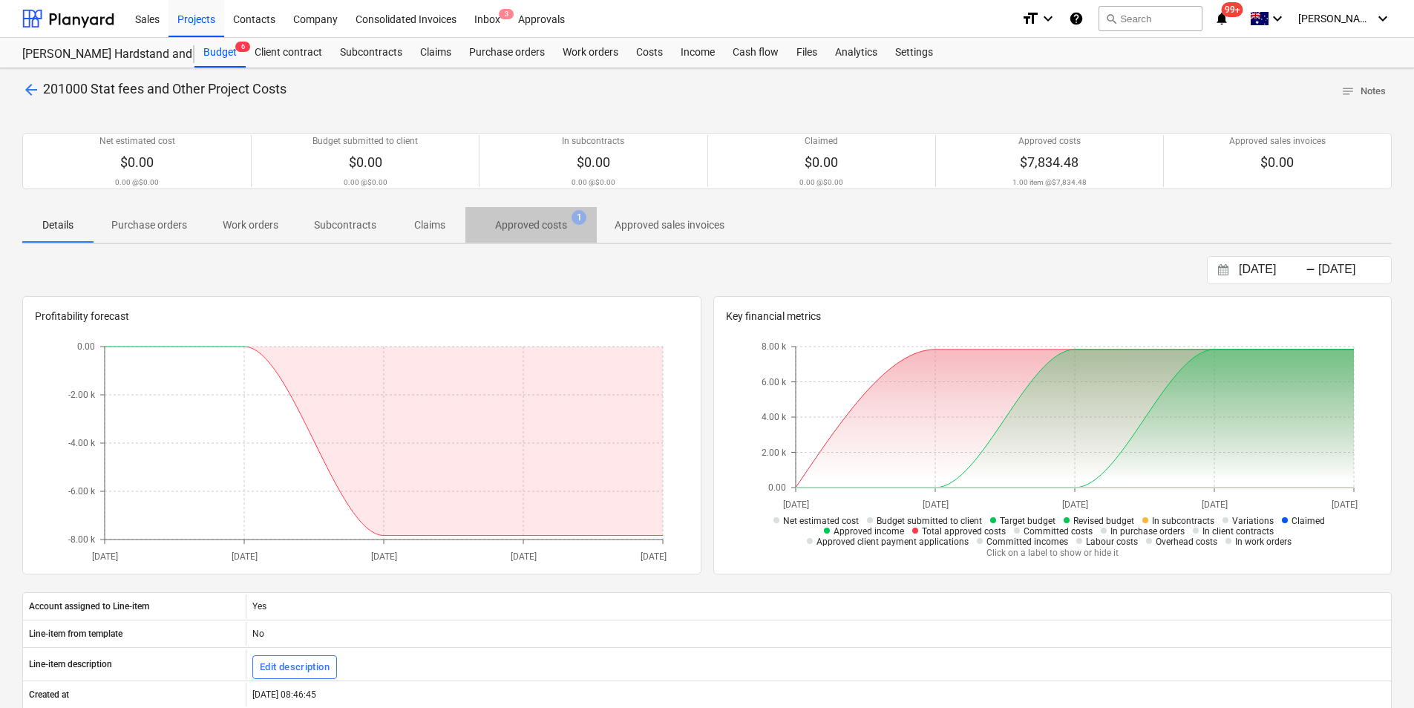
click at [511, 223] on p "Approved costs" at bounding box center [531, 225] width 72 height 16
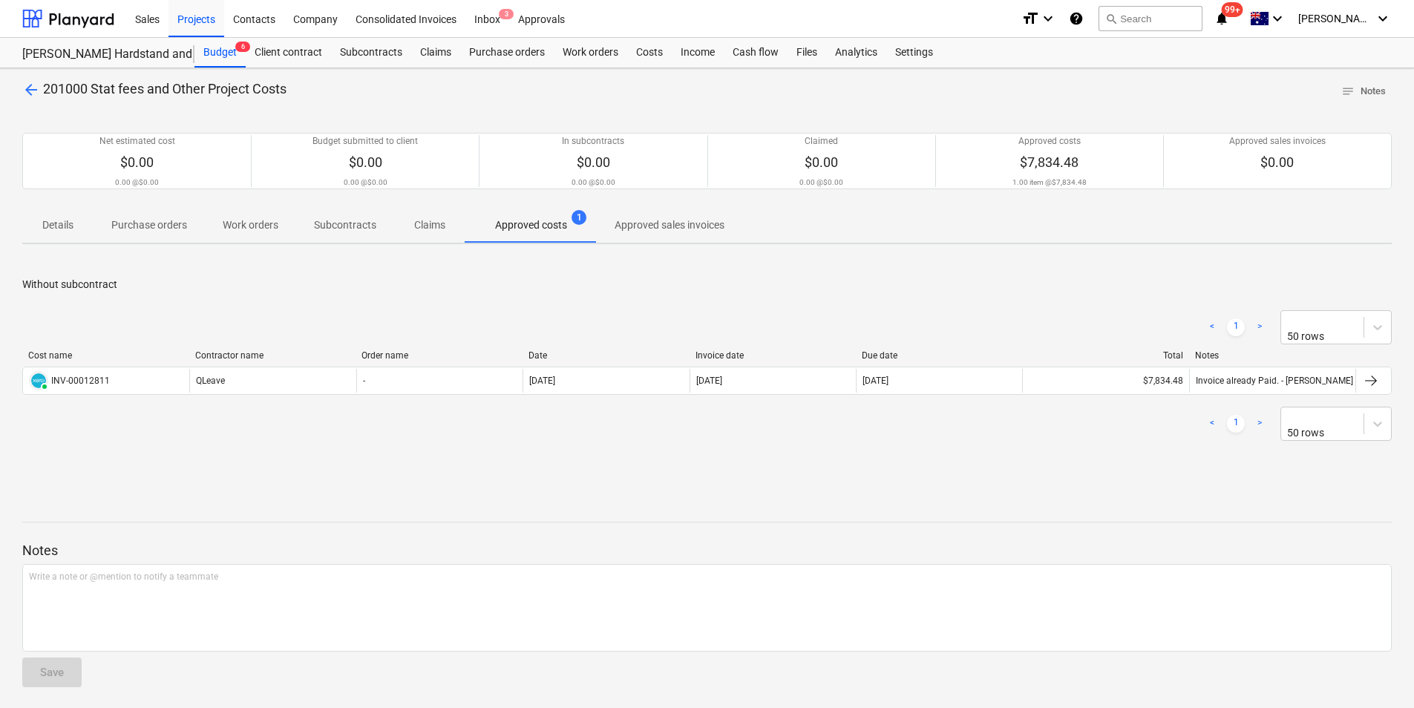
click at [27, 91] on span "arrow_back" at bounding box center [31, 90] width 18 height 18
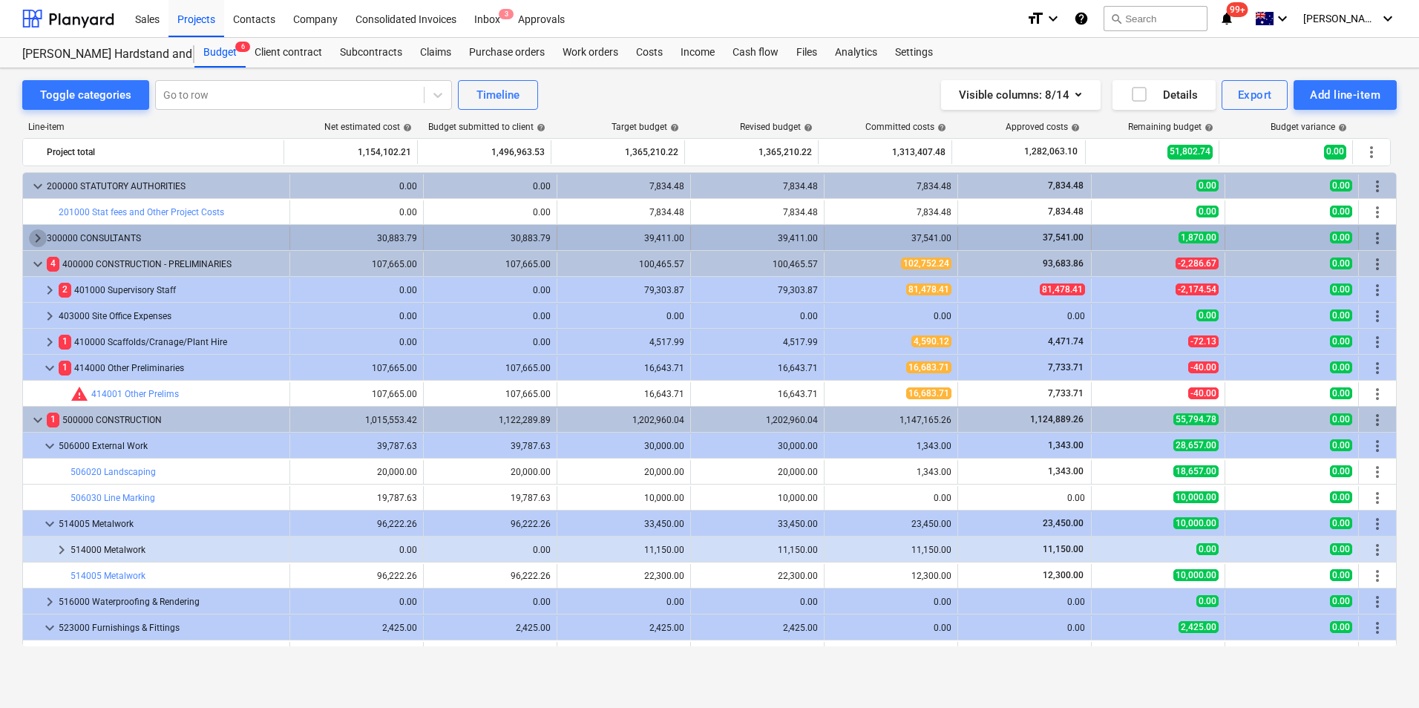
click at [36, 240] on span "keyboard_arrow_right" at bounding box center [38, 238] width 18 height 18
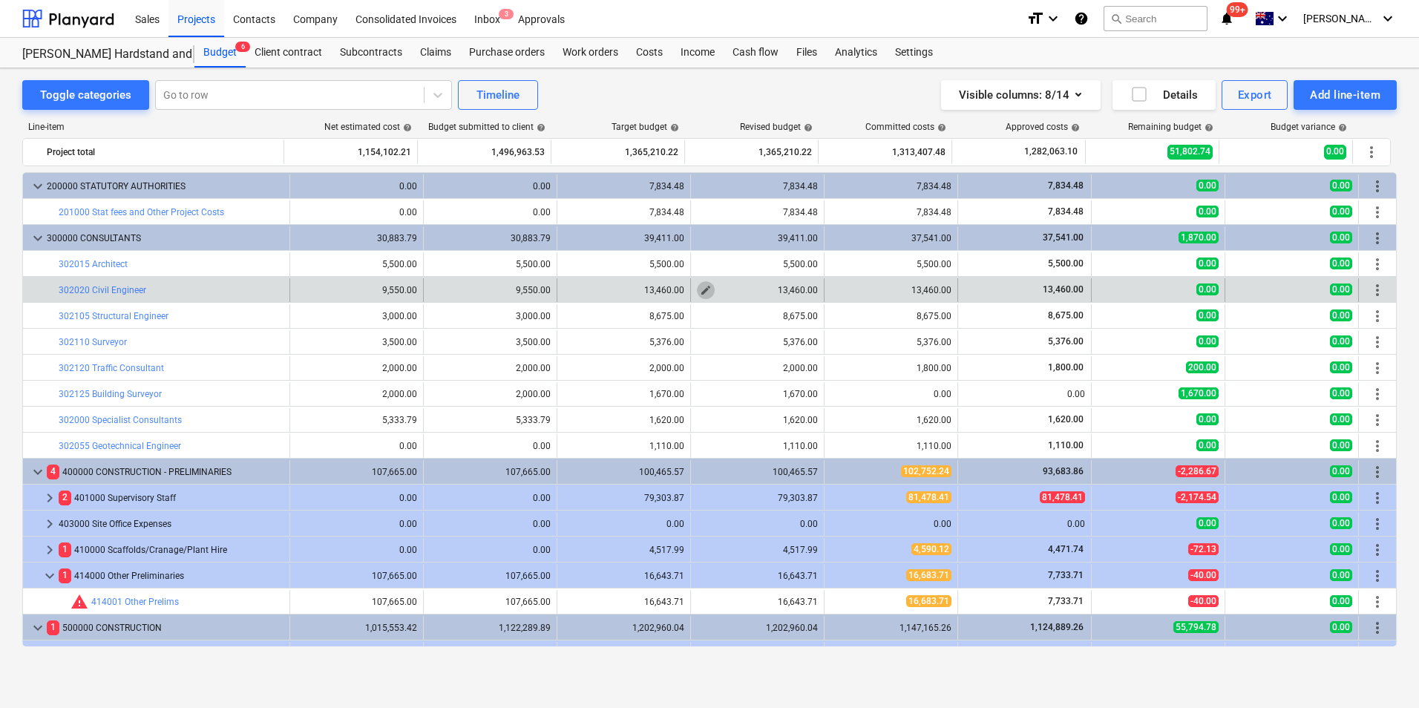
click at [697, 285] on button "edit" at bounding box center [706, 290] width 18 height 18
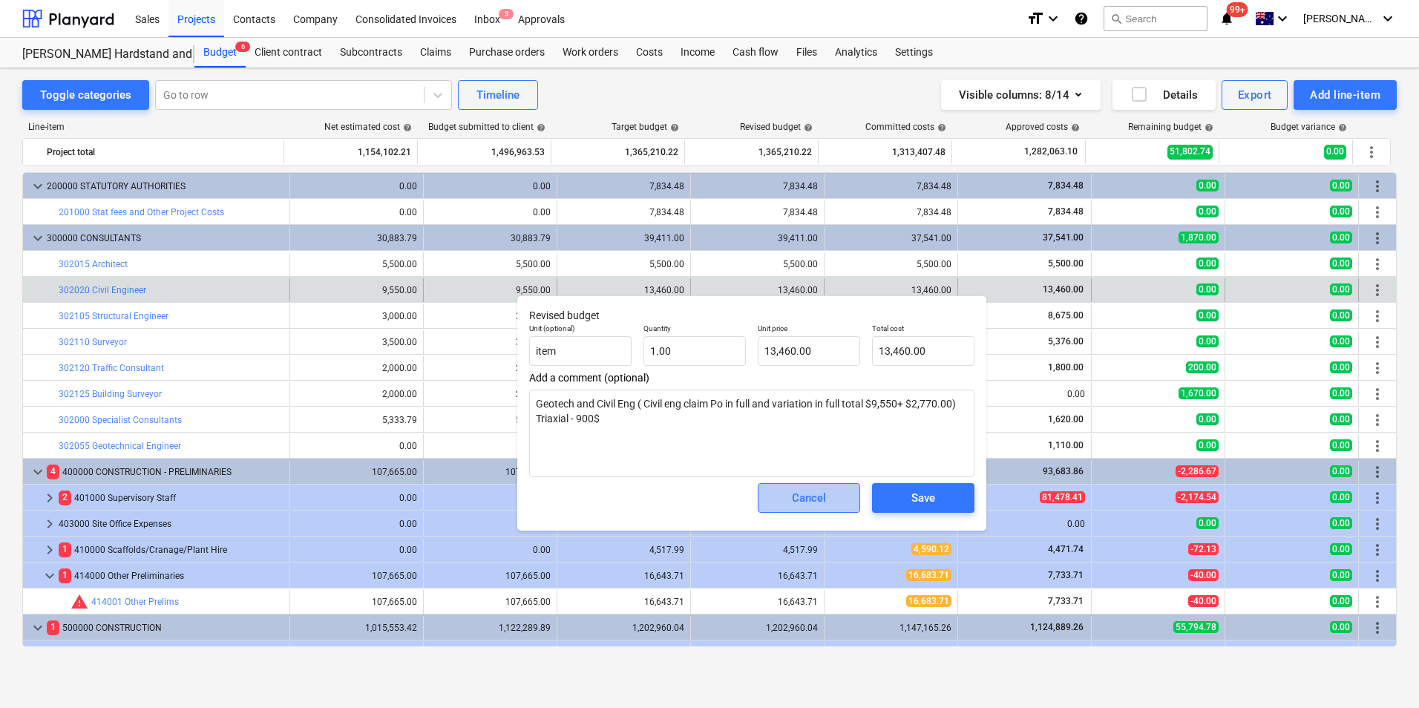
click at [814, 493] on div "Cancel" at bounding box center [809, 497] width 34 height 19
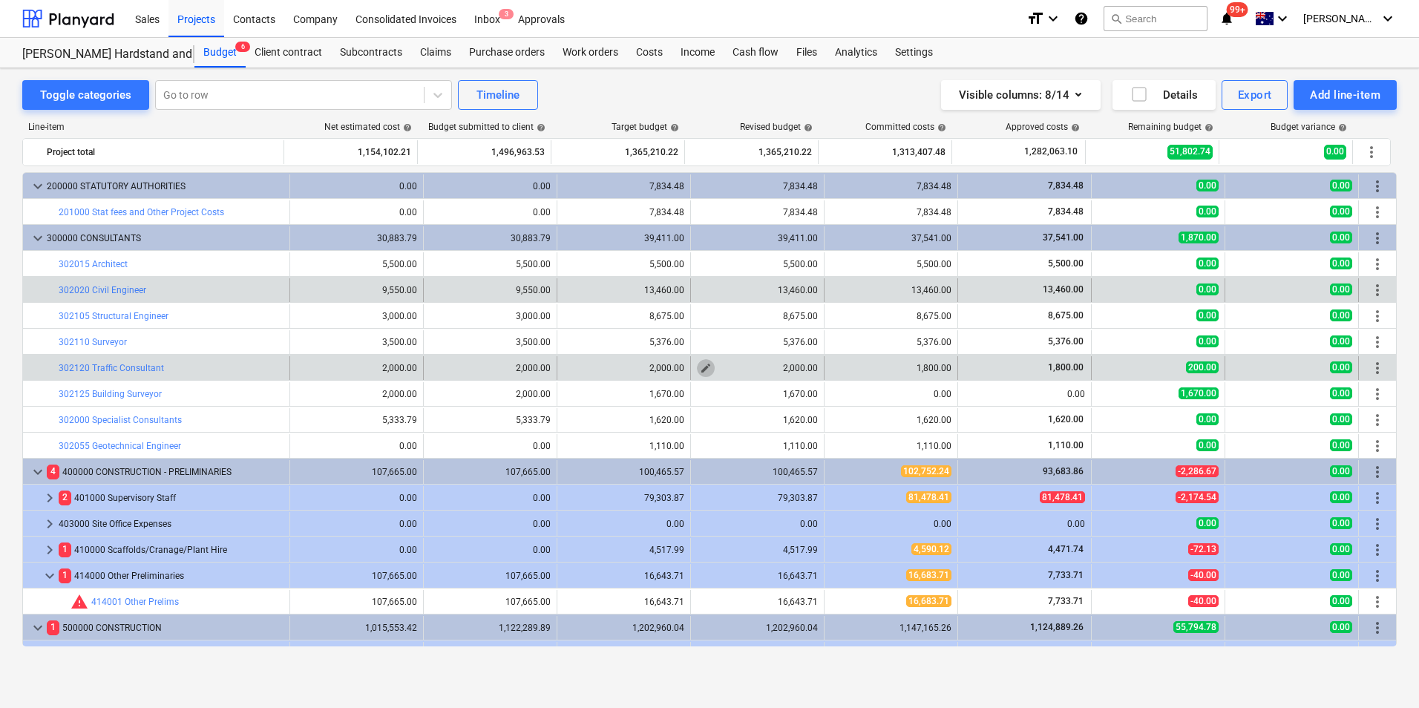
click at [700, 367] on span "edit" at bounding box center [706, 368] width 12 height 12
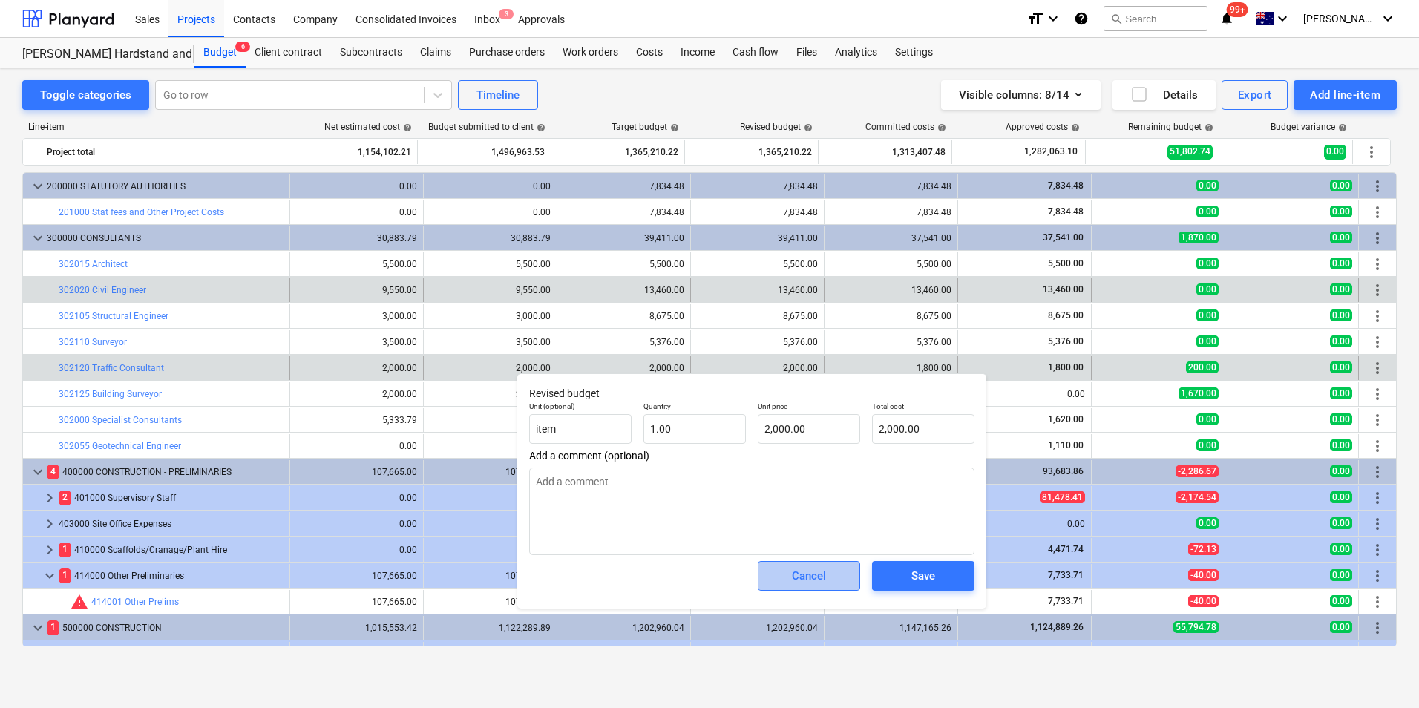
click at [791, 565] on button "Cancel" at bounding box center [809, 576] width 102 height 30
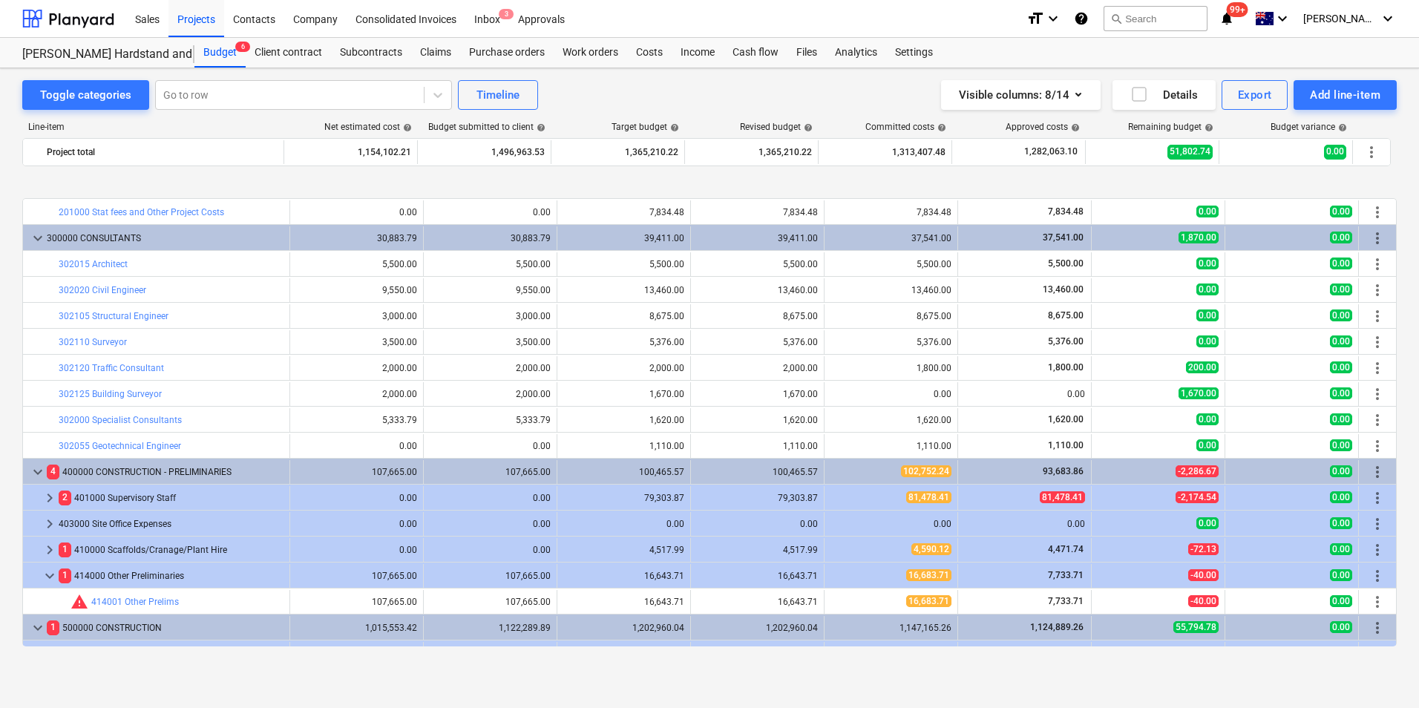
scroll to position [74, 0]
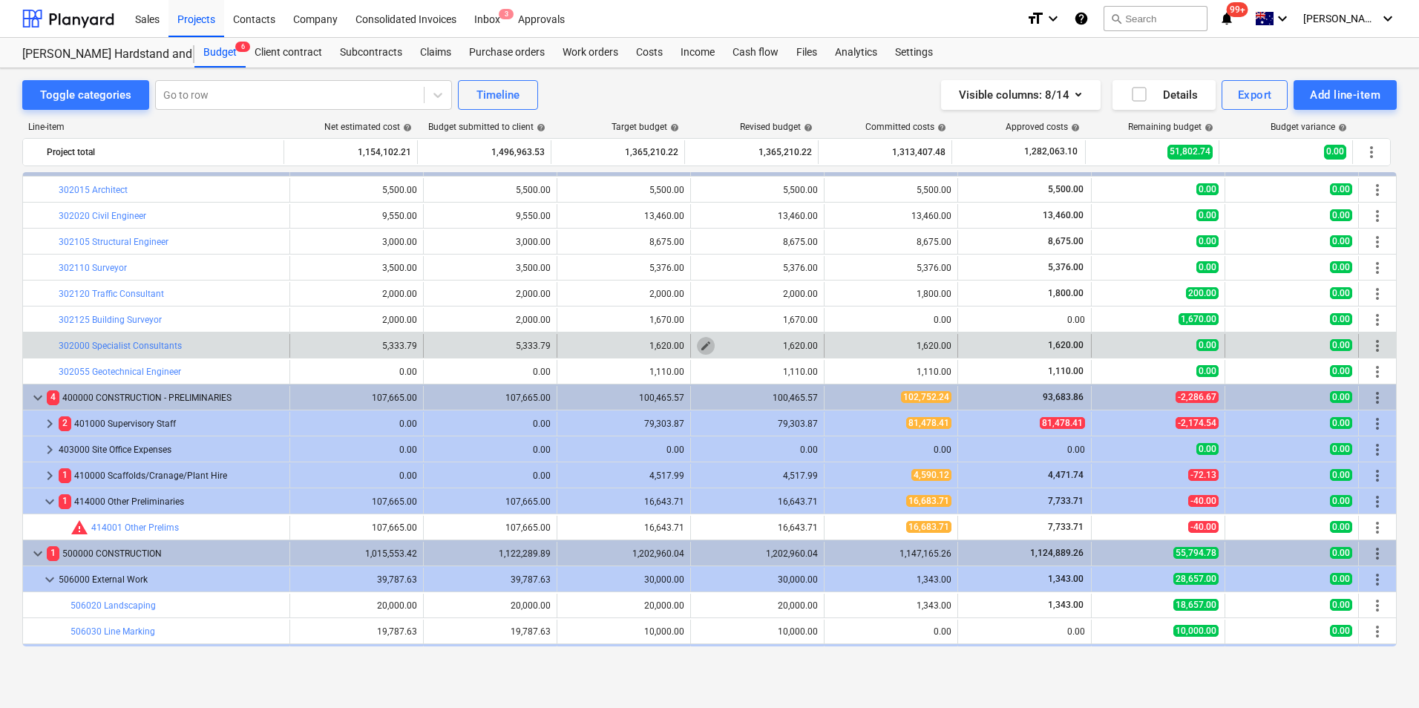
click at [697, 350] on button "edit" at bounding box center [706, 346] width 18 height 18
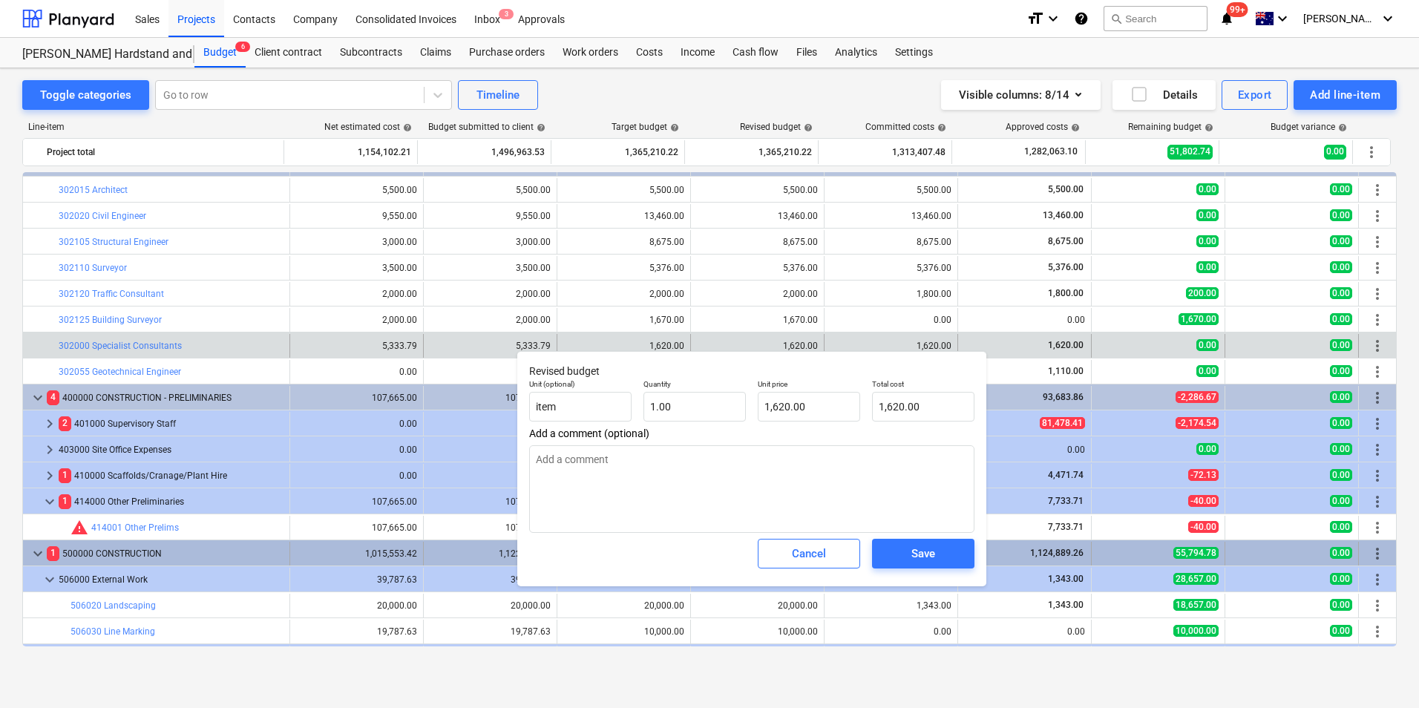
click at [829, 560] on span "Cancel" at bounding box center [808, 553] width 65 height 19
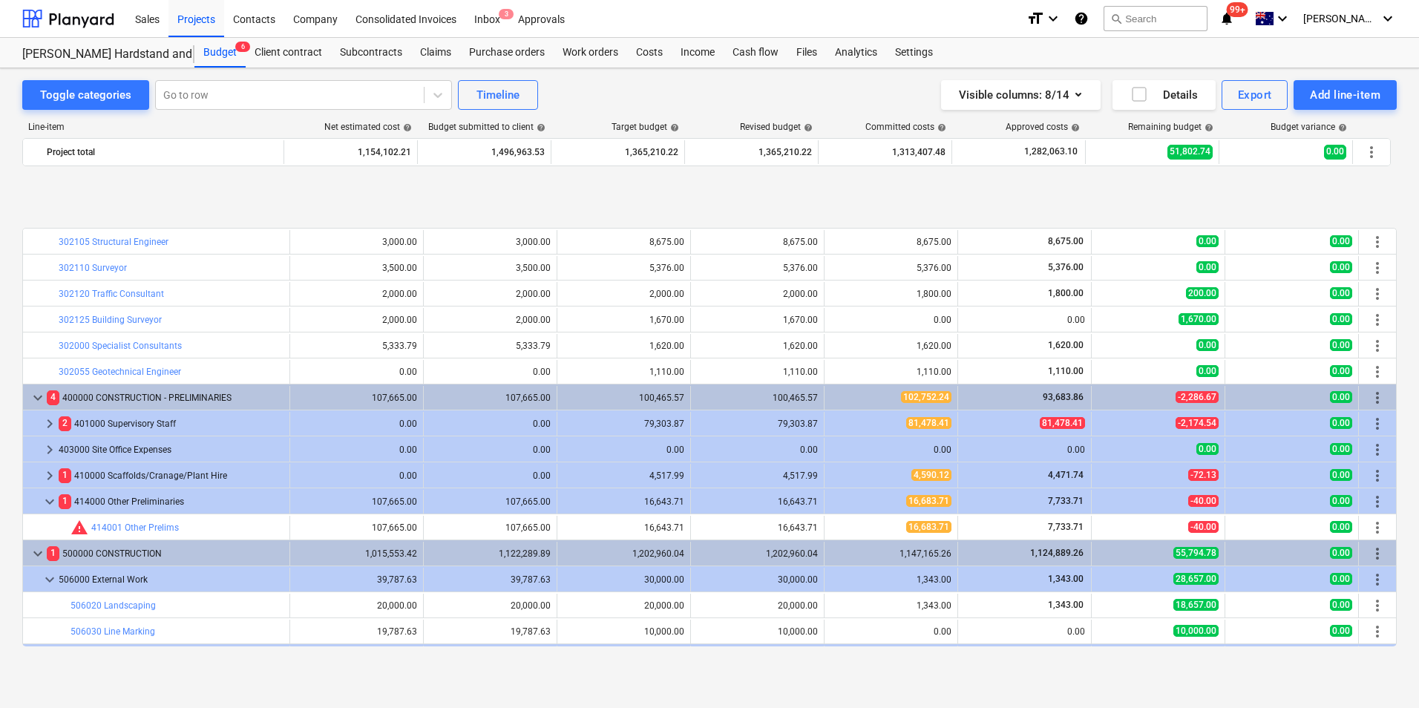
scroll to position [223, 0]
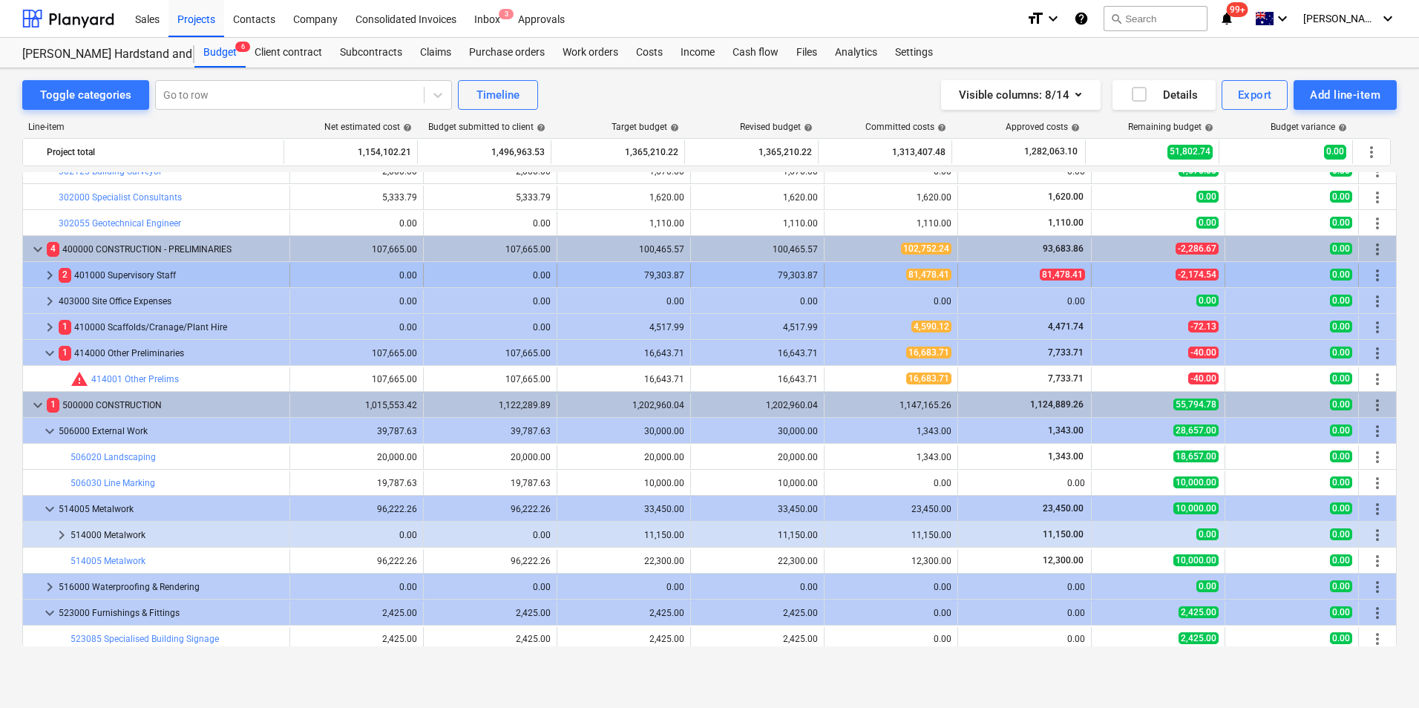
click at [49, 278] on span "keyboard_arrow_right" at bounding box center [50, 275] width 18 height 18
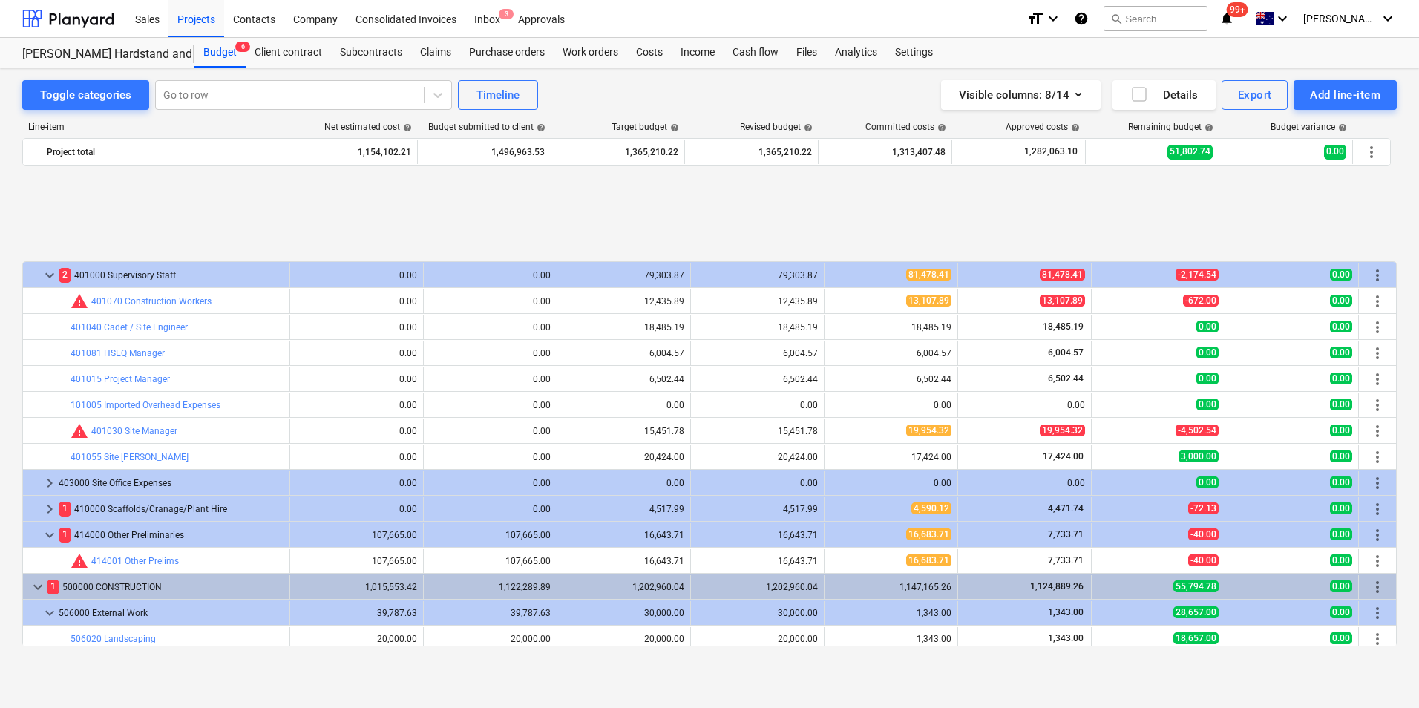
scroll to position [371, 0]
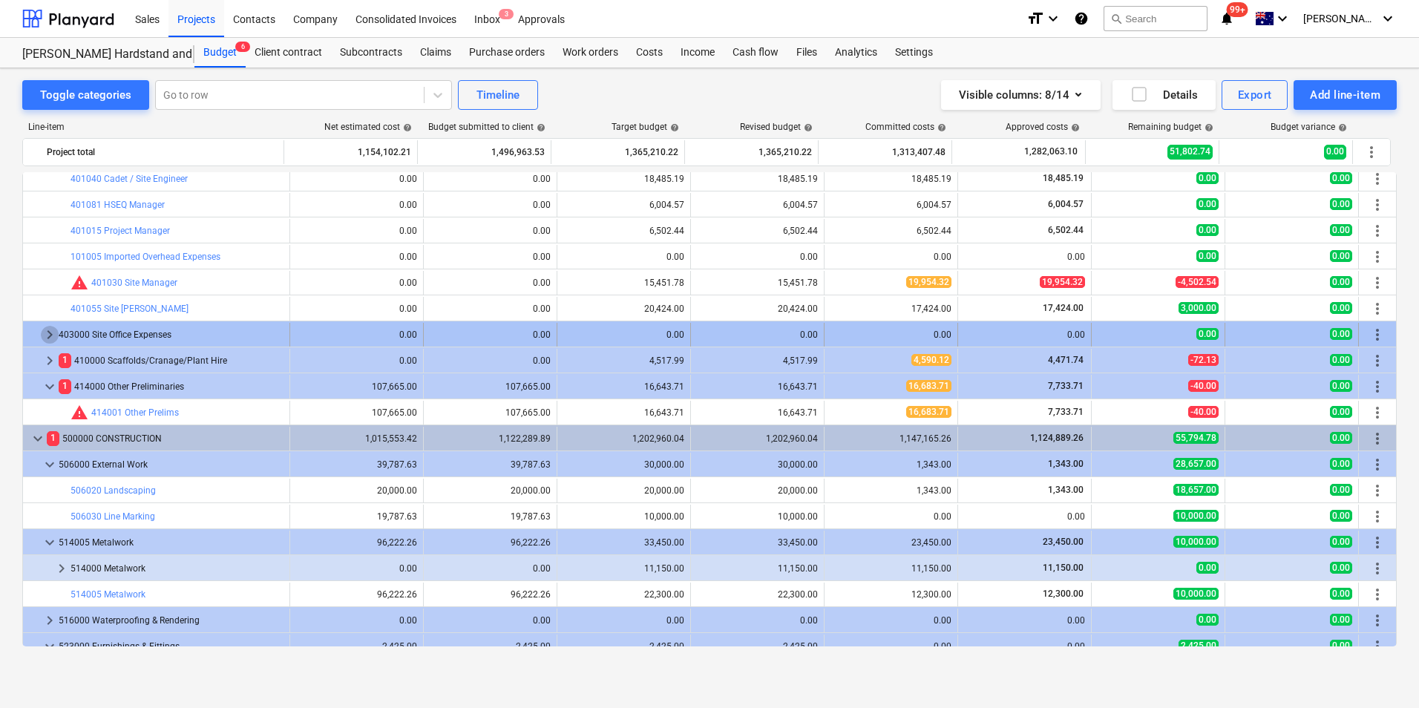
click at [50, 332] on span "keyboard_arrow_right" at bounding box center [50, 335] width 18 height 18
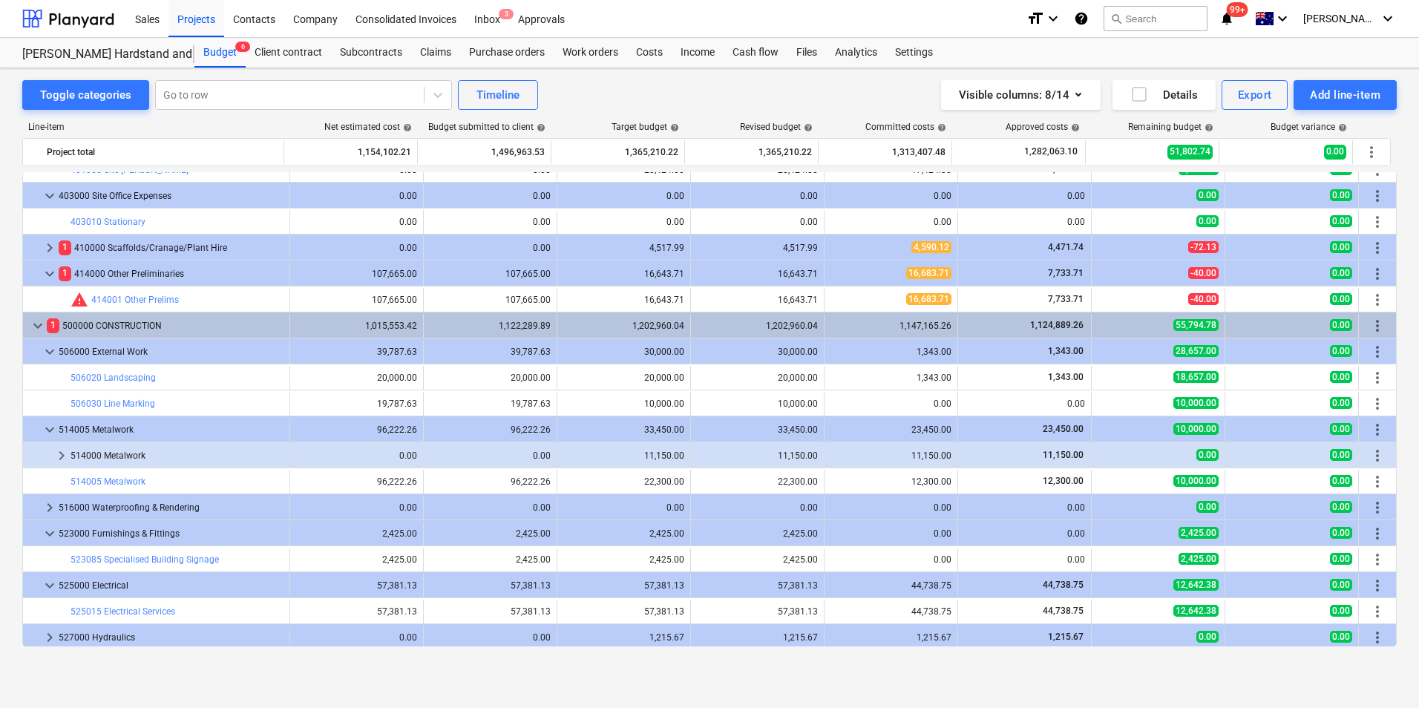
scroll to position [519, 0]
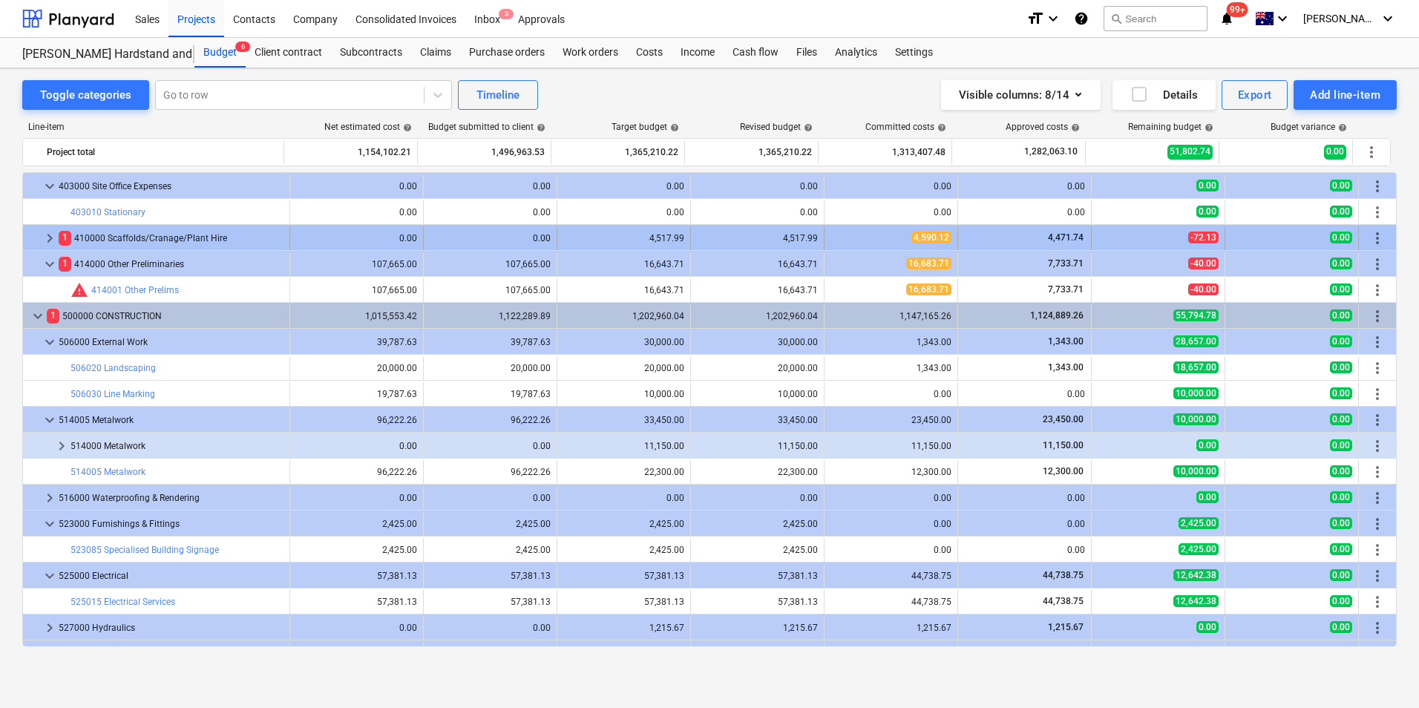
click at [45, 234] on span "keyboard_arrow_right" at bounding box center [50, 238] width 18 height 18
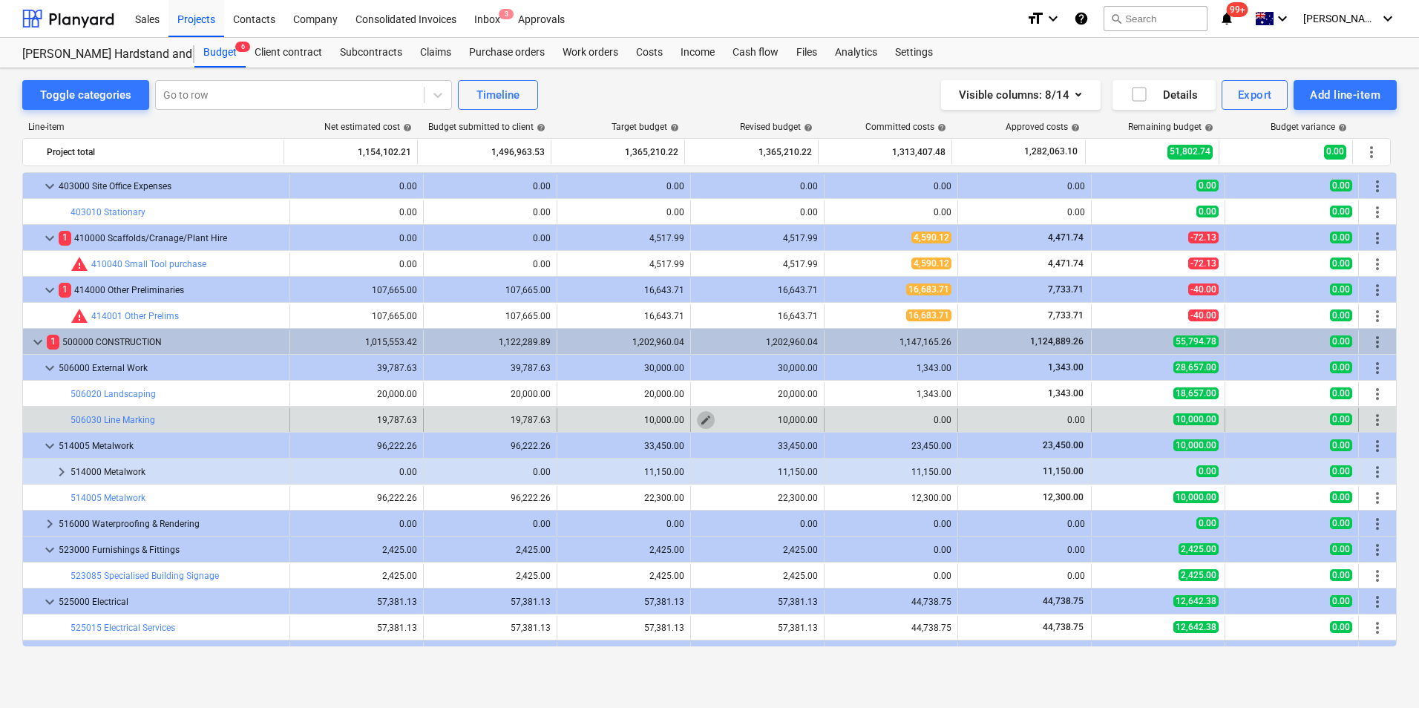
click at [701, 418] on span "edit" at bounding box center [706, 420] width 12 height 12
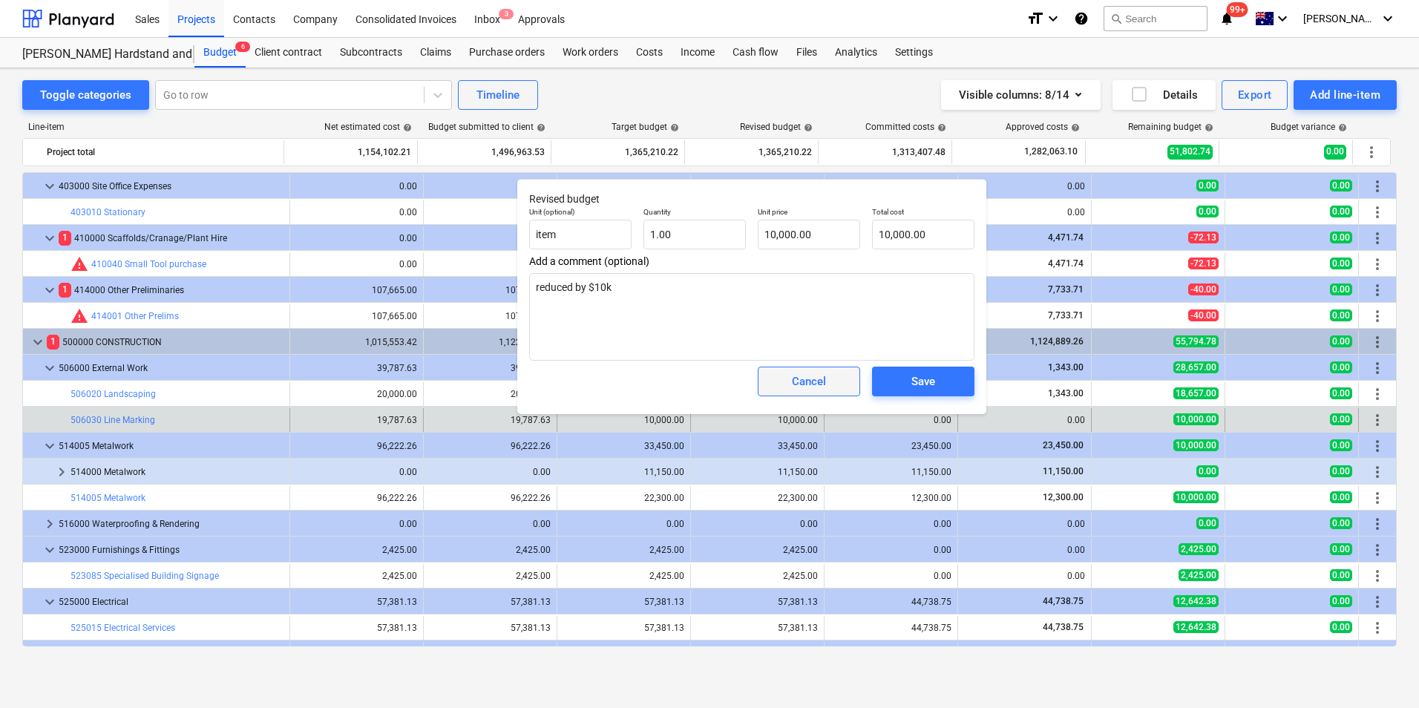
click at [806, 390] on div "Cancel" at bounding box center [809, 381] width 34 height 19
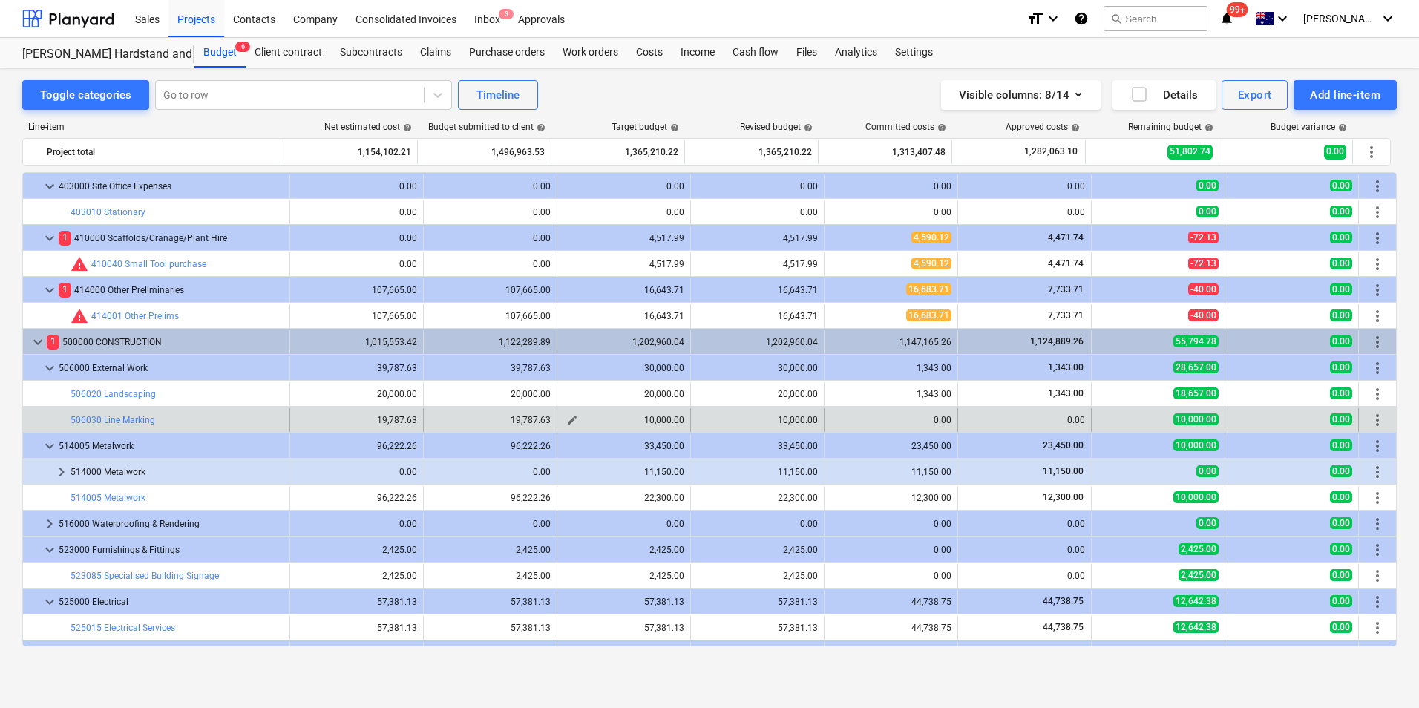
click at [569, 419] on span "edit" at bounding box center [572, 420] width 12 height 12
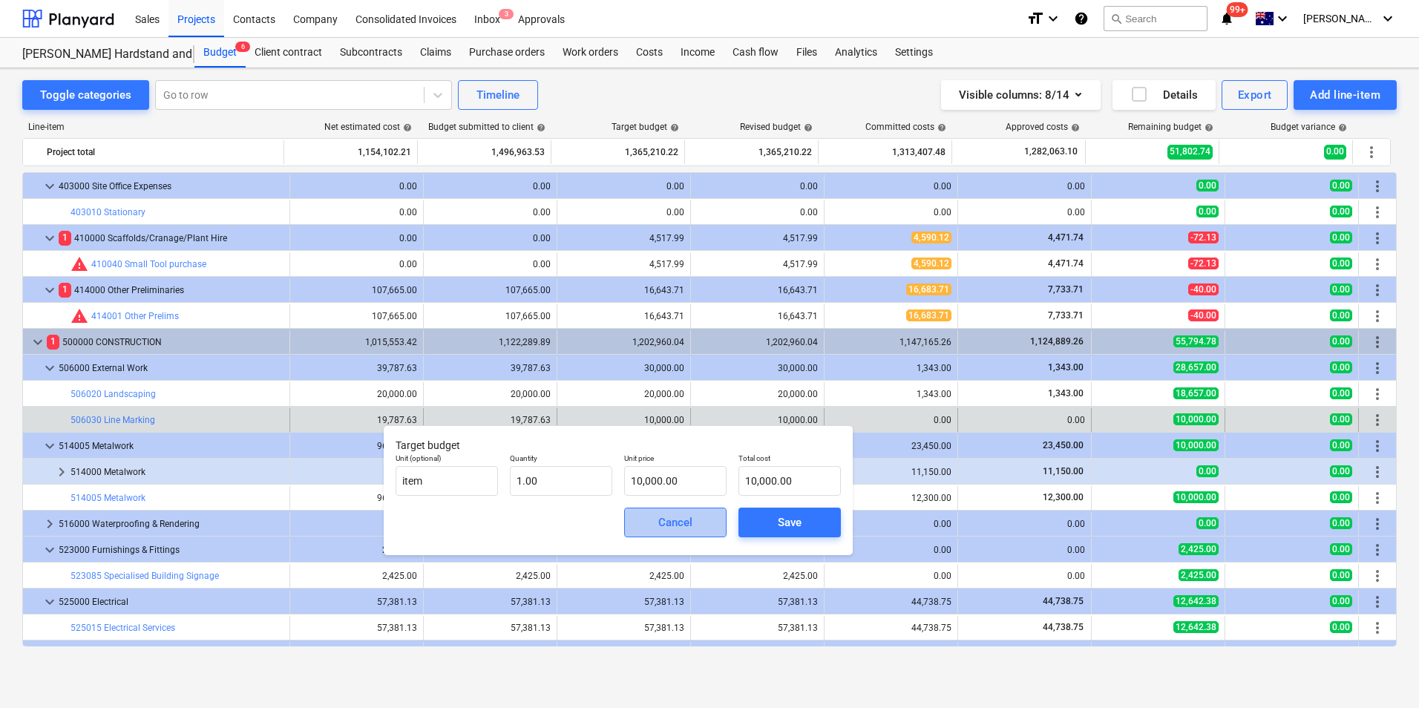
click at [666, 515] on div "Cancel" at bounding box center [675, 522] width 34 height 19
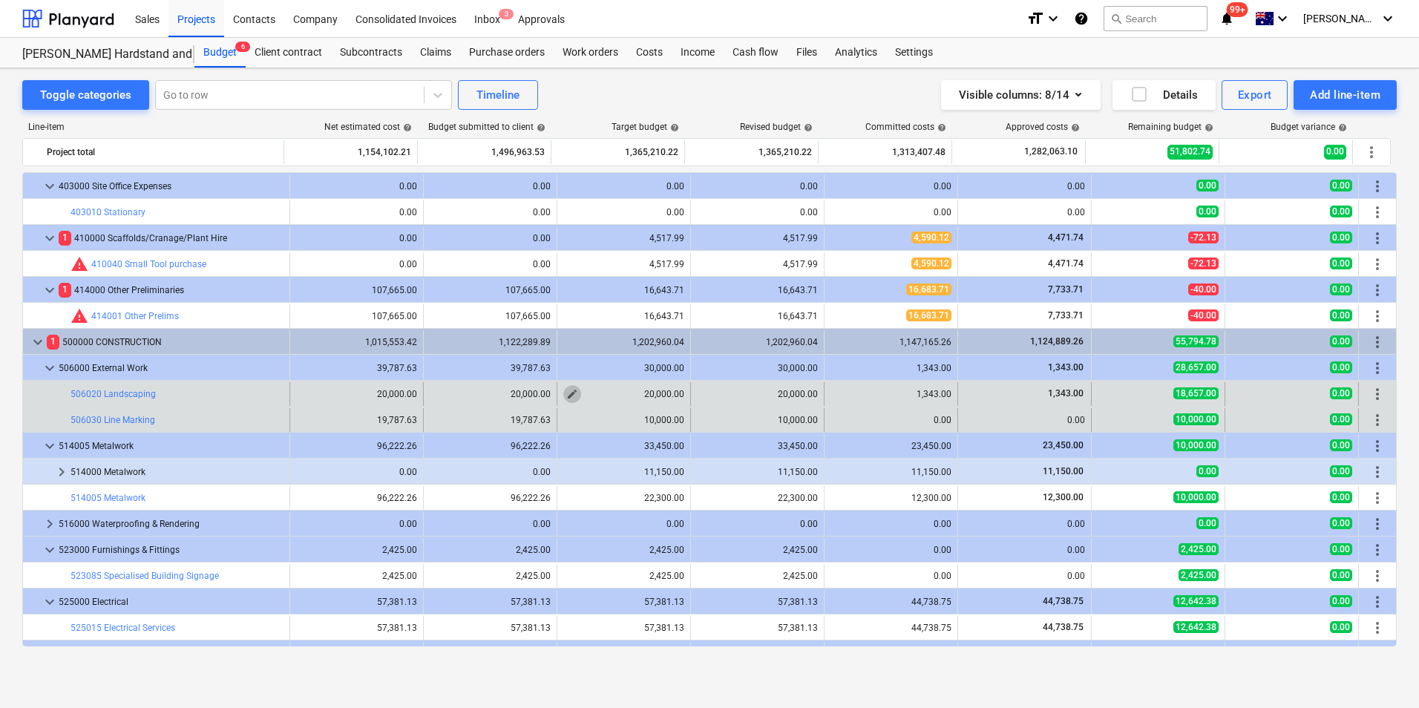
click at [574, 390] on button "edit" at bounding box center [572, 394] width 18 height 18
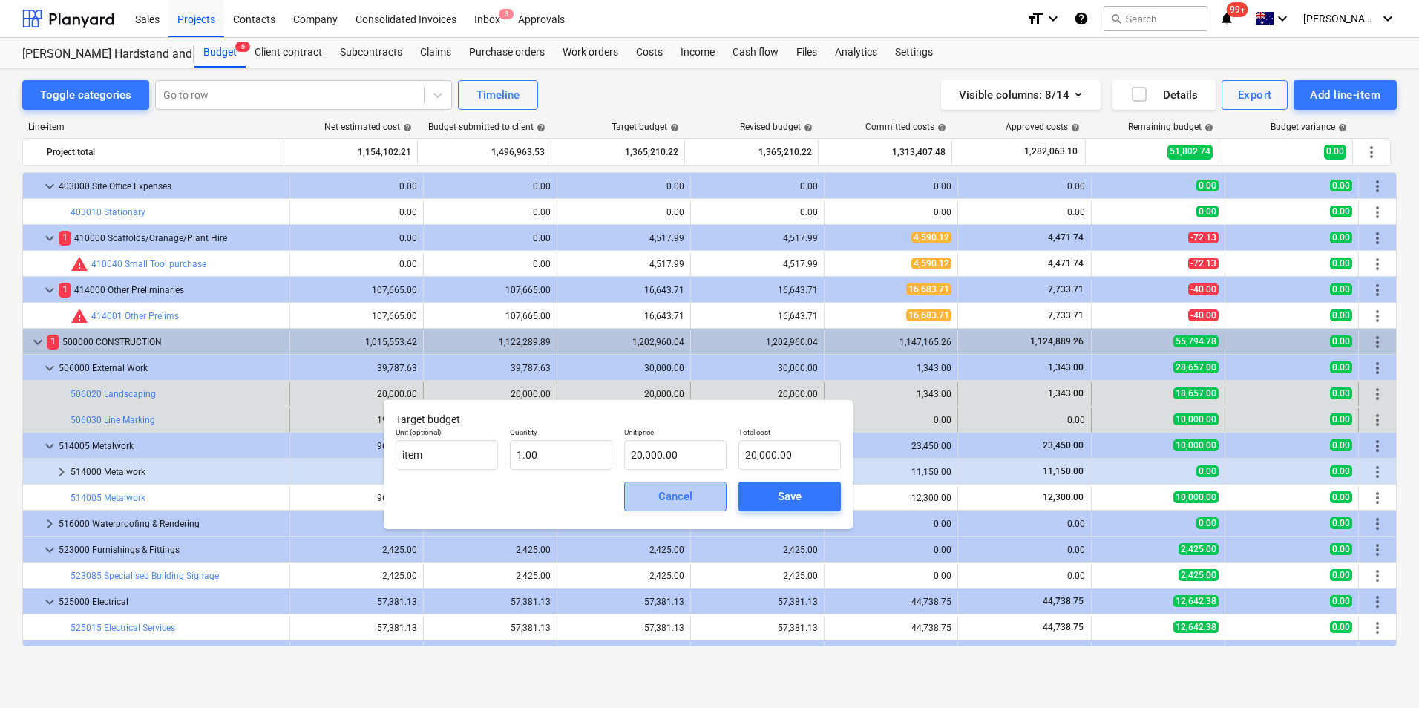
click at [673, 493] on div "Cancel" at bounding box center [675, 496] width 34 height 19
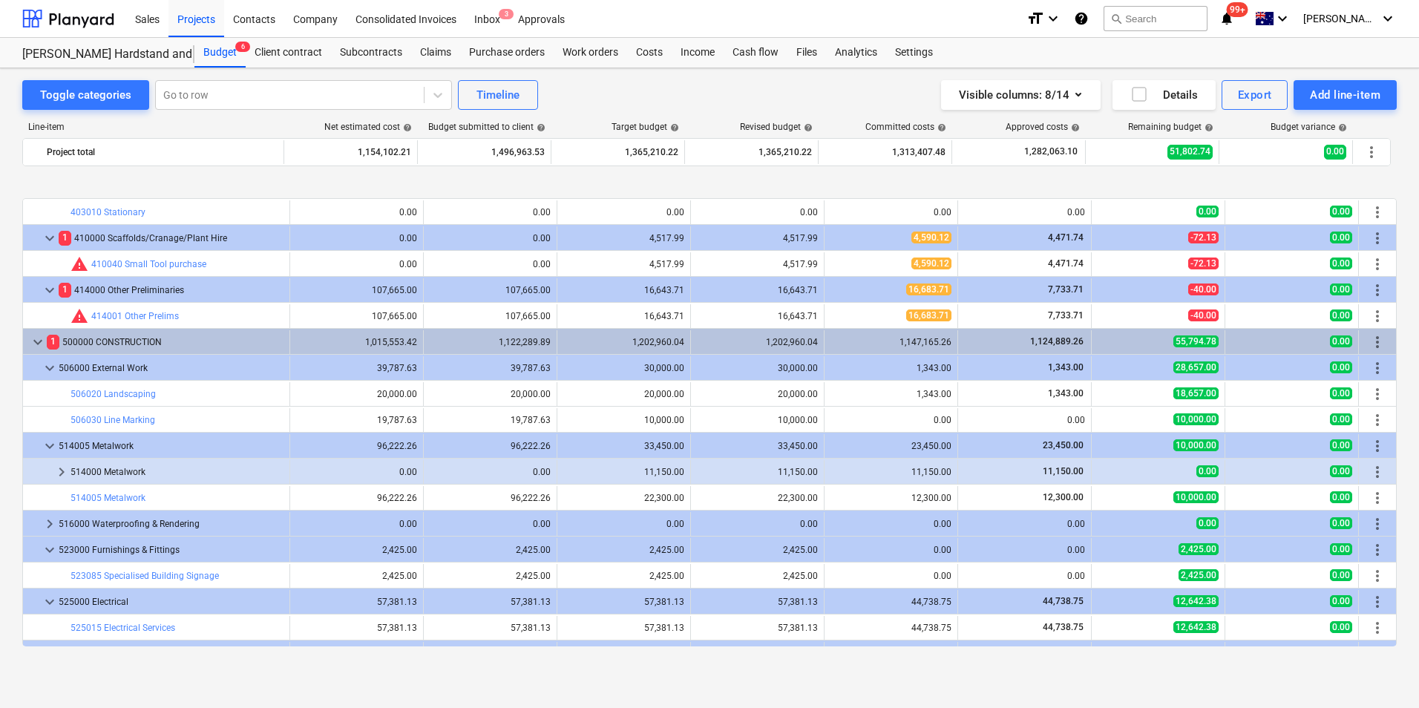
scroll to position [594, 0]
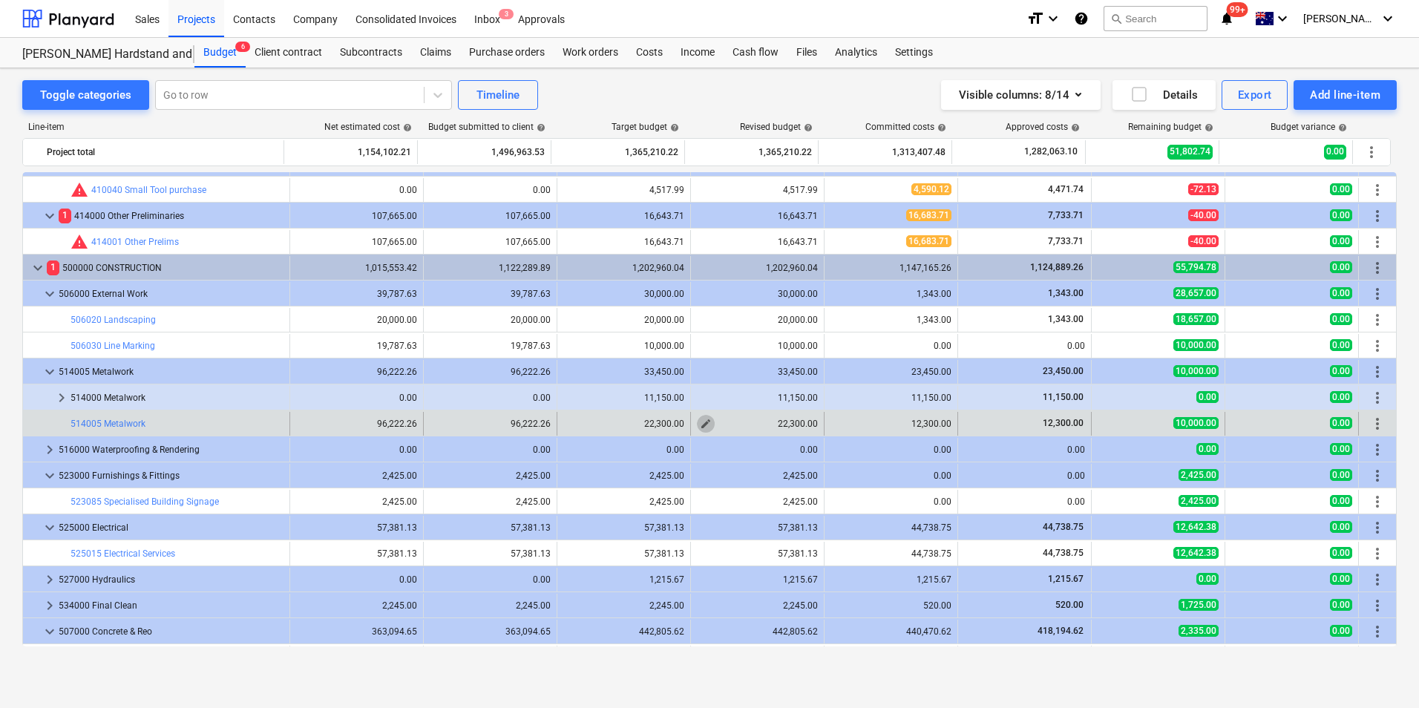
click at [704, 424] on span "edit" at bounding box center [706, 424] width 12 height 12
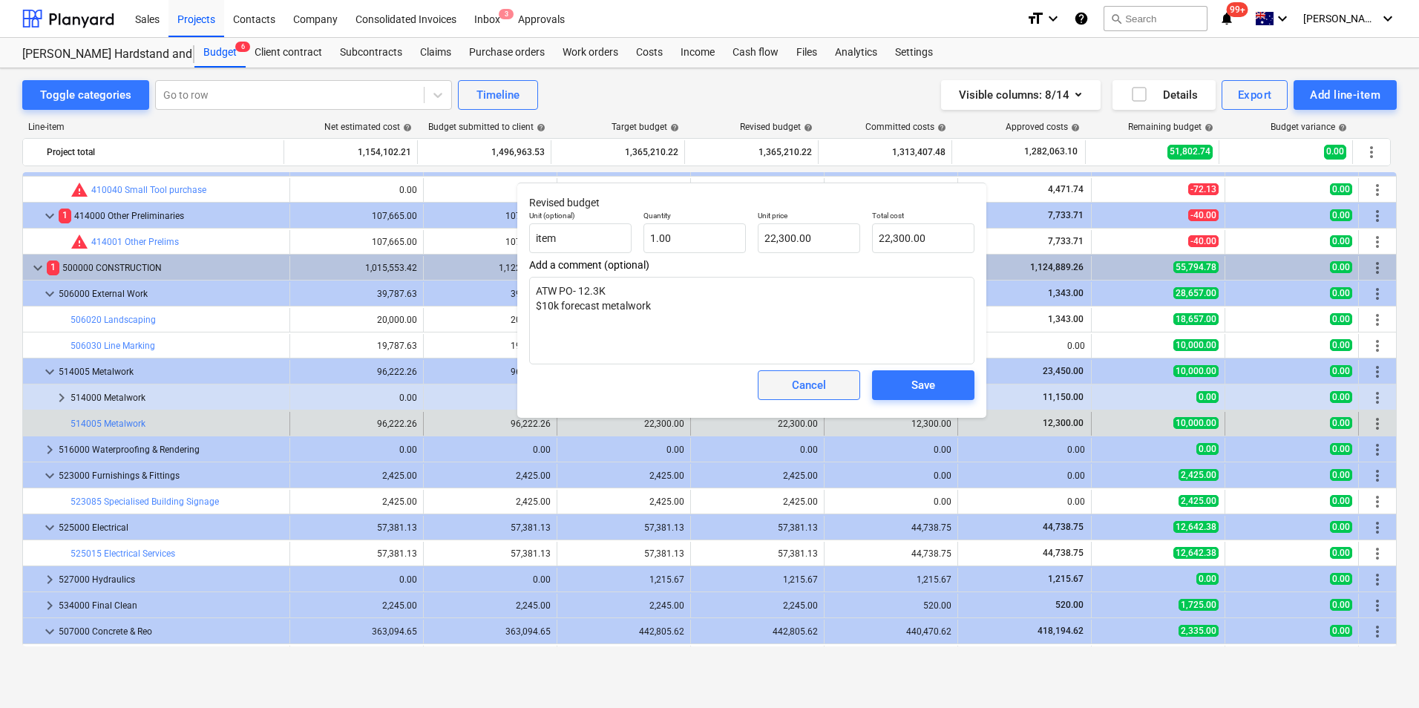
click at [815, 380] on div "Cancel" at bounding box center [809, 384] width 34 height 19
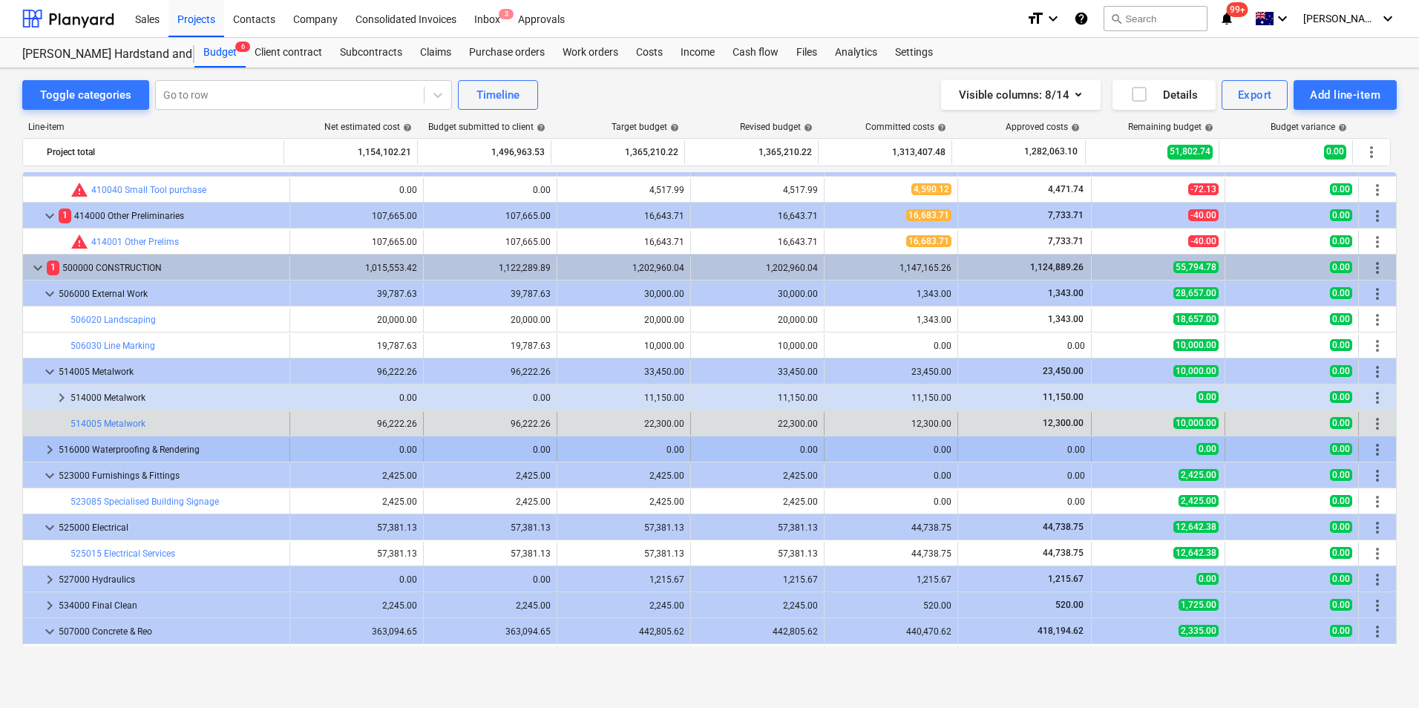
click at [48, 453] on span "keyboard_arrow_right" at bounding box center [50, 450] width 18 height 18
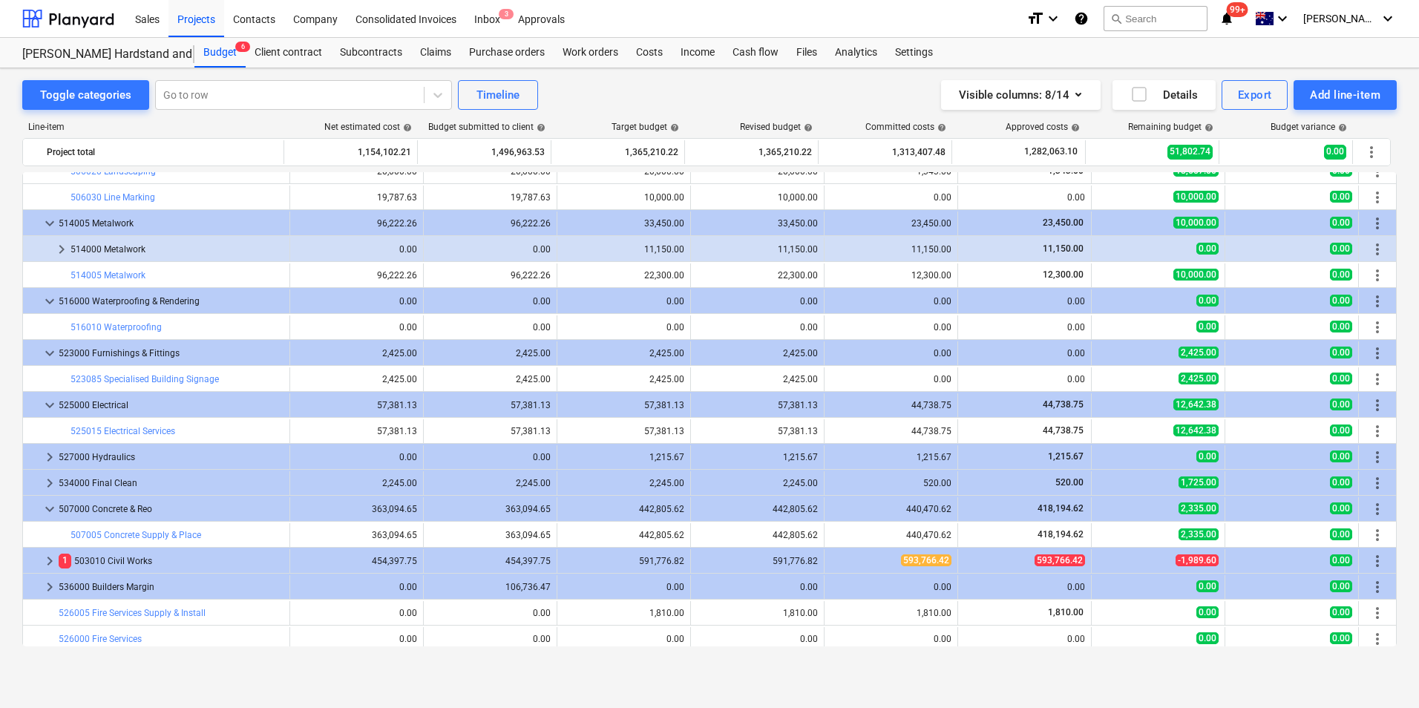
scroll to position [816, 0]
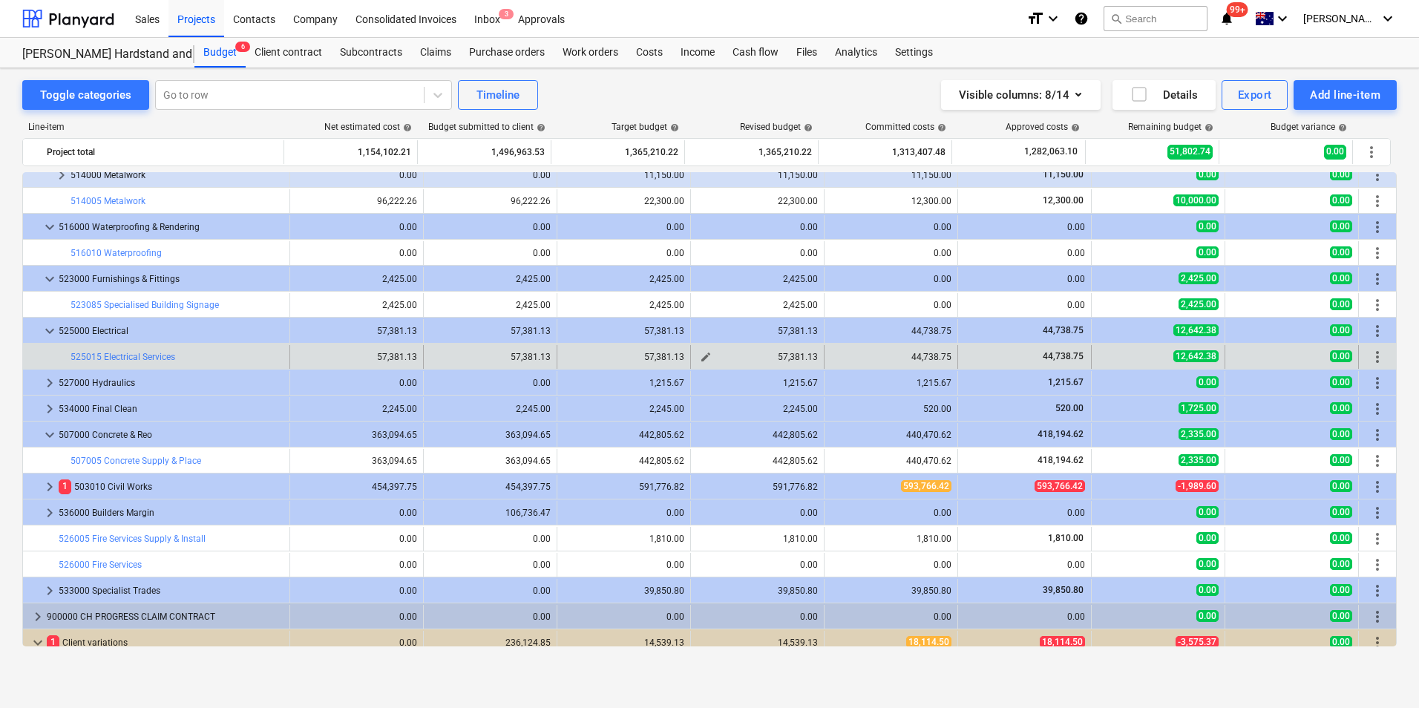
click at [705, 356] on span "edit" at bounding box center [706, 357] width 12 height 12
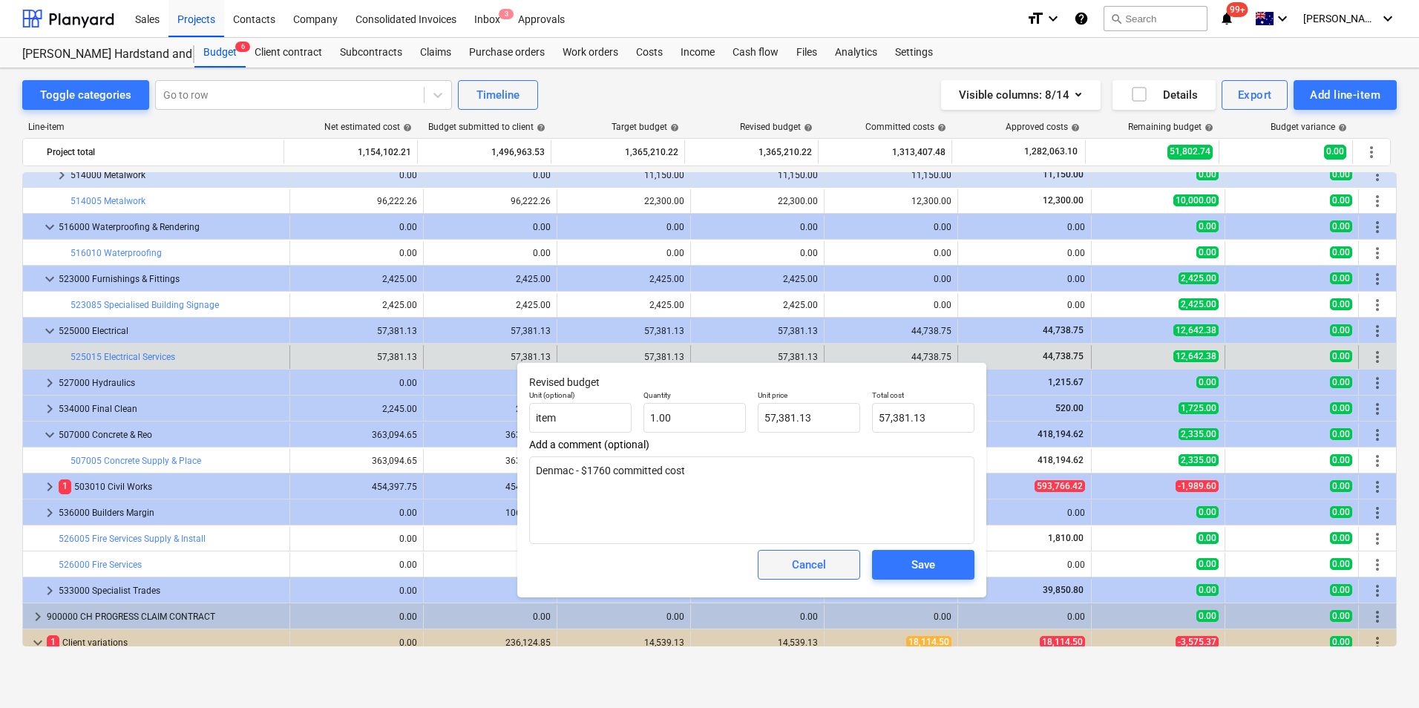
click at [785, 557] on span "Cancel" at bounding box center [808, 564] width 65 height 19
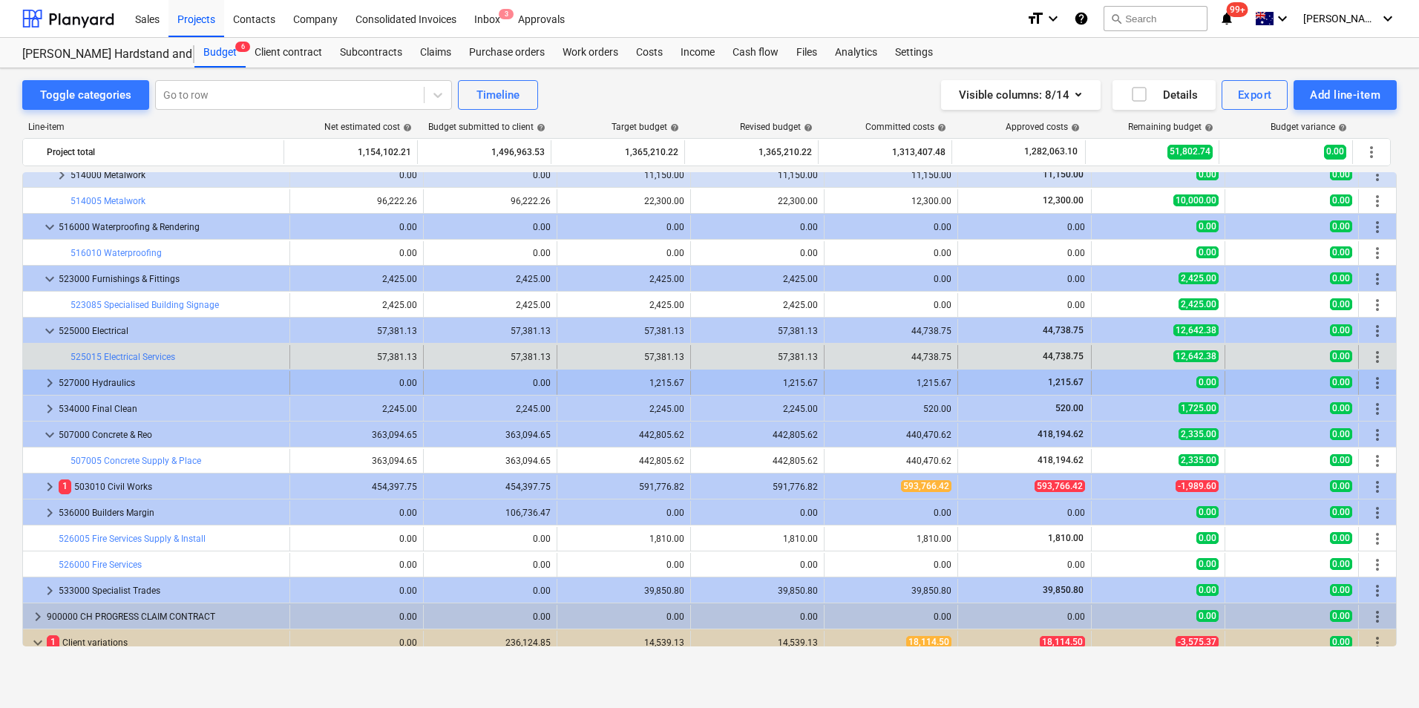
click at [42, 381] on span "keyboard_arrow_right" at bounding box center [50, 383] width 18 height 18
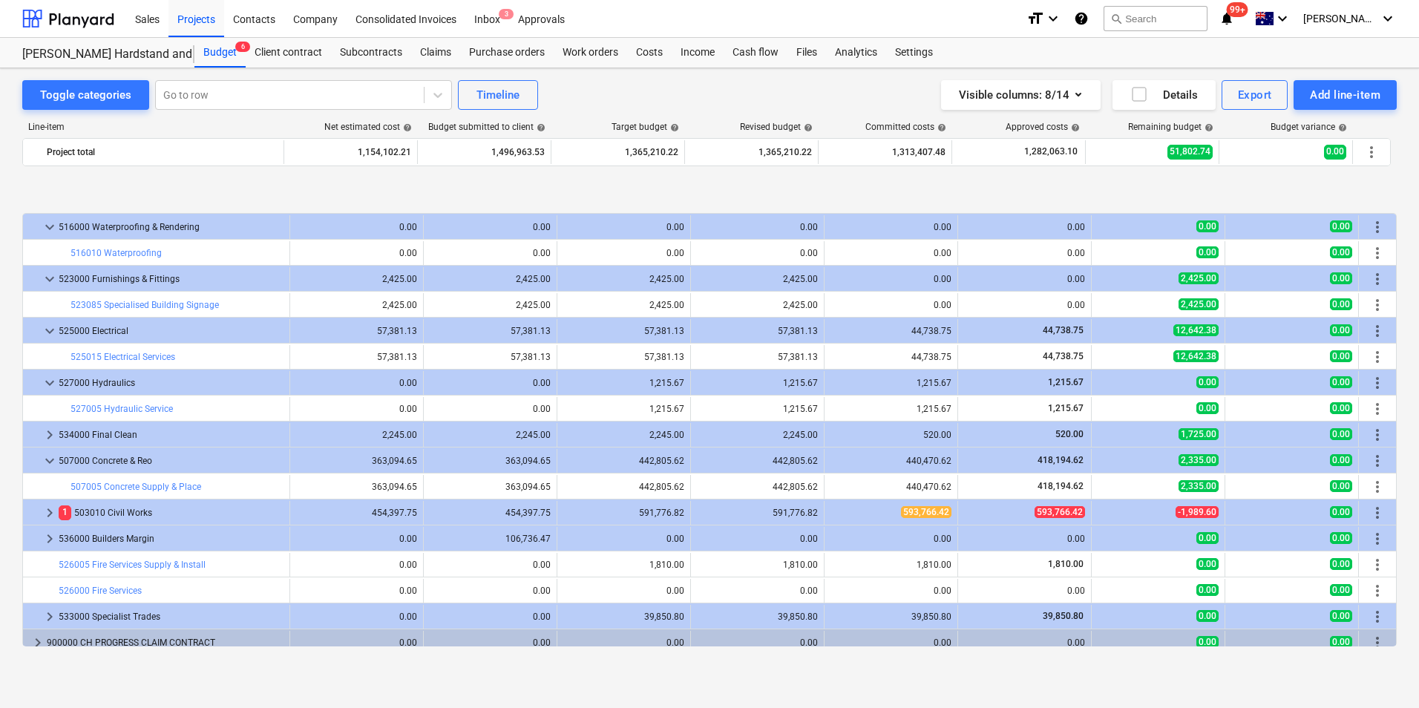
scroll to position [890, 0]
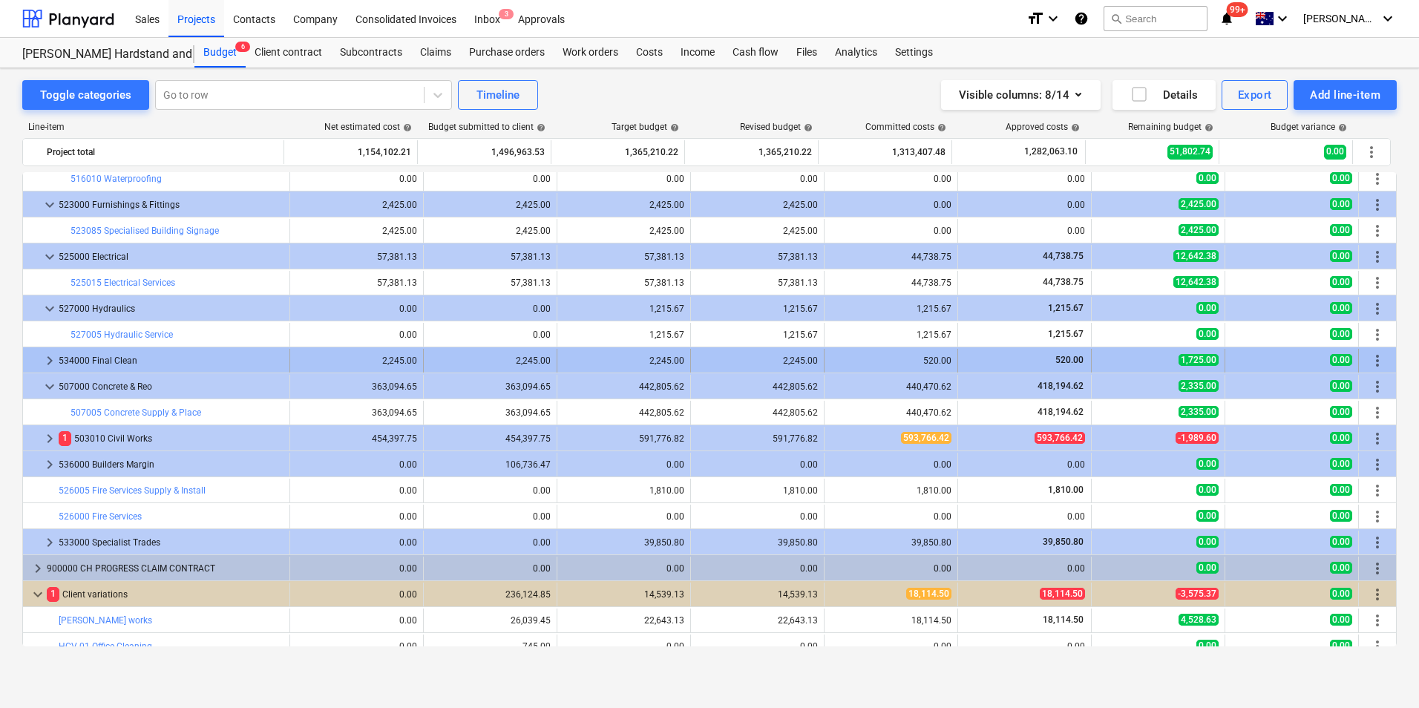
click at [47, 358] on span "keyboard_arrow_right" at bounding box center [50, 361] width 18 height 18
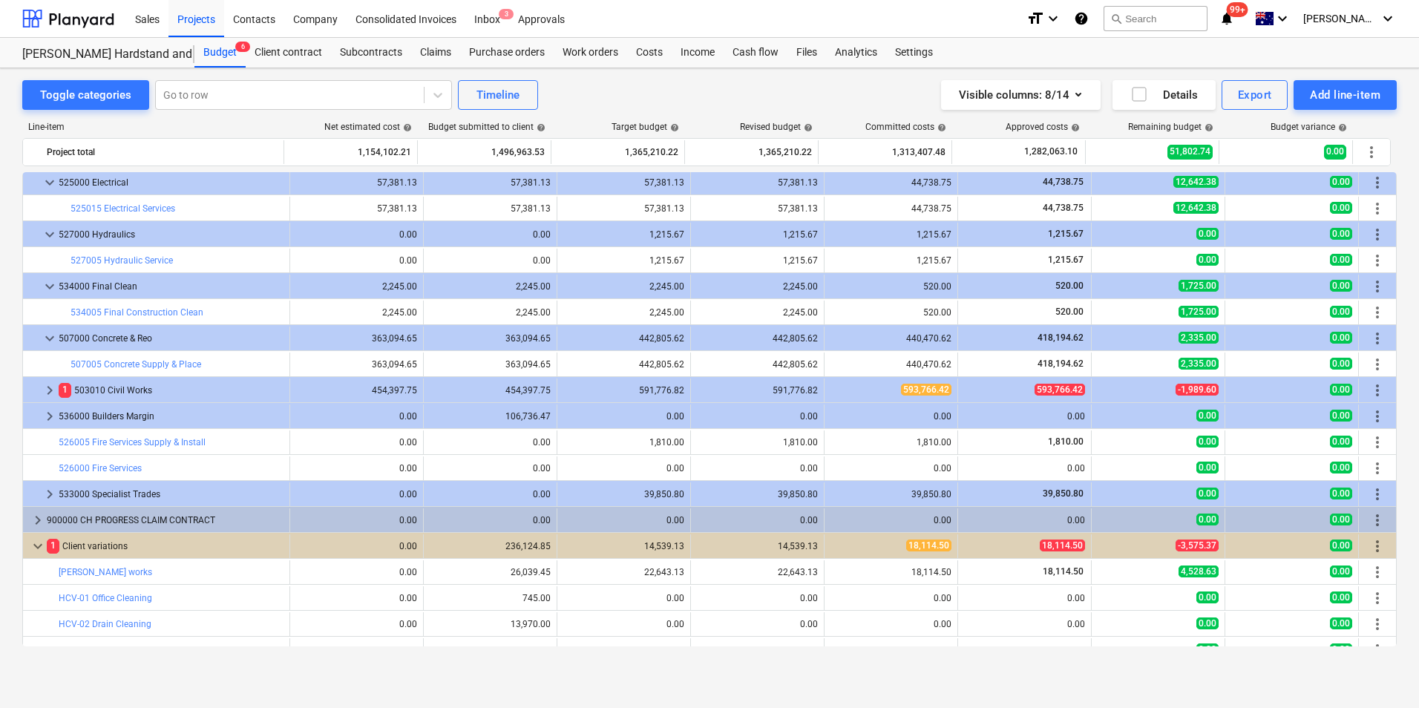
scroll to position [1039, 0]
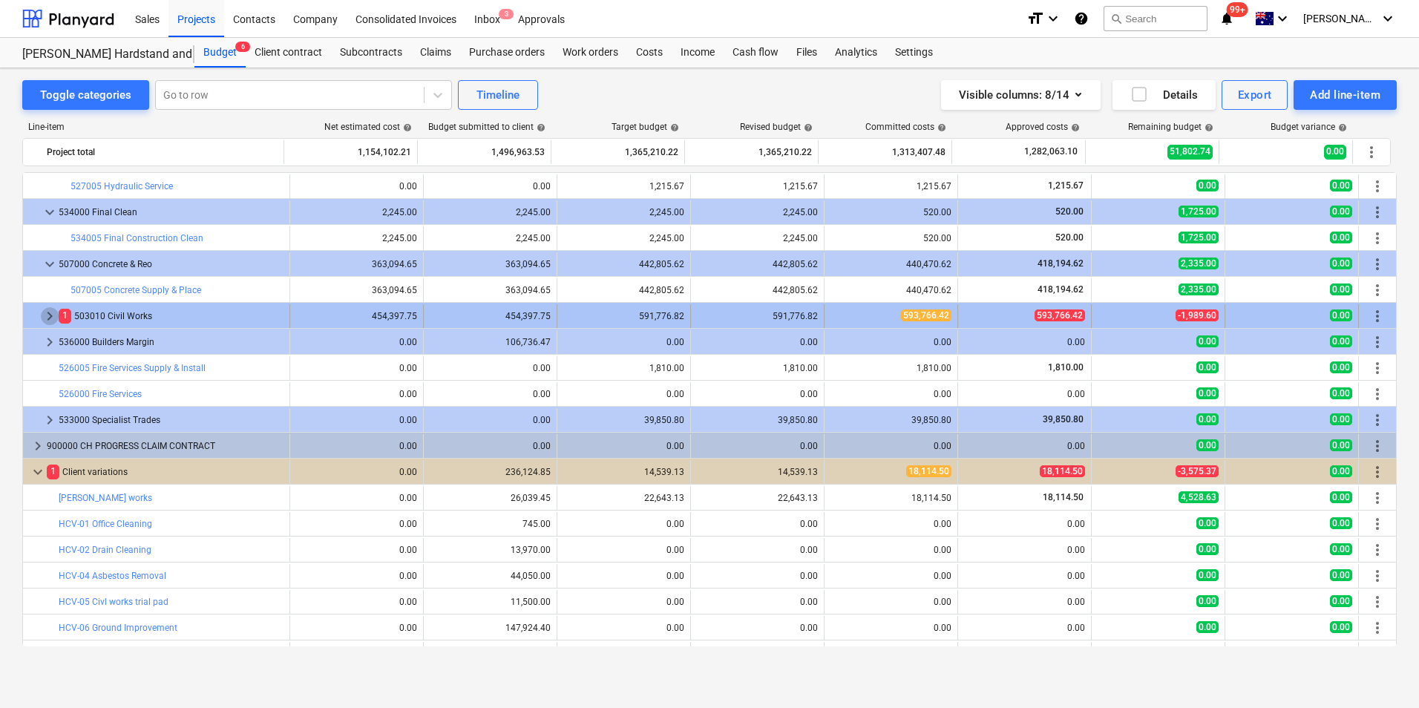
click at [46, 315] on span "keyboard_arrow_right" at bounding box center [50, 316] width 18 height 18
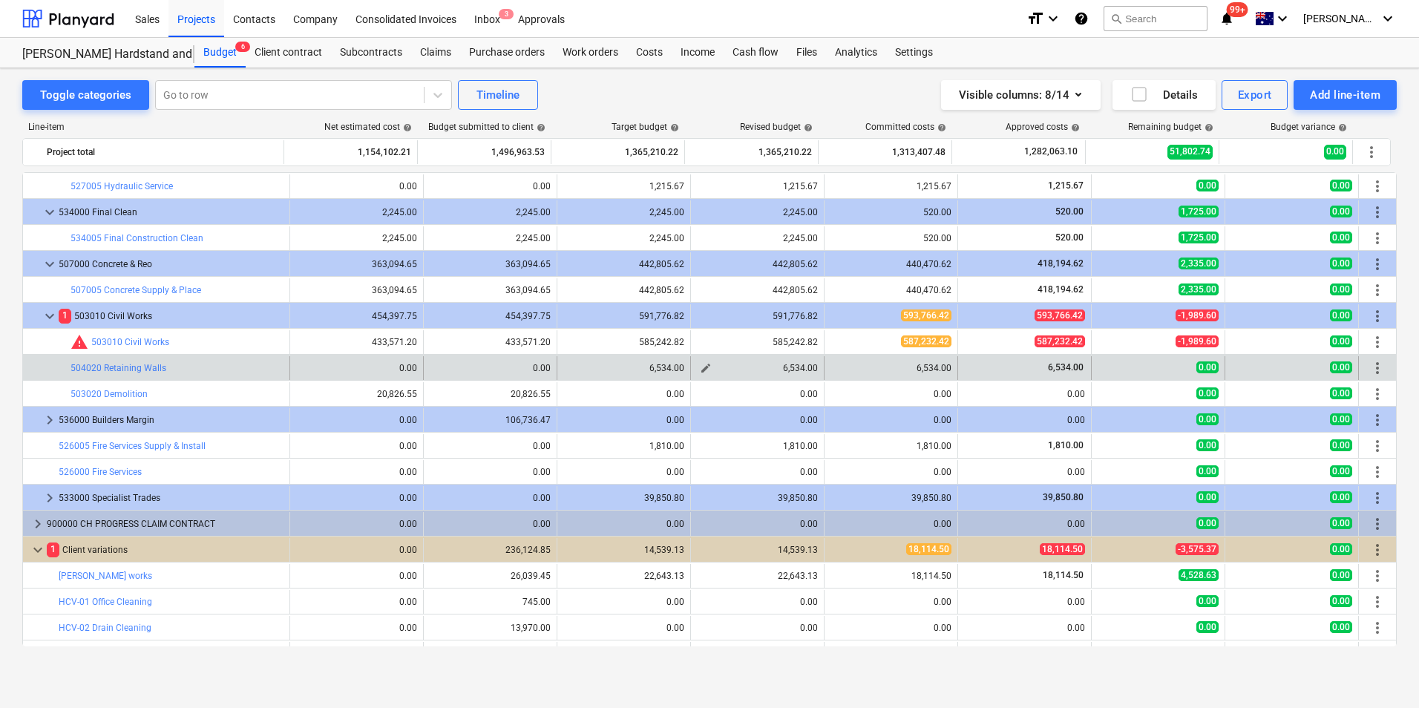
click at [703, 367] on span "edit" at bounding box center [706, 368] width 12 height 12
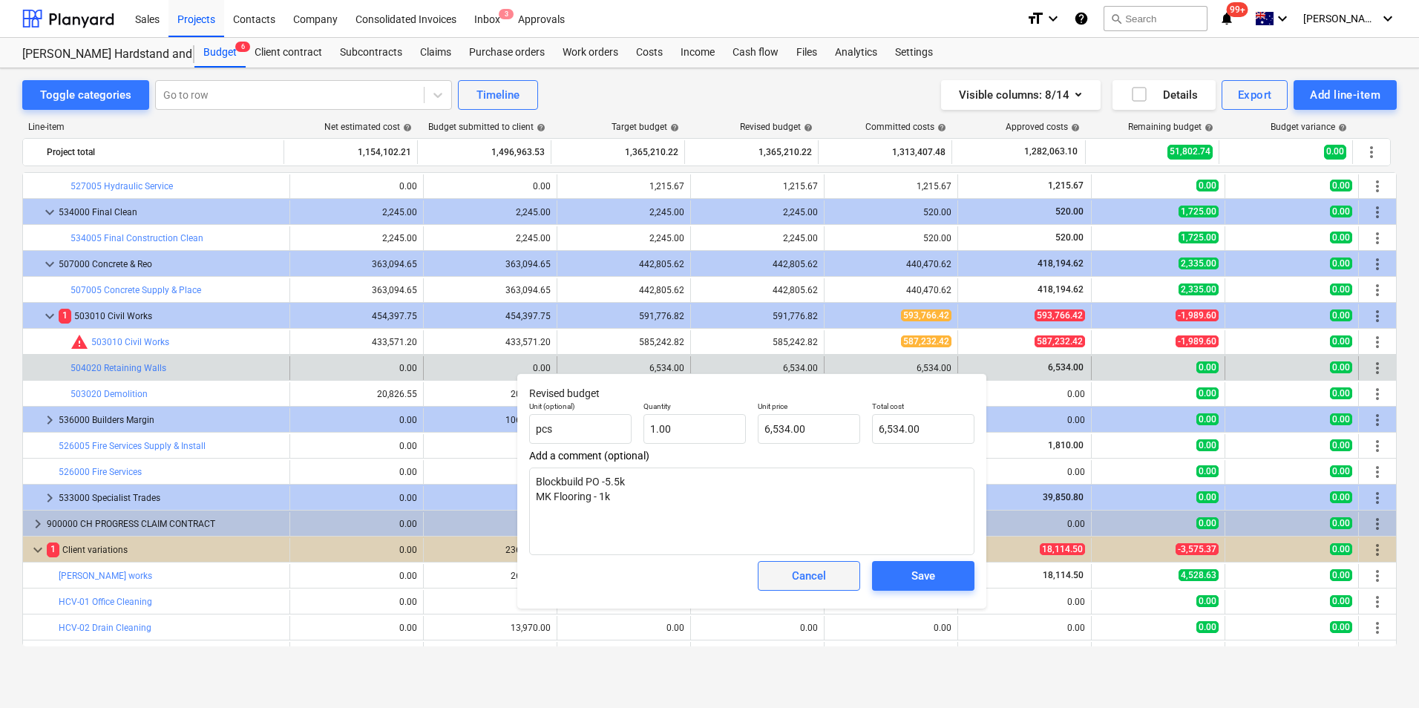
click at [775, 565] on button "Cancel" at bounding box center [809, 576] width 102 height 30
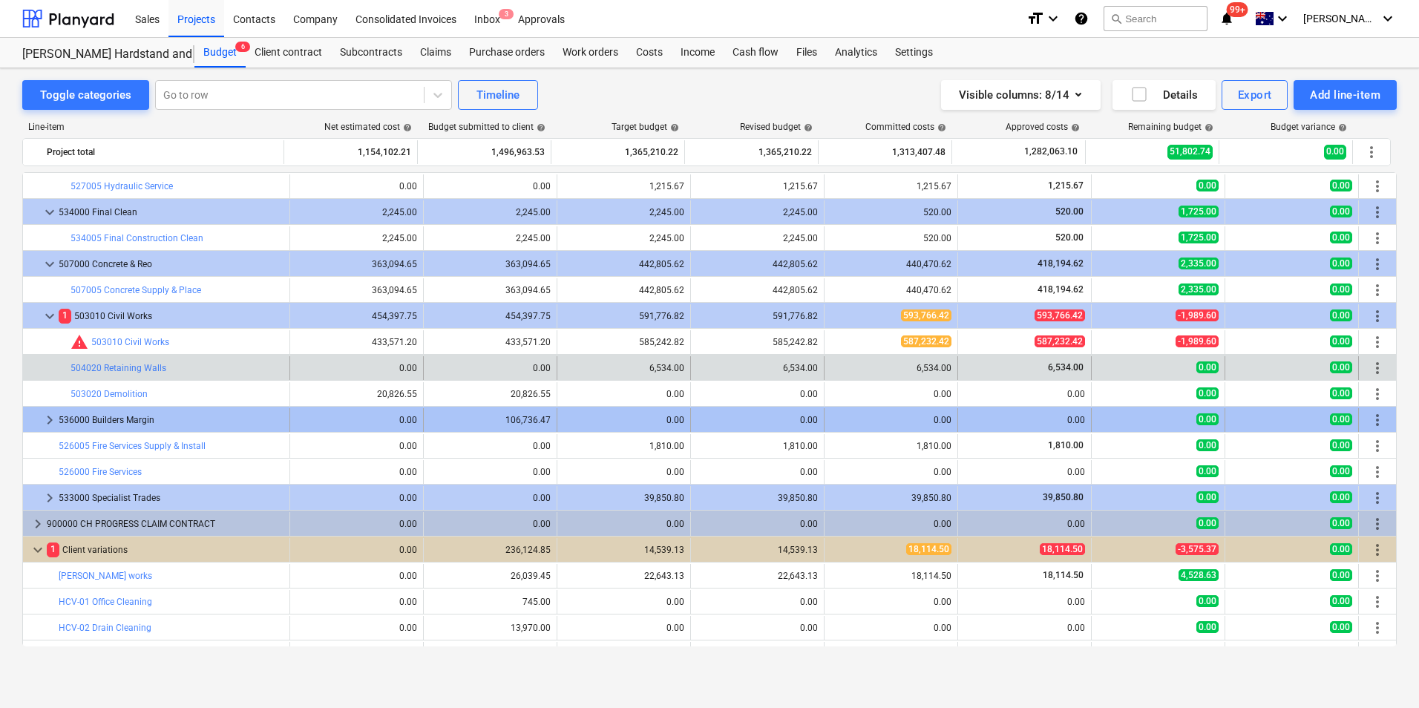
click at [54, 421] on span "keyboard_arrow_right" at bounding box center [50, 420] width 18 height 18
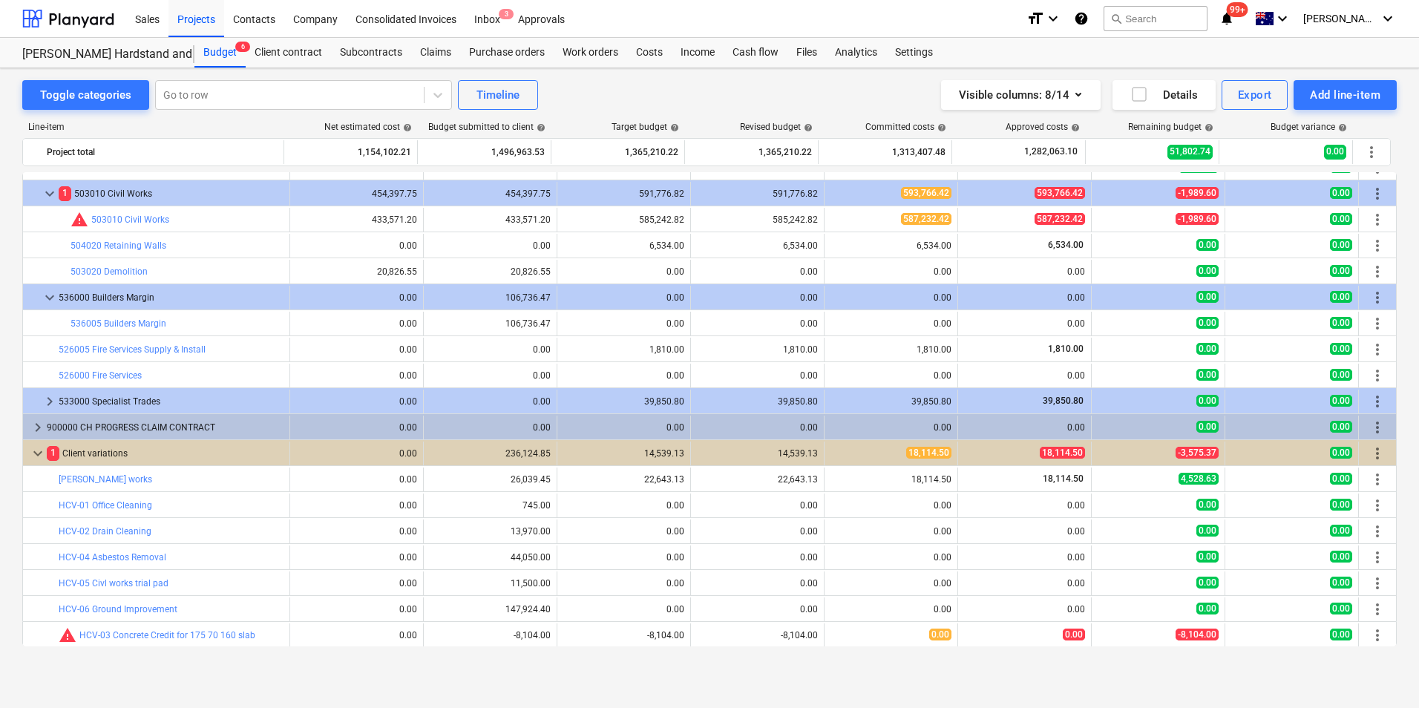
scroll to position [1162, 0]
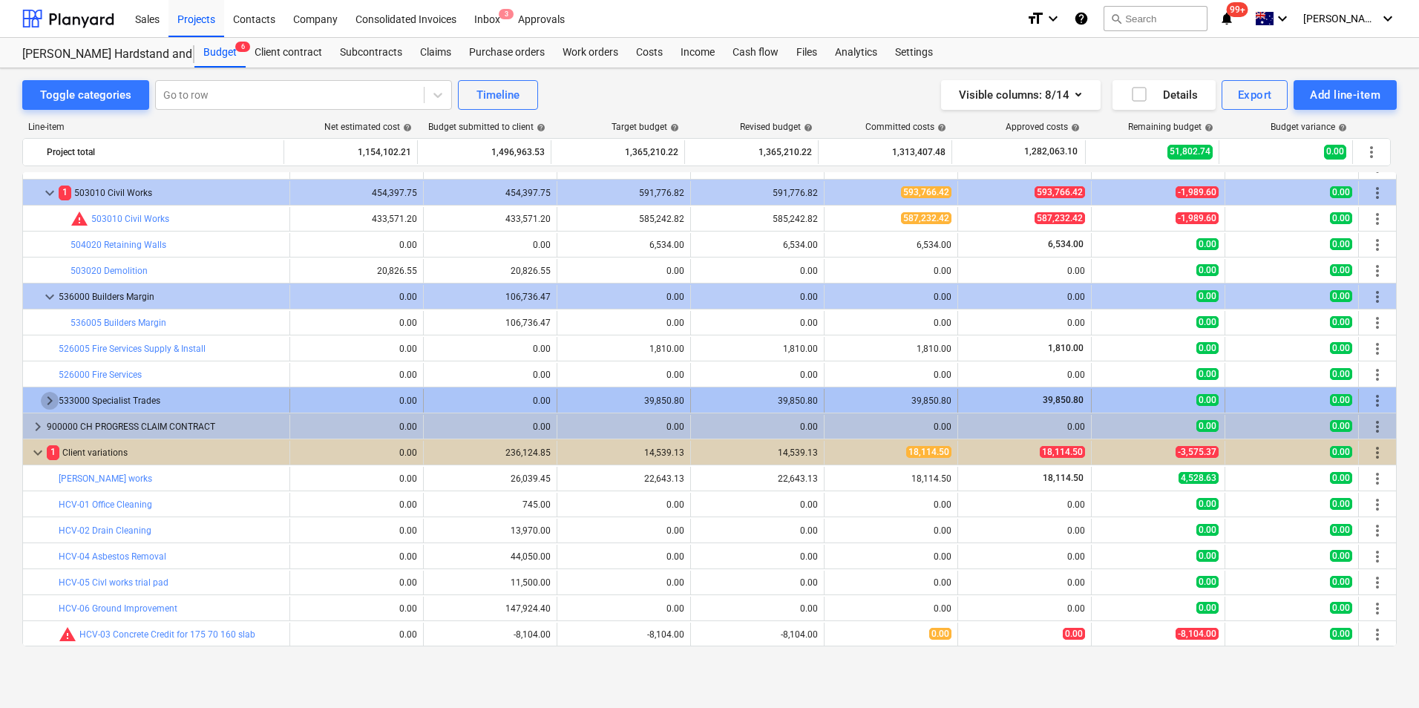
click at [49, 396] on span "keyboard_arrow_right" at bounding box center [50, 401] width 18 height 18
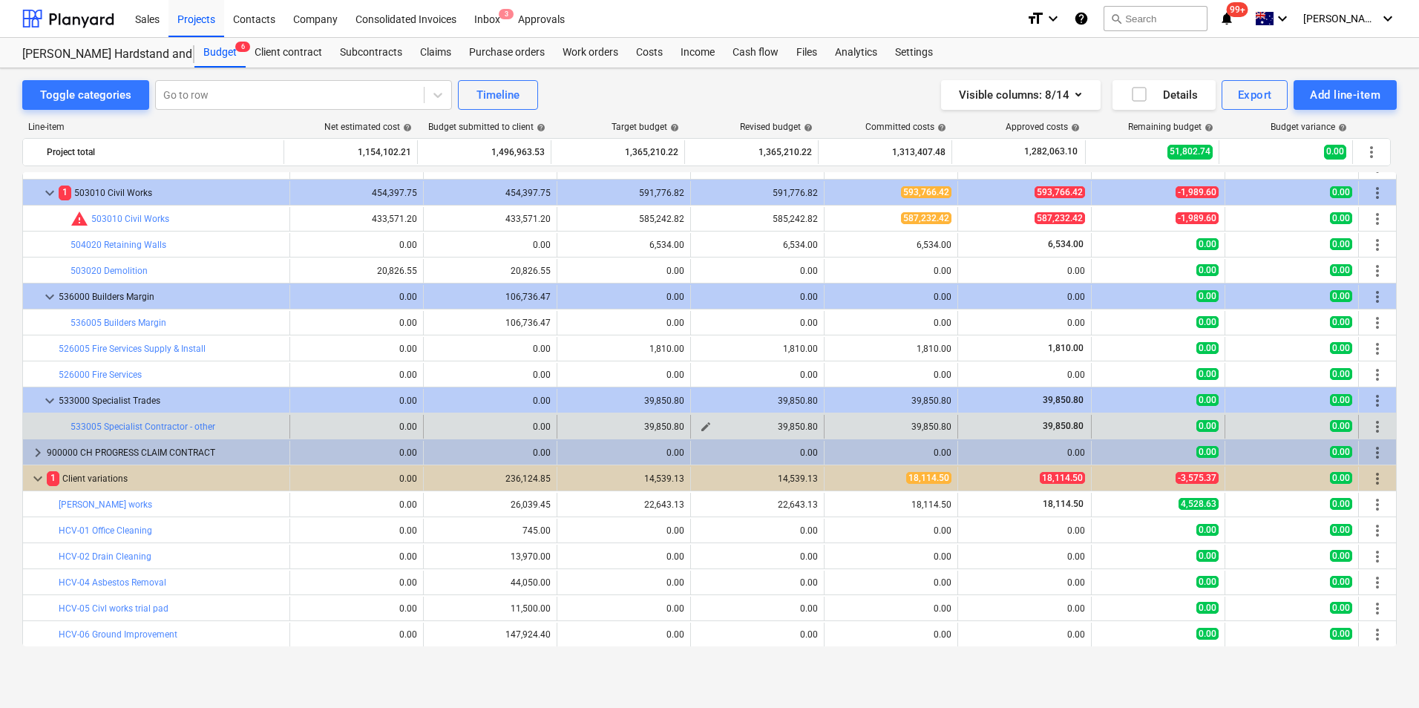
click at [700, 425] on span "edit" at bounding box center [706, 427] width 12 height 12
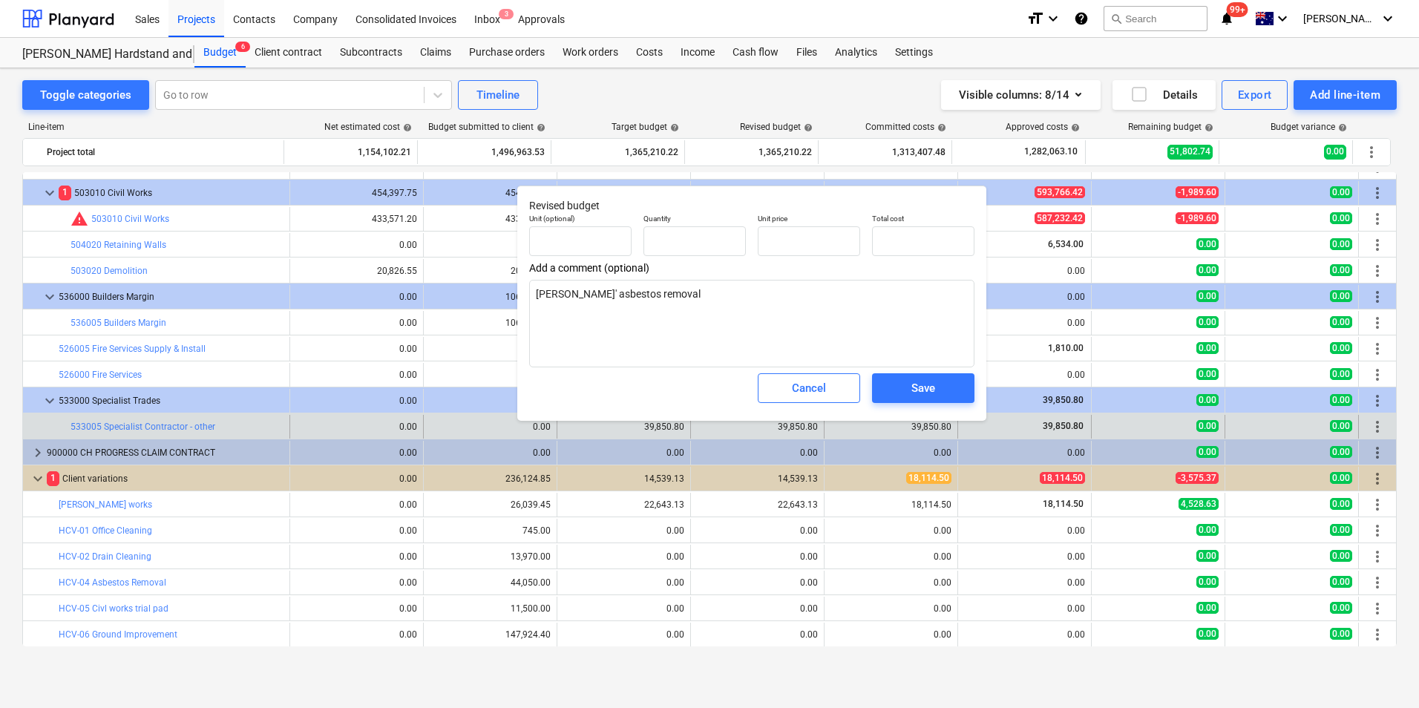
type input "1.00"
type input "39,850.80"
click at [801, 390] on div "Cancel" at bounding box center [809, 387] width 34 height 19
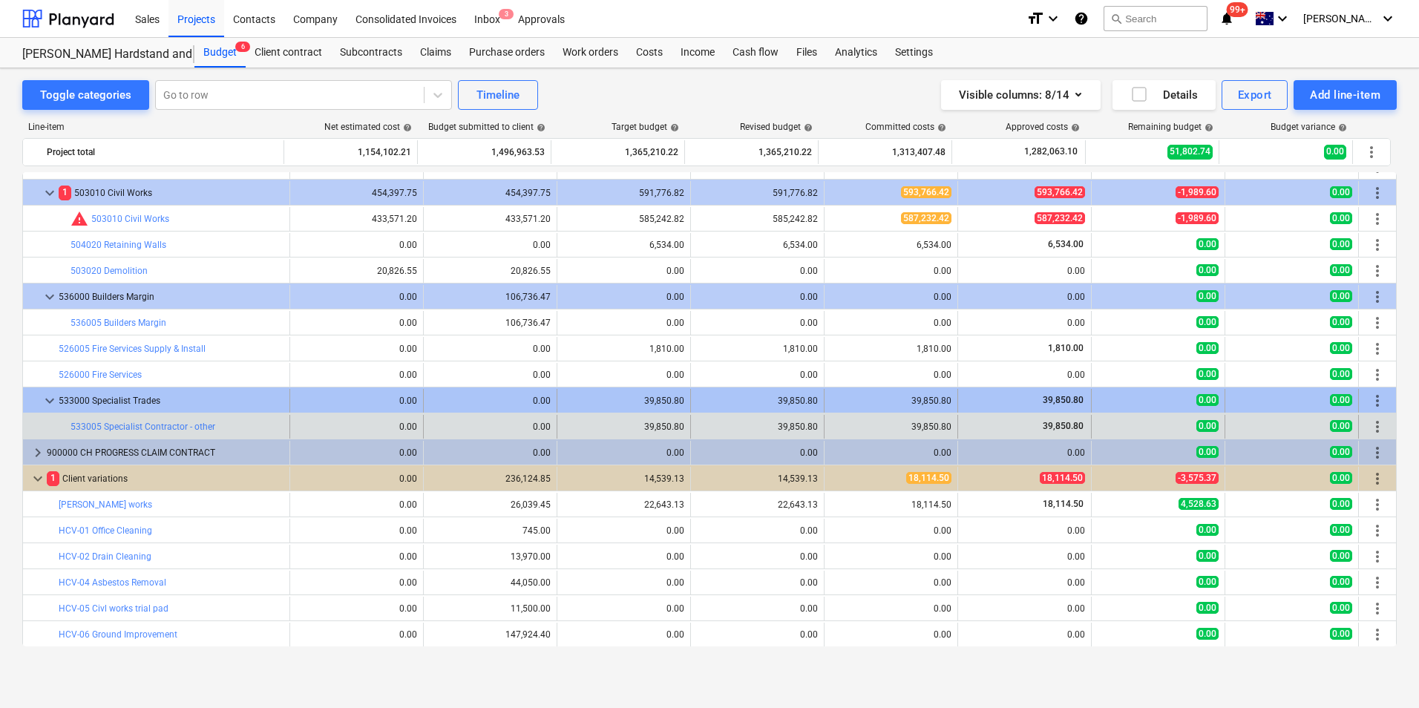
click at [49, 400] on span "keyboard_arrow_down" at bounding box center [50, 401] width 18 height 18
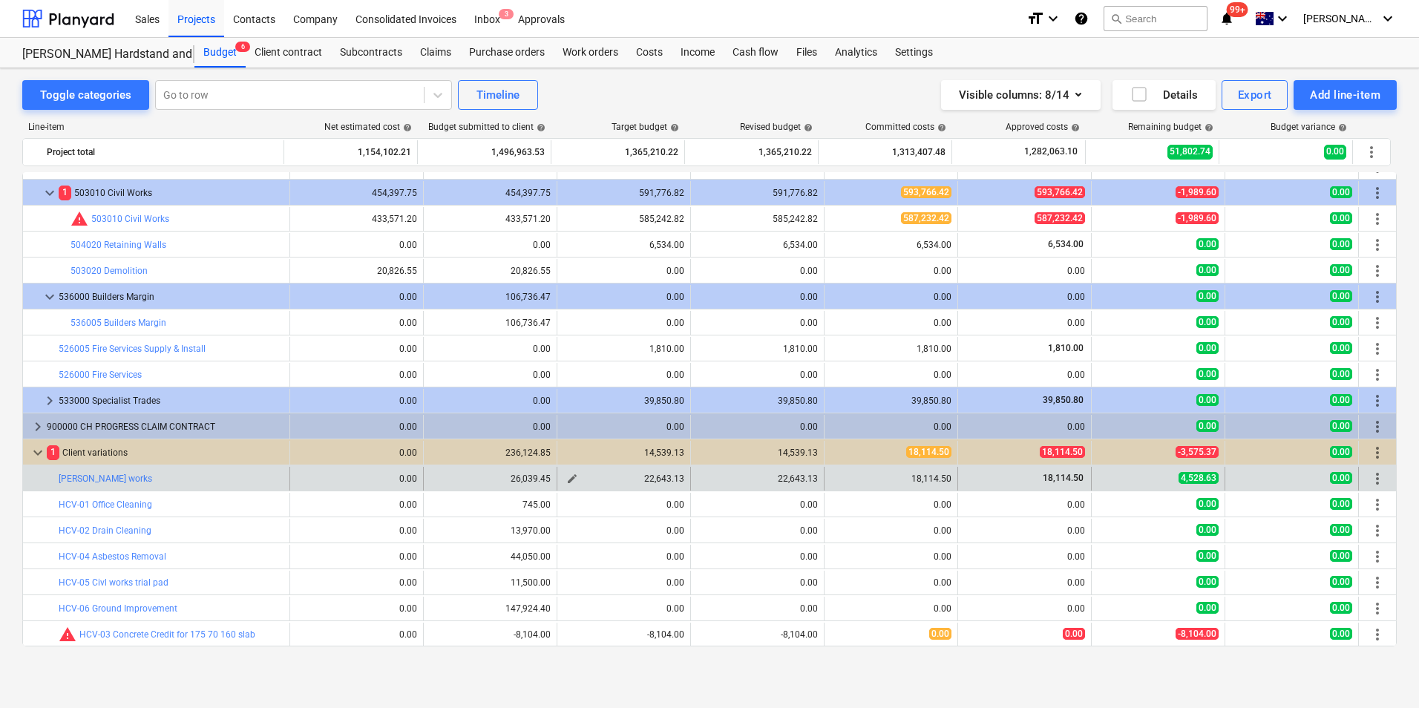
click at [570, 476] on span "edit" at bounding box center [572, 479] width 12 height 12
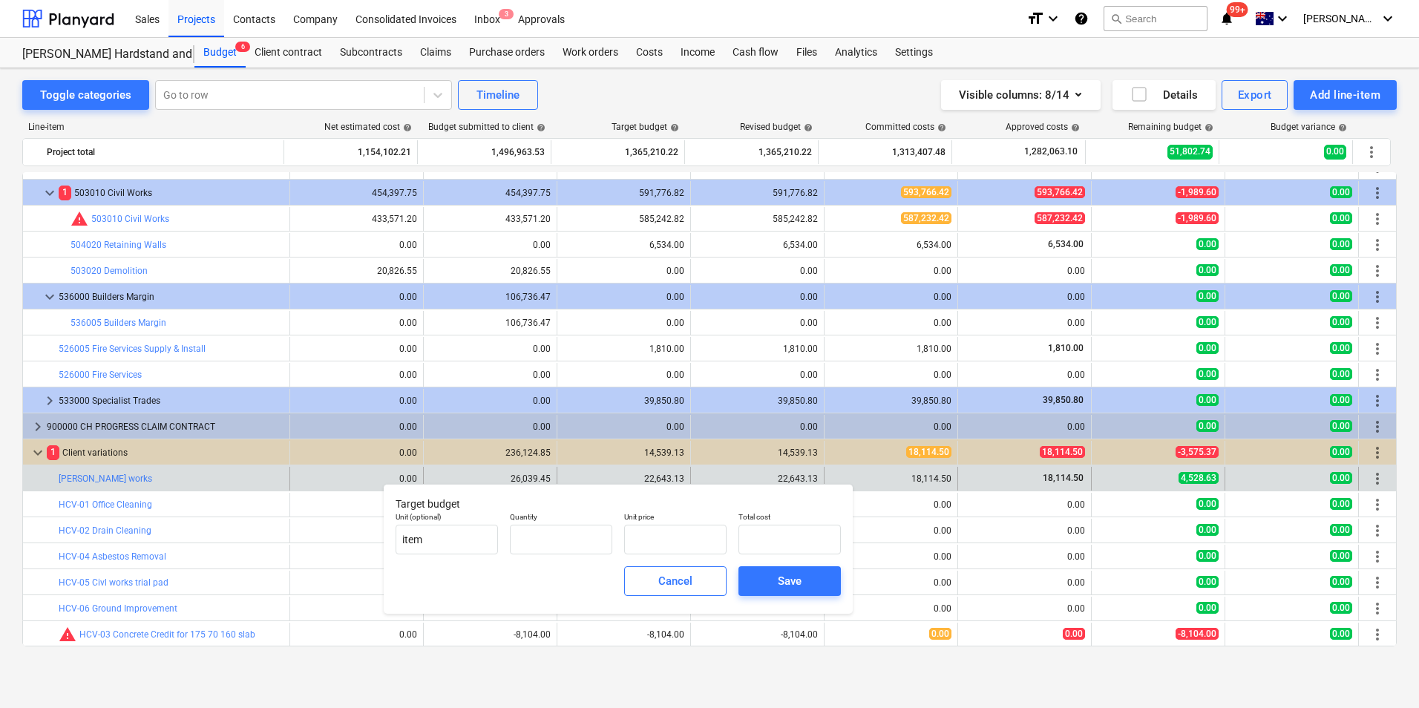
type input "1.00"
type input "22,643.13"
click at [662, 565] on div "Cancel" at bounding box center [675, 580] width 34 height 19
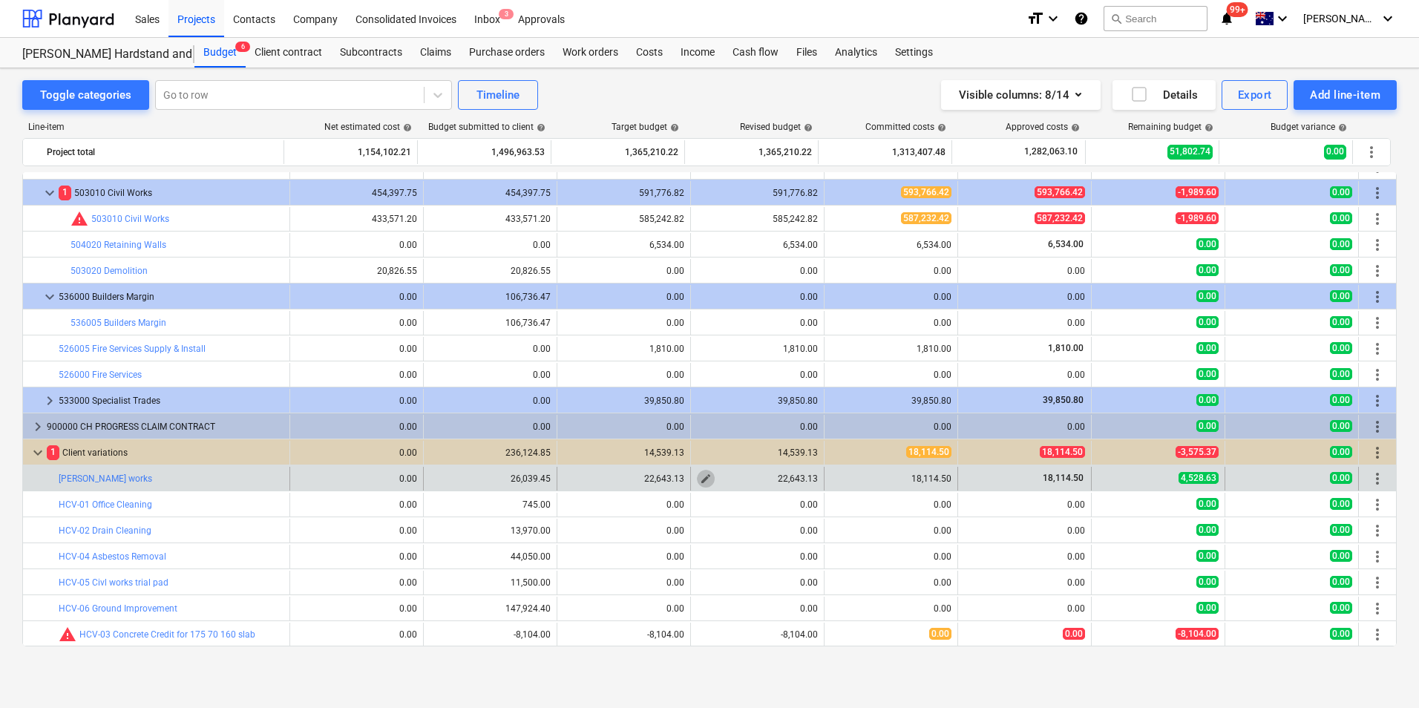
click at [701, 483] on span "edit" at bounding box center [706, 479] width 12 height 12
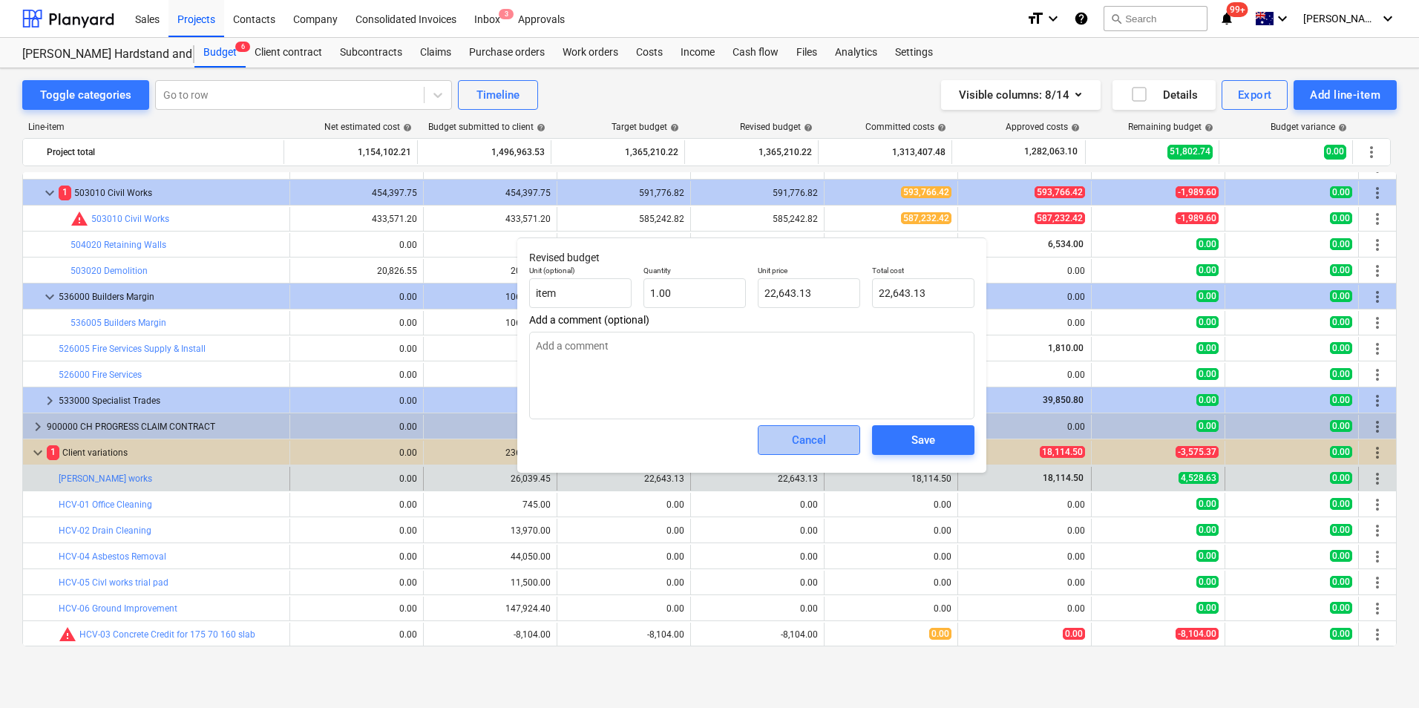
click at [804, 440] on div "Cancel" at bounding box center [809, 439] width 34 height 19
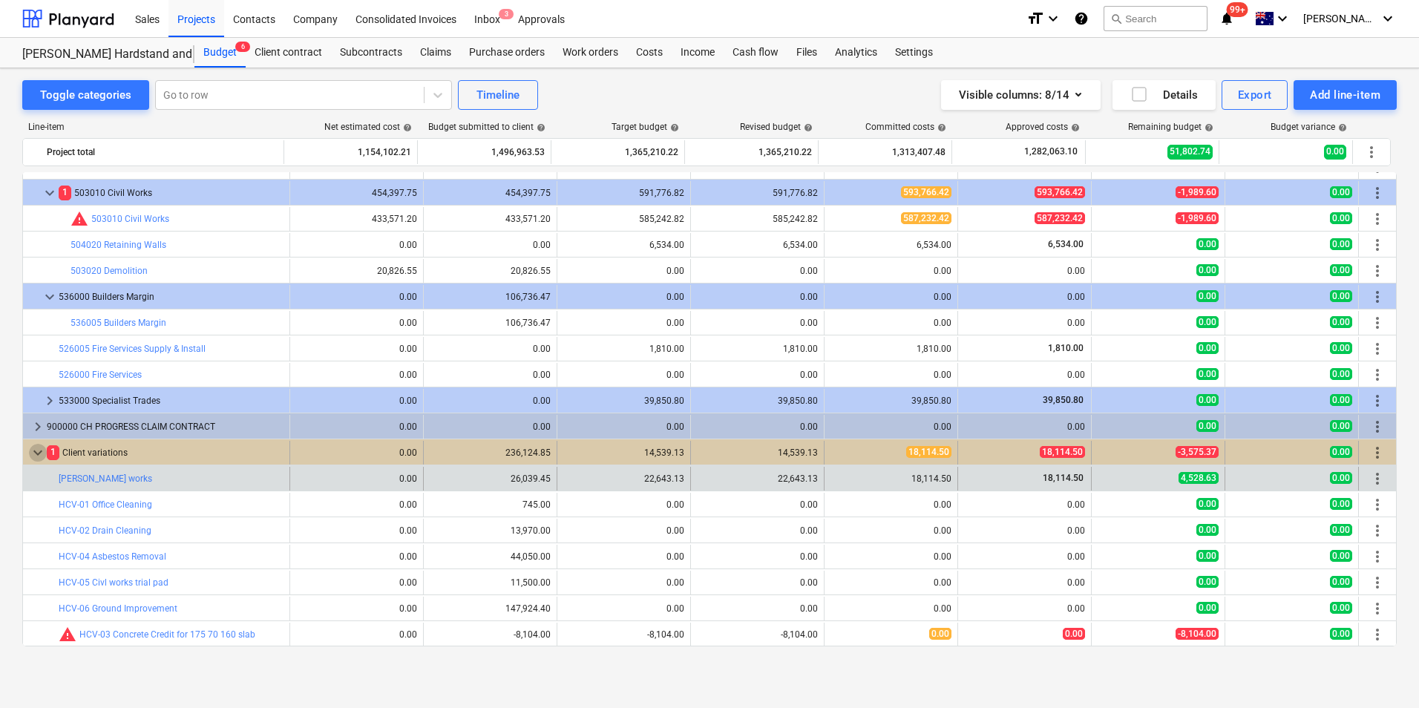
click at [37, 450] on span "keyboard_arrow_down" at bounding box center [38, 453] width 18 height 18
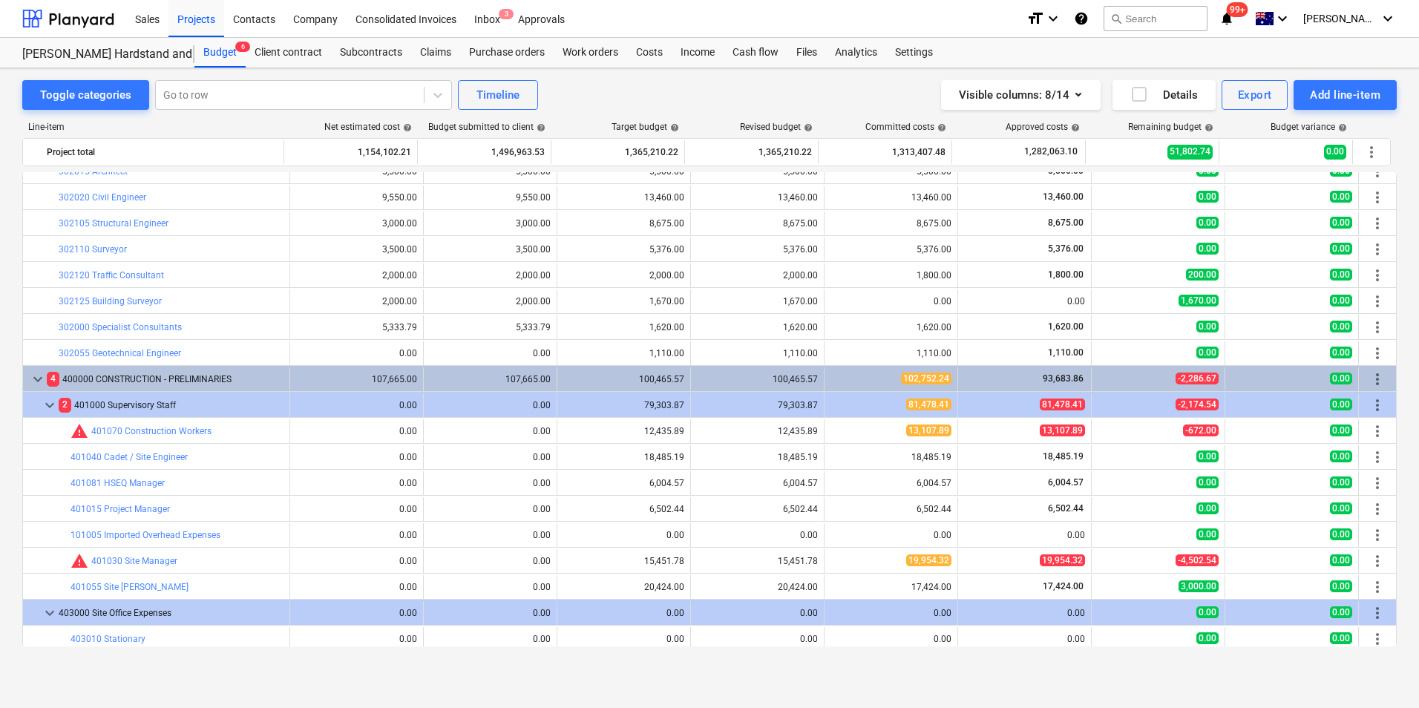
scroll to position [0, 0]
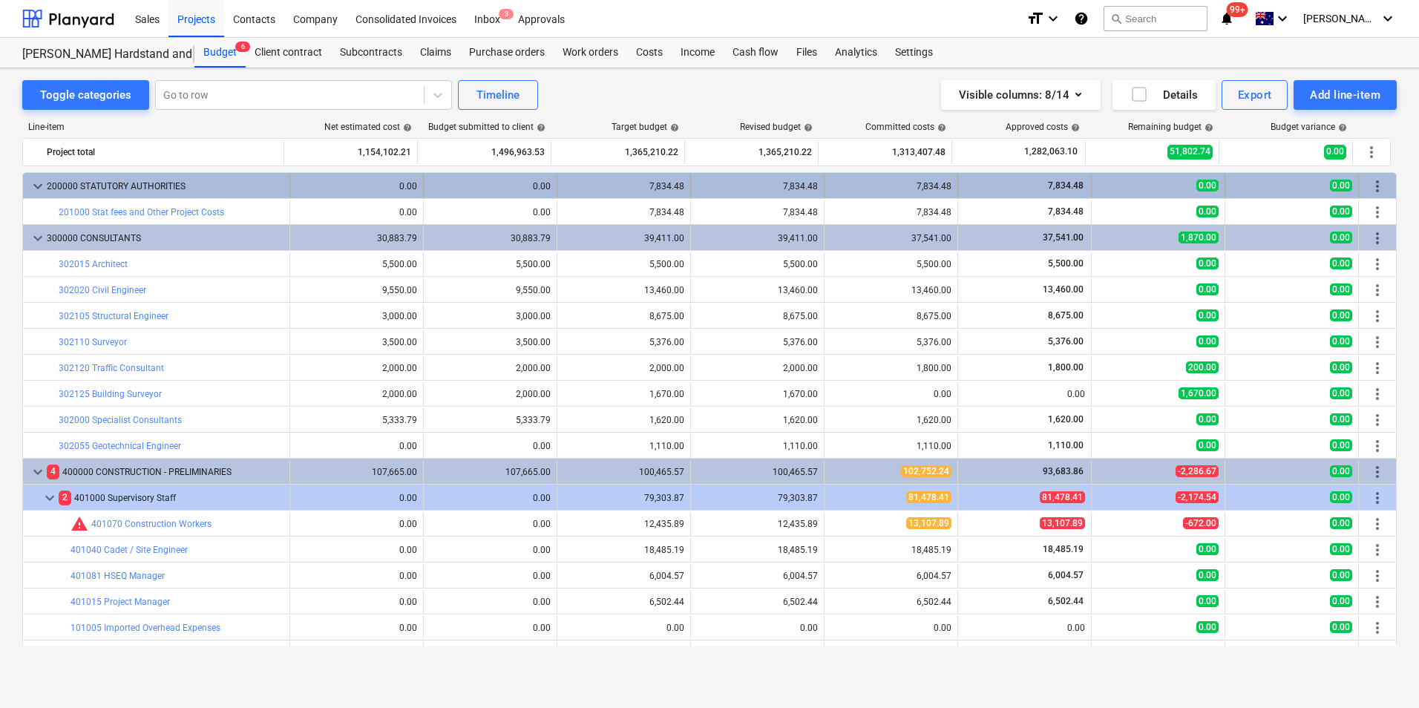
click at [41, 186] on span "keyboard_arrow_down" at bounding box center [38, 186] width 18 height 18
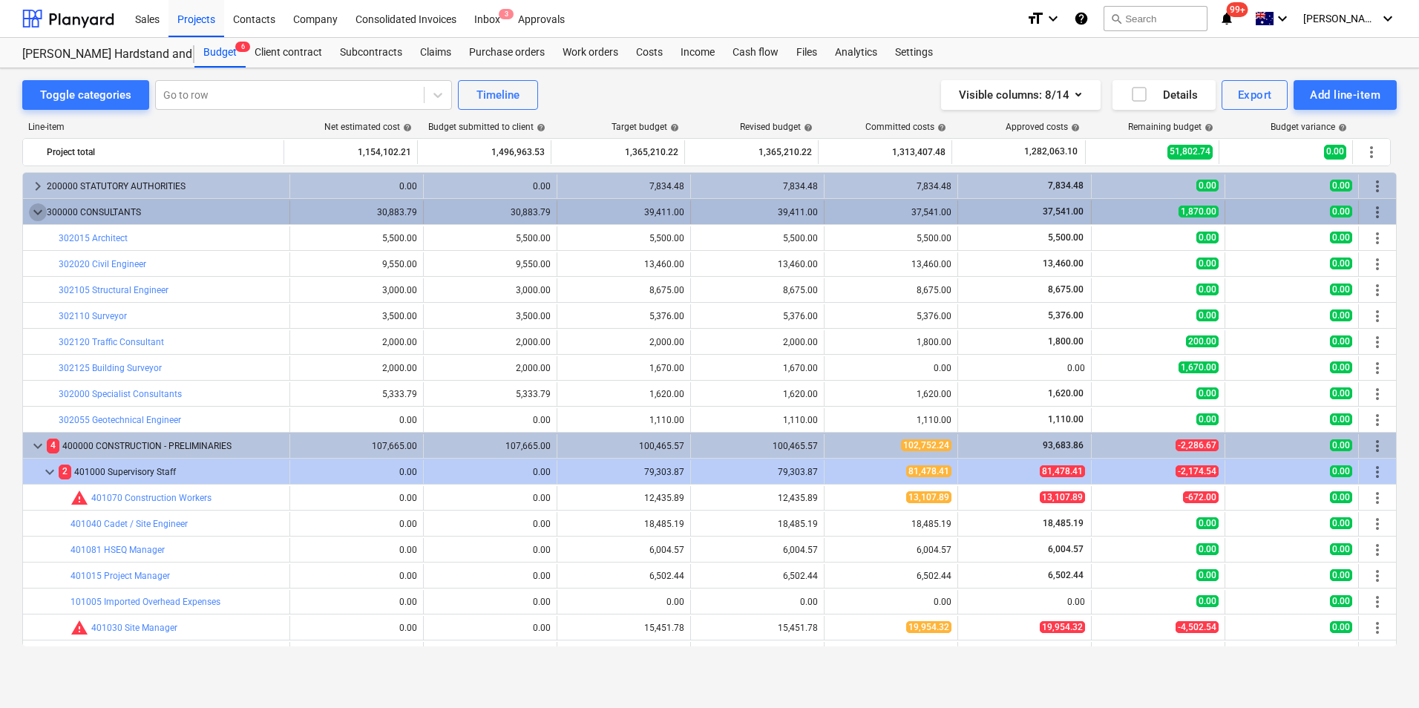
click at [39, 209] on span "keyboard_arrow_down" at bounding box center [38, 212] width 18 height 18
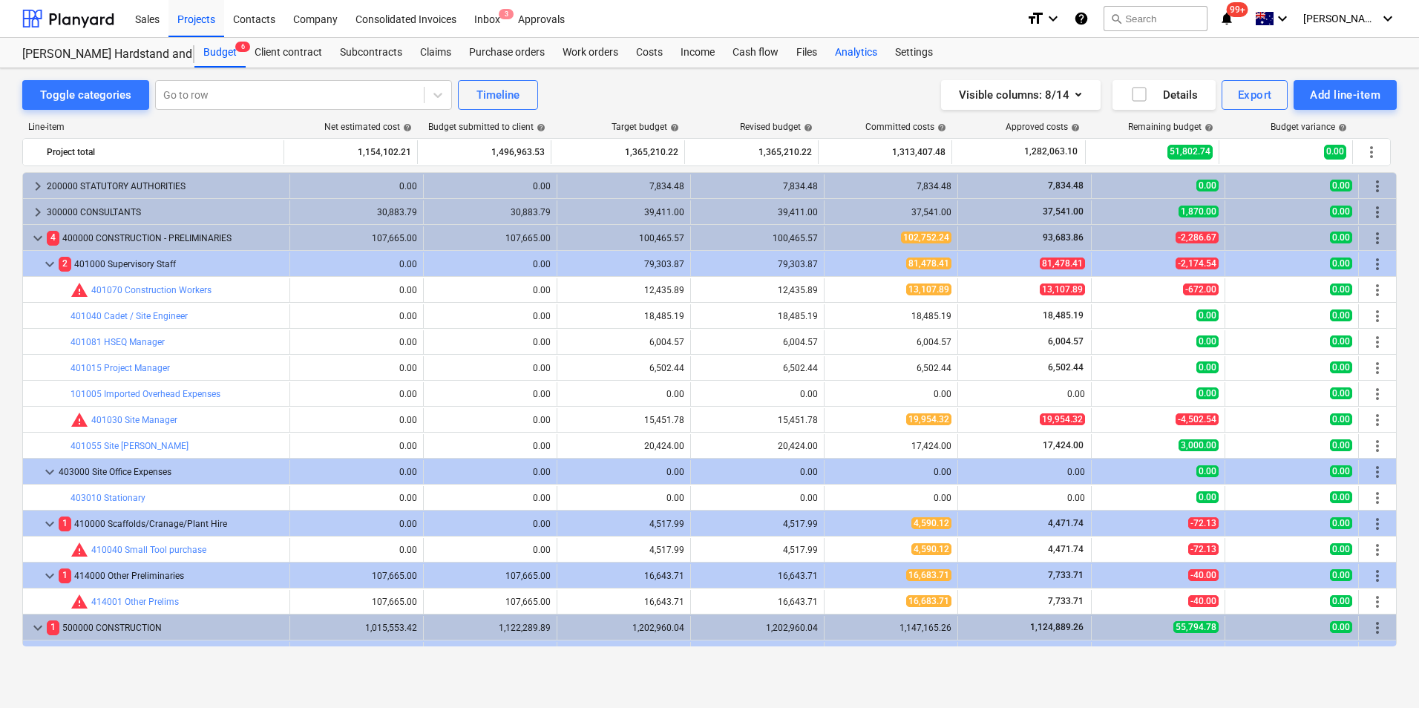
click at [880, 48] on div "Analytics" at bounding box center [856, 53] width 60 height 30
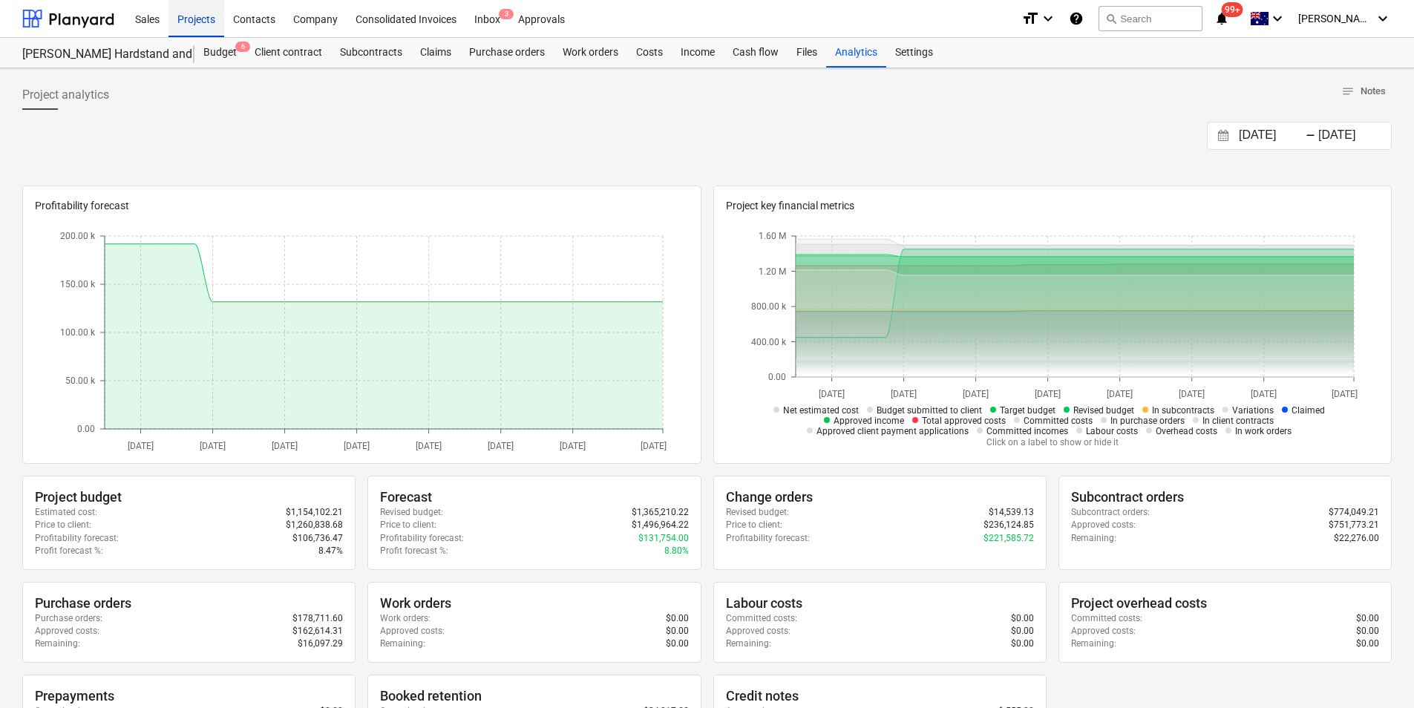
click at [204, 17] on div "Projects" at bounding box center [196, 18] width 56 height 38
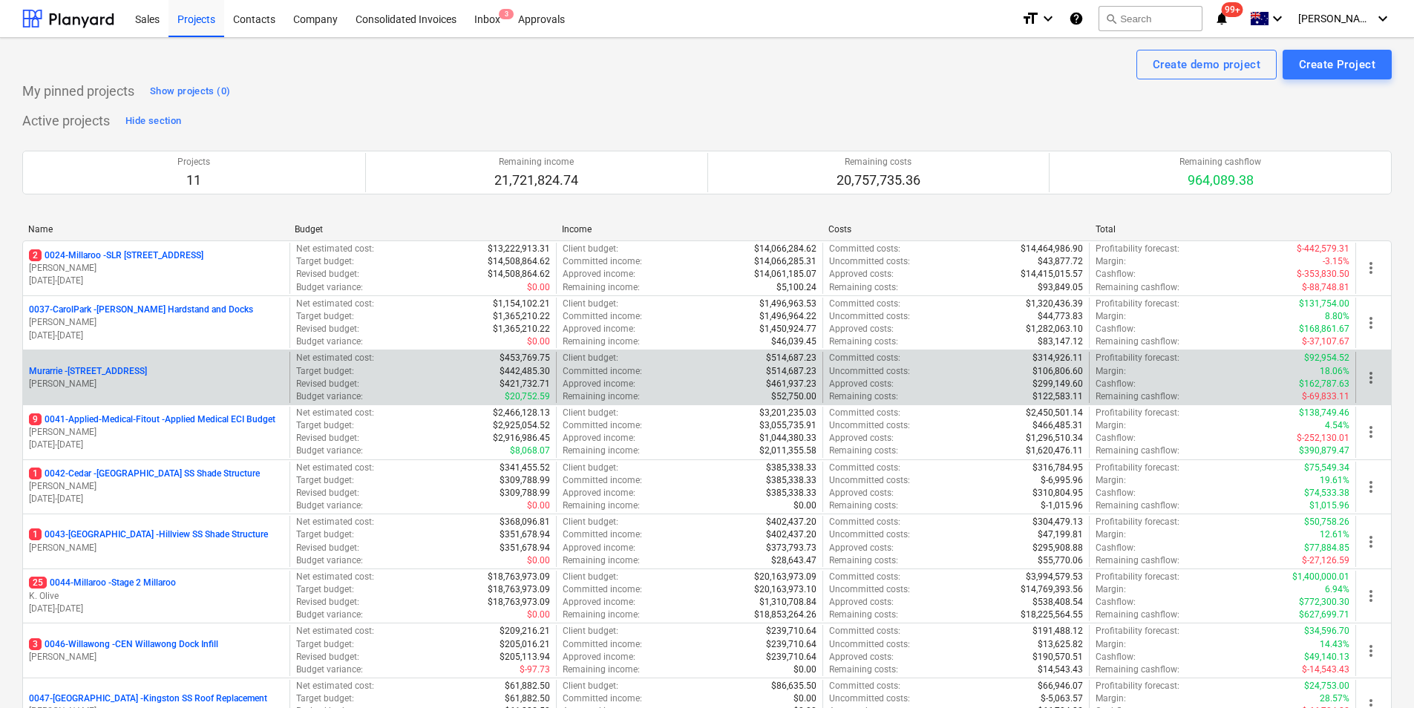
click at [147, 372] on p "Murarrie - [STREET_ADDRESS]" at bounding box center [88, 371] width 118 height 13
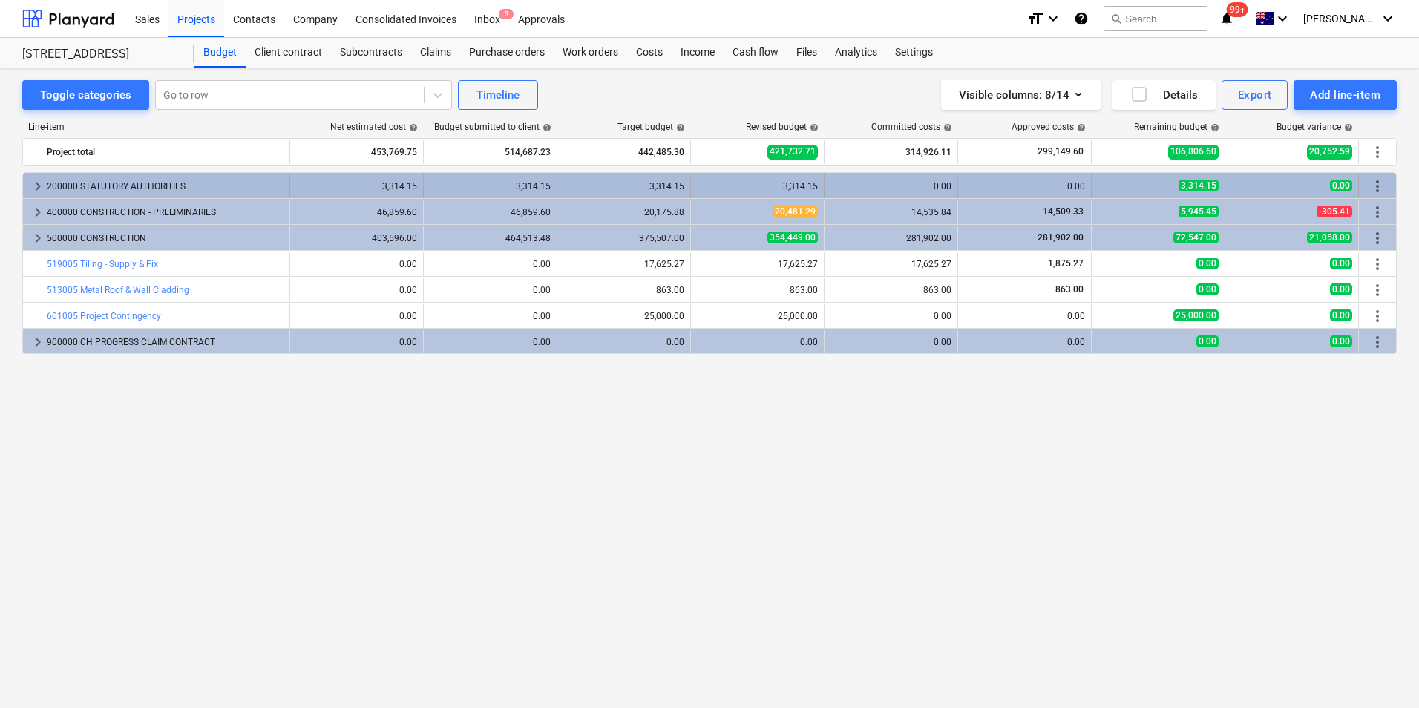
click at [38, 180] on span "keyboard_arrow_right" at bounding box center [38, 186] width 18 height 18
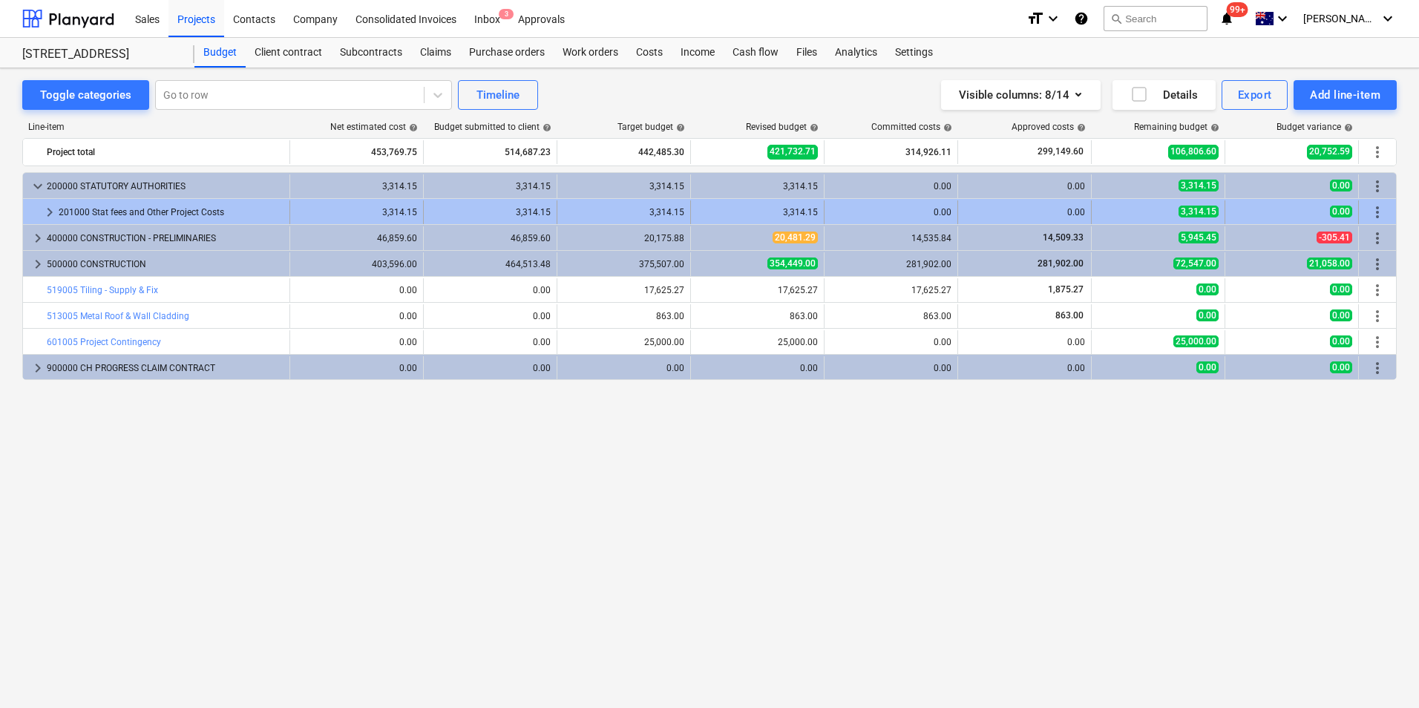
click at [43, 209] on span "keyboard_arrow_right" at bounding box center [50, 212] width 18 height 18
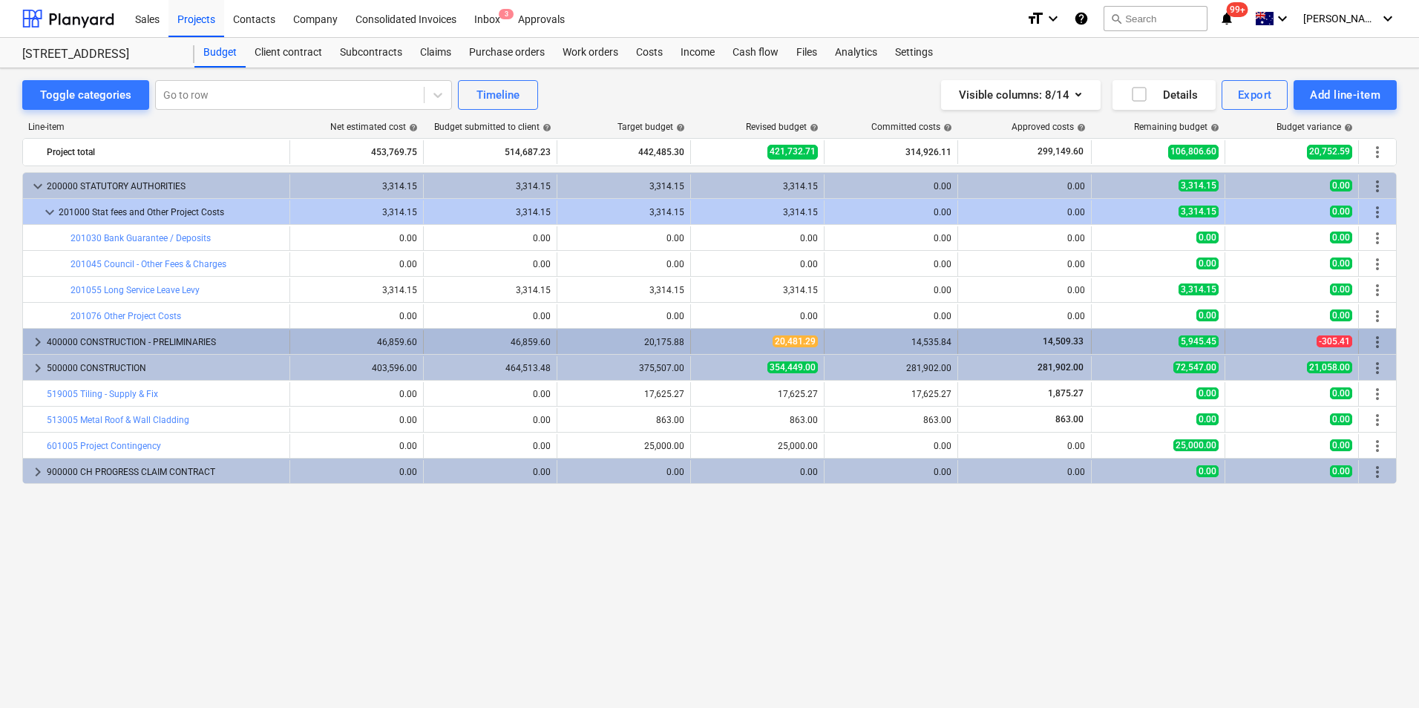
click at [38, 341] on span "keyboard_arrow_right" at bounding box center [38, 342] width 18 height 18
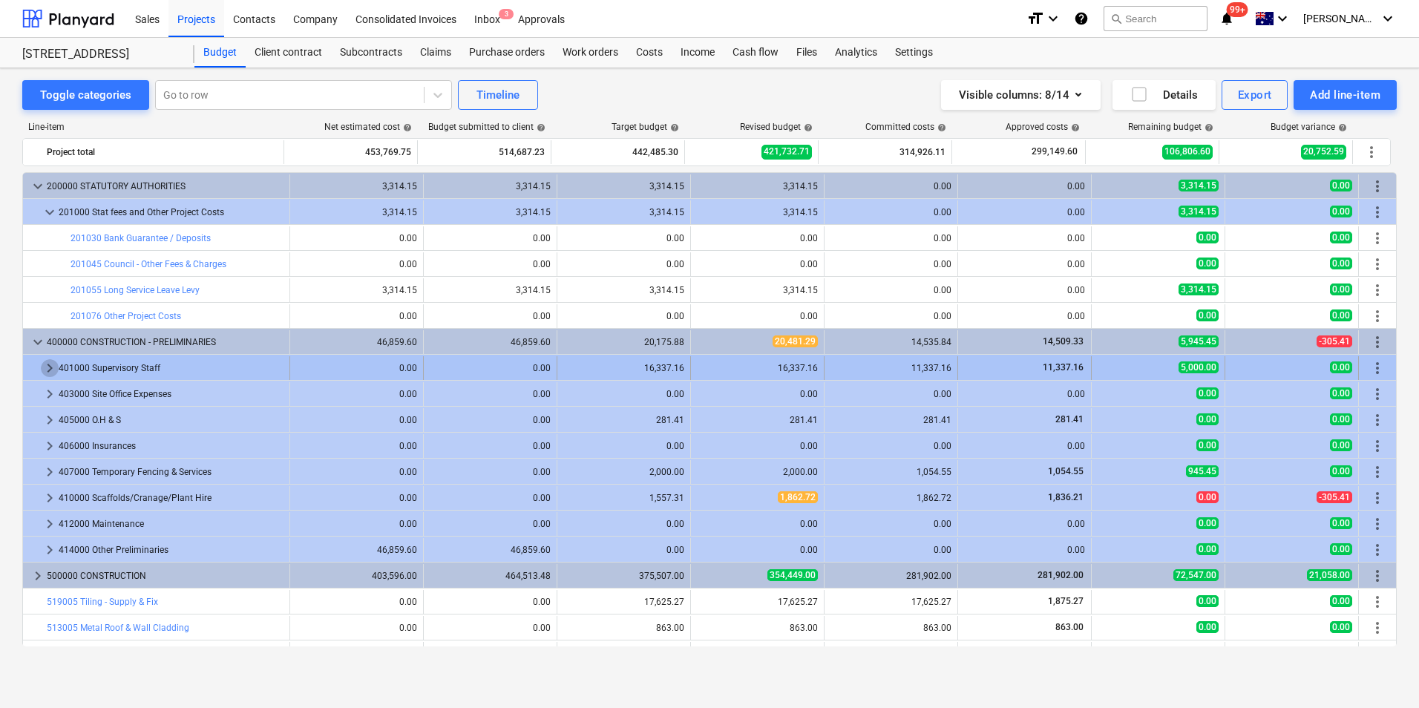
click at [46, 366] on span "keyboard_arrow_right" at bounding box center [50, 368] width 18 height 18
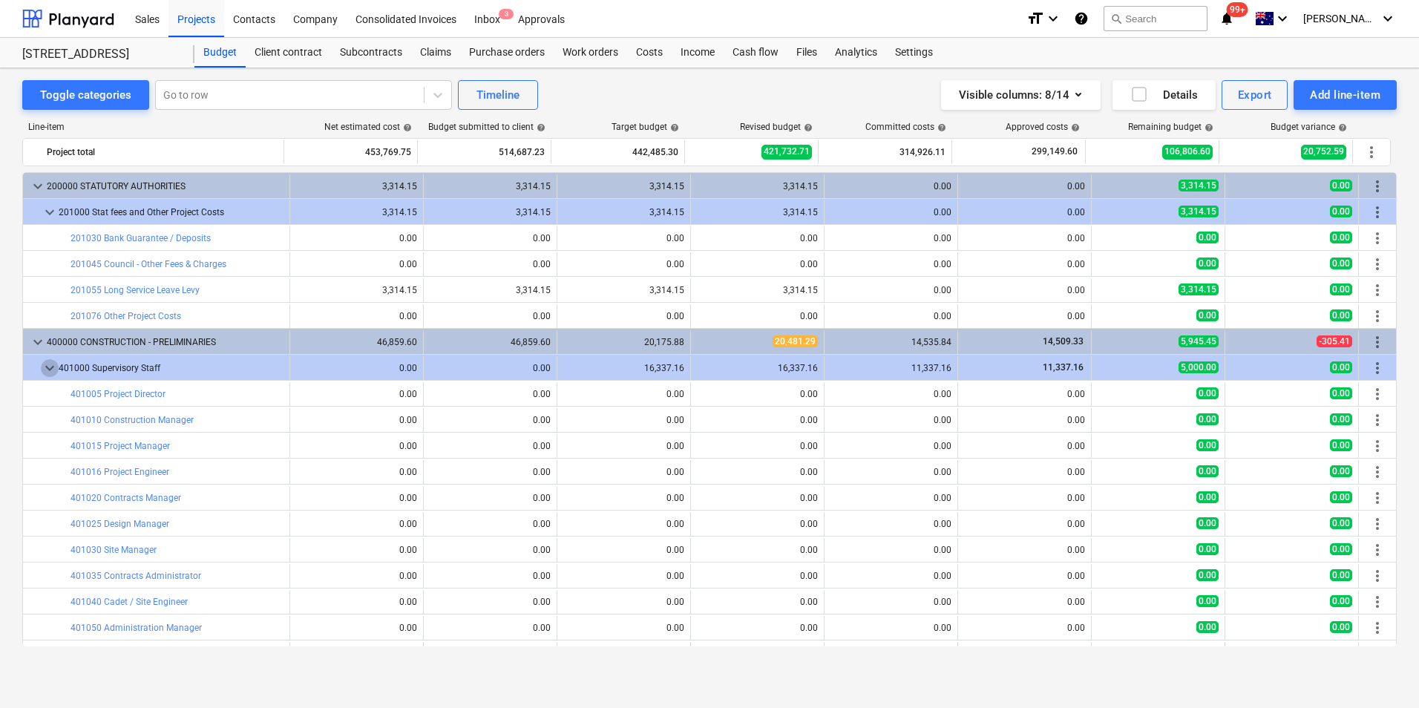
click at [46, 366] on span "keyboard_arrow_down" at bounding box center [50, 368] width 18 height 18
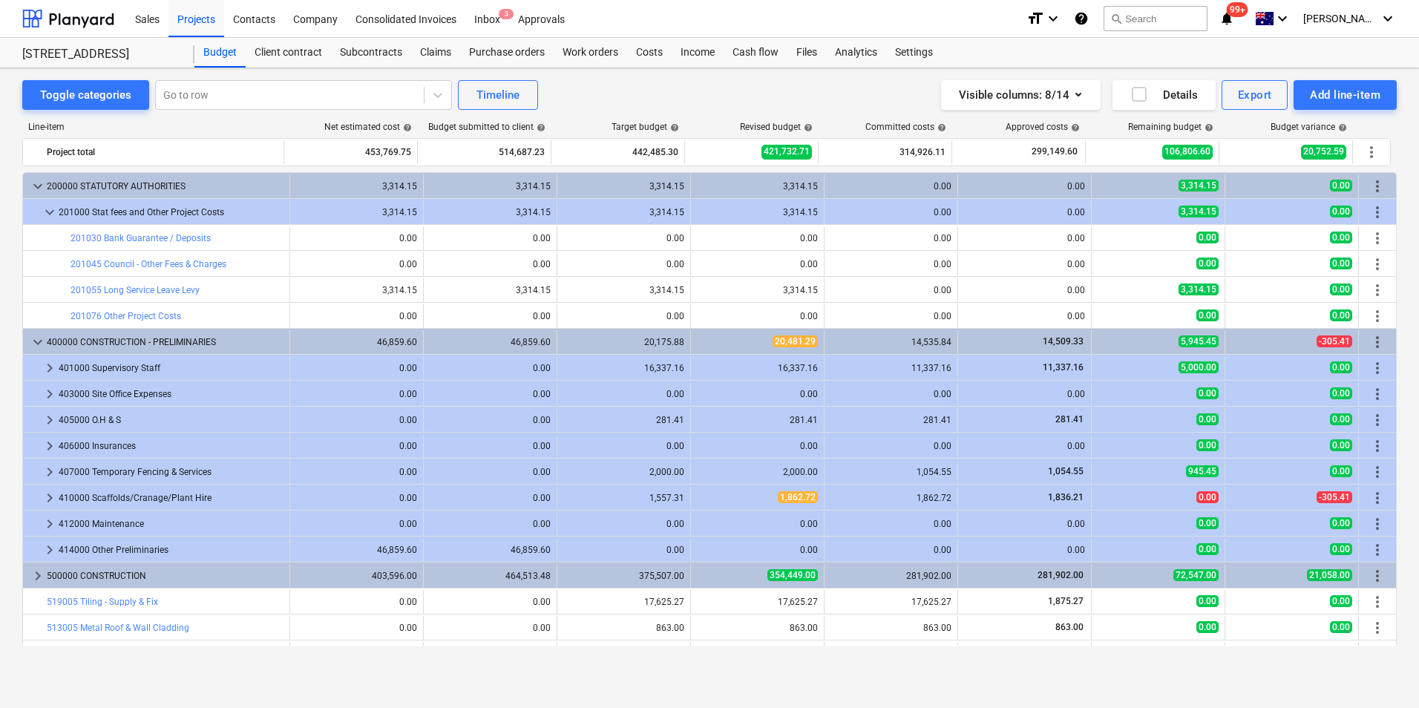
scroll to position [45, 0]
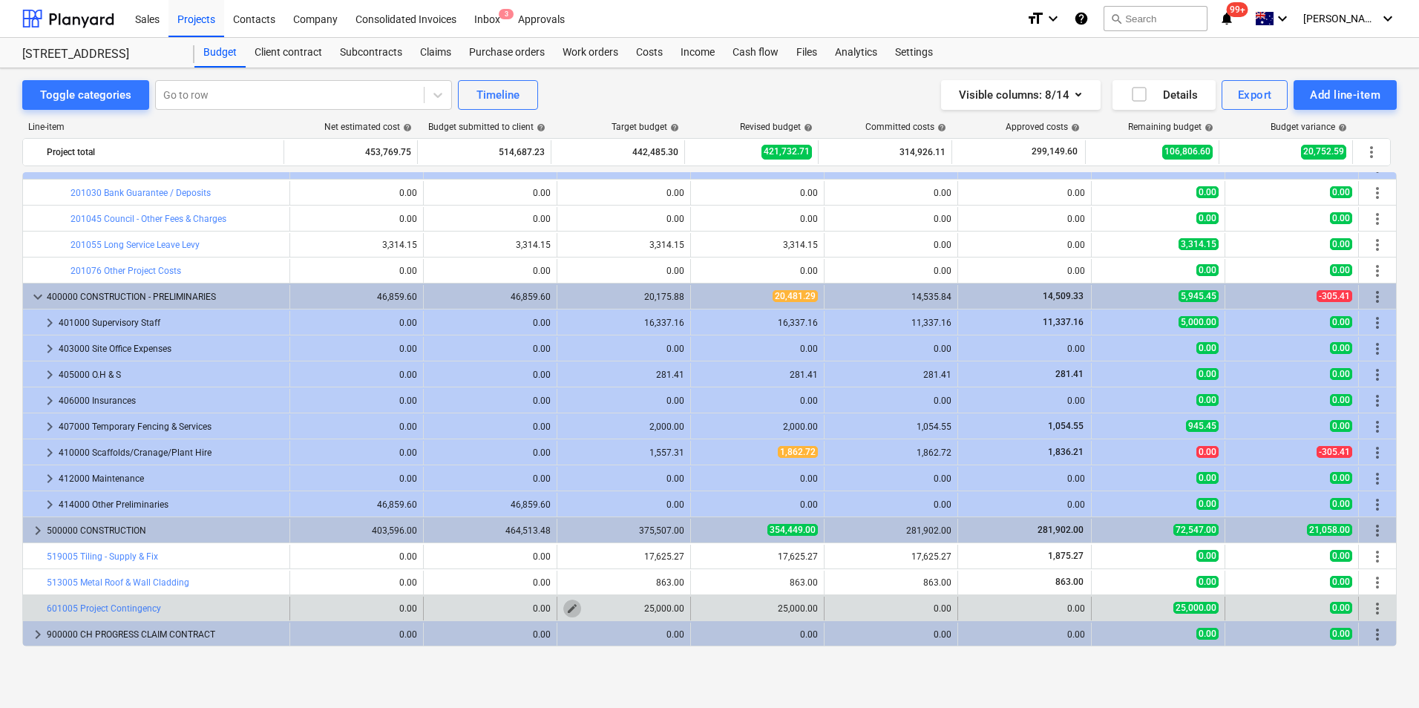
click at [567, 565] on span "edit" at bounding box center [572, 609] width 12 height 12
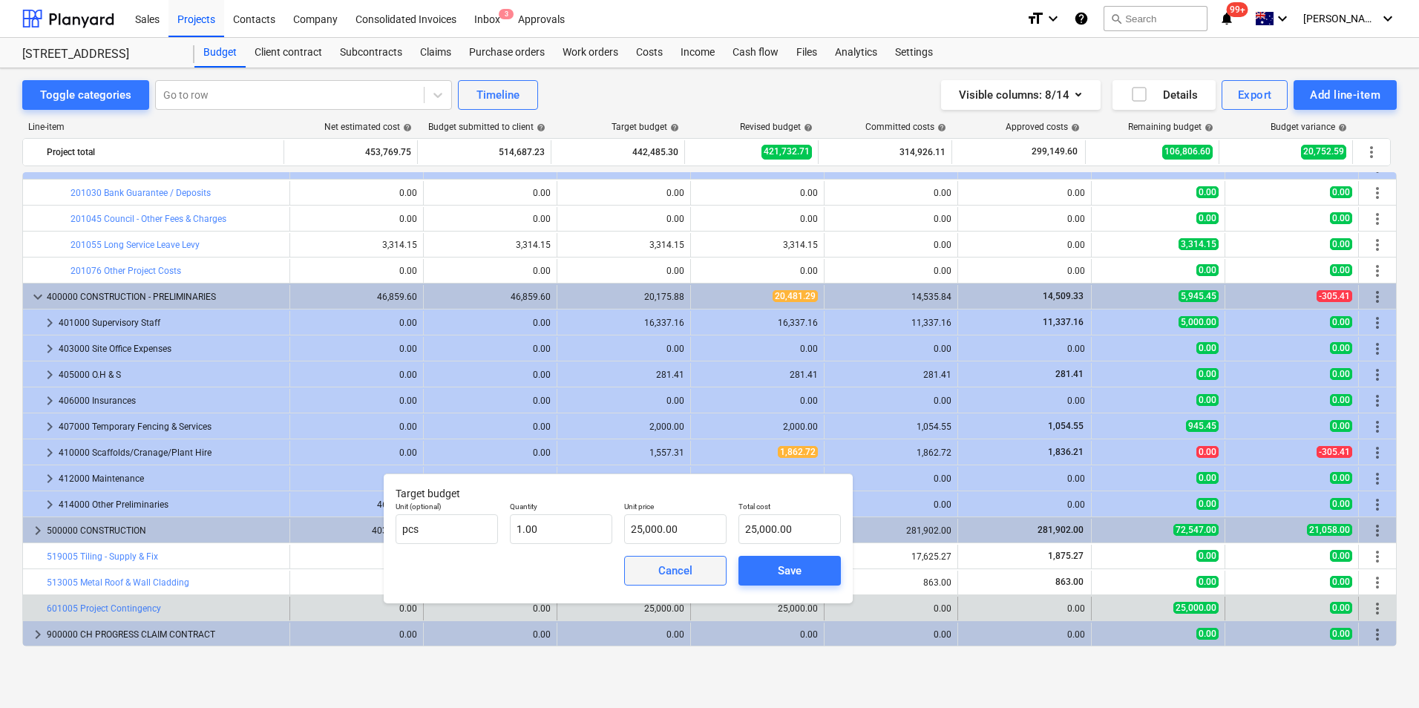
click at [633, 565] on button "Cancel" at bounding box center [675, 571] width 102 height 30
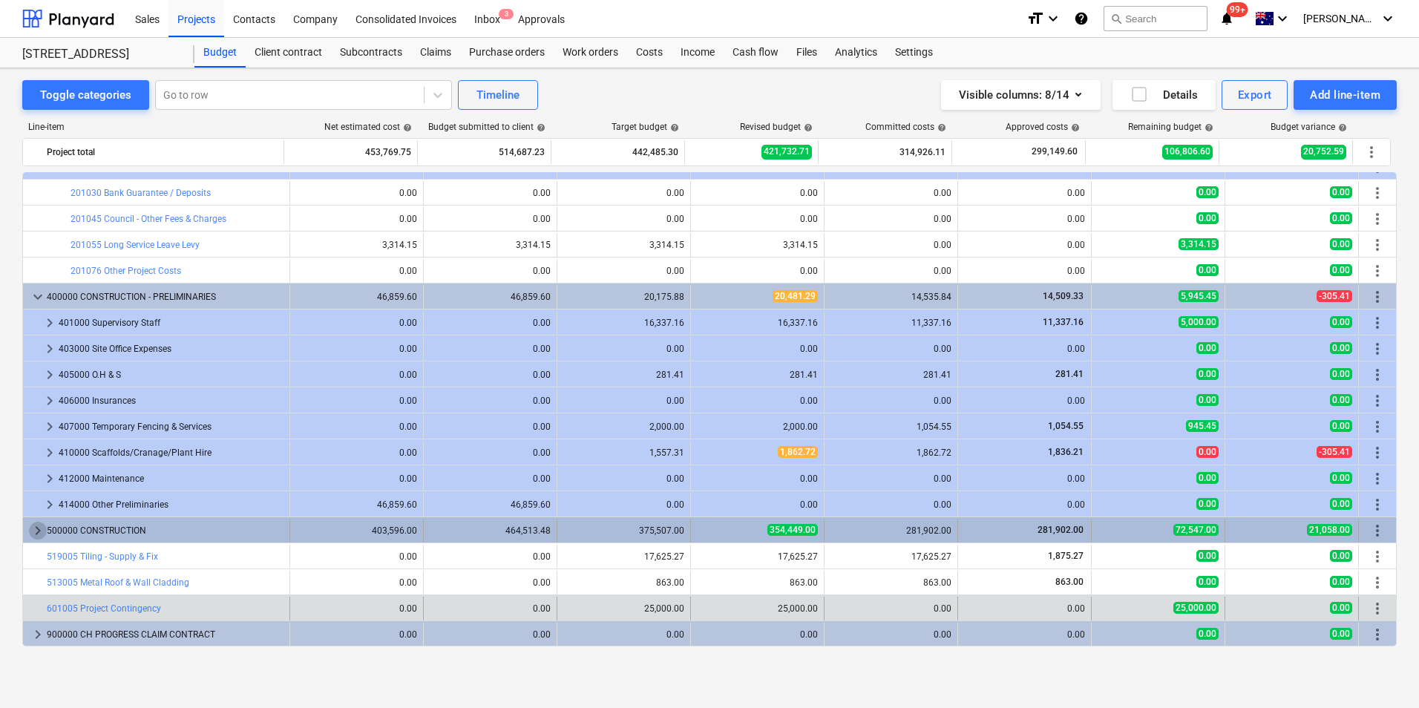
click at [40, 533] on span "keyboard_arrow_right" at bounding box center [38, 531] width 18 height 18
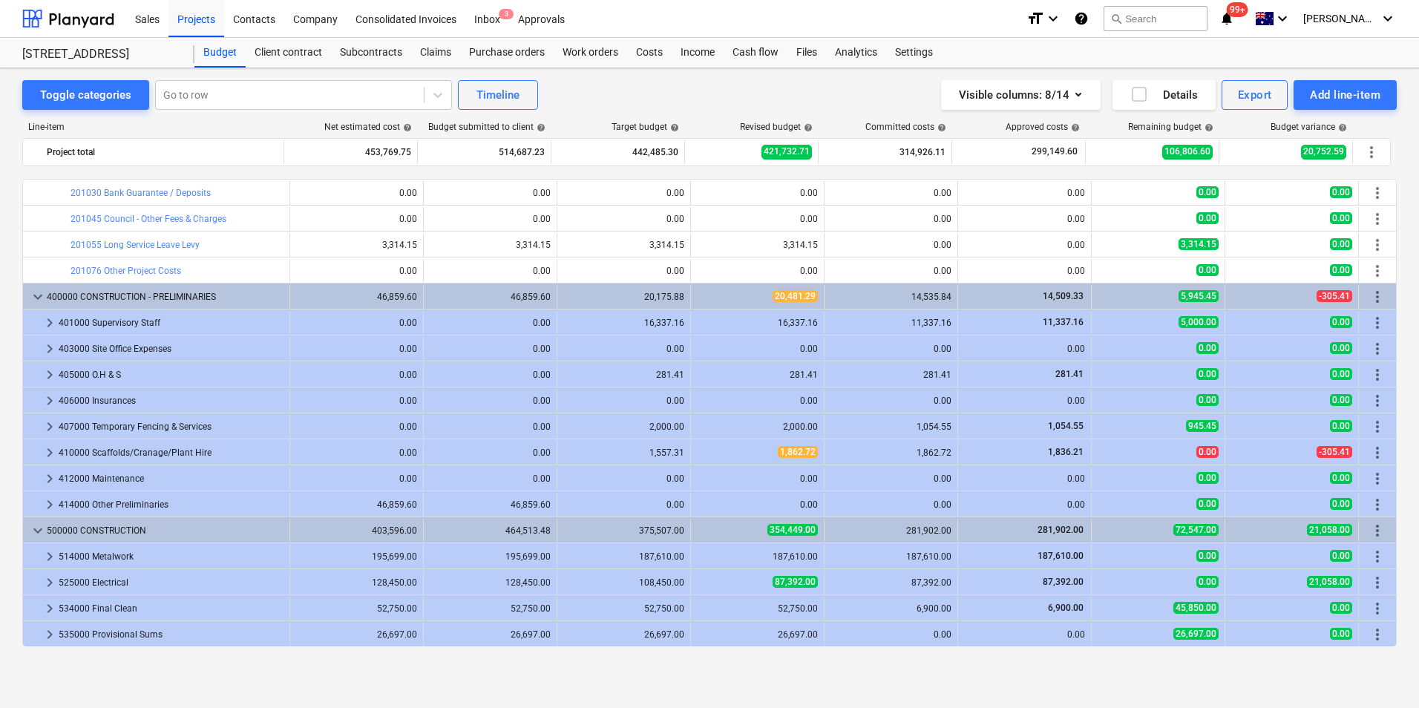
scroll to position [175, 0]
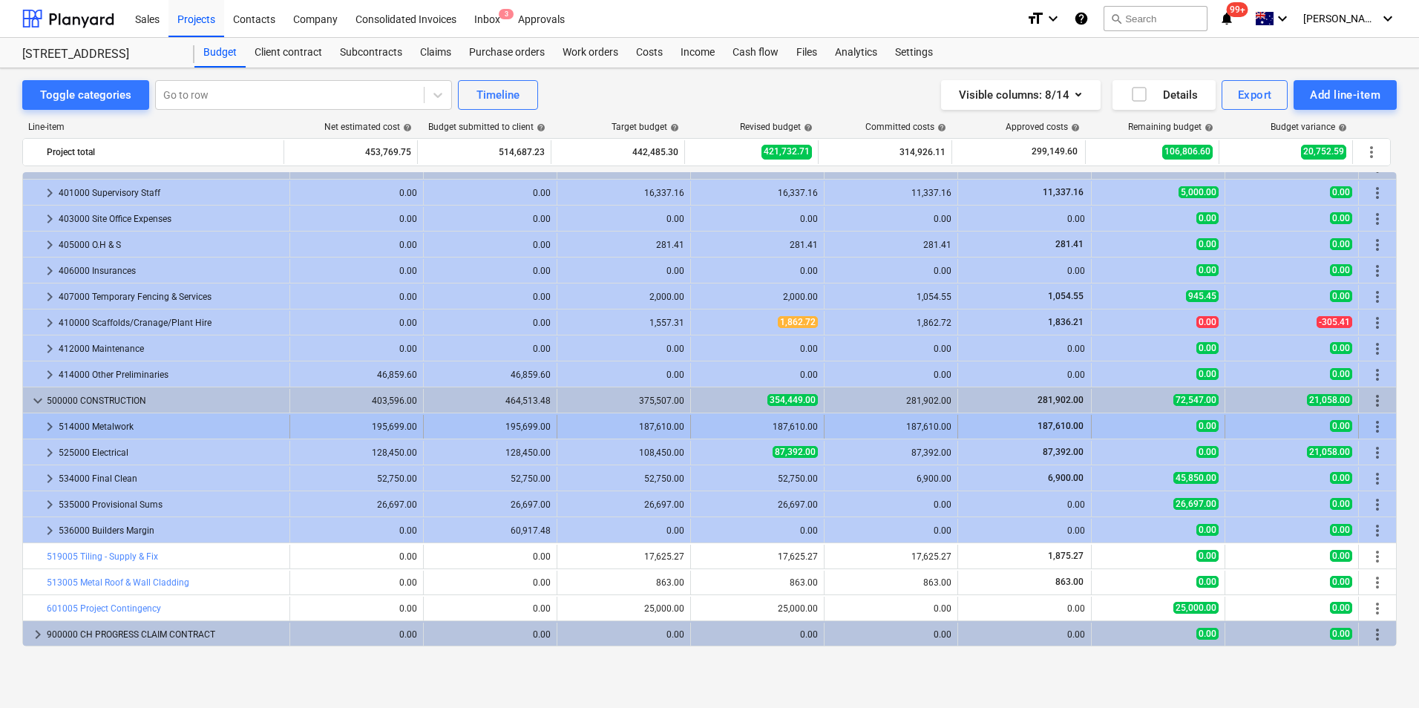
click at [47, 427] on span "keyboard_arrow_right" at bounding box center [50, 427] width 18 height 18
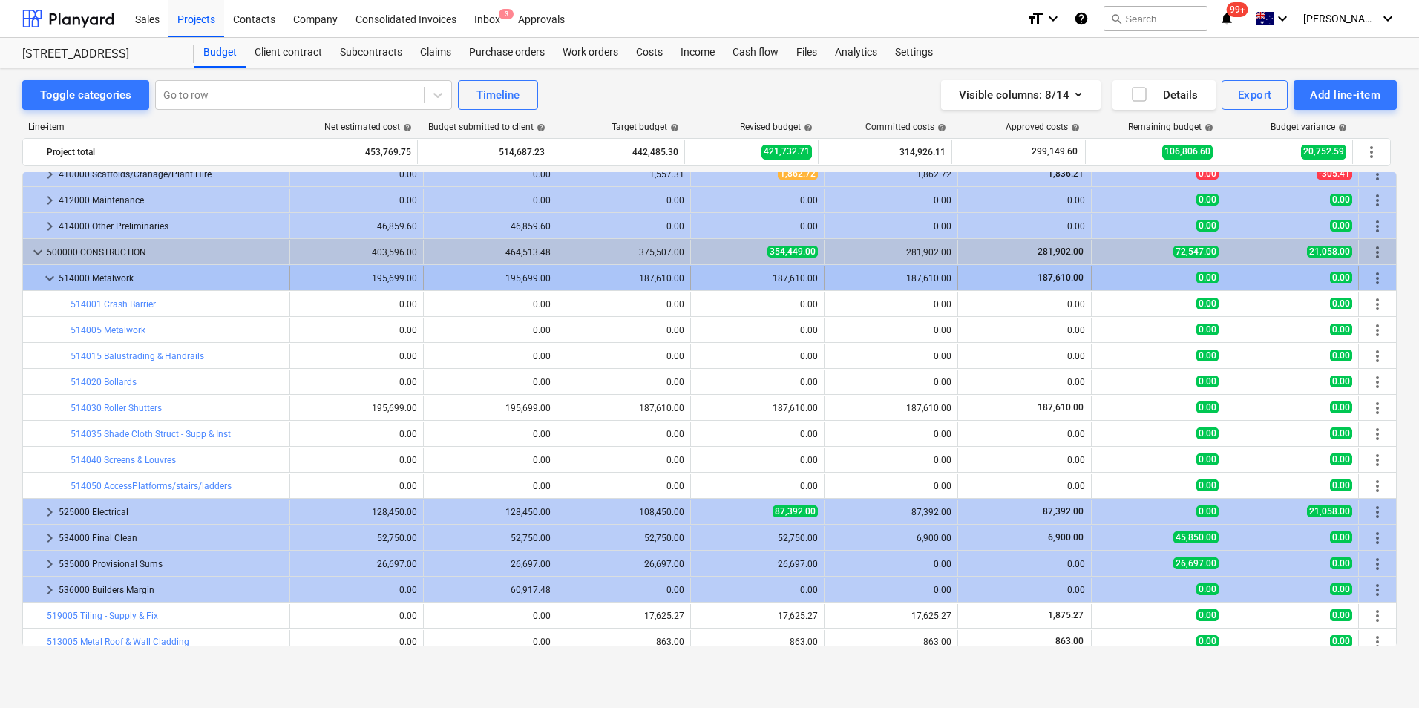
click at [50, 275] on span "keyboard_arrow_down" at bounding box center [50, 278] width 18 height 18
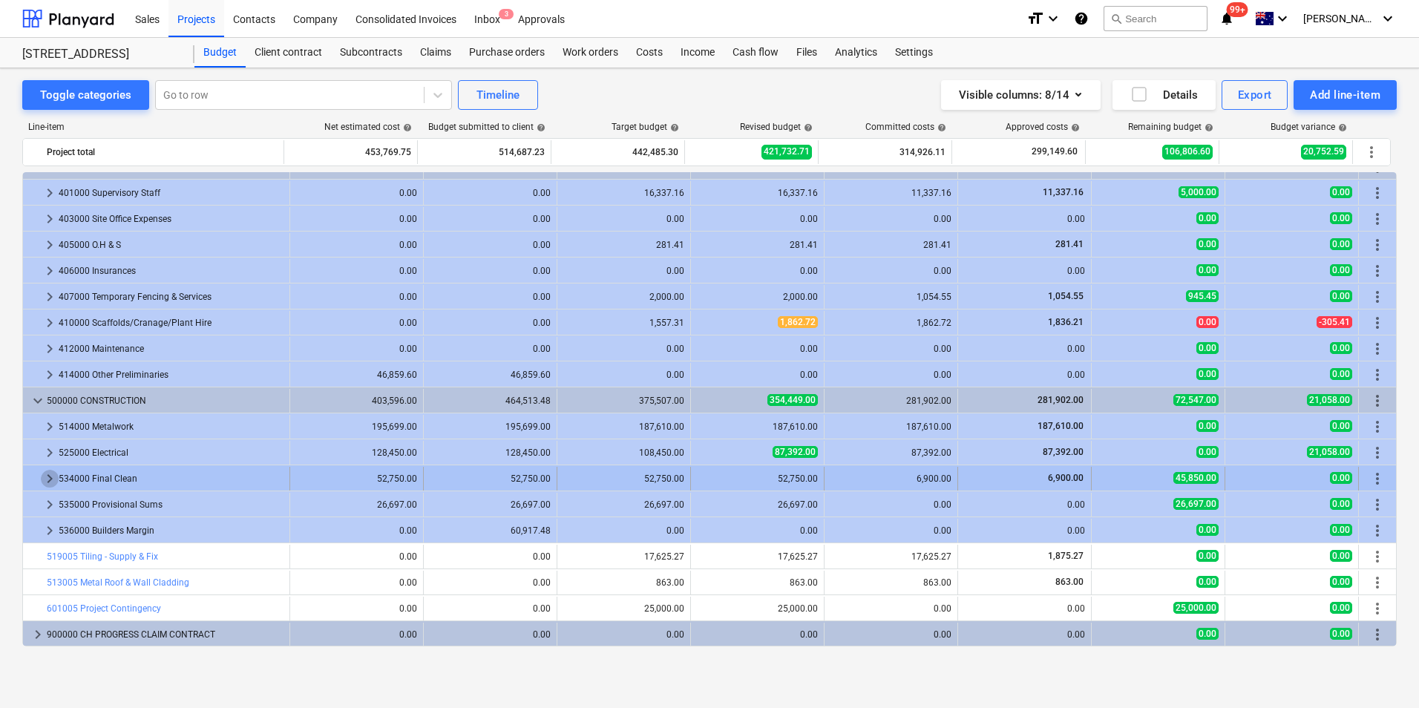
click at [43, 478] on span "keyboard_arrow_right" at bounding box center [50, 479] width 18 height 18
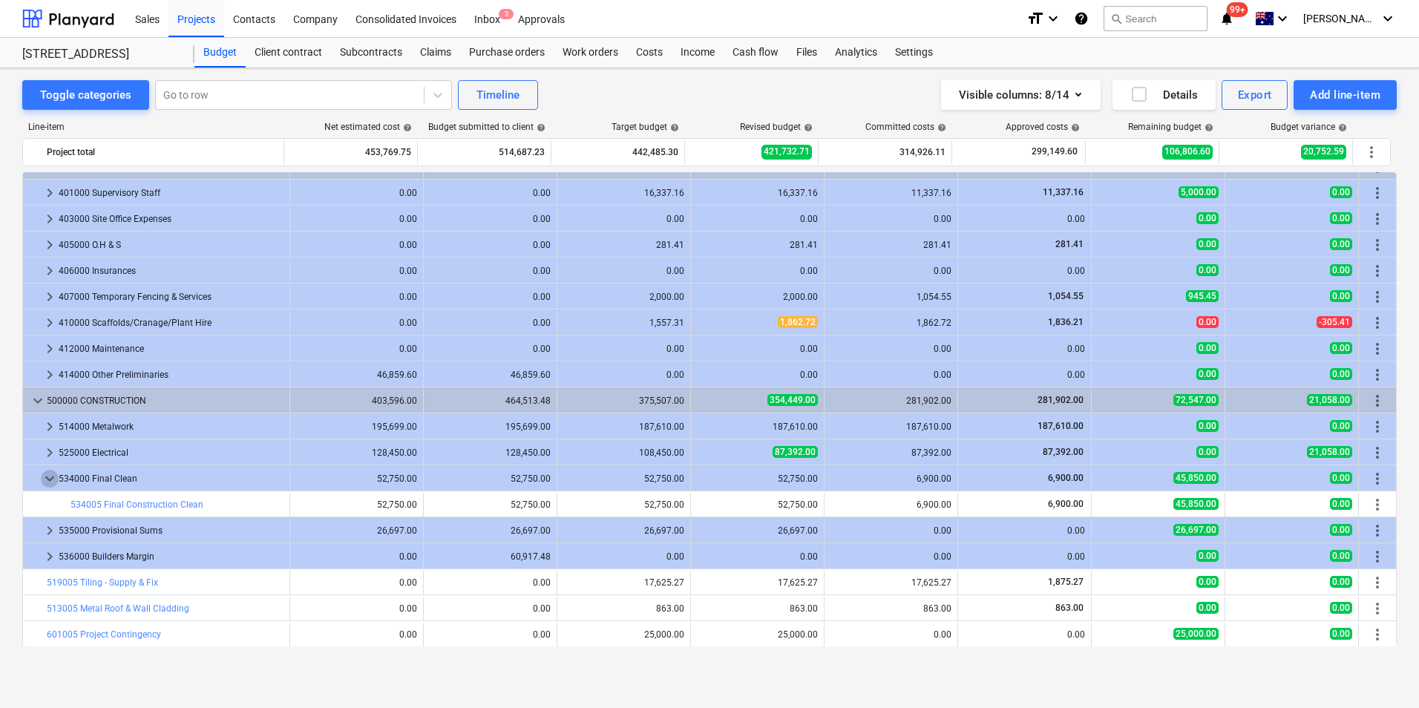
click at [43, 478] on span "keyboard_arrow_down" at bounding box center [50, 479] width 18 height 18
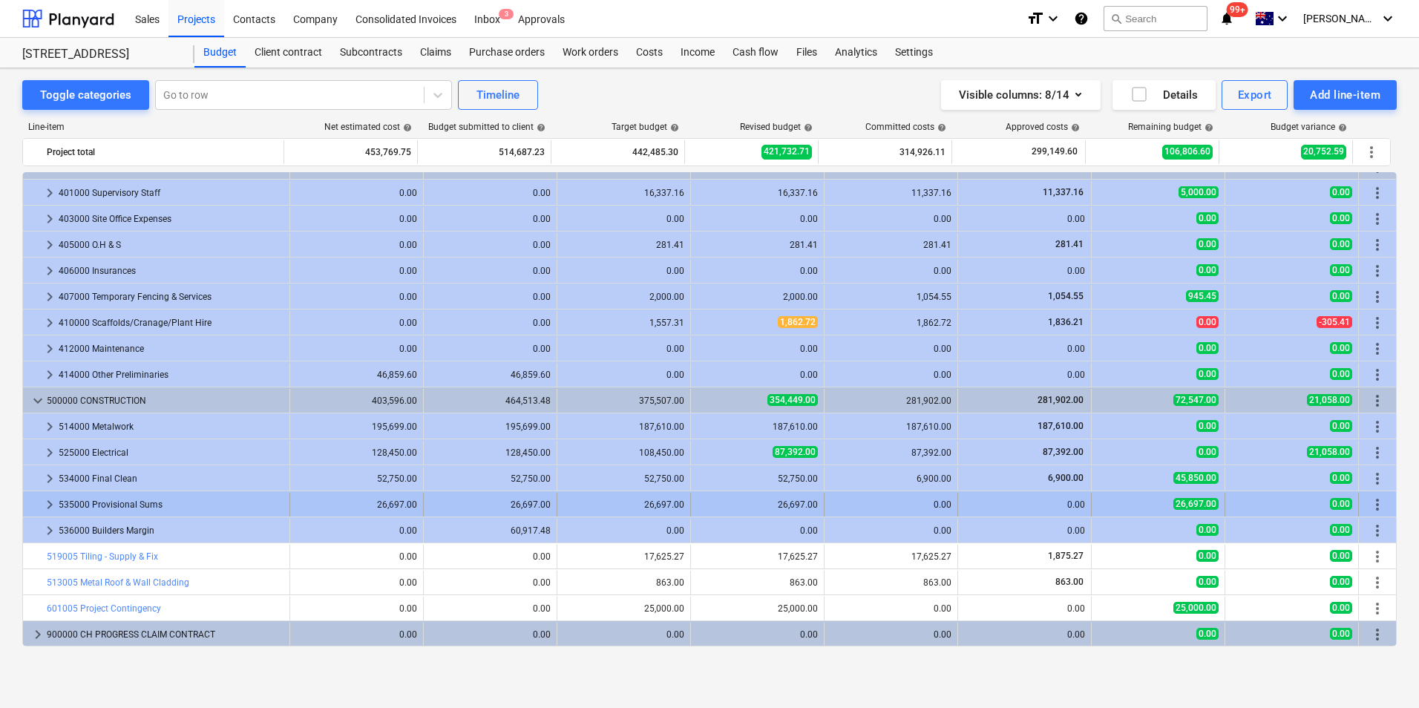
click at [43, 503] on span "keyboard_arrow_right" at bounding box center [50, 505] width 18 height 18
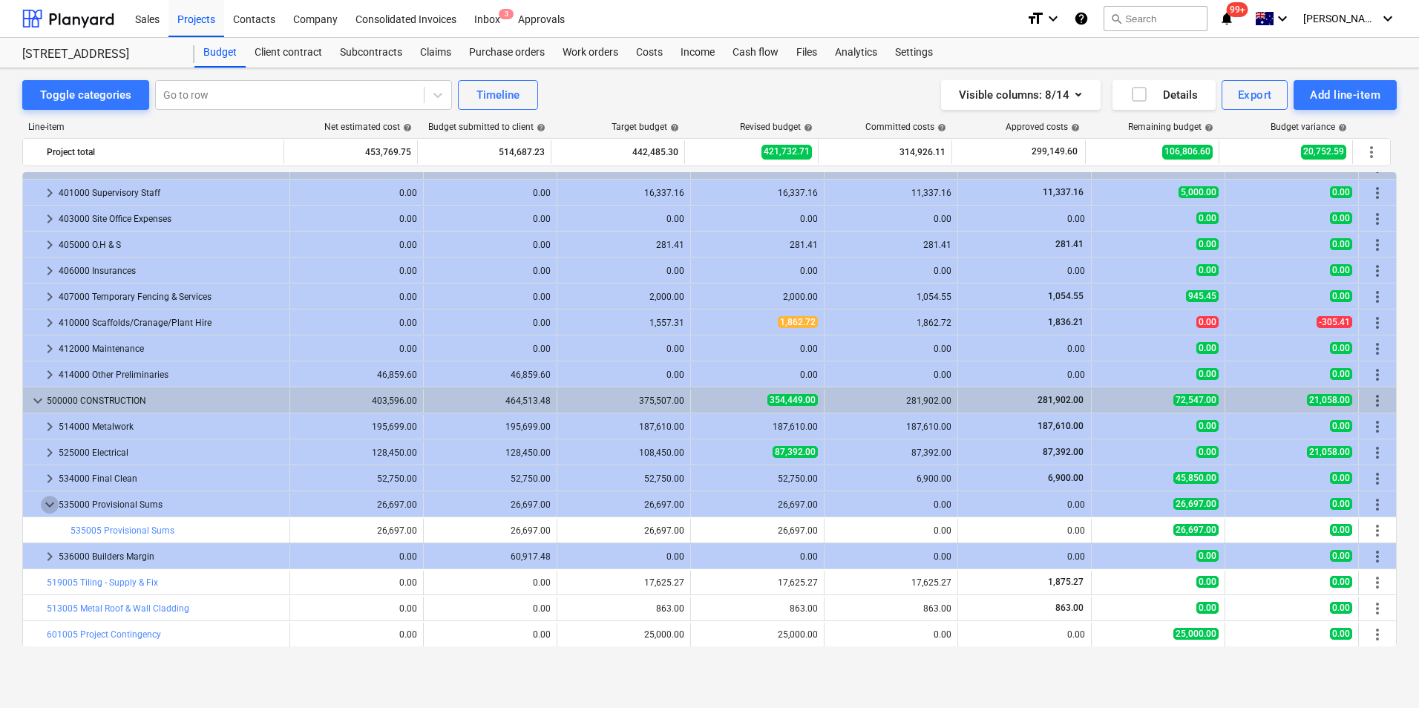
click at [43, 503] on span "keyboard_arrow_down" at bounding box center [50, 505] width 18 height 18
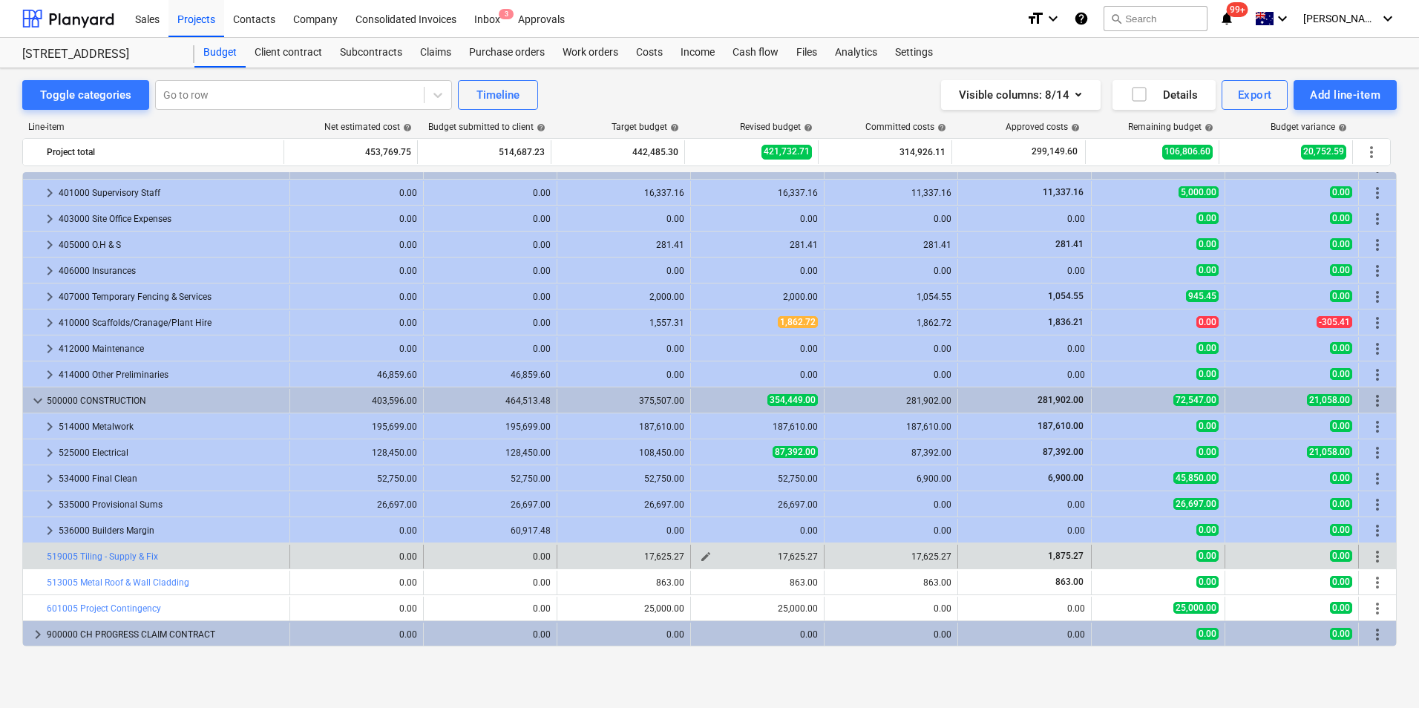
click at [702, 557] on span "edit" at bounding box center [706, 557] width 12 height 12
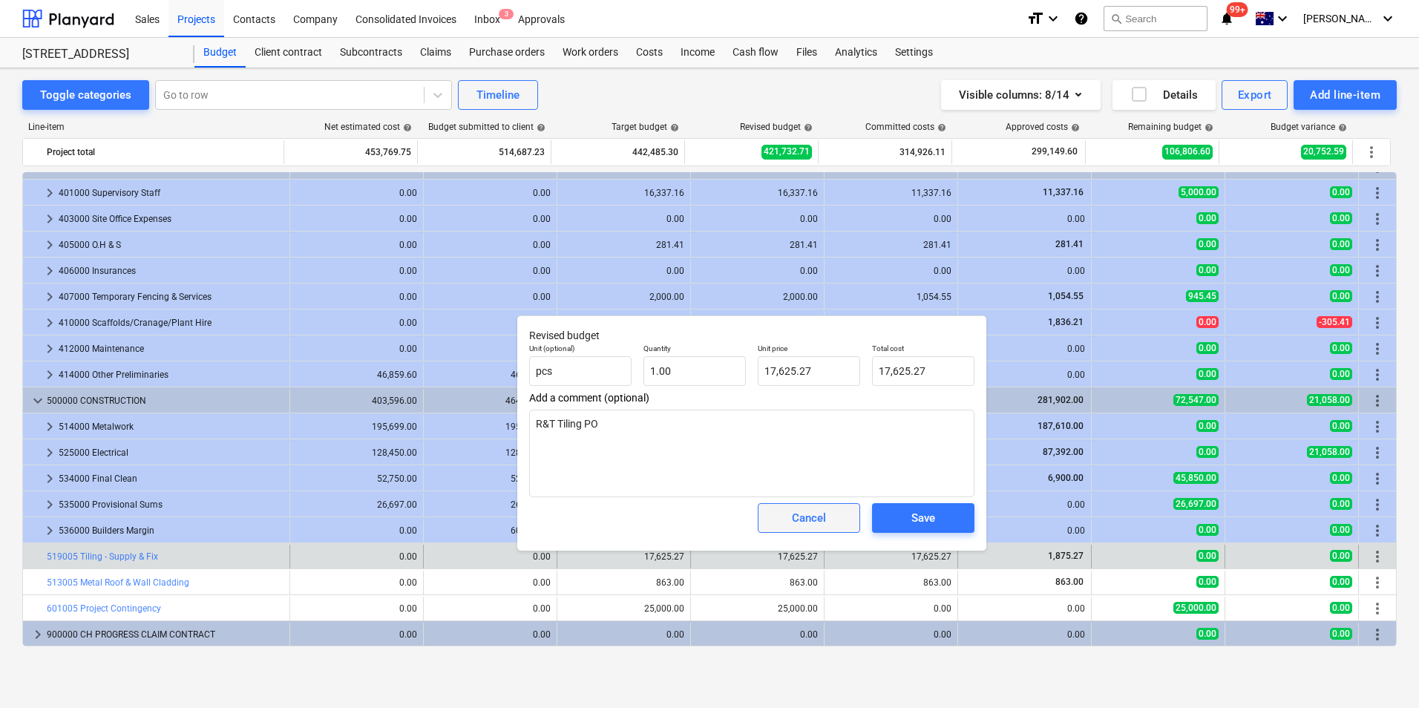
click at [785, 511] on span "Cancel" at bounding box center [808, 517] width 65 height 19
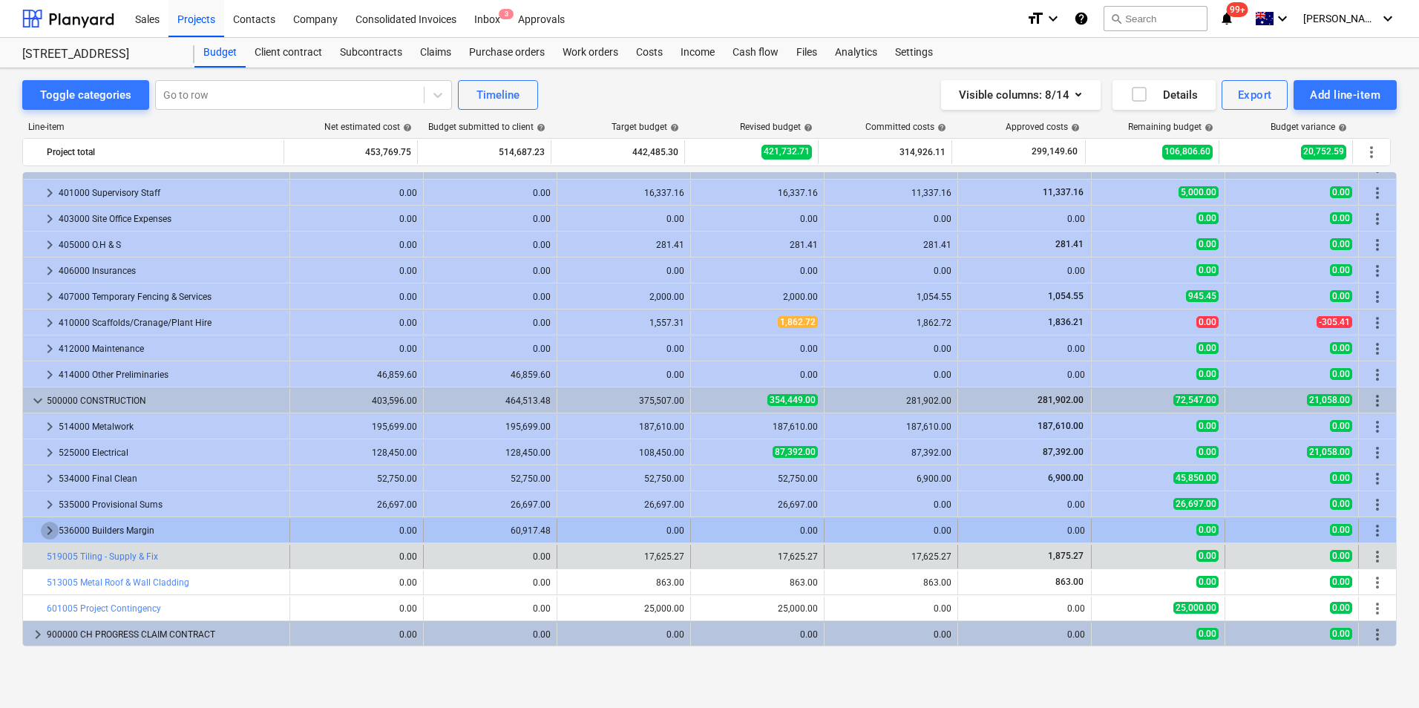
click at [45, 527] on span "keyboard_arrow_right" at bounding box center [50, 531] width 18 height 18
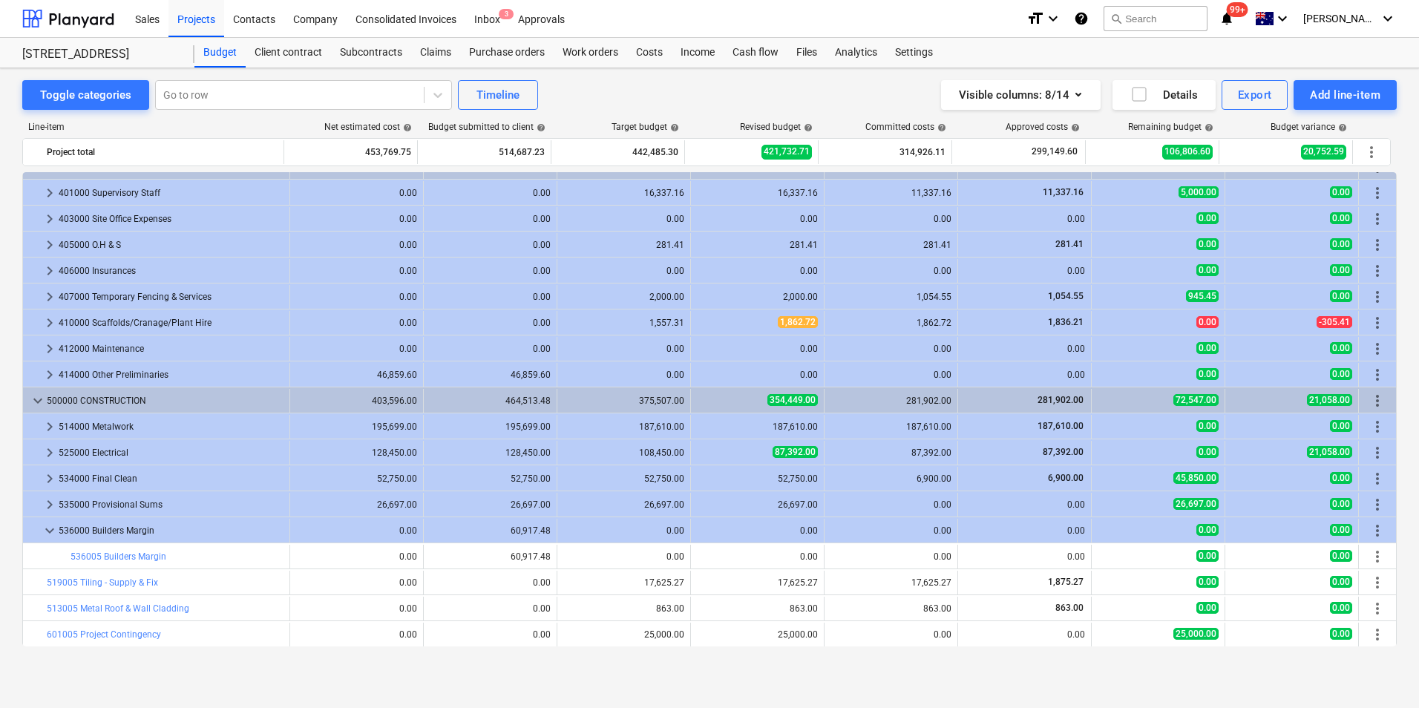
scroll to position [201, 0]
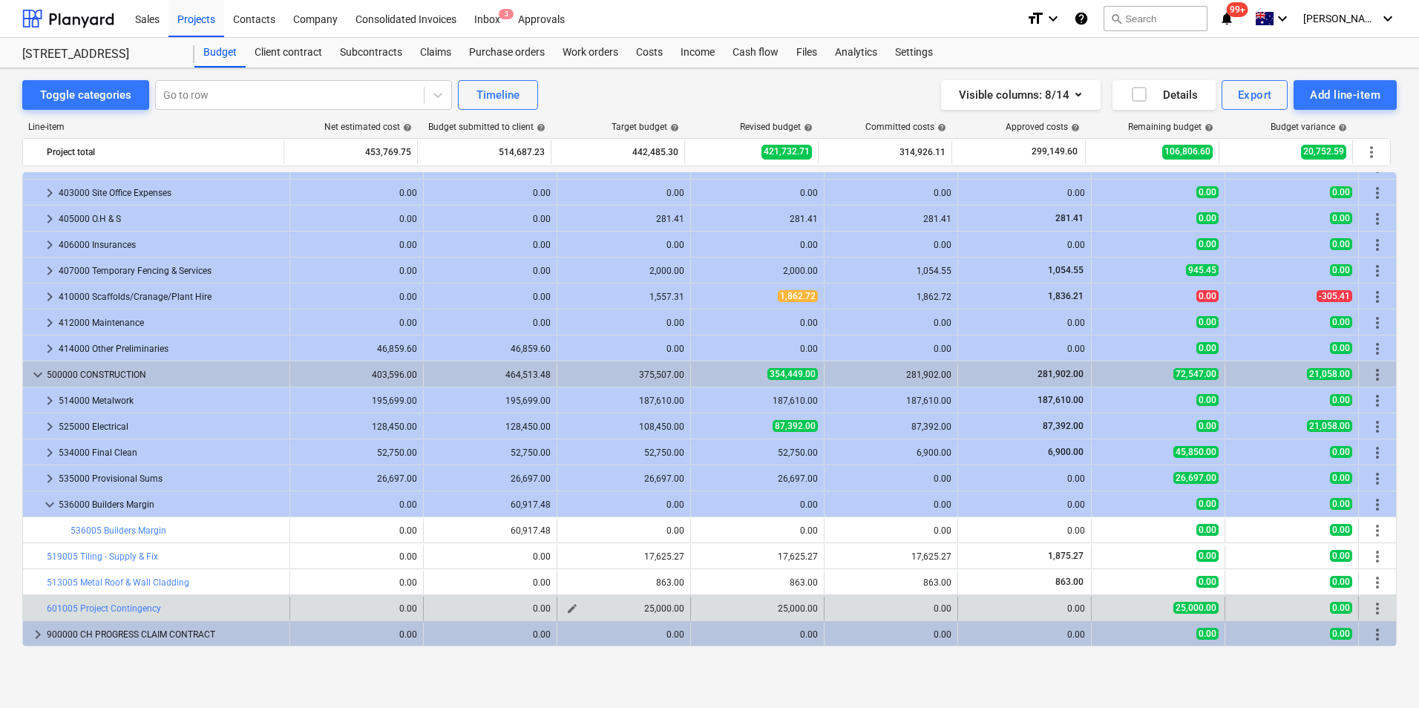
click at [566, 565] on span "edit" at bounding box center [572, 609] width 12 height 12
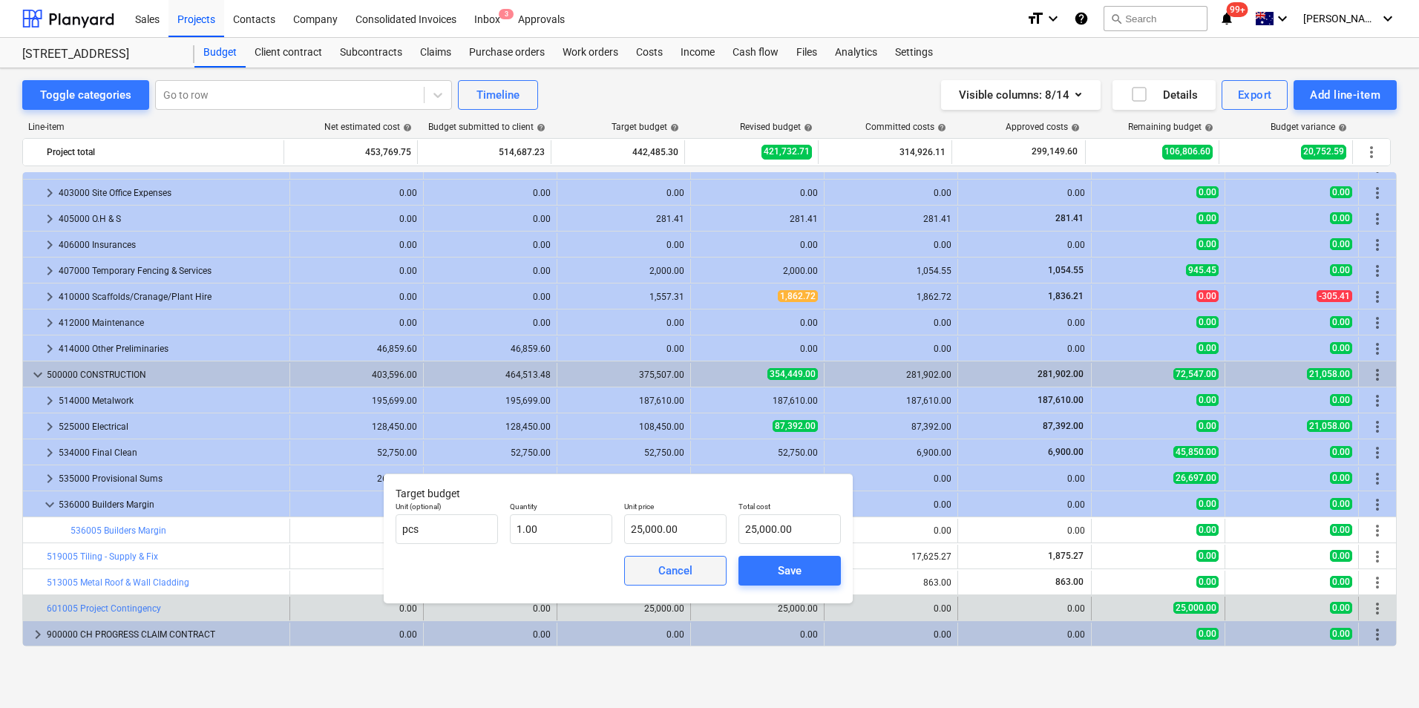
click at [651, 565] on span "Cancel" at bounding box center [675, 570] width 65 height 19
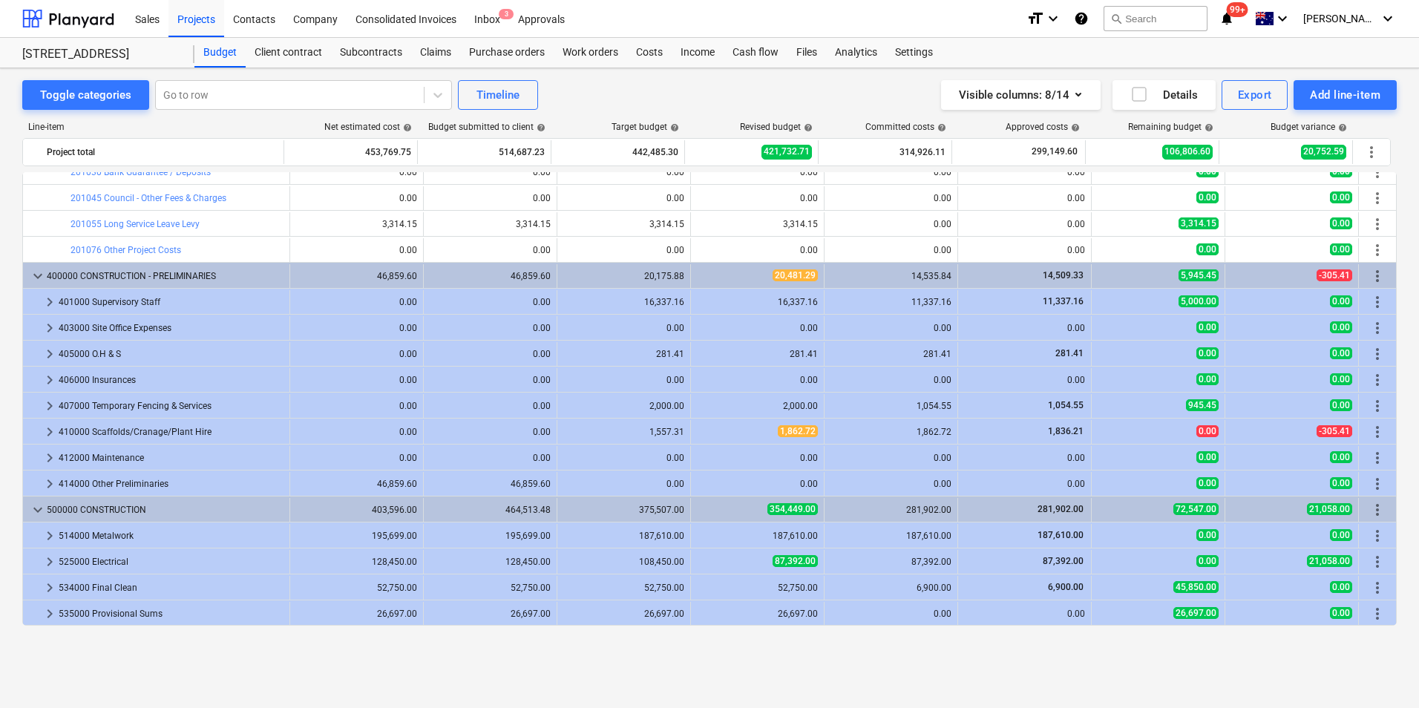
scroll to position [0, 0]
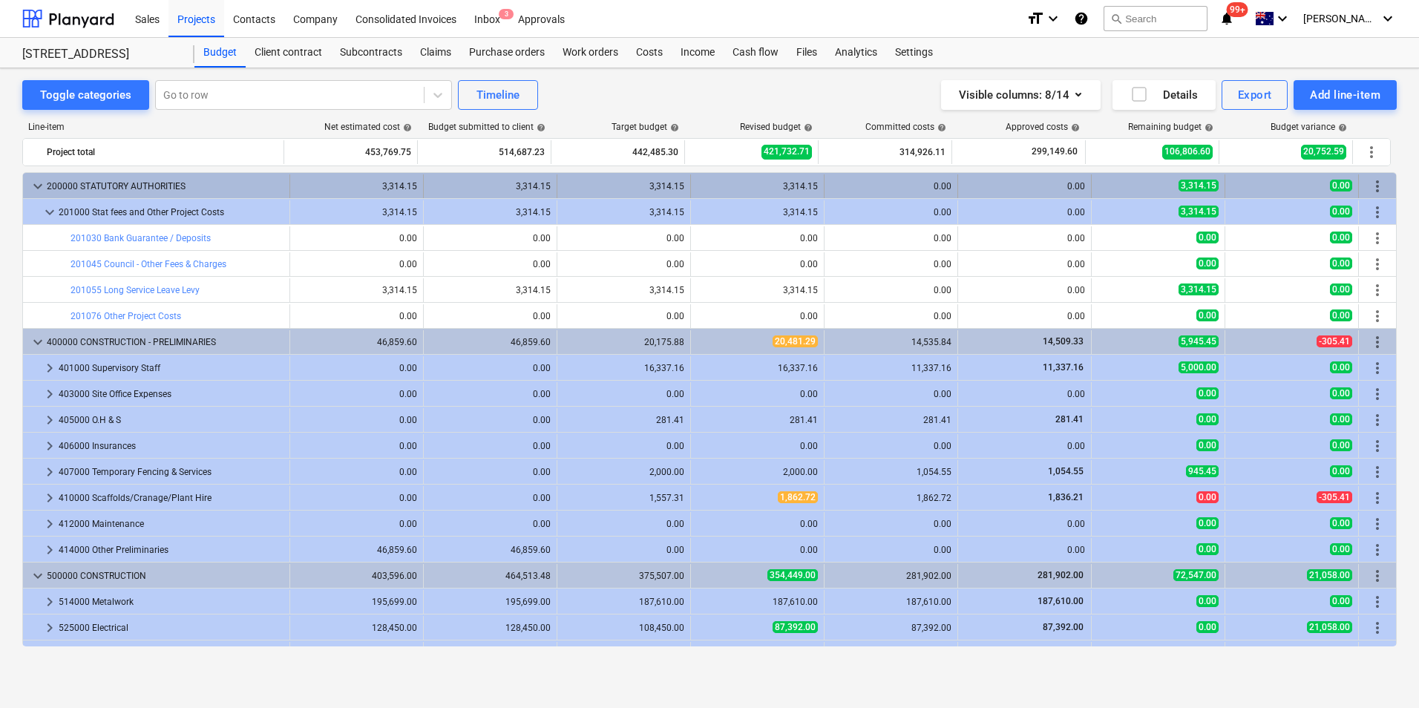
click at [38, 193] on span "keyboard_arrow_down" at bounding box center [38, 186] width 18 height 18
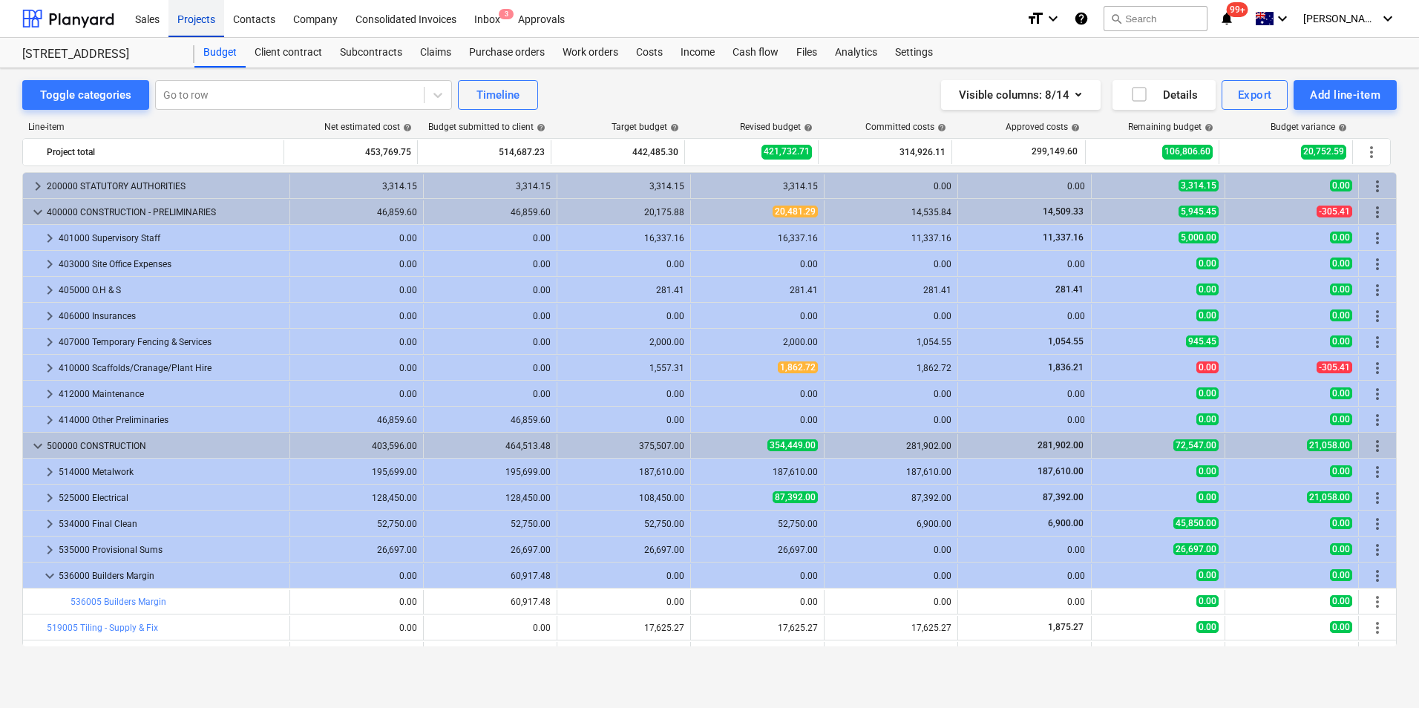
click at [196, 16] on div "Projects" at bounding box center [196, 18] width 56 height 38
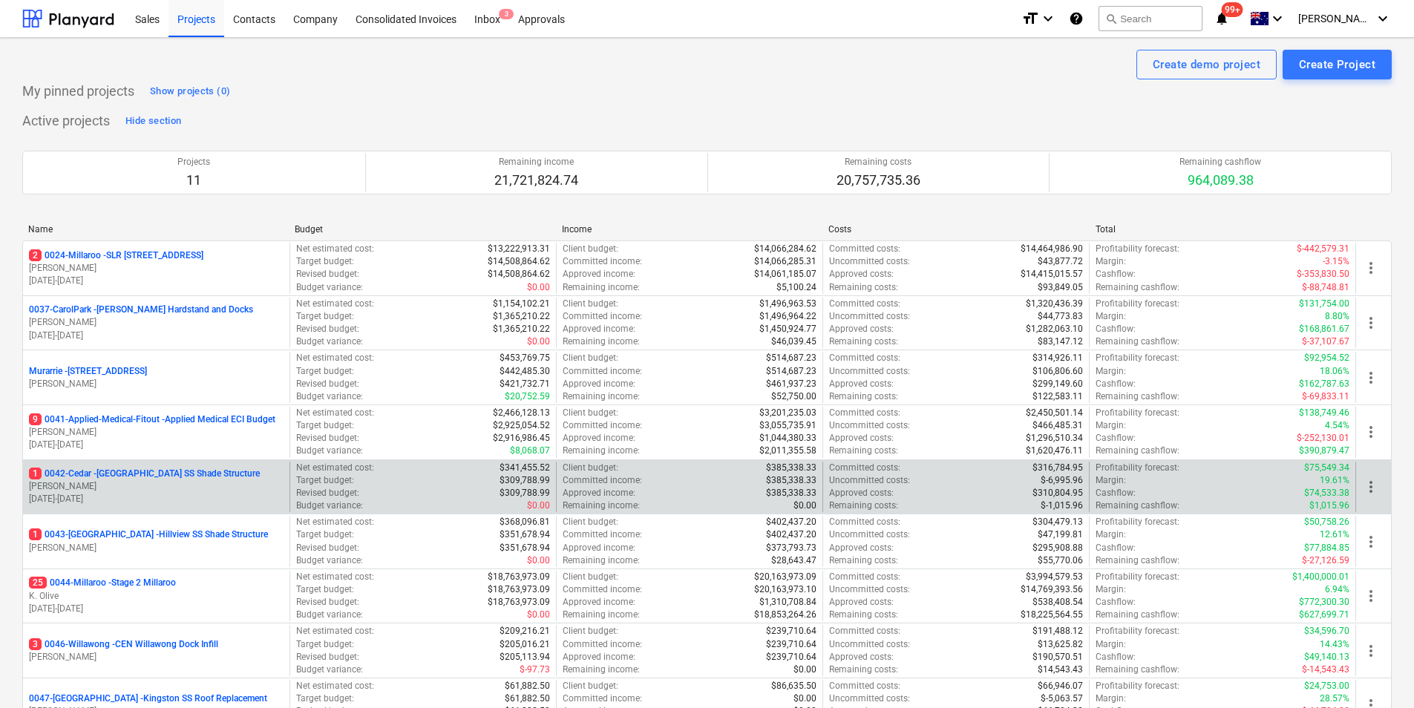
click at [154, 473] on p "1 0042-Cedar - [GEOGRAPHIC_DATA] SS Shade Structure" at bounding box center [144, 474] width 231 height 13
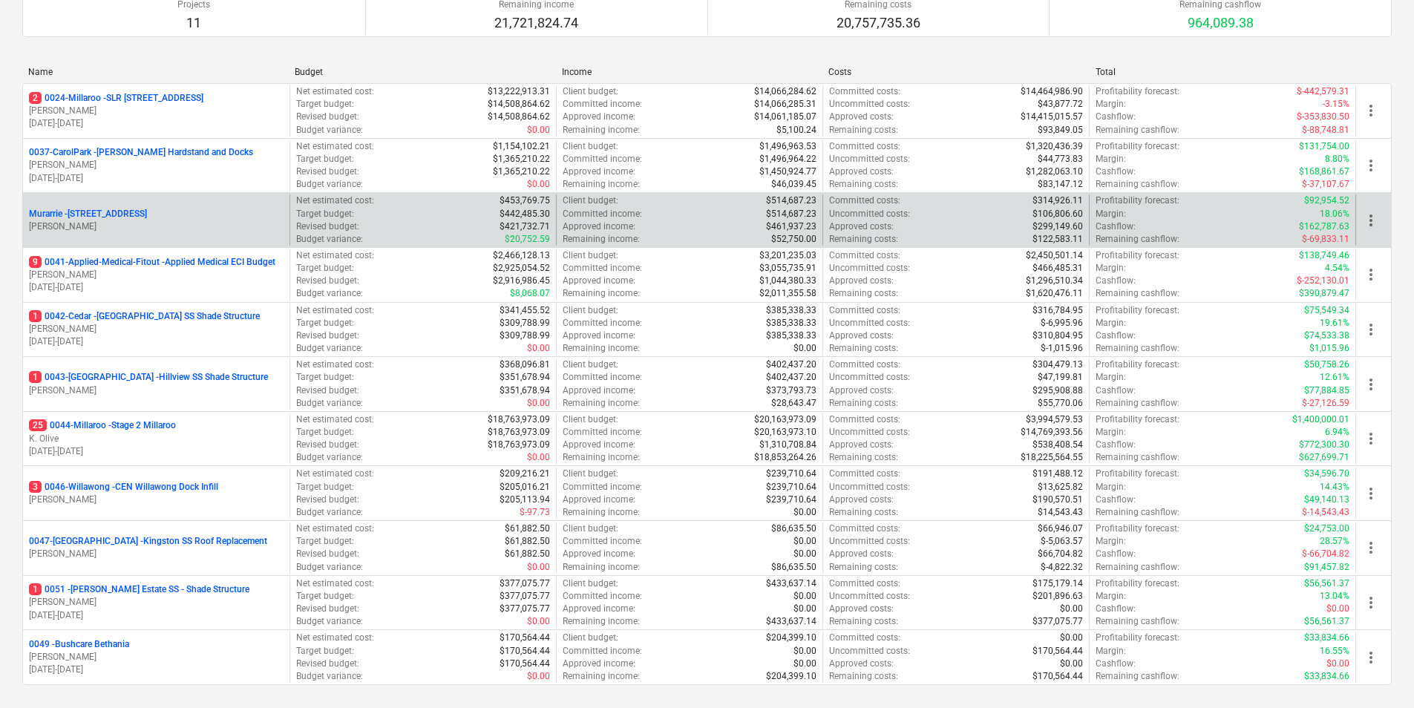
scroll to position [297, 0]
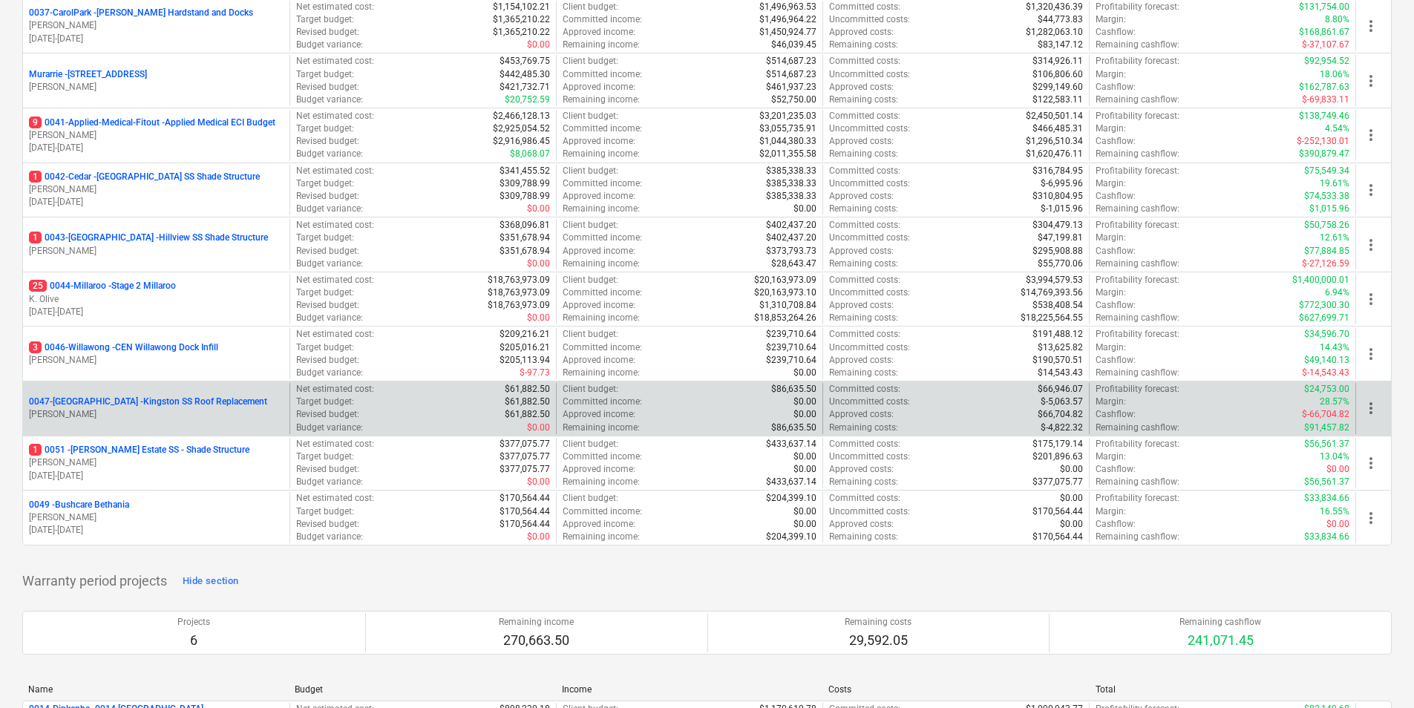
click at [117, 401] on p "0047-[GEOGRAPHIC_DATA] - [GEOGRAPHIC_DATA] SS Roof Replacement" at bounding box center [148, 402] width 238 height 13
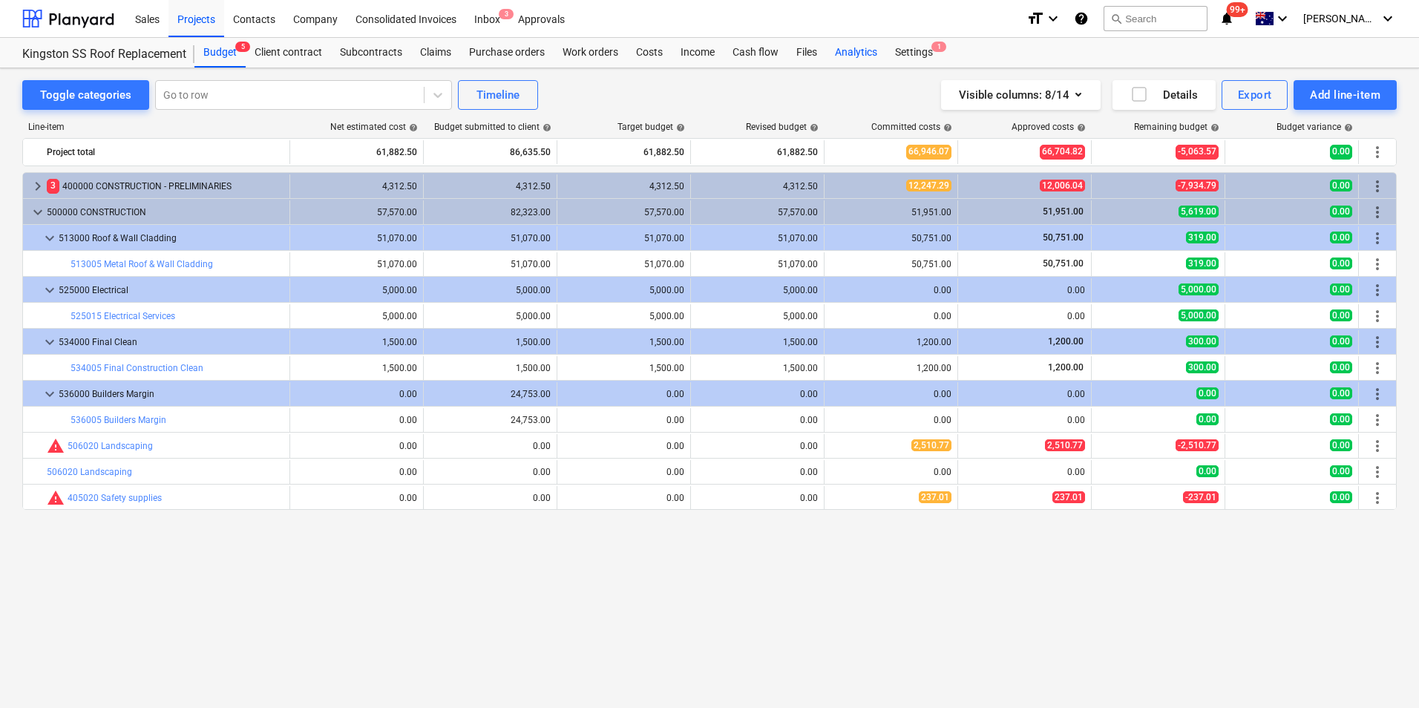
click at [862, 47] on div "Analytics" at bounding box center [856, 53] width 60 height 30
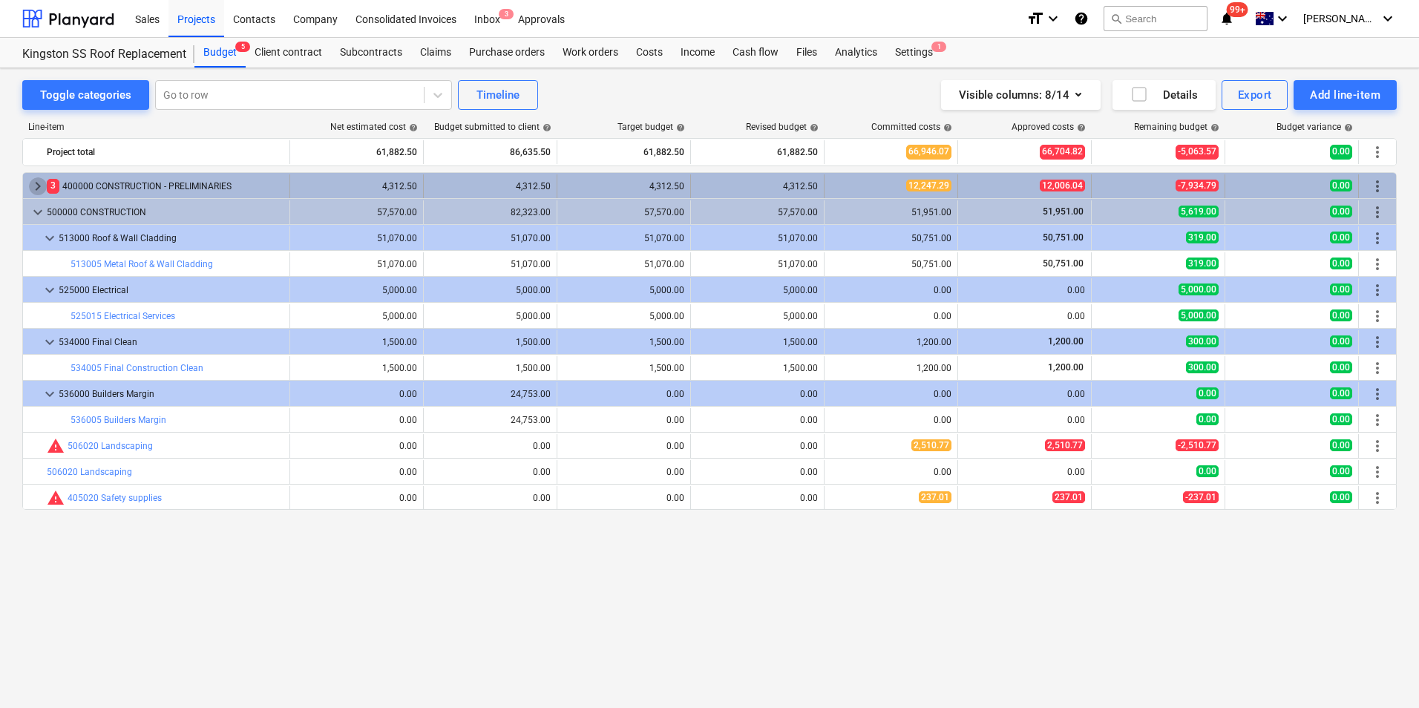
click at [38, 180] on span "keyboard_arrow_right" at bounding box center [38, 186] width 18 height 18
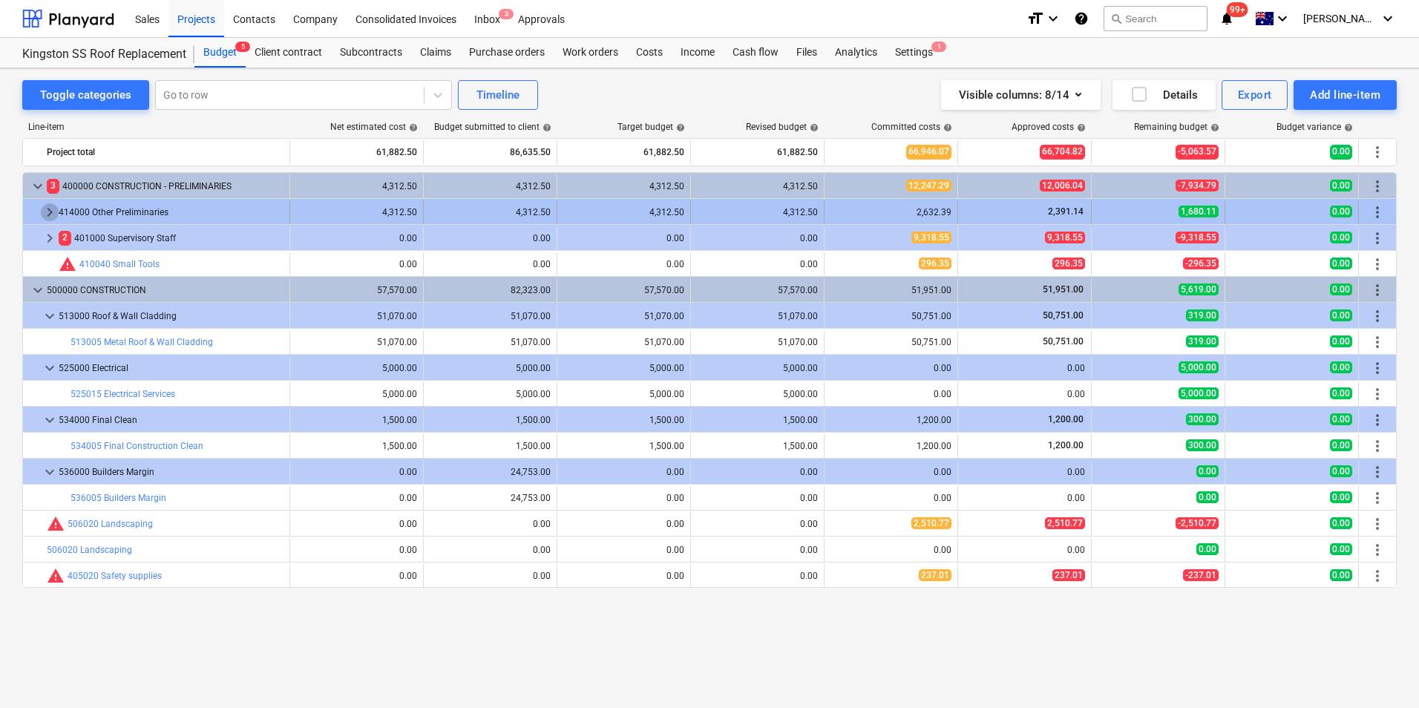
click at [50, 210] on span "keyboard_arrow_right" at bounding box center [50, 212] width 18 height 18
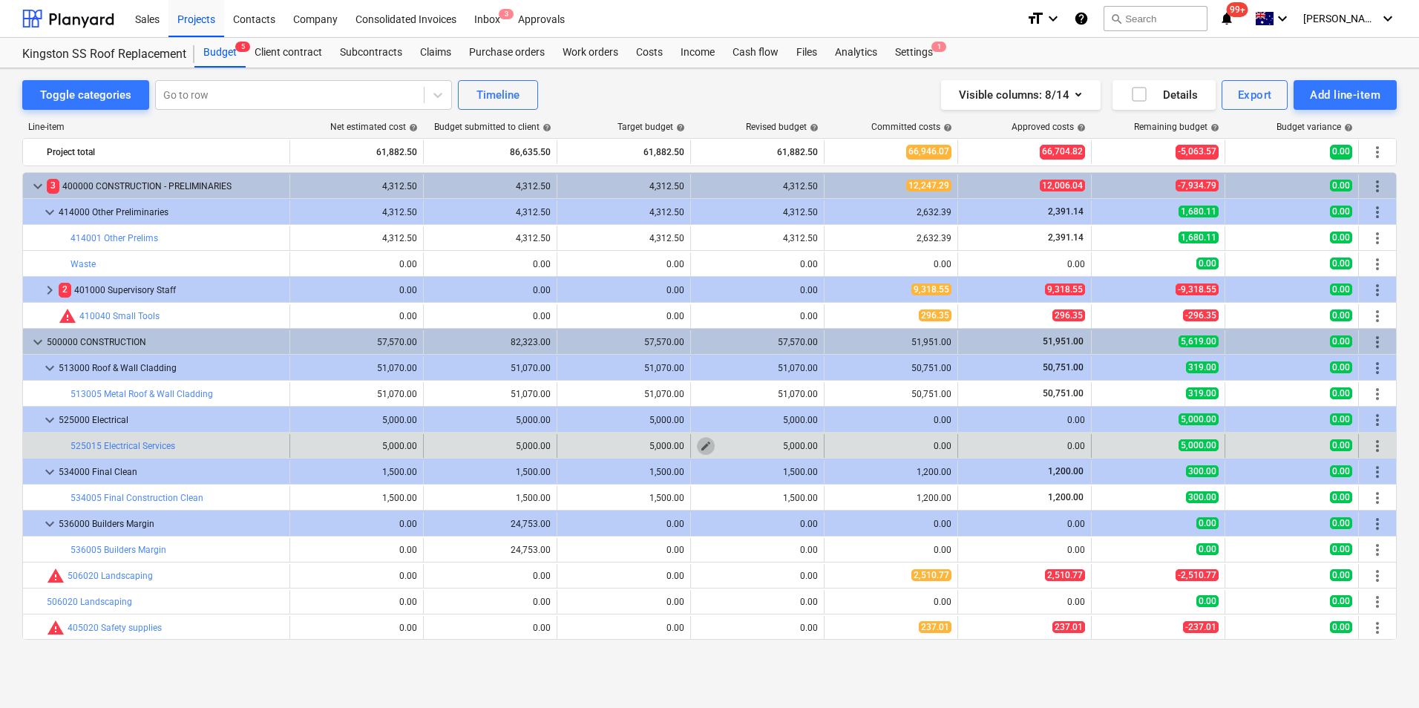
click at [708, 444] on span "edit" at bounding box center [706, 446] width 12 height 12
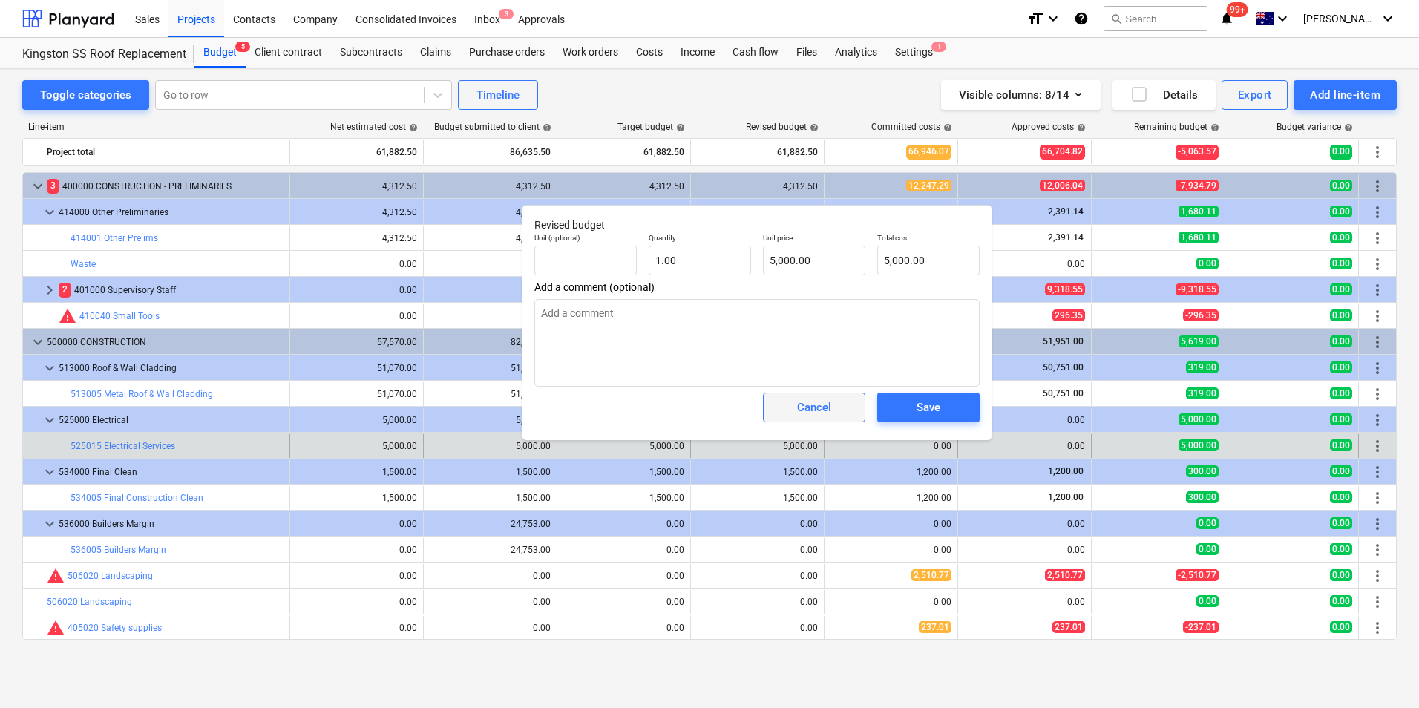
click at [791, 407] on span "Cancel" at bounding box center [813, 407] width 65 height 19
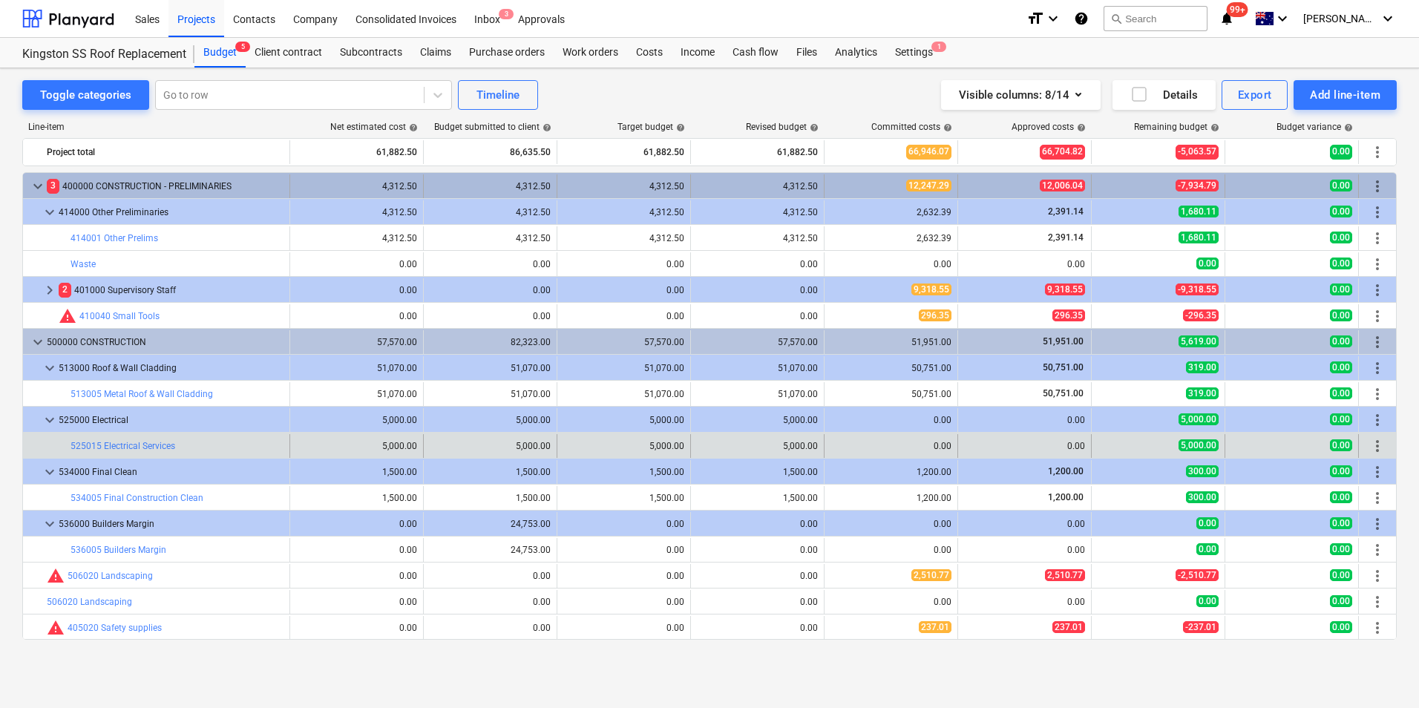
click at [35, 183] on span "keyboard_arrow_down" at bounding box center [38, 186] width 18 height 18
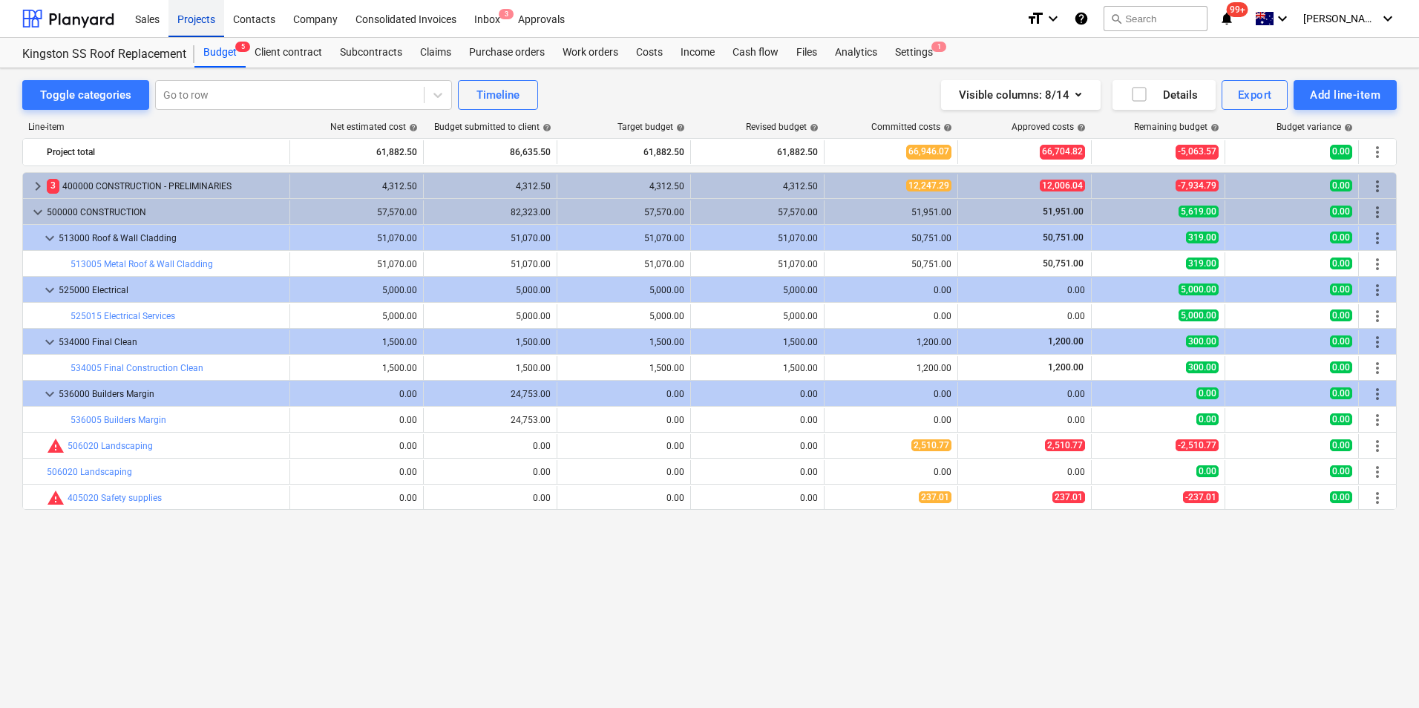
click at [194, 16] on div "Projects" at bounding box center [196, 18] width 56 height 38
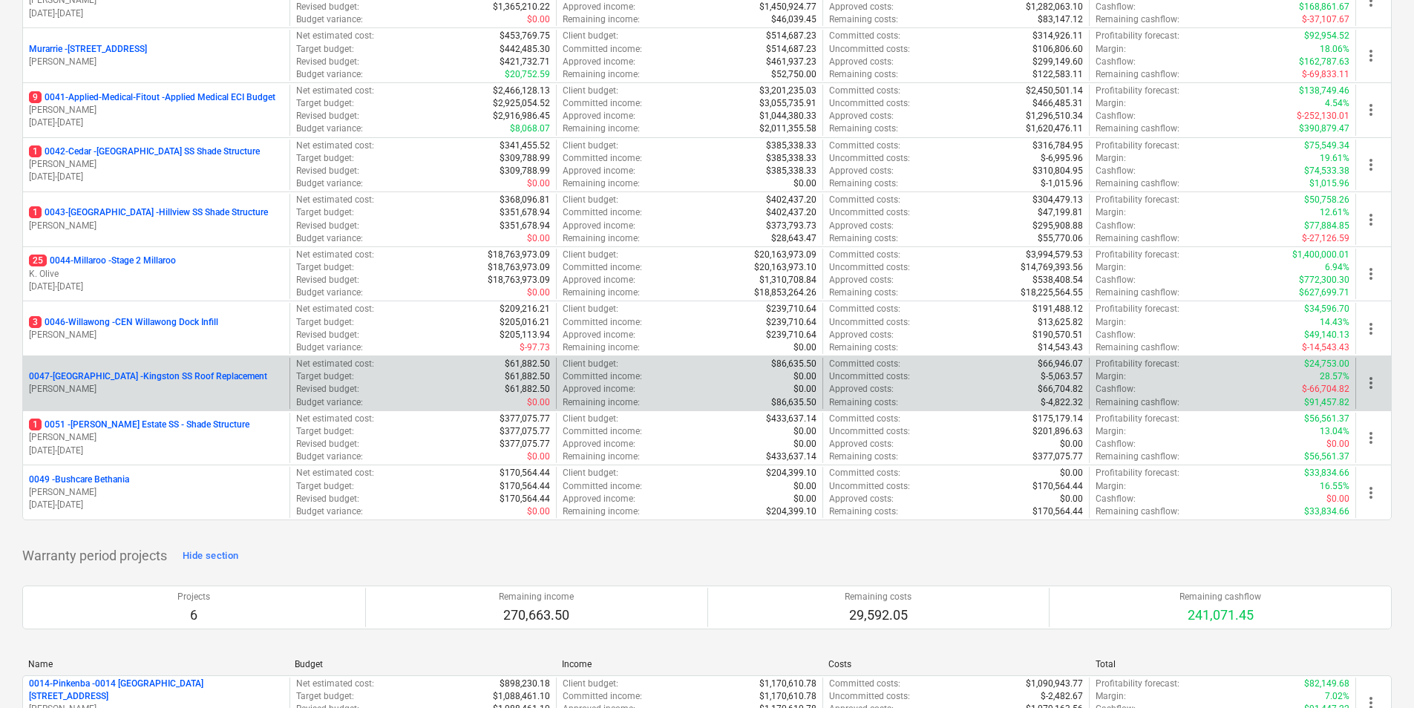
scroll to position [297, 0]
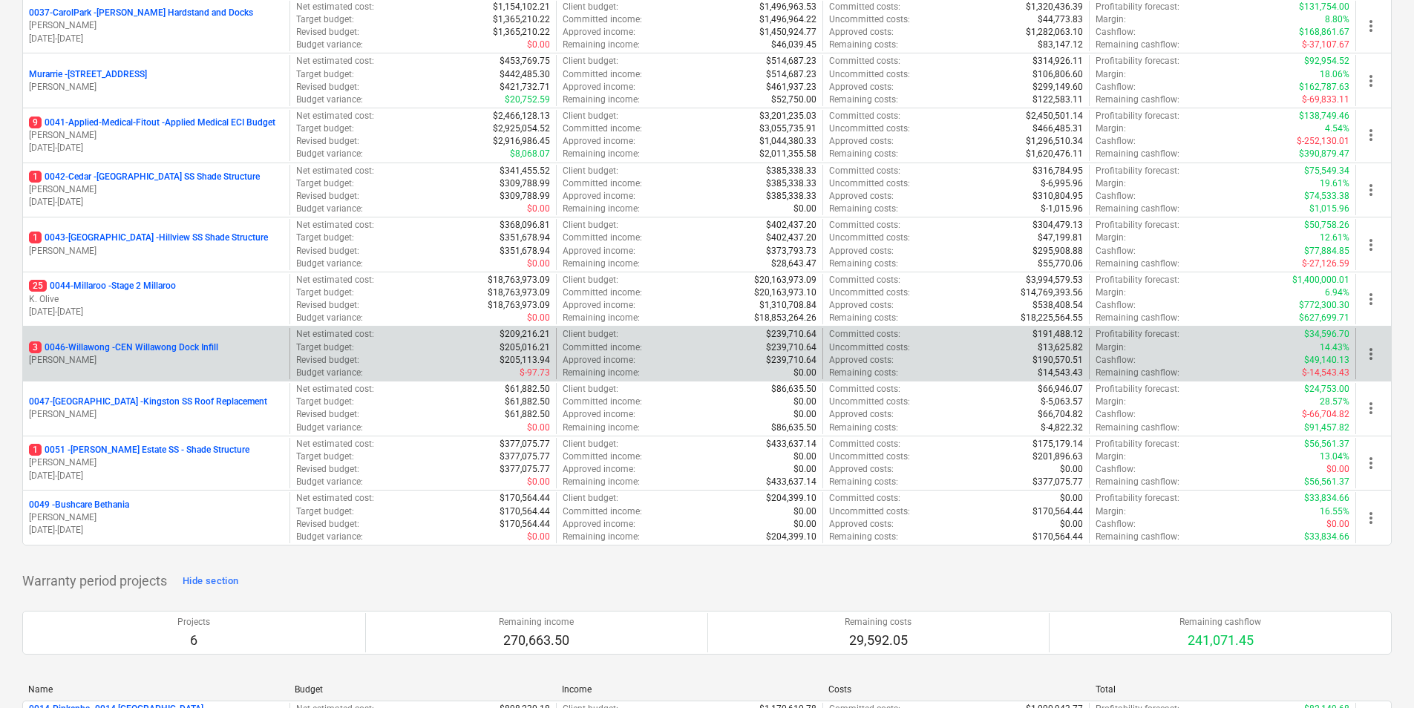
click at [168, 338] on div "3 0046-Willawong - CEN Willawong Dock Infill [PERSON_NAME]" at bounding box center [156, 353] width 266 height 51
click at [171, 343] on p "3 0046-Willawong - CEN Willawong Dock Infill" at bounding box center [123, 347] width 189 height 13
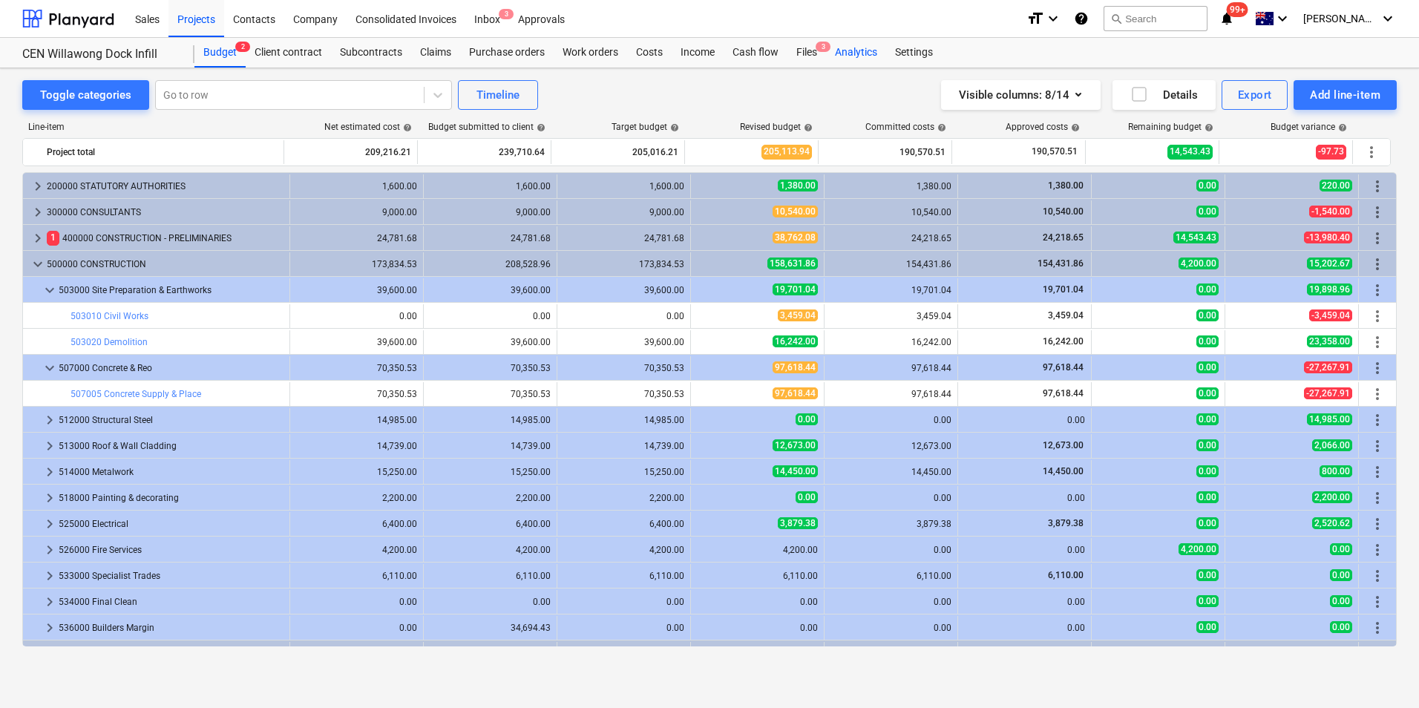
click at [850, 49] on div "Analytics" at bounding box center [856, 53] width 60 height 30
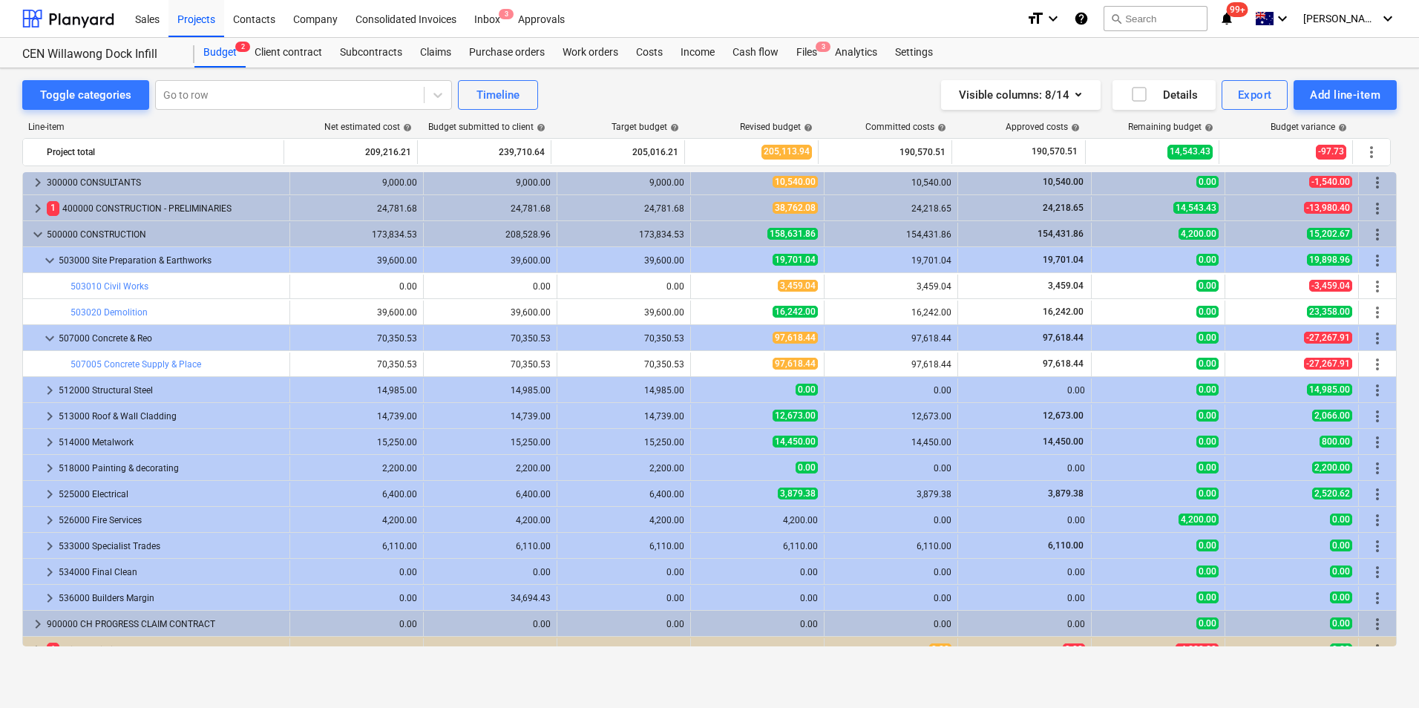
scroll to position [45, 0]
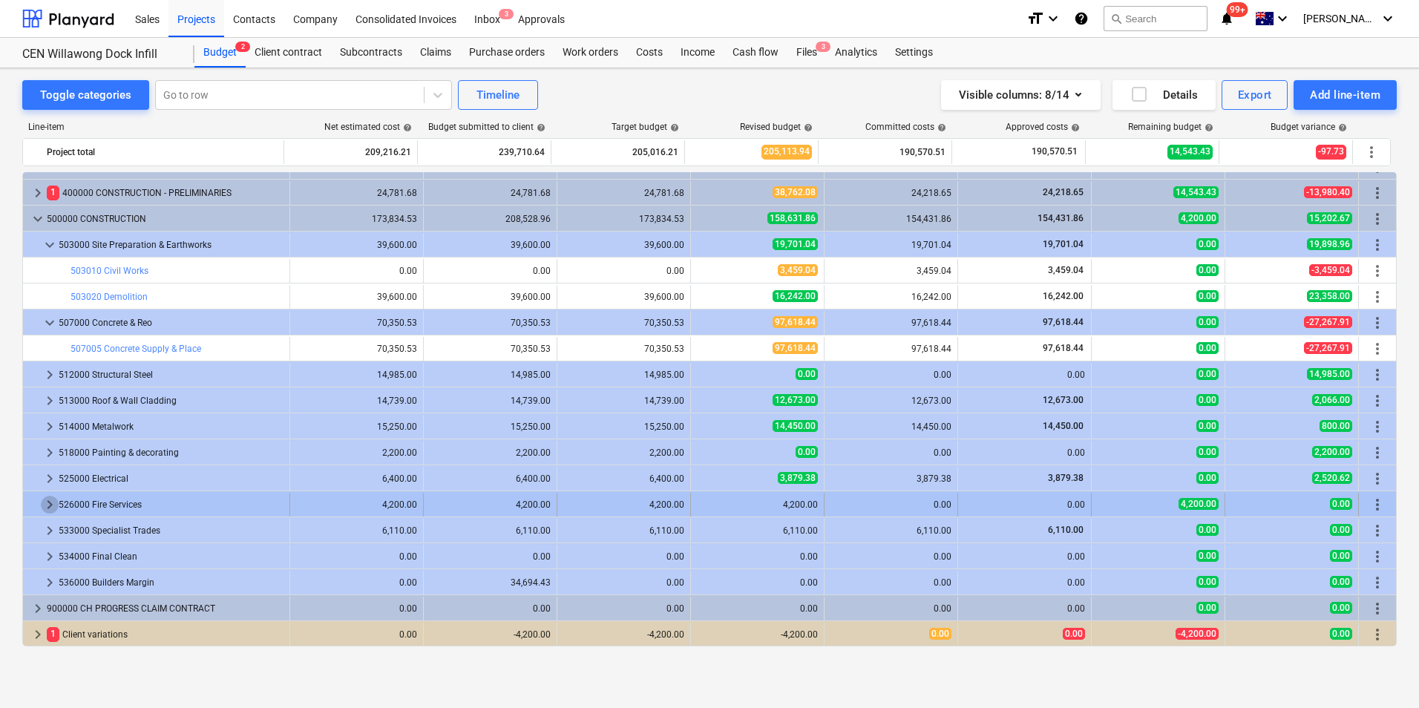
click at [47, 503] on span "keyboard_arrow_right" at bounding box center [50, 505] width 18 height 18
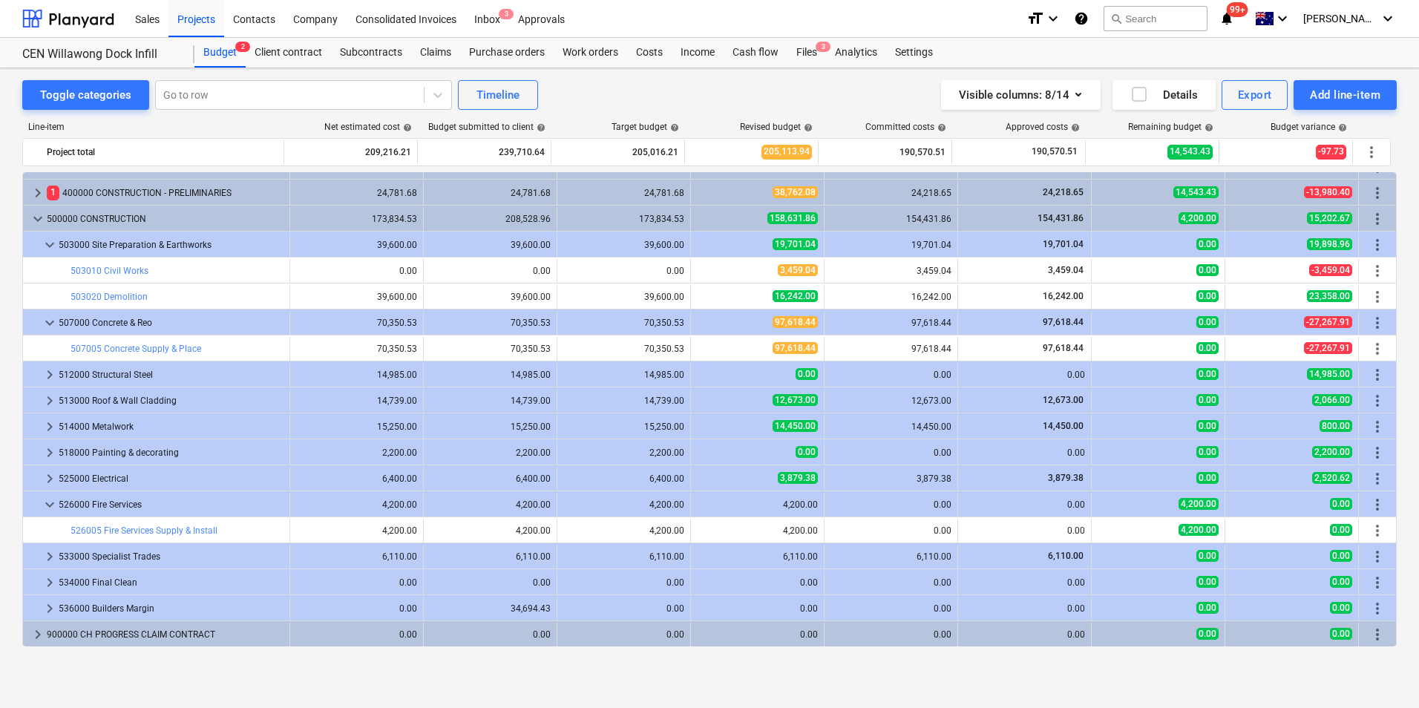
click at [47, 503] on span "keyboard_arrow_down" at bounding box center [50, 505] width 18 height 18
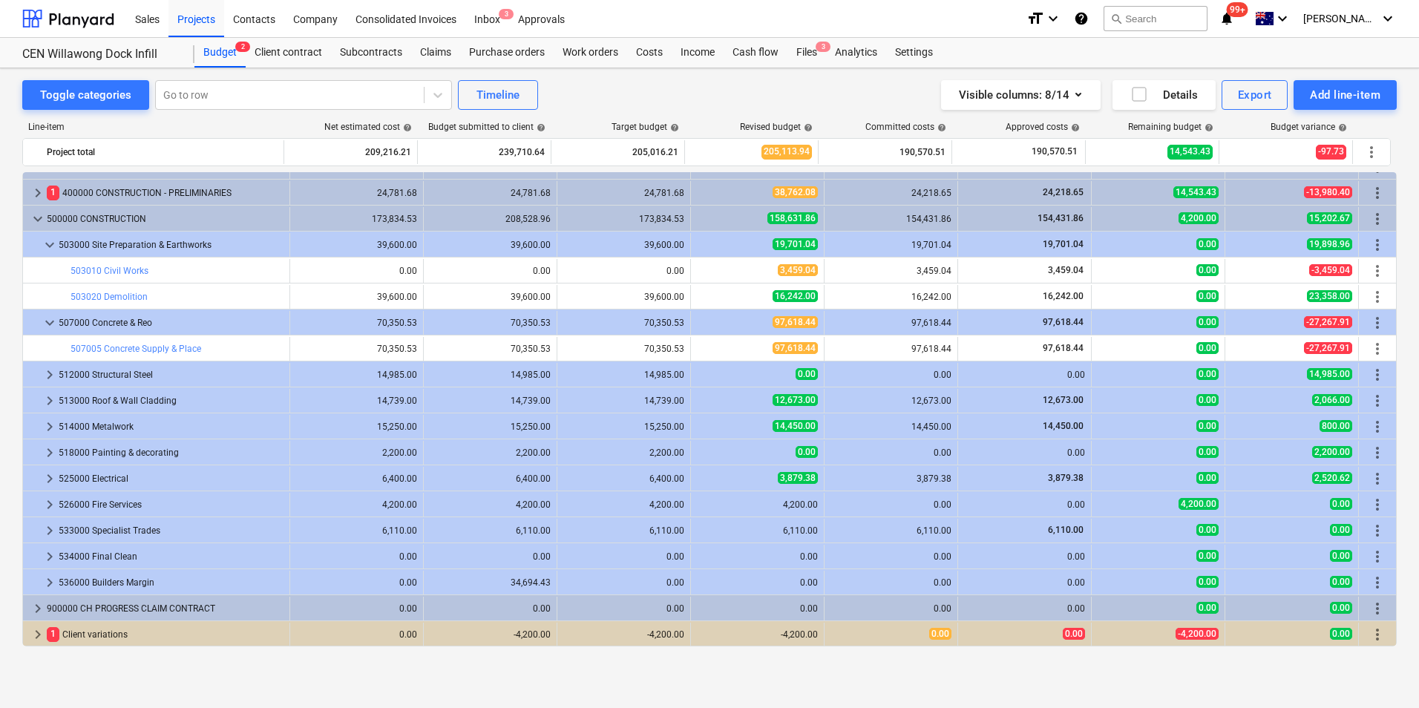
click at [47, 242] on span "keyboard_arrow_down" at bounding box center [50, 245] width 18 height 18
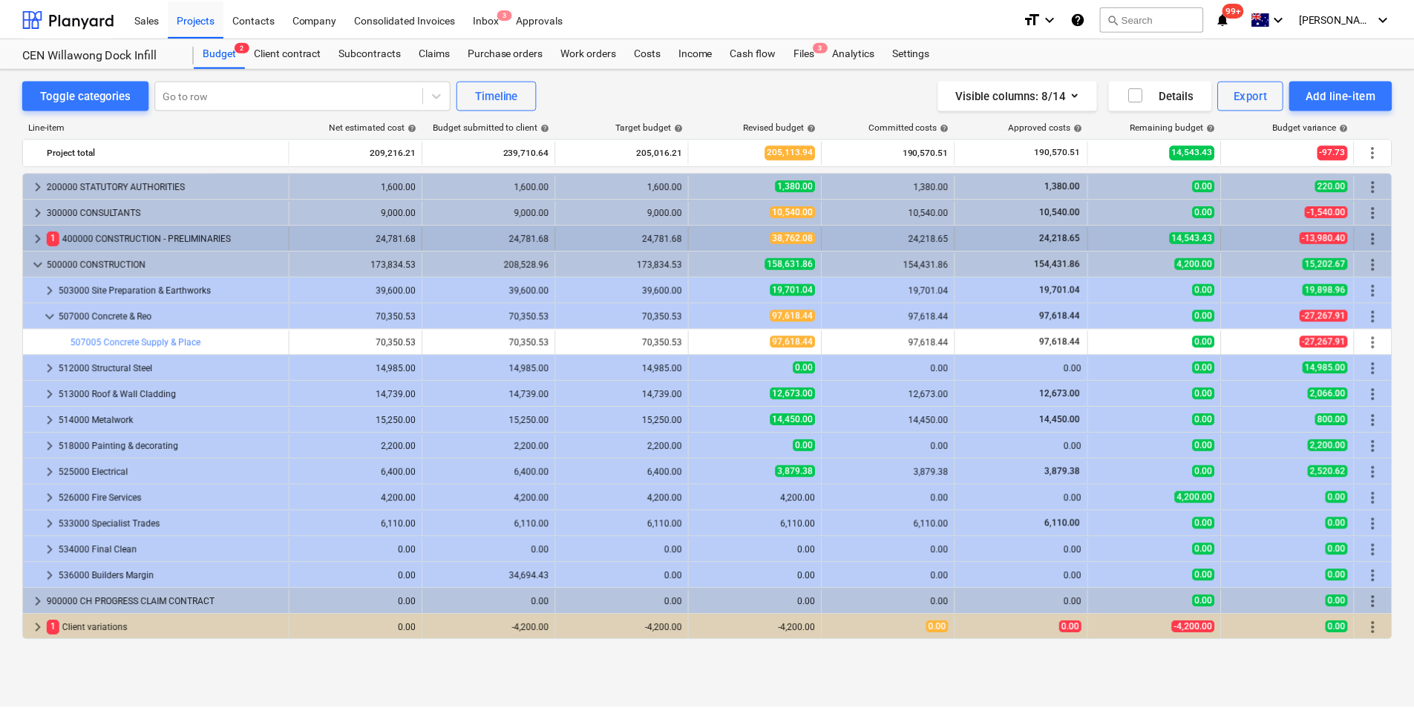
scroll to position [0, 0]
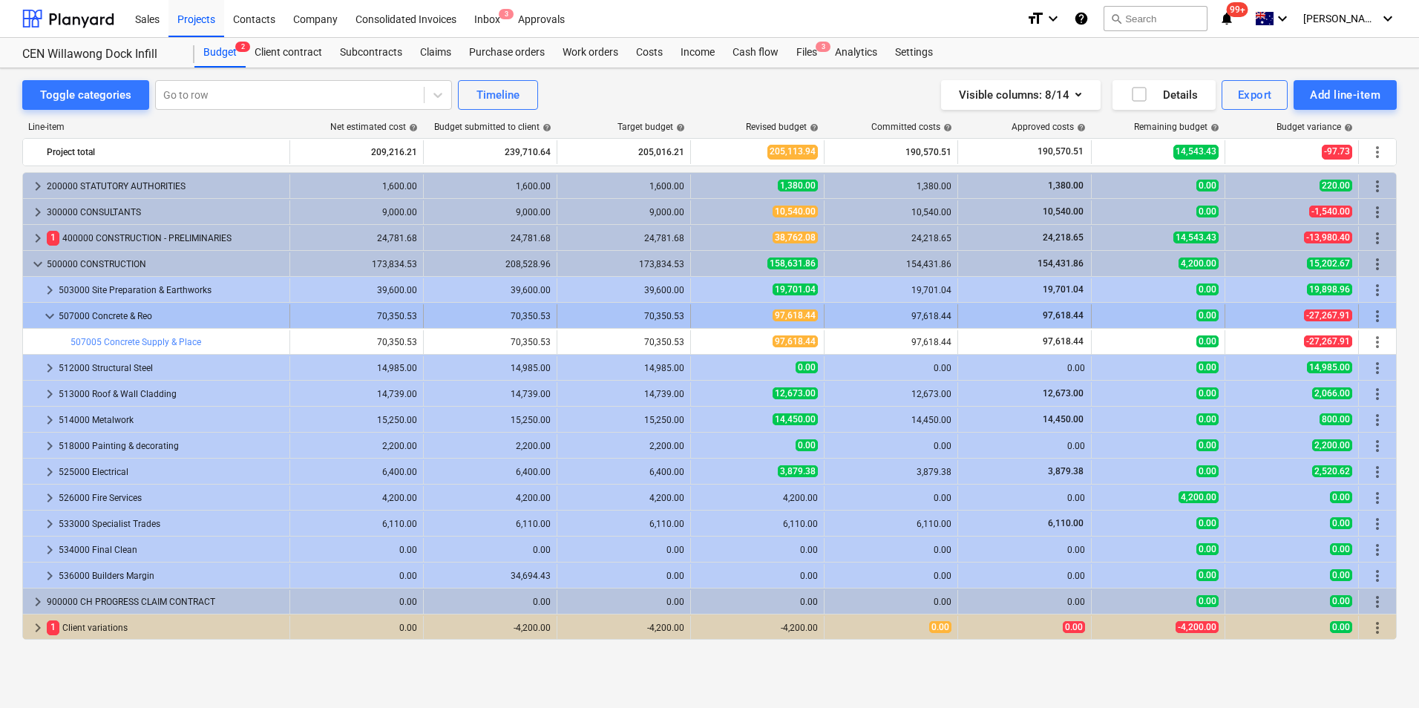
click at [47, 319] on span "keyboard_arrow_down" at bounding box center [50, 316] width 18 height 18
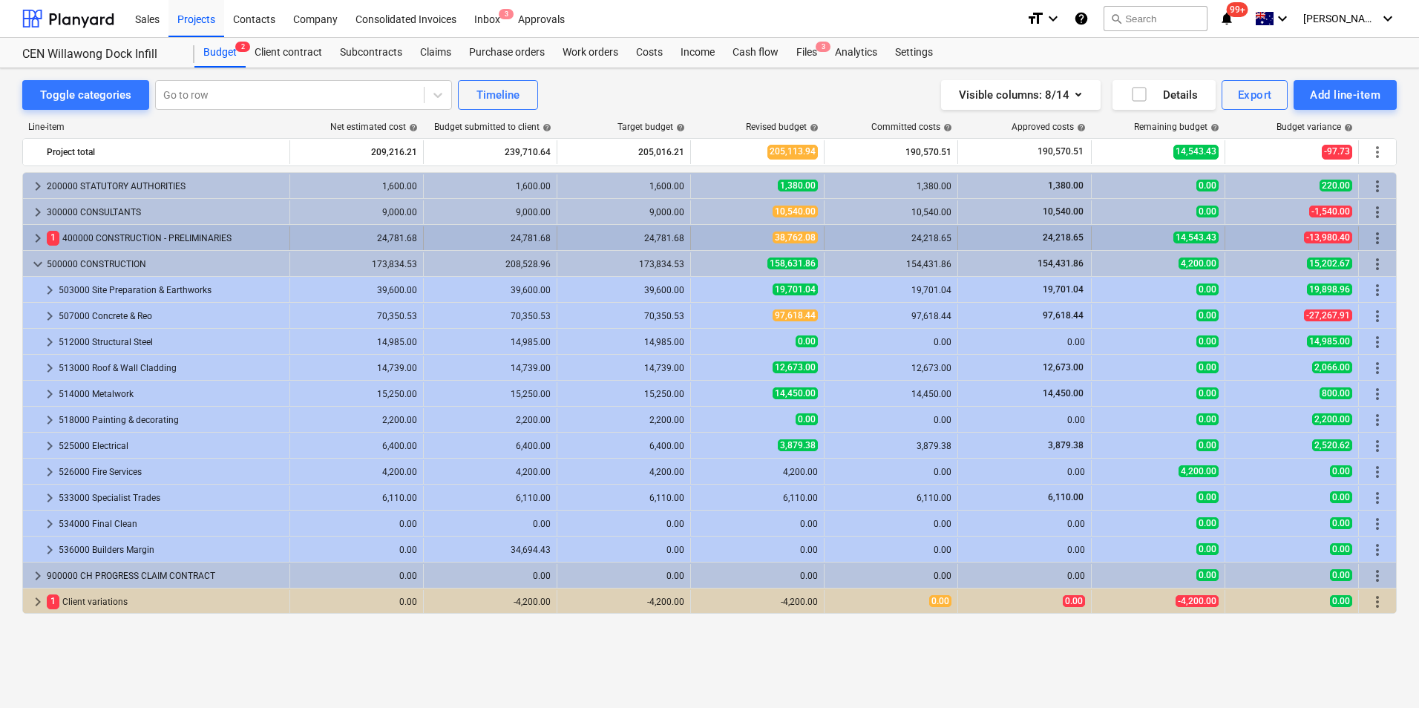
click at [40, 239] on span "keyboard_arrow_right" at bounding box center [38, 238] width 18 height 18
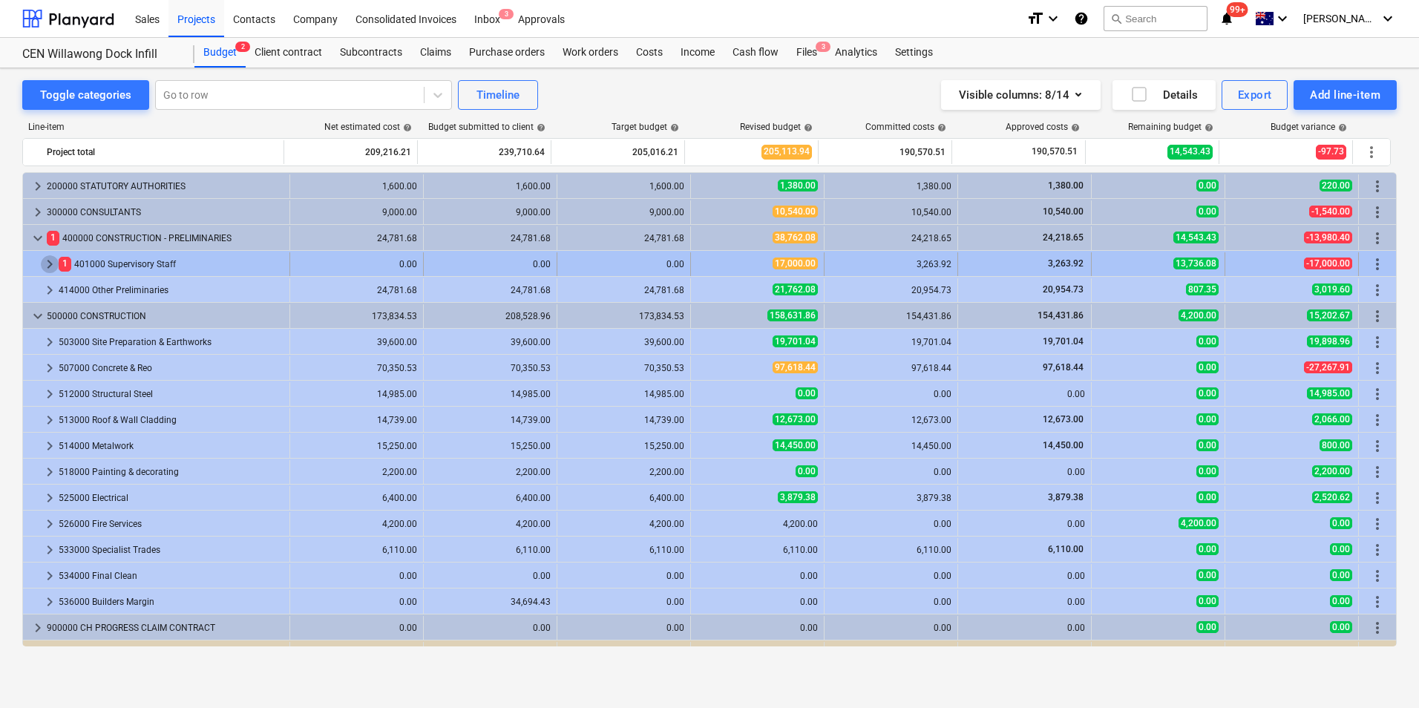
click at [47, 260] on span "keyboard_arrow_right" at bounding box center [50, 264] width 18 height 18
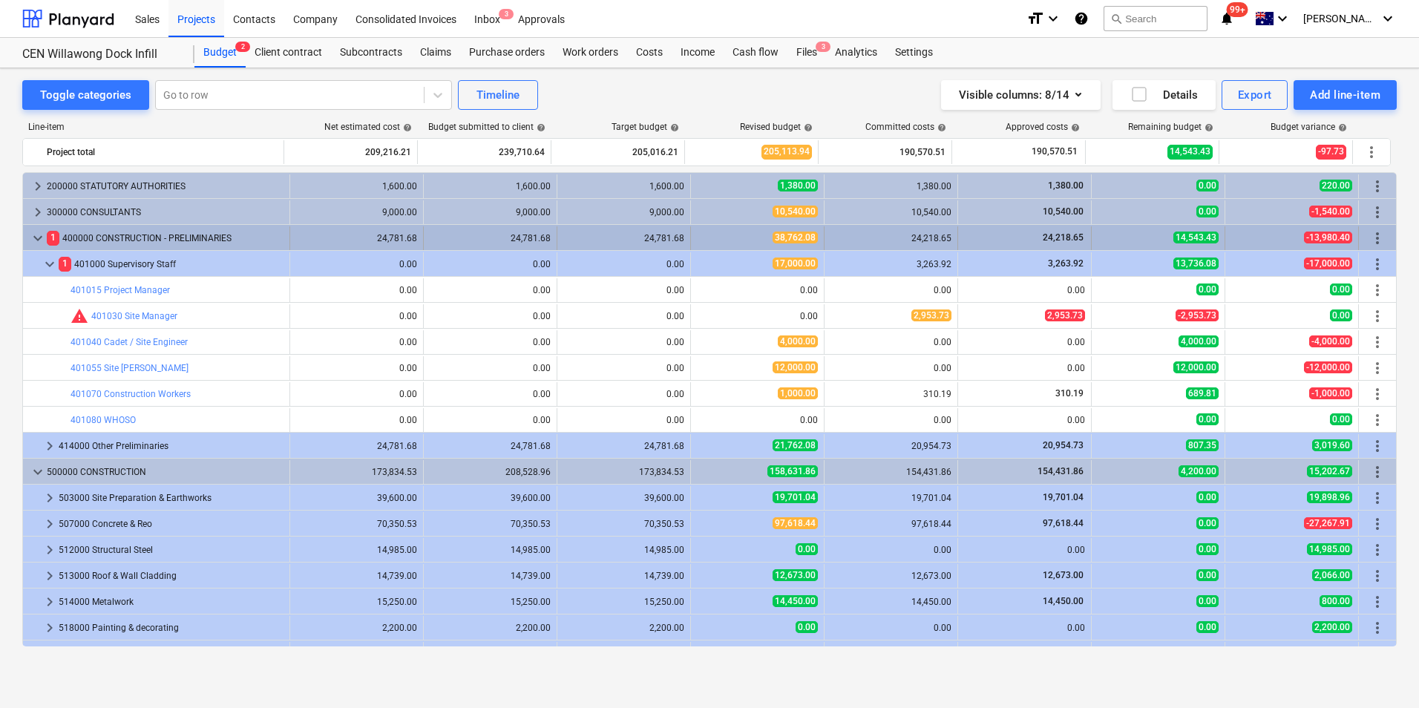
click at [33, 243] on span "keyboard_arrow_down" at bounding box center [38, 238] width 18 height 18
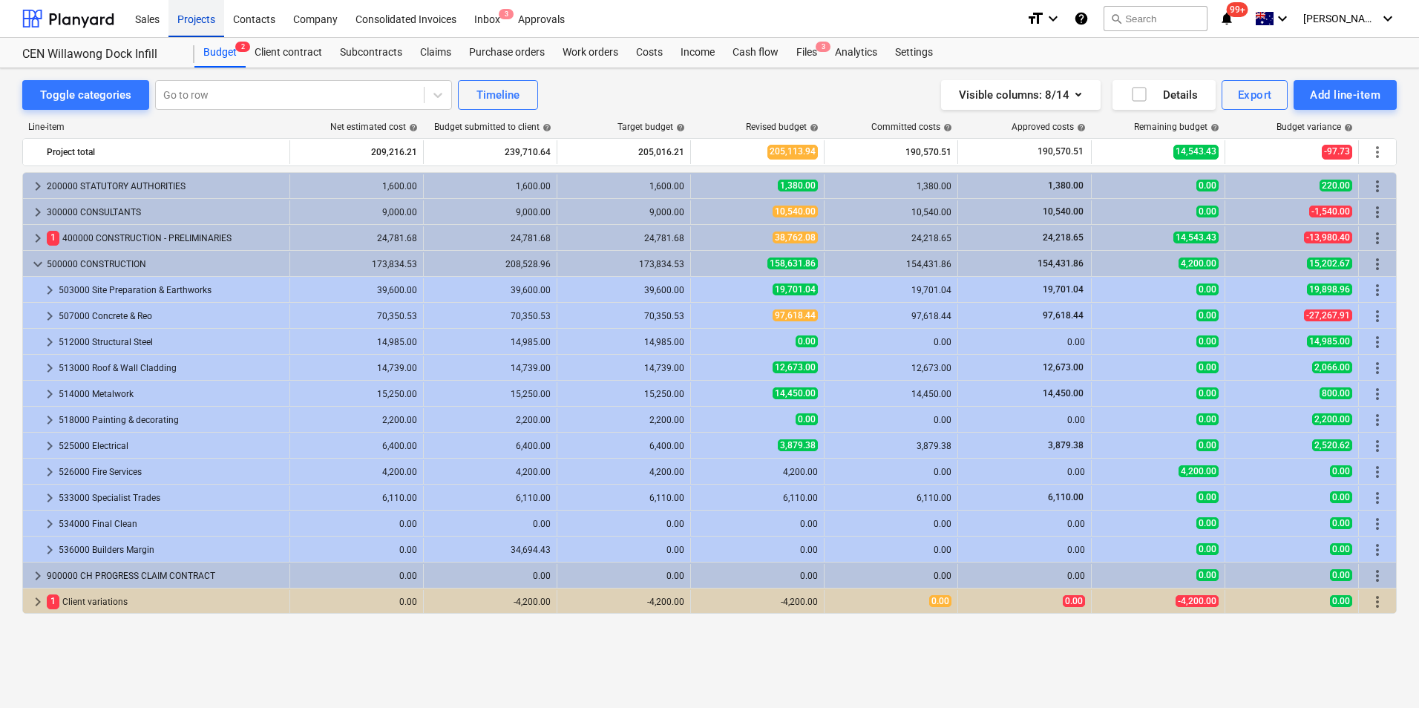
click at [201, 19] on div "Projects" at bounding box center [196, 18] width 56 height 38
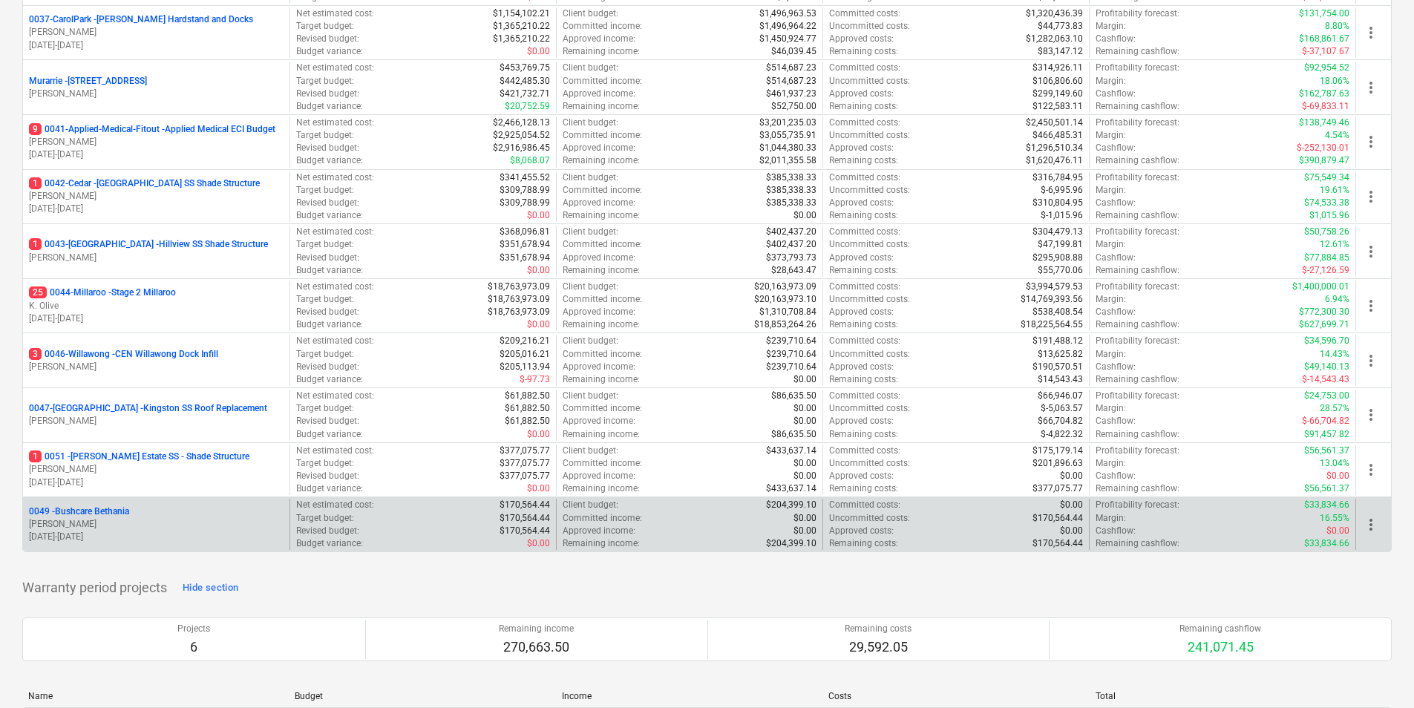
scroll to position [371, 0]
